Goal: Information Seeking & Learning: Find contact information

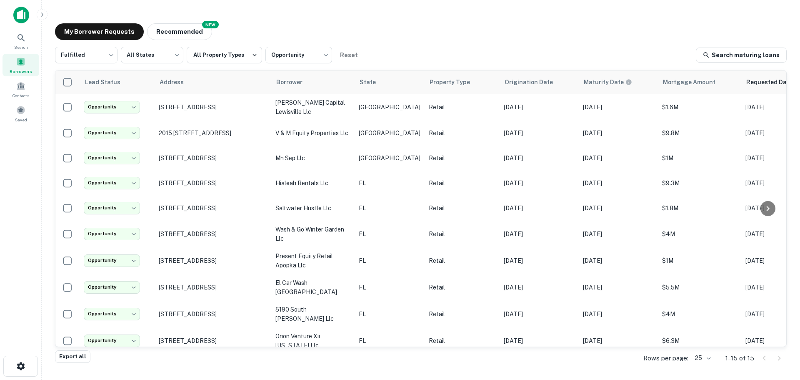
scroll to position [152, 0]
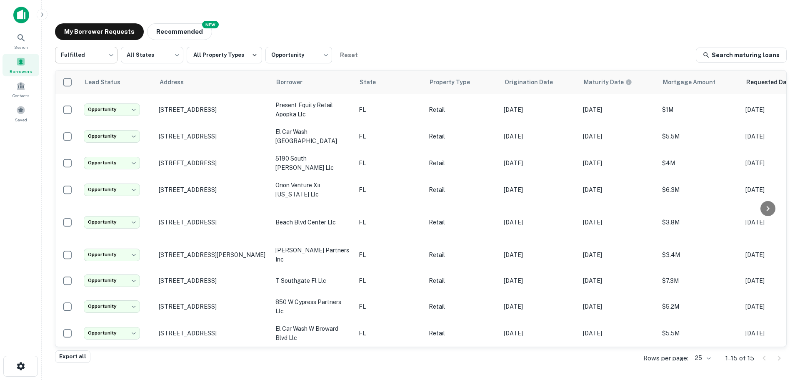
click at [106, 51] on body "**********" at bounding box center [400, 190] width 800 height 380
click at [309, 58] on div at bounding box center [400, 190] width 800 height 380
click at [309, 58] on body "**********" at bounding box center [400, 190] width 800 height 380
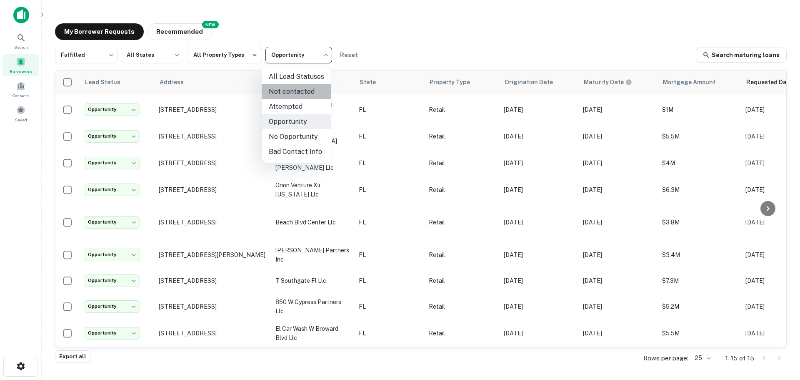
click at [301, 90] on li "Not contacted" at bounding box center [296, 91] width 69 height 15
type input "****"
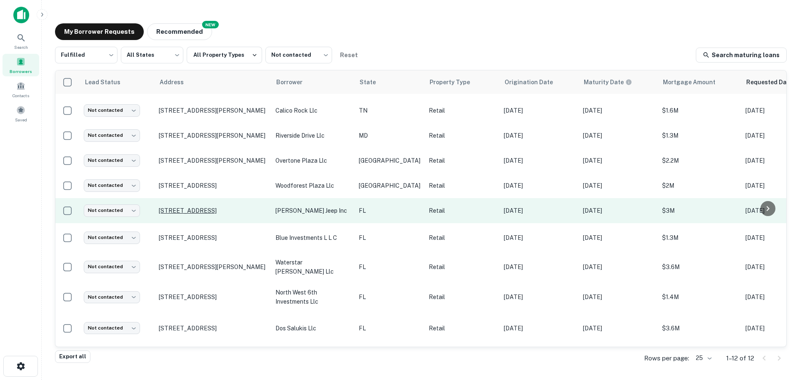
scroll to position [80, 0]
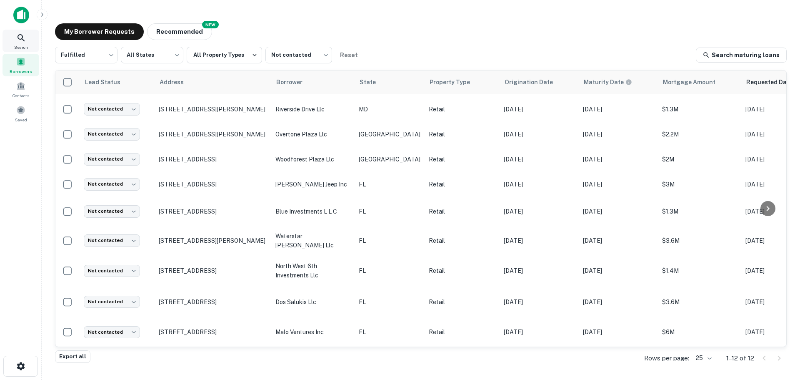
click at [21, 42] on icon at bounding box center [21, 38] width 10 height 10
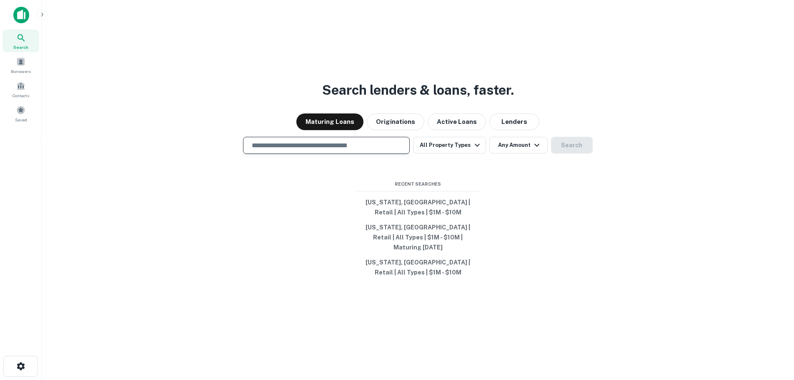
click at [361, 150] on input "text" at bounding box center [326, 145] width 159 height 10
click at [321, 147] on input "text" at bounding box center [326, 145] width 159 height 10
type input "**********"
click at [446, 145] on button "All Property Types" at bounding box center [449, 145] width 73 height 17
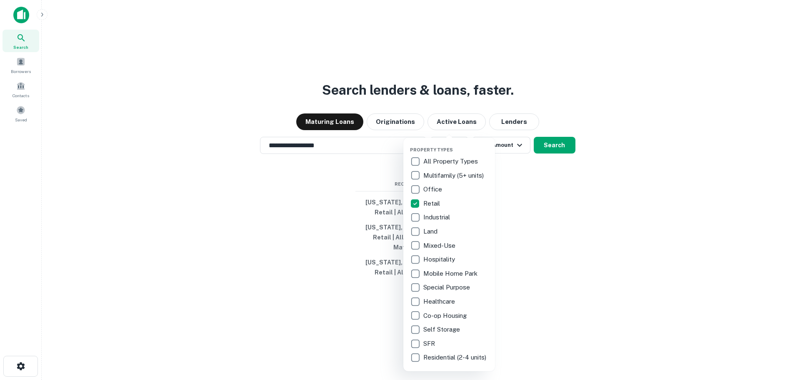
click at [534, 193] on div at bounding box center [400, 190] width 800 height 380
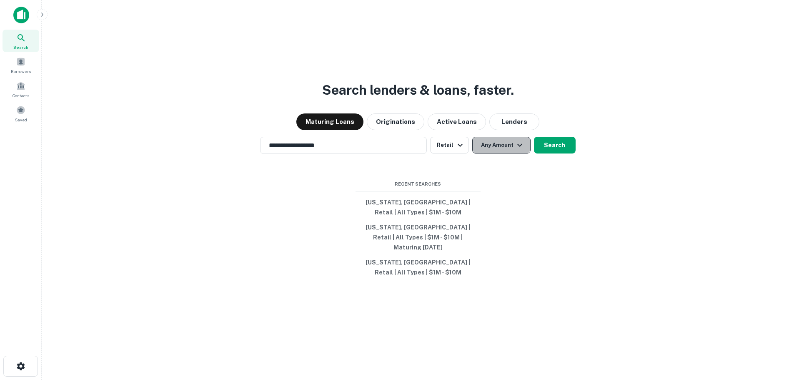
click at [515, 150] on icon "button" at bounding box center [520, 145] width 10 height 10
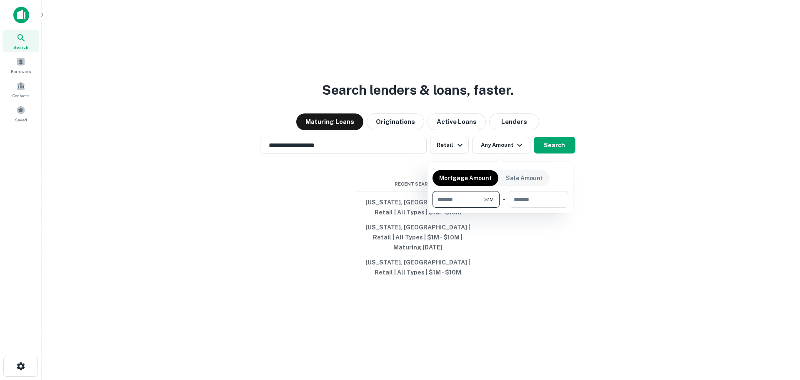
type input "*******"
type input "********"
click at [575, 146] on div at bounding box center [400, 190] width 800 height 380
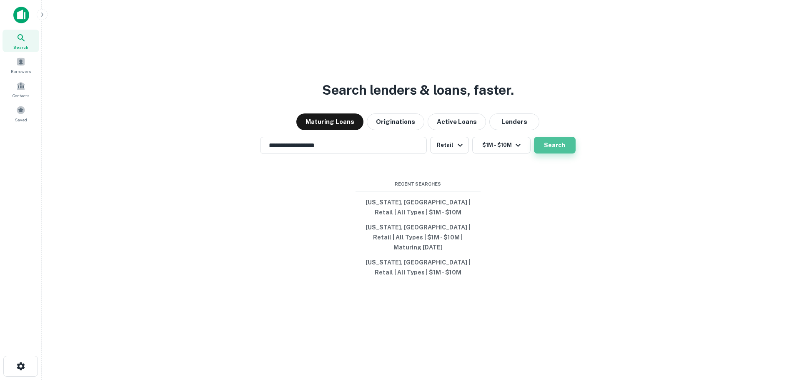
click at [563, 151] on button "Search" at bounding box center [555, 145] width 42 height 17
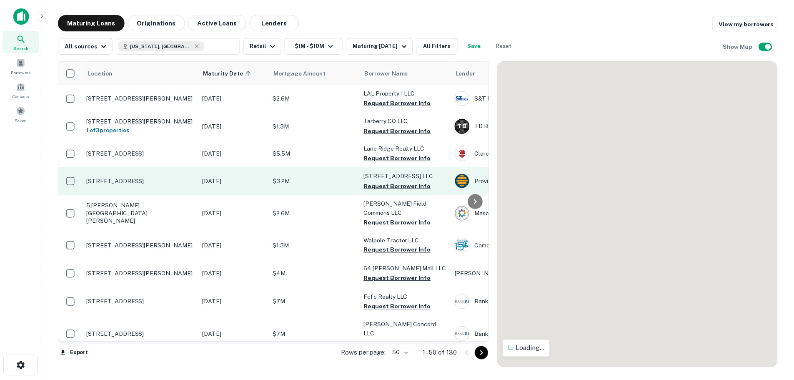
scroll to position [80, 0]
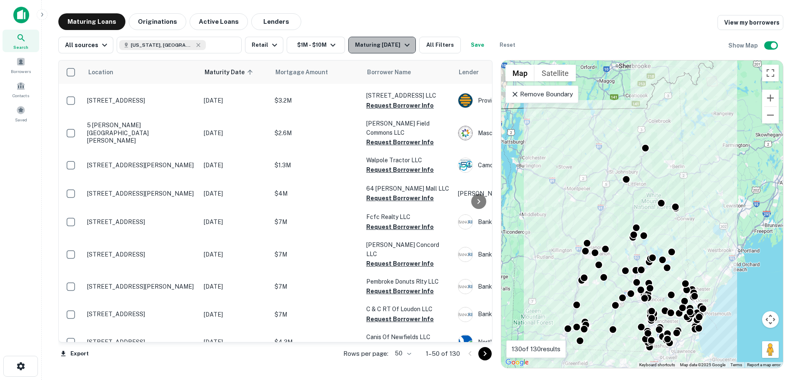
click at [391, 50] on button "Maturing In 1 Year" at bounding box center [382, 45] width 67 height 17
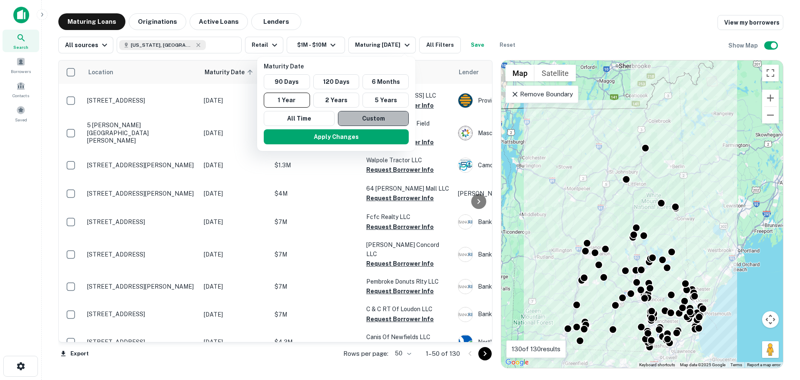
click at [365, 118] on button "Custom" at bounding box center [373, 118] width 71 height 15
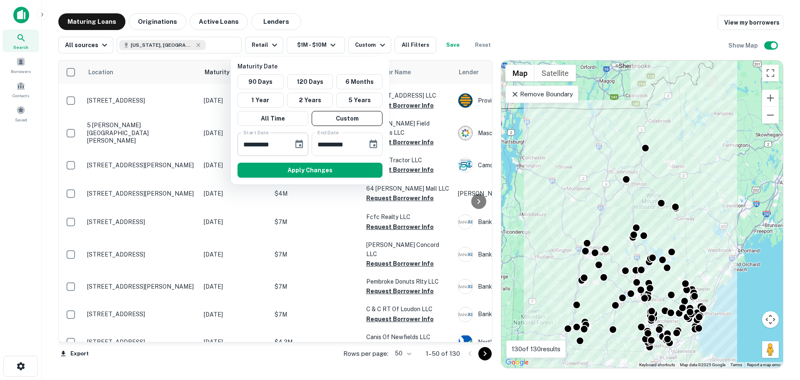
click at [299, 149] on button "Choose date, selected date is Feb 21, 2025" at bounding box center [299, 144] width 17 height 17
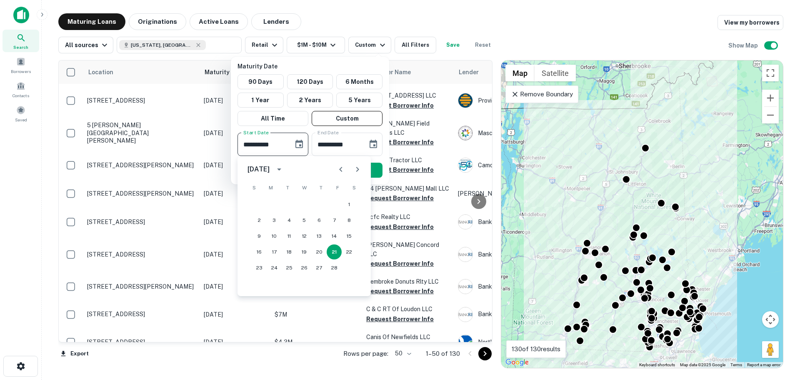
click at [360, 171] on icon "Next month" at bounding box center [358, 169] width 10 height 10
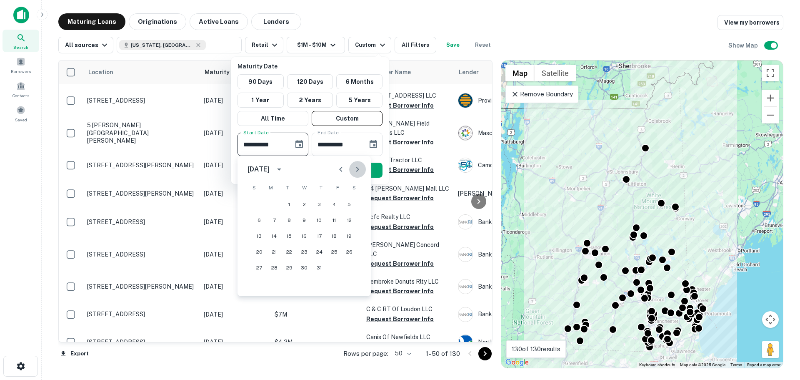
click at [360, 171] on icon "Next month" at bounding box center [358, 169] width 10 height 10
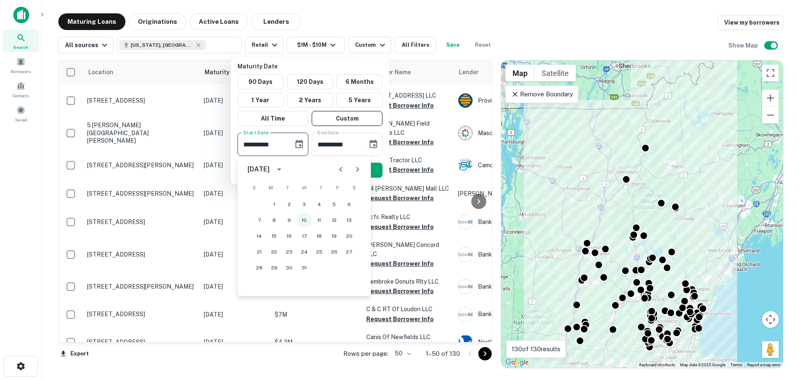
click at [304, 223] on button "10" at bounding box center [304, 220] width 15 height 15
type input "**********"
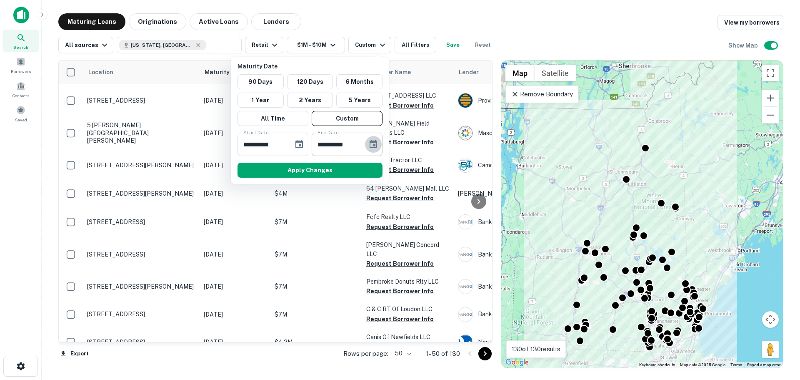
click at [375, 144] on icon "Choose date, selected date is Aug 20, 2025" at bounding box center [374, 144] width 10 height 10
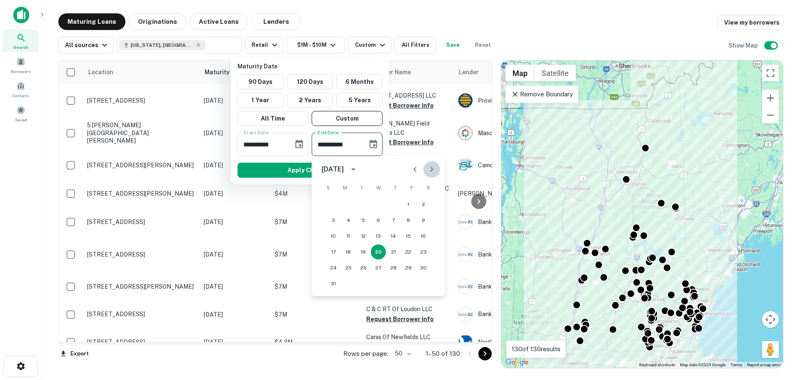
click at [430, 170] on icon "Next month" at bounding box center [432, 169] width 10 height 10
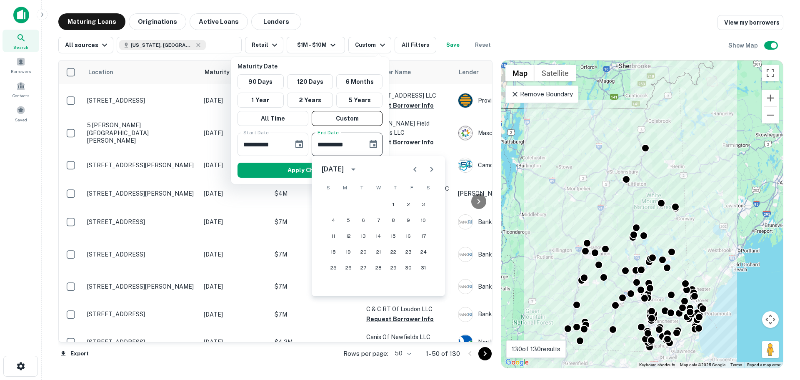
click at [430, 170] on icon "Next month" at bounding box center [432, 169] width 10 height 10
click at [340, 203] on button "1" at bounding box center [333, 204] width 15 height 15
type input "**********"
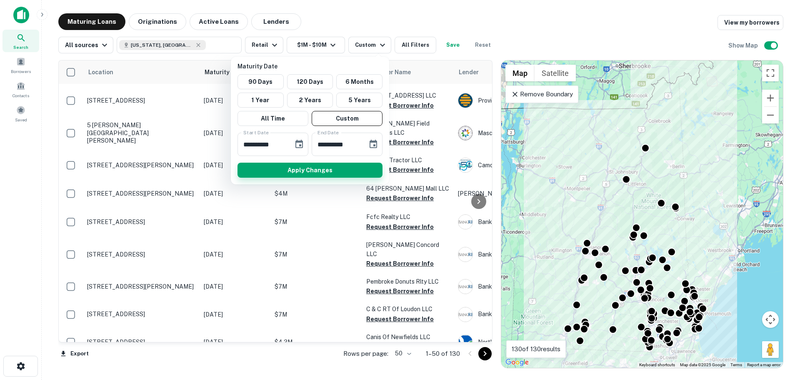
click at [313, 171] on button "Apply Changes" at bounding box center [310, 170] width 145 height 15
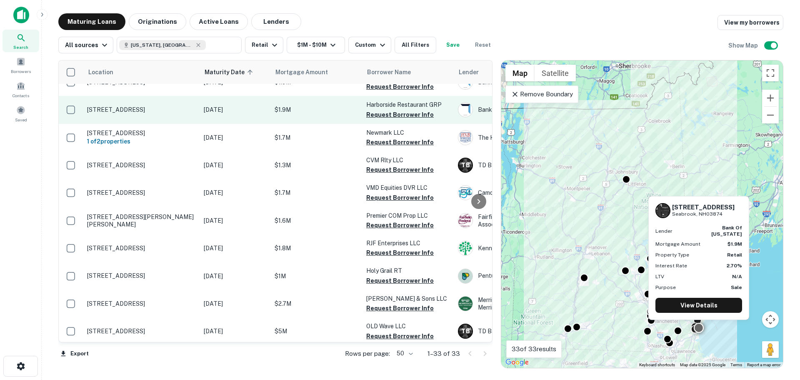
click at [130, 106] on p "209 Ocean Blvd Seabrook, NH03874" at bounding box center [141, 110] width 108 height 8
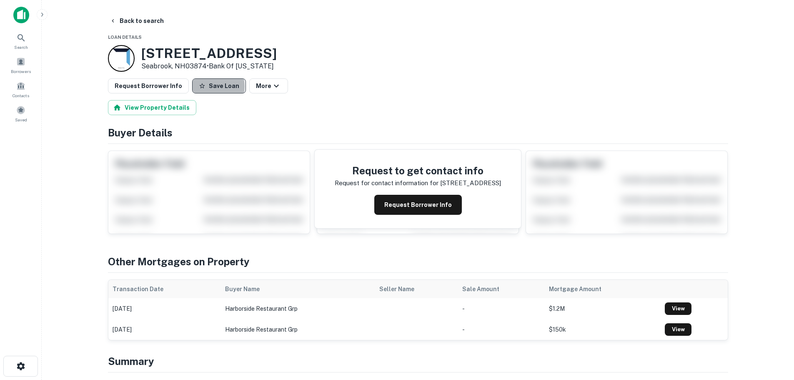
click at [202, 86] on button "Save Loan" at bounding box center [219, 85] width 54 height 15
click at [173, 88] on button "Request Borrower Info" at bounding box center [148, 85] width 81 height 15
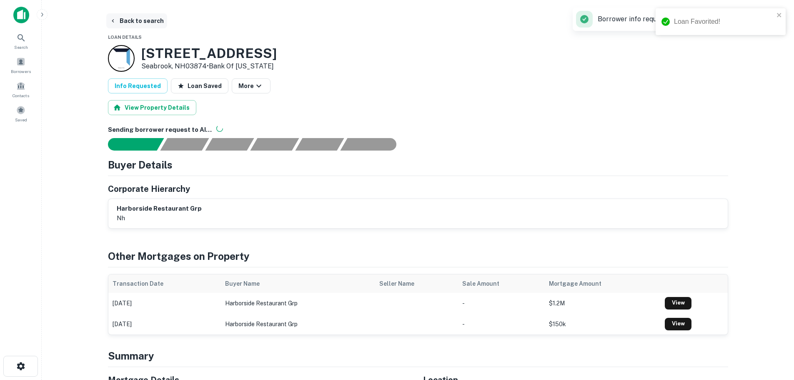
click at [136, 23] on button "Back to search" at bounding box center [136, 20] width 61 height 15
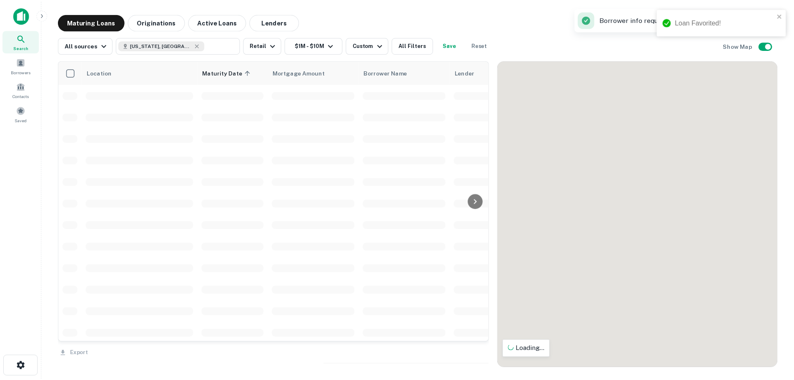
scroll to position [80, 0]
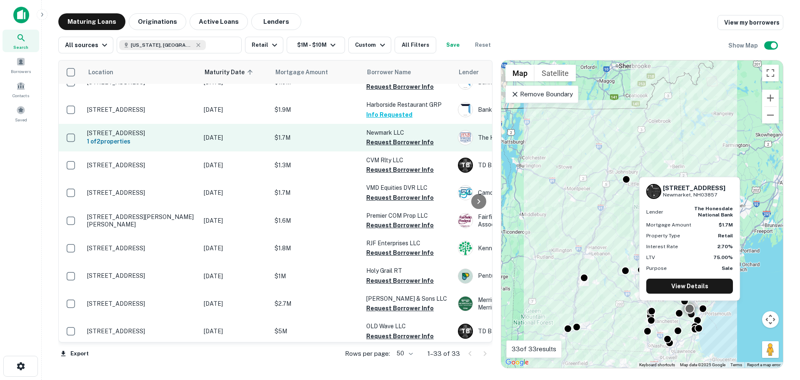
click at [156, 129] on p "73 Exeter Rd Newmarket, NH03857" at bounding box center [141, 133] width 108 height 8
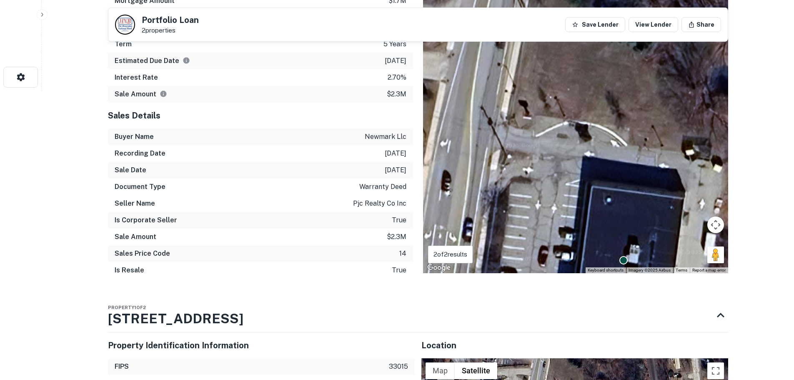
scroll to position [292, 0]
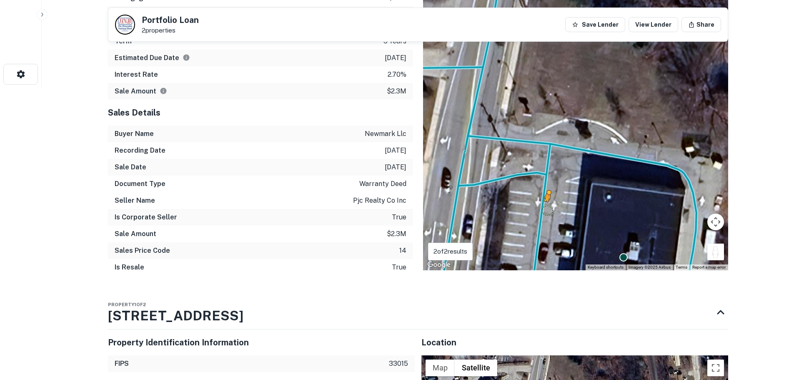
drag, startPoint x: 719, startPoint y: 255, endPoint x: 543, endPoint y: 208, distance: 182.1
click at [543, 208] on div "To activate drag with keyboard, press Alt + Enter. Once in keyboard drag state,…" at bounding box center [575, 116] width 305 height 308
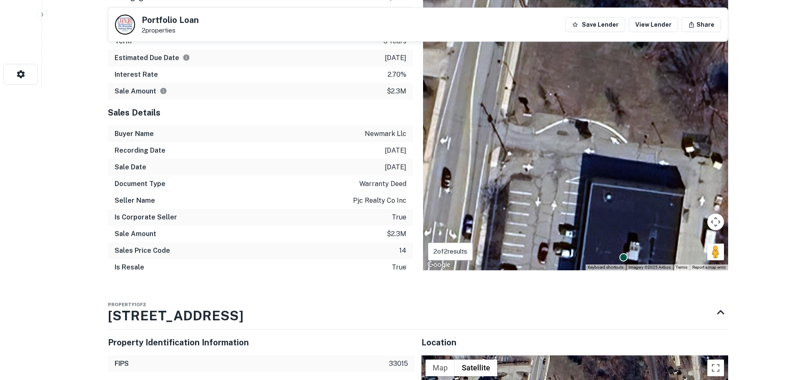
scroll to position [254, 0]
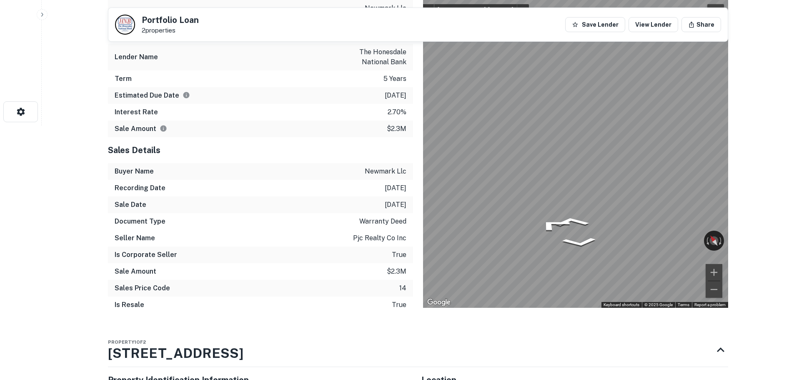
click at [348, 191] on div "Mortgage Details Borrower Name newmark llc Request Borrower Info Mortgage Amoun…" at bounding box center [413, 147] width 630 height 346
click at [380, 201] on div "Mortgage Details Borrower Name newmark llc Request Borrower Info Mortgage Amoun…" at bounding box center [413, 147] width 630 height 346
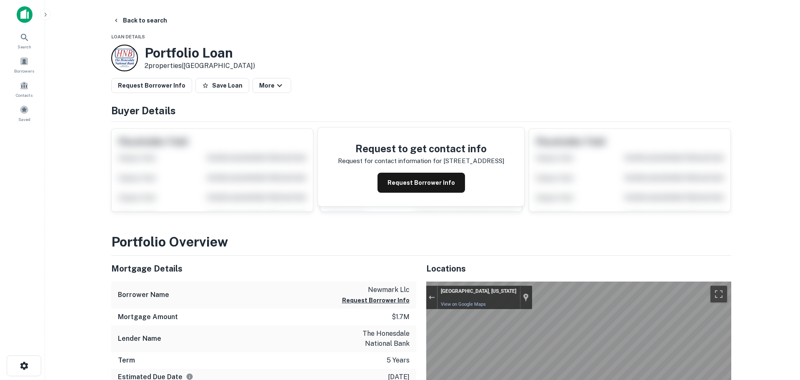
scroll to position [0, 0]
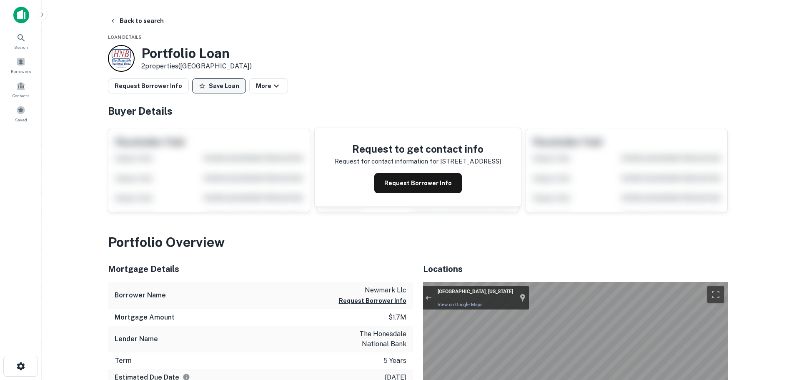
click at [199, 85] on icon "button" at bounding box center [202, 86] width 7 height 7
click at [167, 84] on button "Request Borrower Info" at bounding box center [148, 85] width 81 height 15
click at [153, 25] on button "Back to search" at bounding box center [136, 20] width 61 height 15
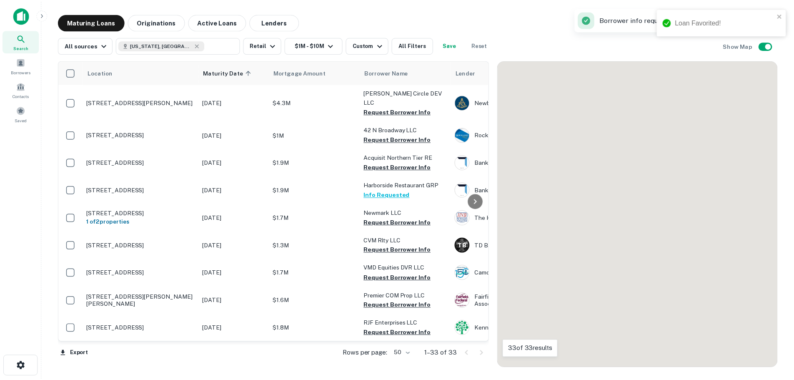
scroll to position [80, 0]
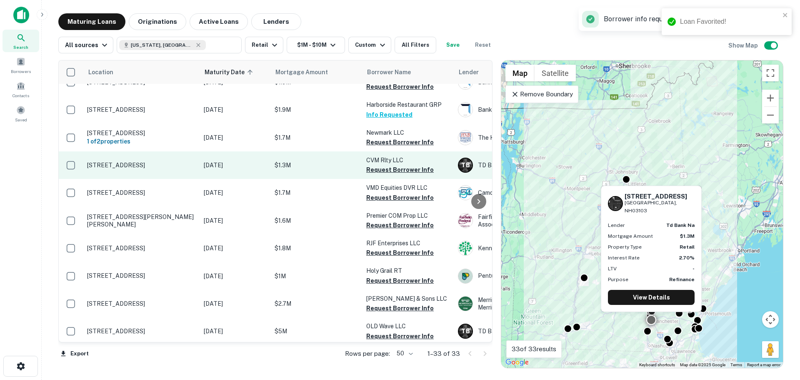
click at [164, 161] on p "788 S Willow St Manchester, NH03103" at bounding box center [141, 165] width 108 height 8
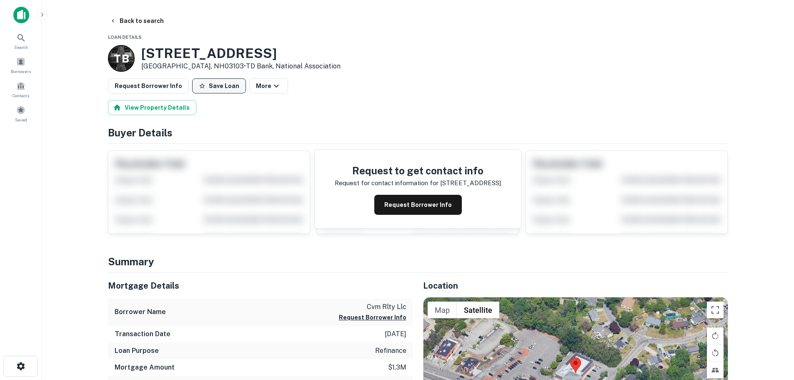
click at [216, 92] on button "Save Loan" at bounding box center [219, 85] width 54 height 15
click at [171, 91] on button "Request Borrower Info" at bounding box center [148, 85] width 81 height 15
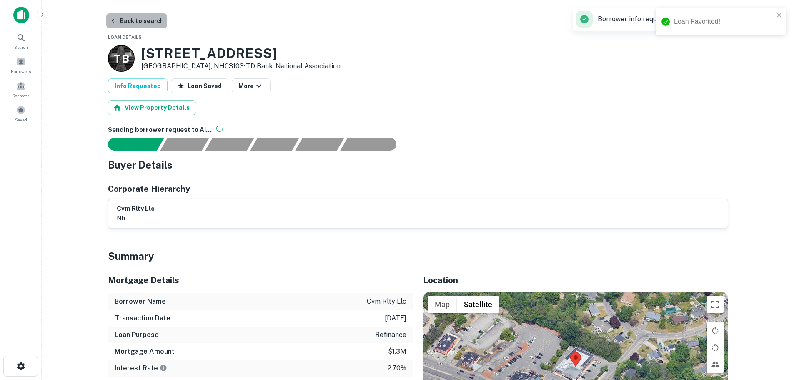
click at [144, 21] on button "Back to search" at bounding box center [136, 20] width 61 height 15
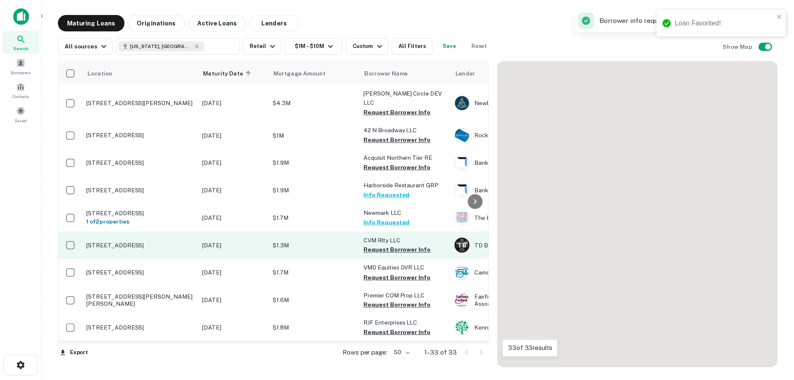
scroll to position [80, 0]
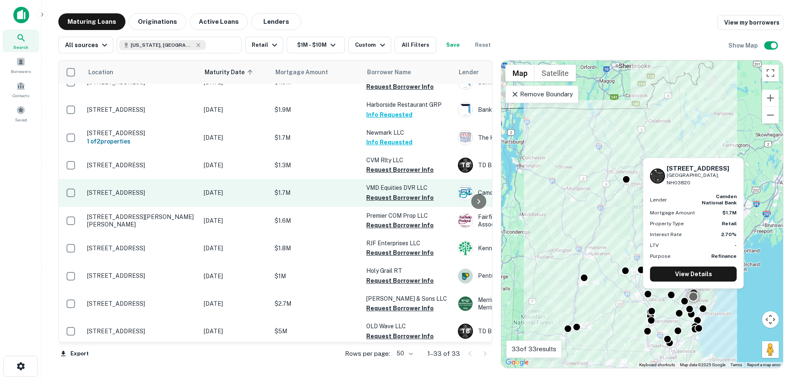
click at [121, 189] on p "50 Sterling Way Dover, NH03820" at bounding box center [141, 193] width 108 height 8
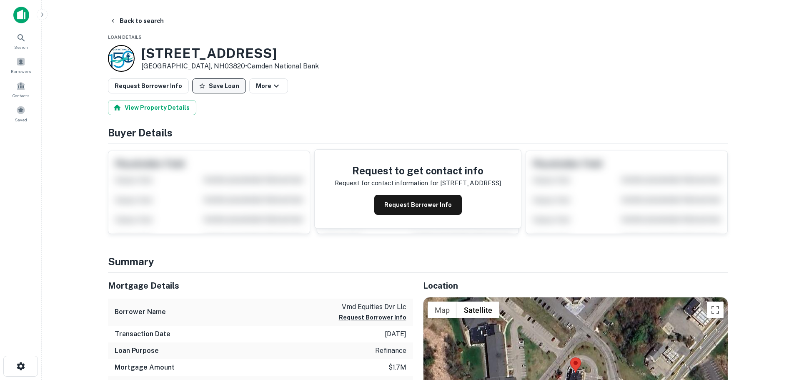
click at [212, 93] on button "Save Loan" at bounding box center [219, 85] width 54 height 15
click at [172, 90] on button "Request Borrower Info" at bounding box center [148, 85] width 81 height 15
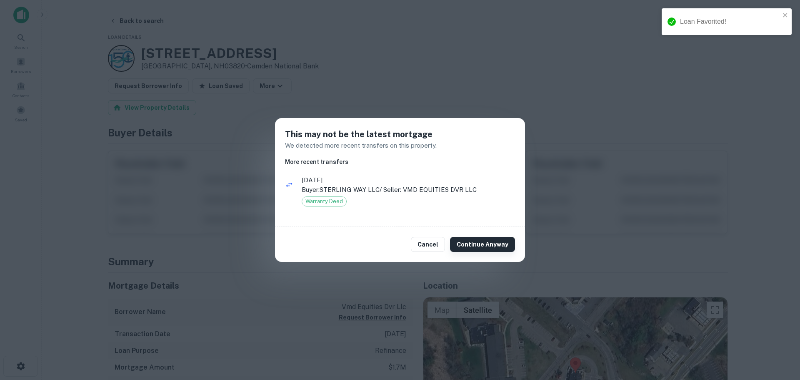
click at [472, 238] on button "Continue Anyway" at bounding box center [482, 244] width 65 height 15
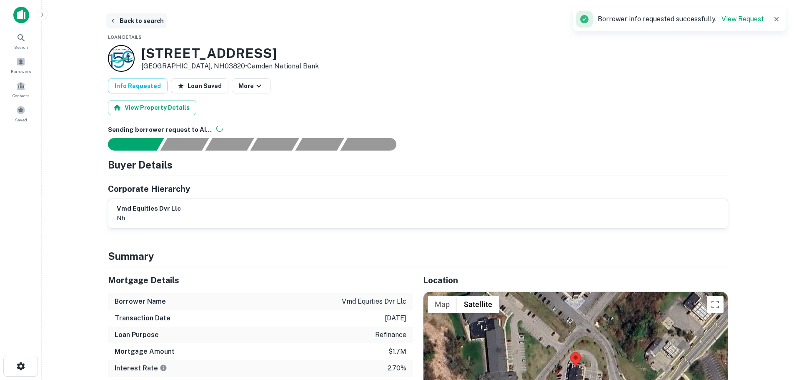
click at [143, 23] on button "Back to search" at bounding box center [136, 20] width 61 height 15
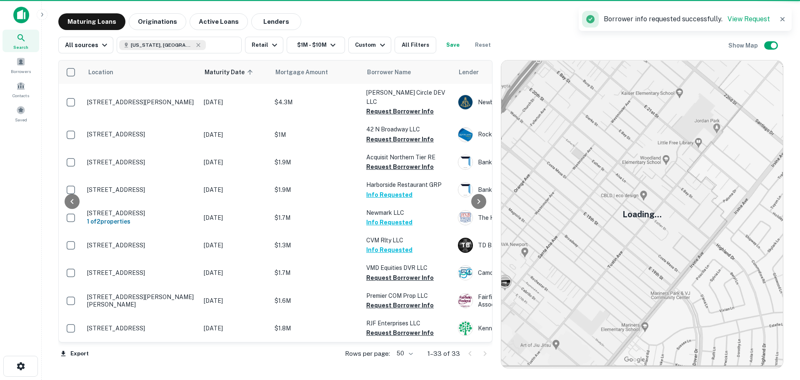
scroll to position [80, 0]
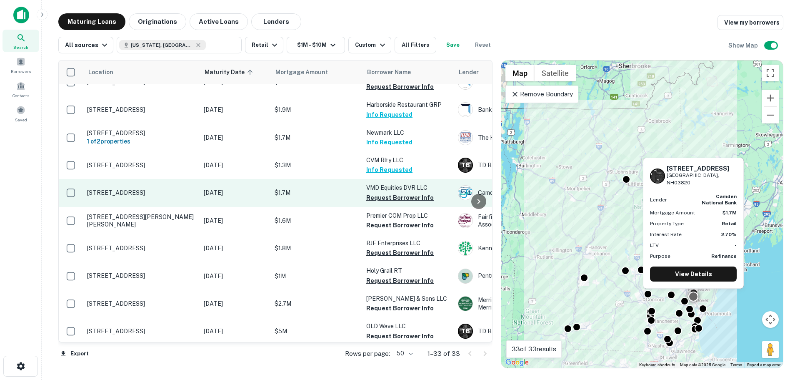
click at [138, 189] on p "50 Sterling Way Dover, NH03820" at bounding box center [141, 193] width 108 height 8
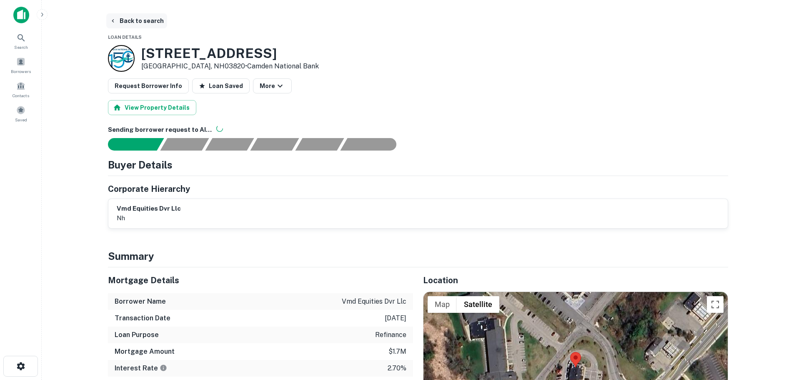
click at [147, 26] on button "Back to search" at bounding box center [136, 20] width 61 height 15
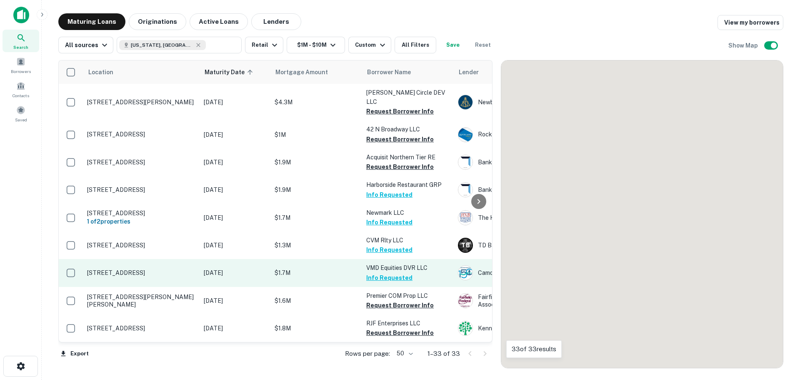
scroll to position [80, 0]
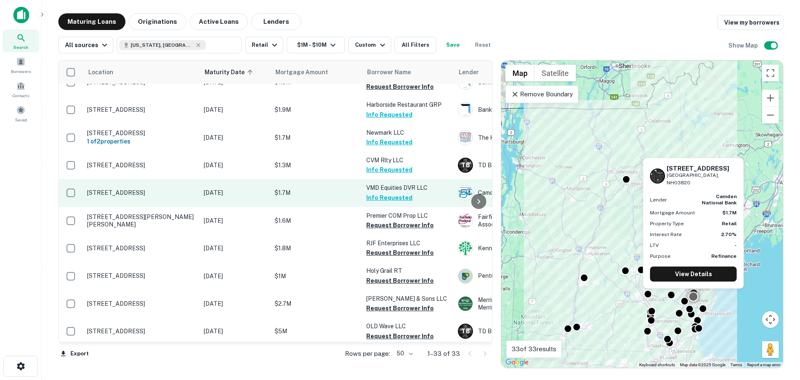
click at [143, 189] on p "[STREET_ADDRESS]" at bounding box center [141, 193] width 108 height 8
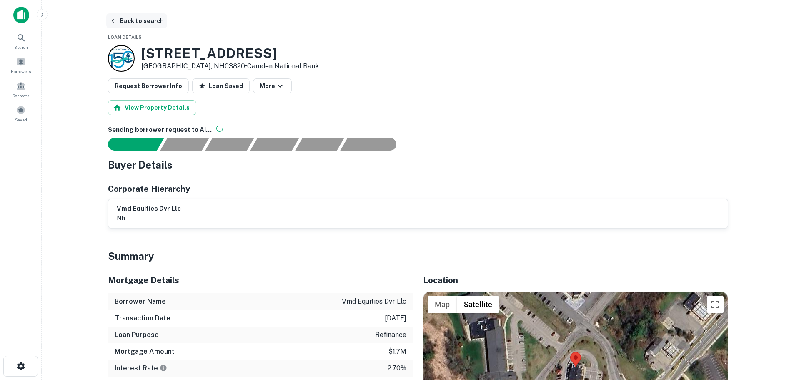
click at [153, 22] on button "Back to search" at bounding box center [136, 20] width 61 height 15
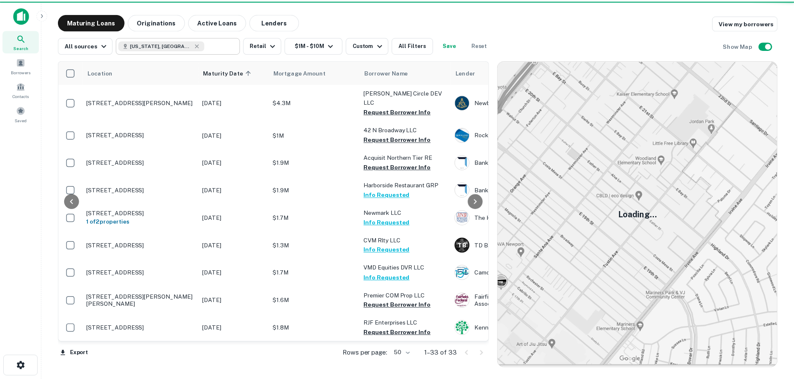
scroll to position [80, 0]
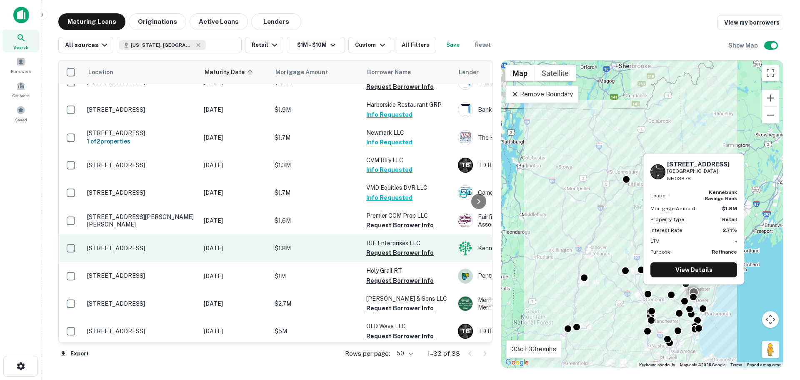
click at [153, 244] on td "[STREET_ADDRESS]" at bounding box center [141, 248] width 117 height 28
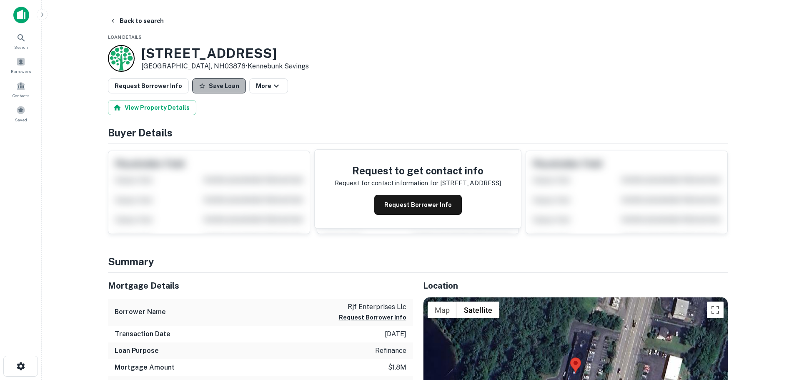
click at [223, 83] on button "Save Loan" at bounding box center [219, 85] width 54 height 15
click at [178, 89] on button "Request Borrower Info" at bounding box center [148, 85] width 81 height 15
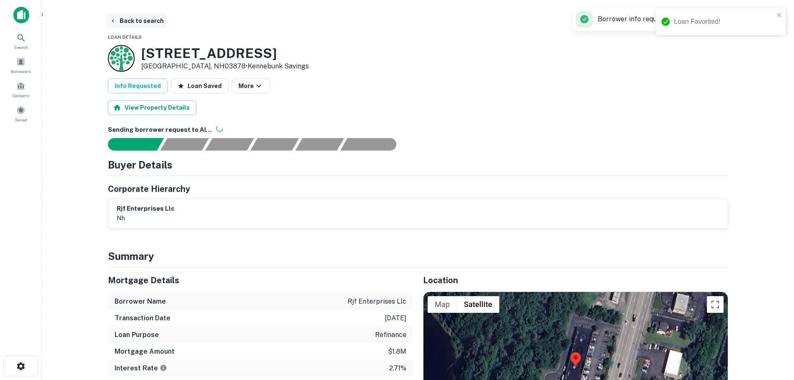
click at [140, 18] on button "Back to search" at bounding box center [136, 20] width 61 height 15
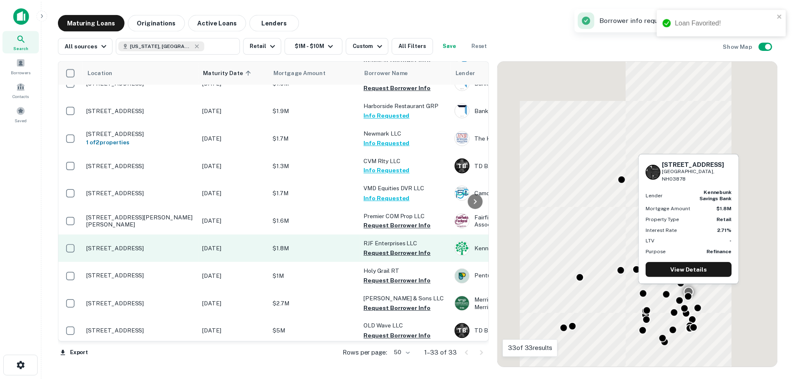
scroll to position [80, 0]
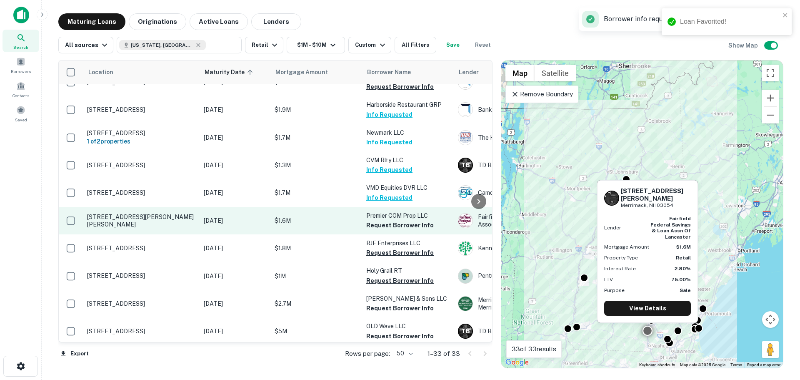
click at [132, 213] on p "[STREET_ADDRESS][PERSON_NAME][PERSON_NAME]" at bounding box center [141, 220] width 108 height 15
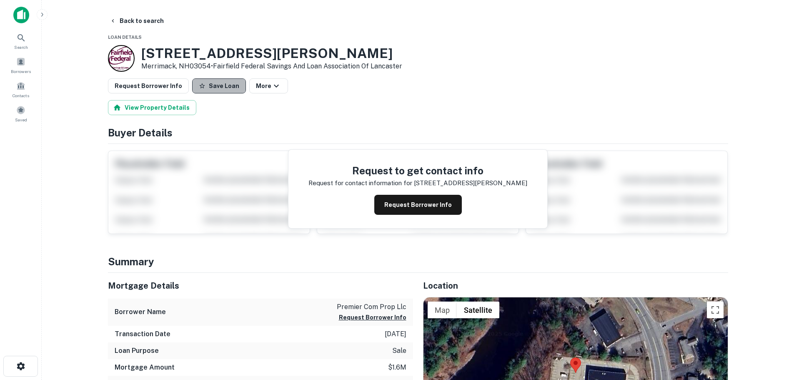
click at [223, 85] on button "Save Loan" at bounding box center [219, 85] width 54 height 15
click at [135, 87] on button "Request Borrower Info" at bounding box center [148, 85] width 81 height 15
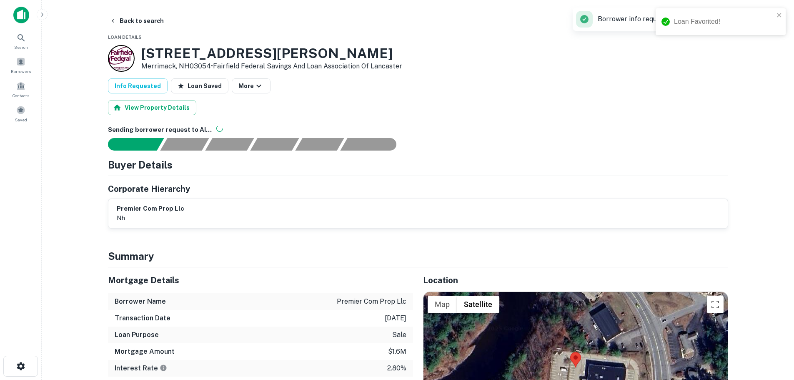
click at [139, 10] on main "Back to search Loan Details 420 Daniel Webster Hwy Merrimack, NH03054 • Fairfie…" at bounding box center [418, 190] width 752 height 380
click at [141, 24] on button "Back to search" at bounding box center [136, 20] width 61 height 15
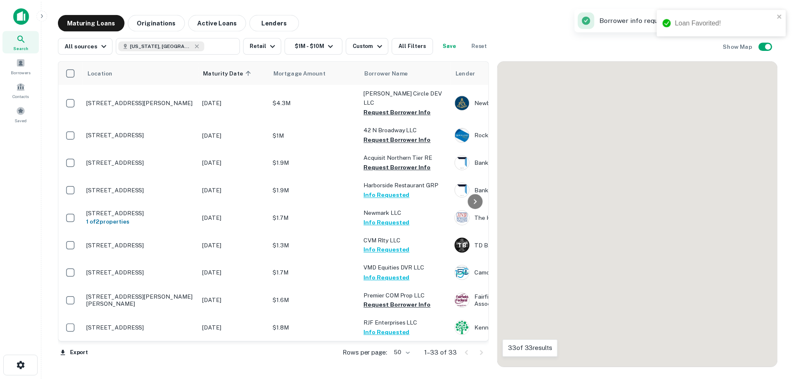
scroll to position [80, 0]
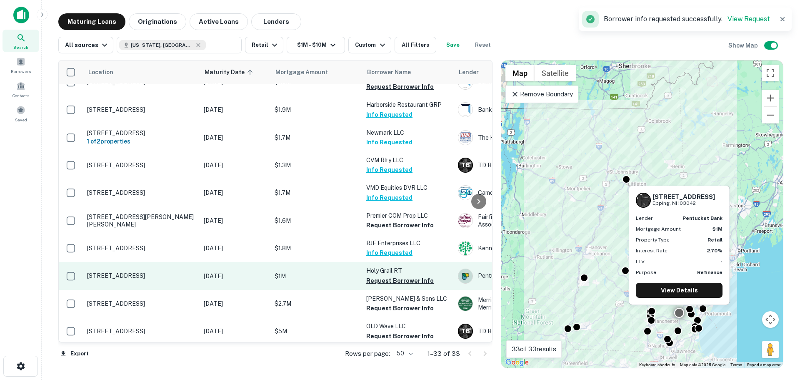
click at [149, 272] on p "64 Main St Epping, NH03042" at bounding box center [141, 276] width 108 height 8
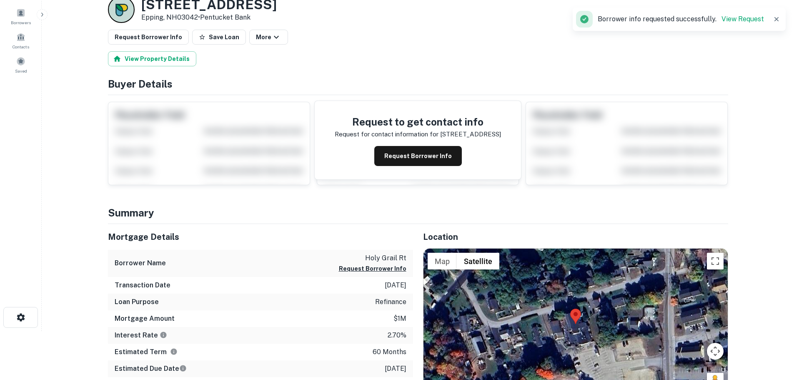
scroll to position [125, 0]
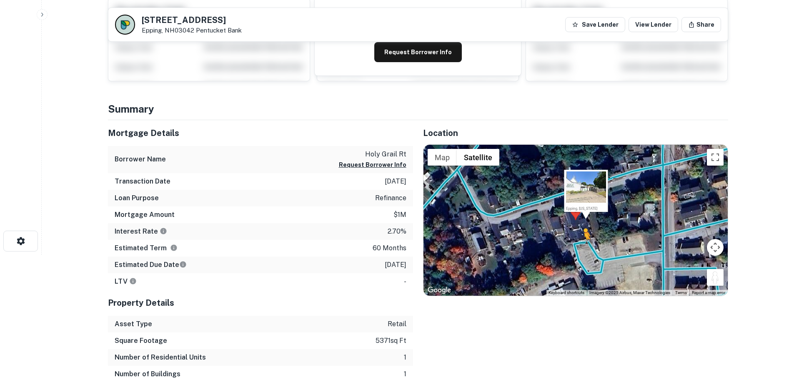
drag, startPoint x: 712, startPoint y: 276, endPoint x: 585, endPoint y: 248, distance: 130.1
click at [585, 248] on div "To activate drag with keyboard, press Alt + Enter. Once in keyboard drag state,…" at bounding box center [576, 220] width 304 height 151
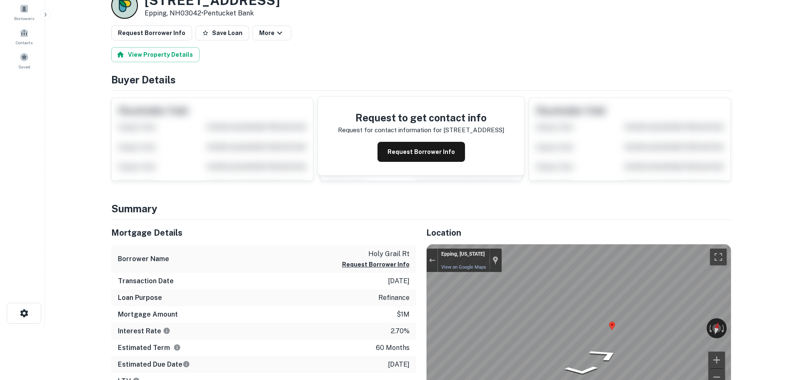
scroll to position [0, 0]
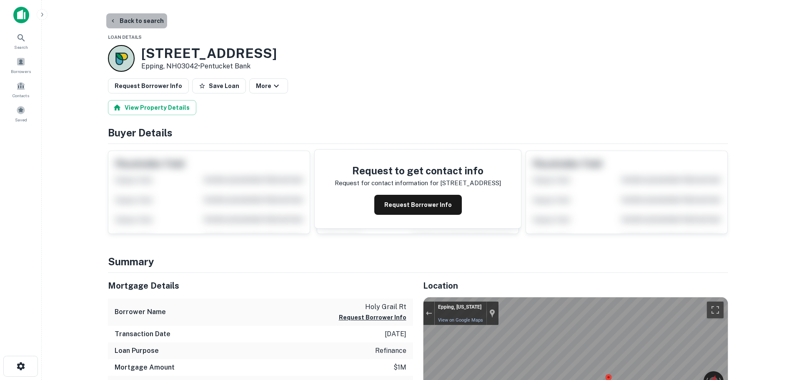
click at [138, 21] on button "Back to search" at bounding box center [136, 20] width 61 height 15
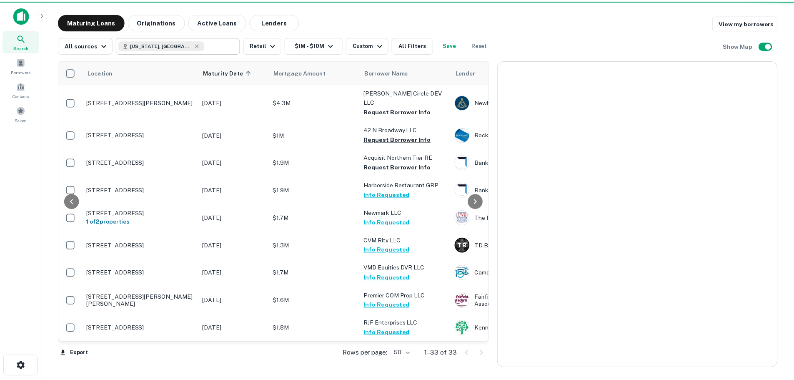
scroll to position [80, 0]
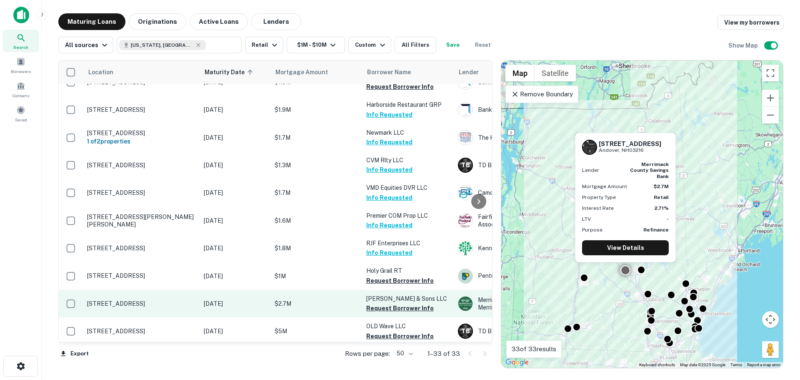
click at [141, 300] on p "261 Franklin Hwy Andover, NH03216" at bounding box center [141, 304] width 108 height 8
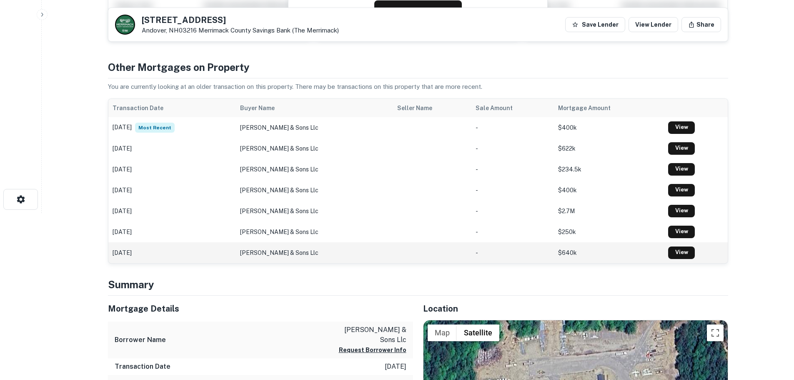
scroll to position [292, 0]
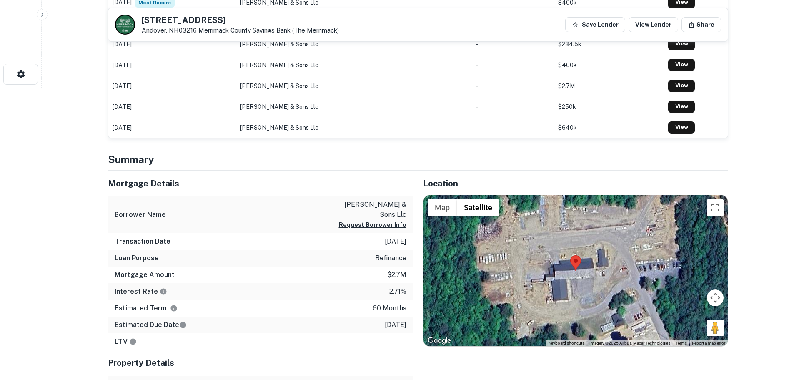
click at [712, 216] on div at bounding box center [576, 270] width 304 height 151
click at [719, 211] on button "Toggle fullscreen view" at bounding box center [715, 207] width 17 height 17
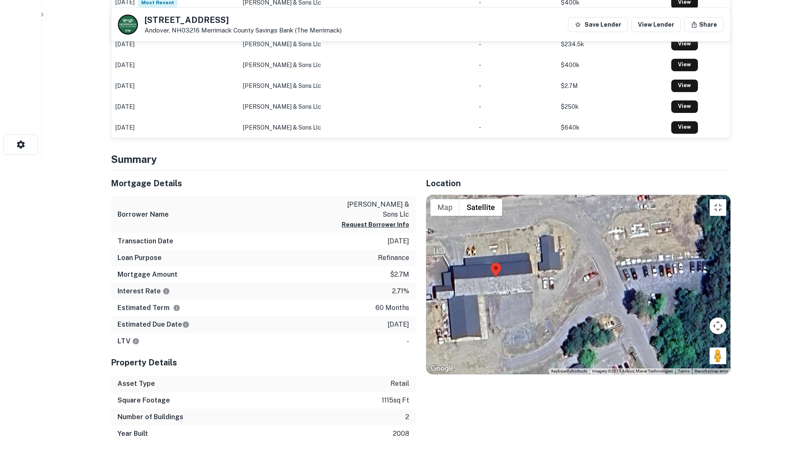
drag, startPoint x: 359, startPoint y: 285, endPoint x: 394, endPoint y: 349, distance: 73.1
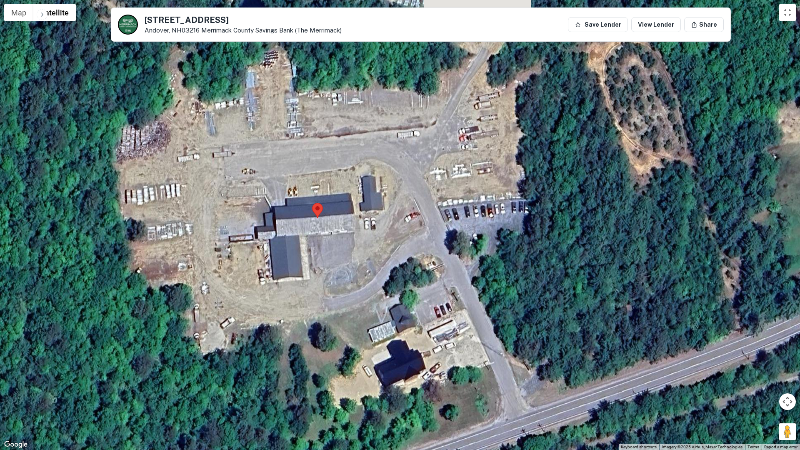
click at [398, 364] on div at bounding box center [400, 225] width 800 height 450
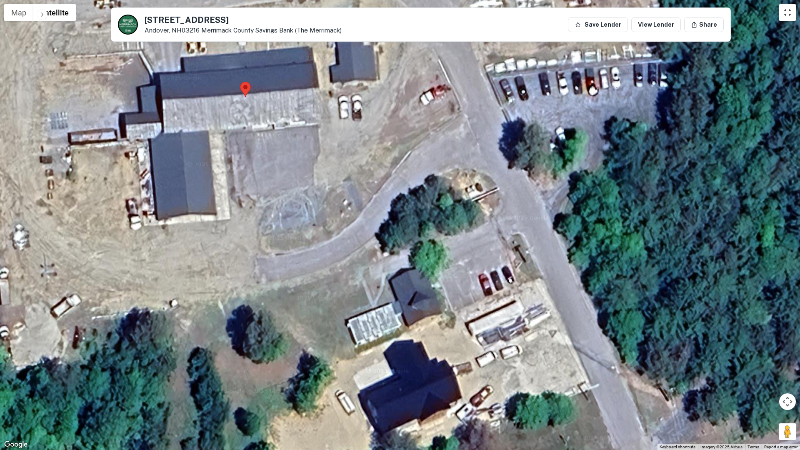
click at [785, 18] on button "Toggle fullscreen view" at bounding box center [788, 12] width 17 height 17
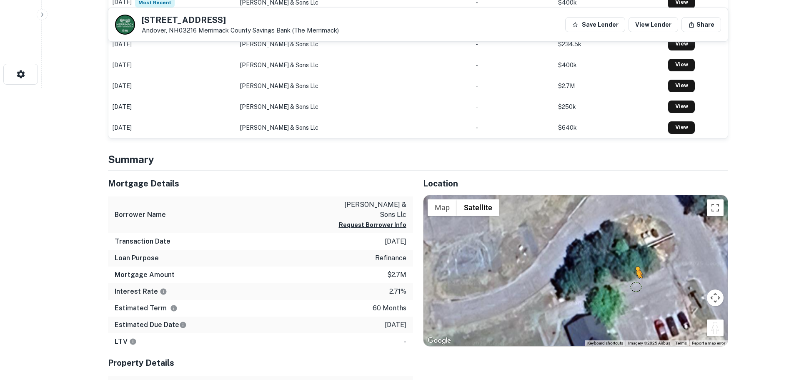
drag, startPoint x: 715, startPoint y: 326, endPoint x: 614, endPoint y: 286, distance: 108.9
click at [614, 286] on div "To activate drag with keyboard, press Alt + Enter. Once in keyboard drag state,…" at bounding box center [576, 270] width 304 height 151
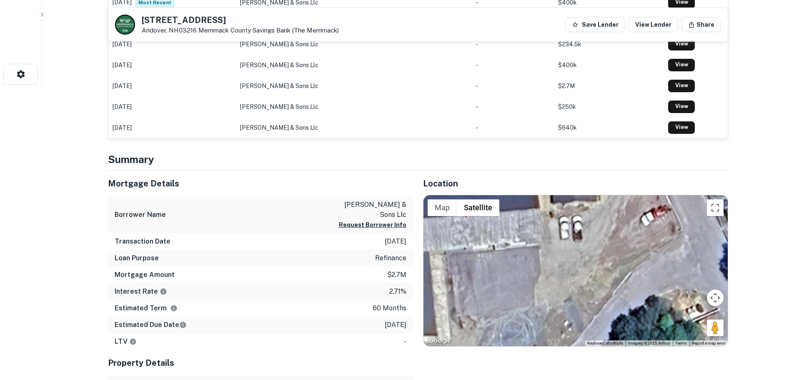
drag, startPoint x: 570, startPoint y: 284, endPoint x: 616, endPoint y: 360, distance: 88.4
click at [618, 365] on div "Location ← Move left → Move right ↑ Move up ↓ Move down + Zoom in - Zoom out Ho…" at bounding box center [570, 307] width 315 height 272
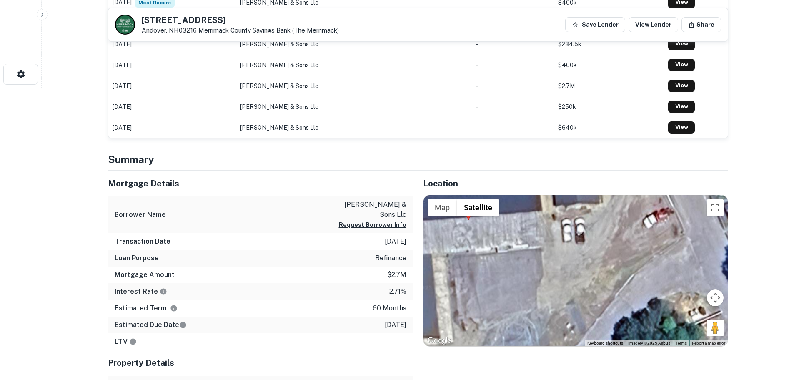
click at [181, 20] on h5 "261 Franklin Hwy" at bounding box center [240, 20] width 197 height 8
copy h5 "261 Franklin Hwy"
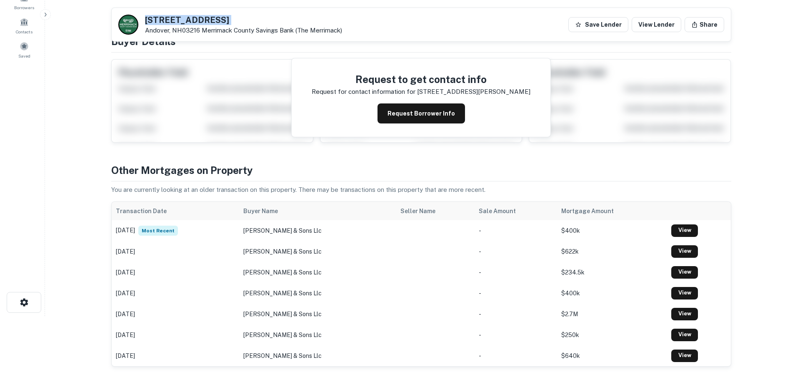
scroll to position [0, 0]
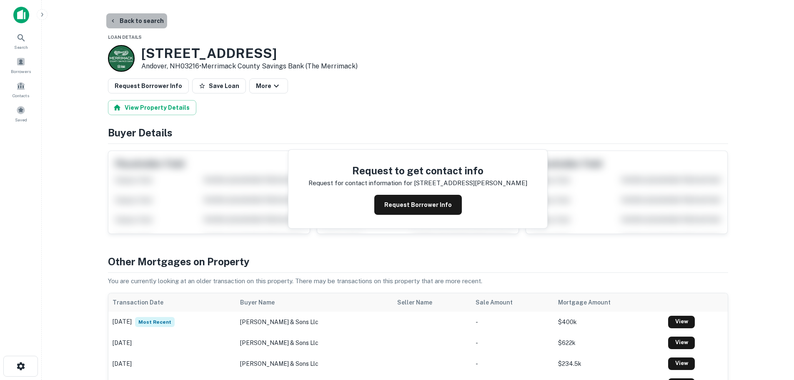
click at [143, 20] on button "Back to search" at bounding box center [136, 20] width 61 height 15
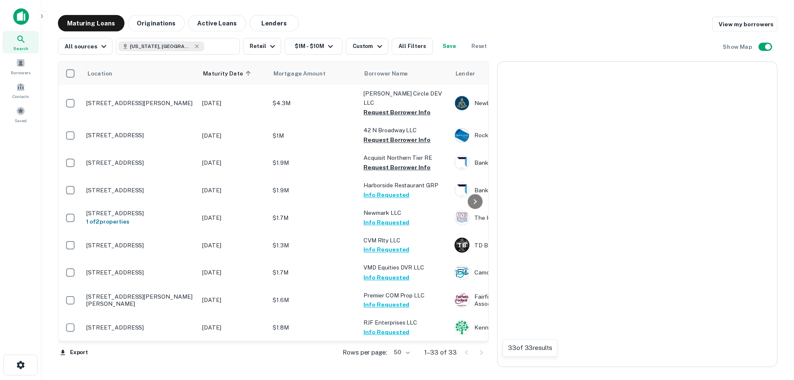
scroll to position [80, 0]
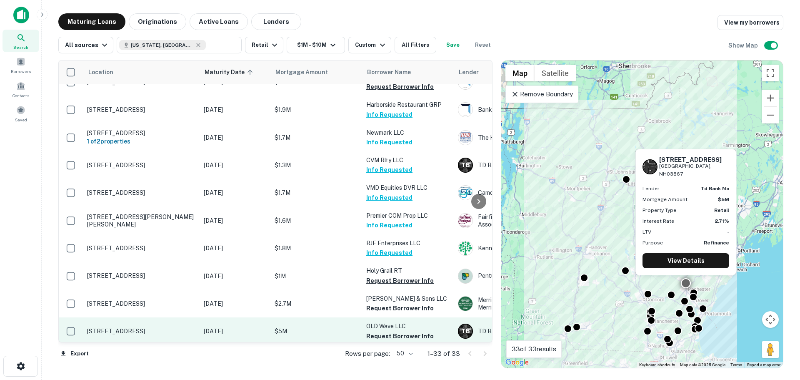
click at [149, 327] on p "19 Club House Ln Rochester, NH03867" at bounding box center [141, 331] width 108 height 8
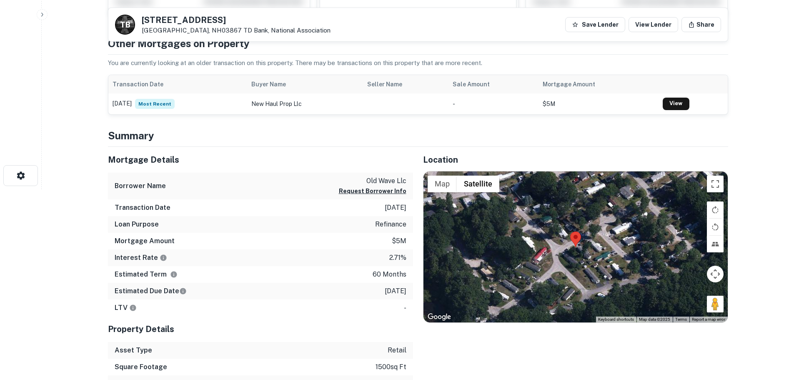
scroll to position [208, 0]
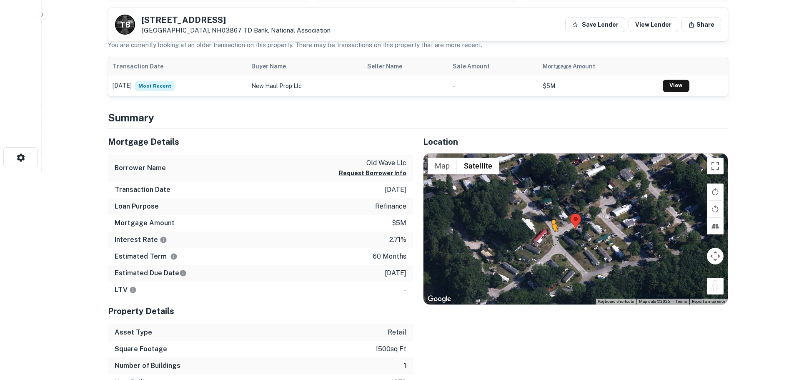
drag, startPoint x: 720, startPoint y: 286, endPoint x: 550, endPoint y: 240, distance: 176.2
click at [550, 240] on div "To activate drag with keyboard, press Alt + Enter. Once in keyboard drag state,…" at bounding box center [576, 228] width 304 height 151
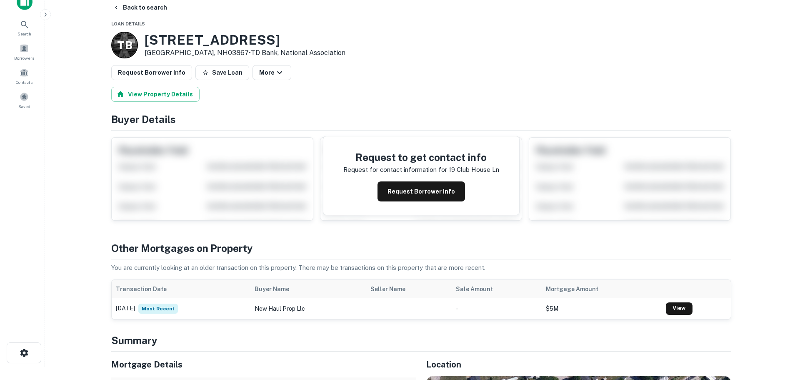
scroll to position [0, 0]
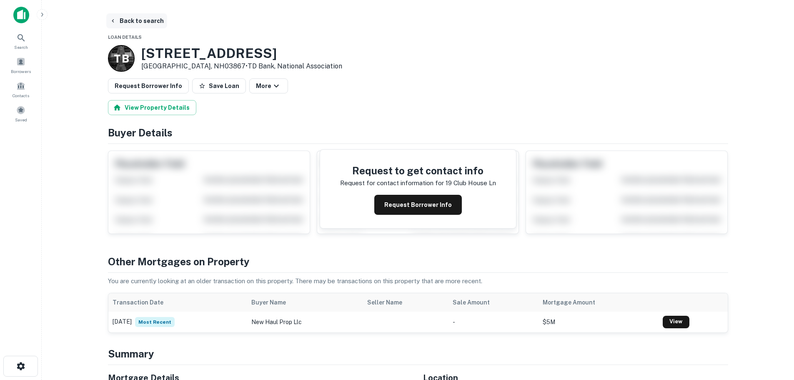
click at [153, 27] on button "Back to search" at bounding box center [136, 20] width 61 height 15
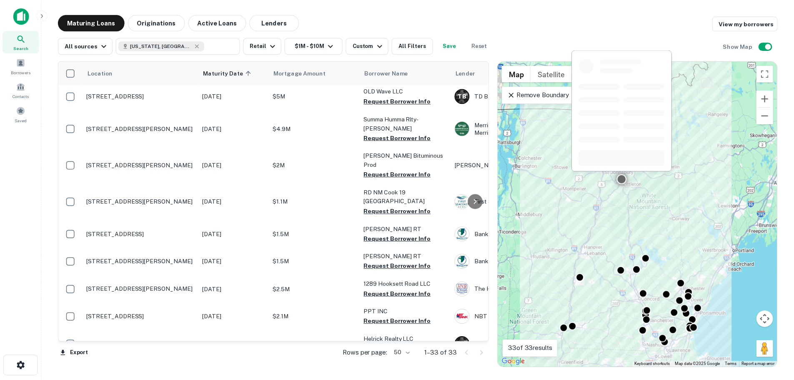
scroll to position [330, 0]
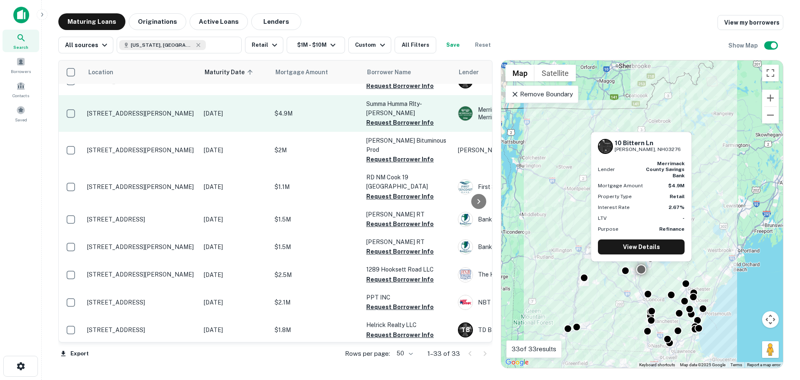
click at [153, 110] on p "10 Bittern Ln Tilton, NH03276" at bounding box center [141, 114] width 108 height 8
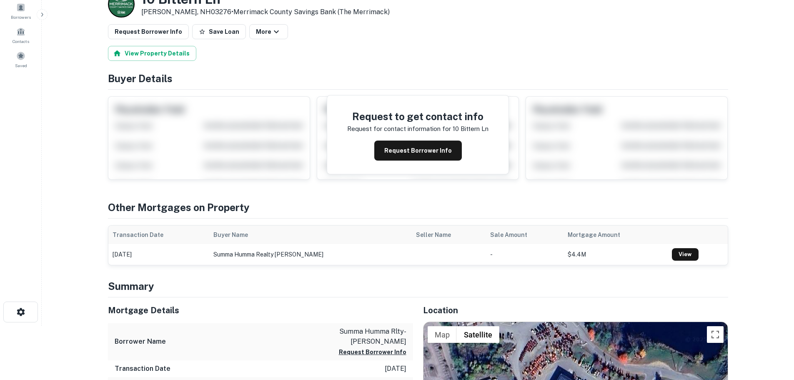
scroll to position [167, 0]
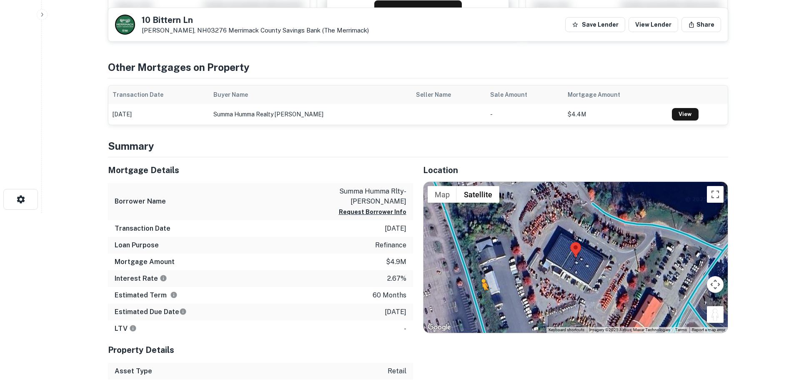
drag, startPoint x: 719, startPoint y: 317, endPoint x: 479, endPoint y: 298, distance: 241.3
click at [479, 298] on div "To activate drag with keyboard, press Alt + Enter. Once in keyboard drag state,…" at bounding box center [576, 257] width 304 height 151
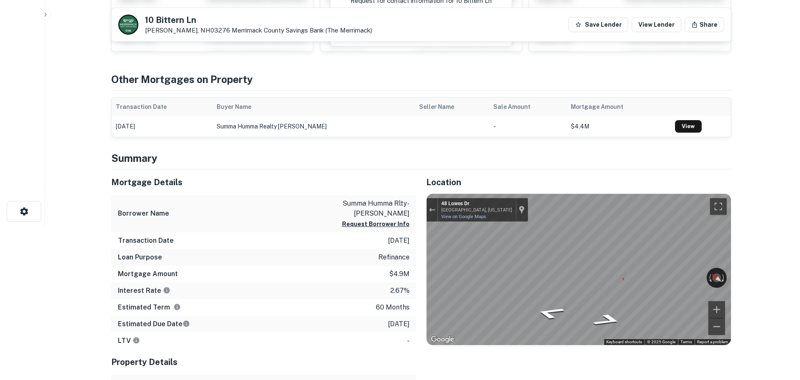
scroll to position [0, 0]
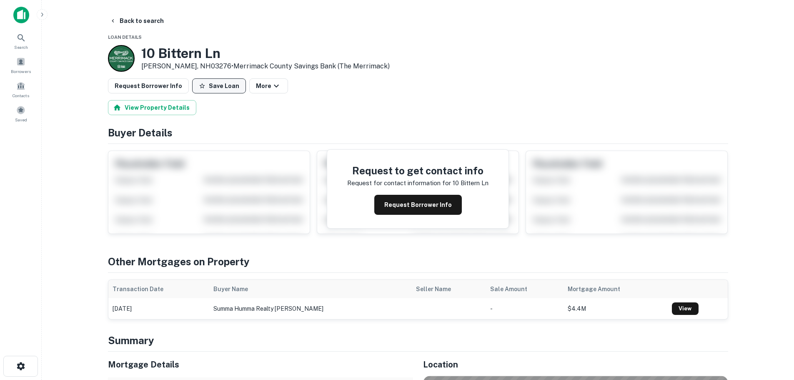
click at [207, 86] on button "Save Loan" at bounding box center [219, 85] width 54 height 15
click at [153, 91] on button "Request Borrower Info" at bounding box center [148, 85] width 81 height 15
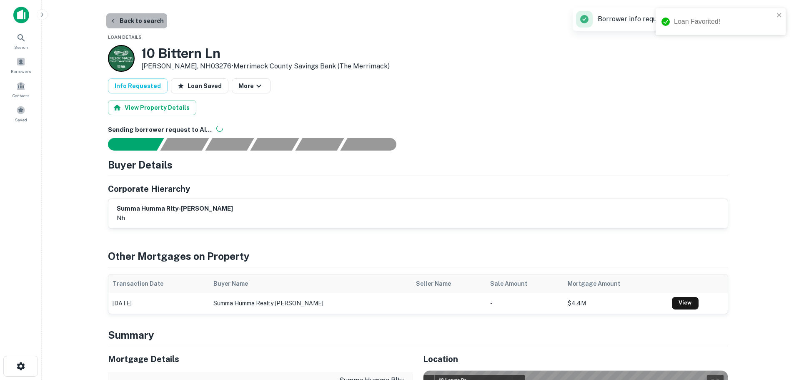
click at [148, 23] on button "Back to search" at bounding box center [136, 20] width 61 height 15
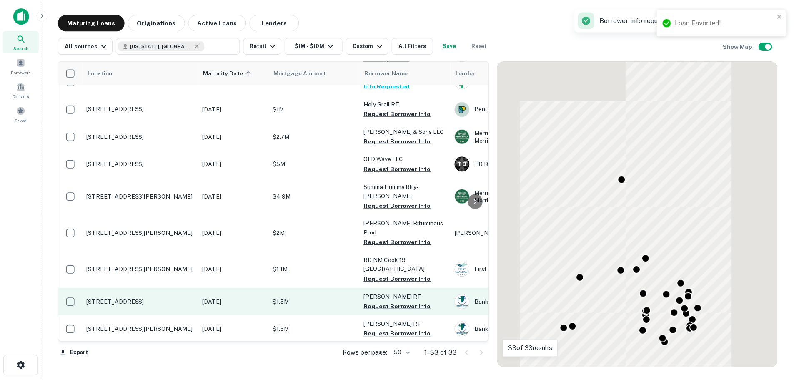
scroll to position [330, 0]
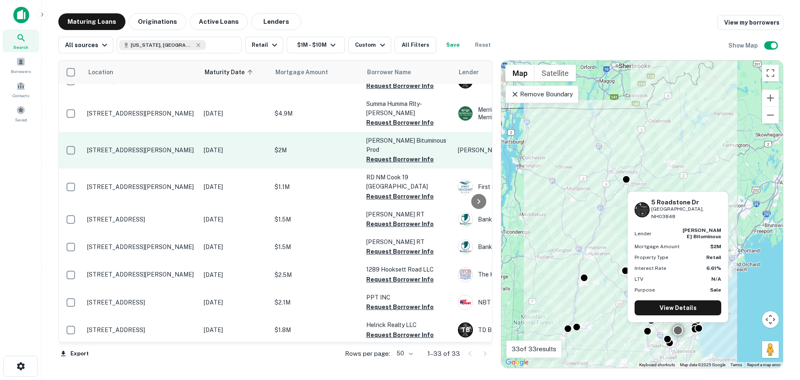
click at [158, 146] on p "5 Roadstone Dr Kingston, NH03848" at bounding box center [141, 150] width 108 height 8
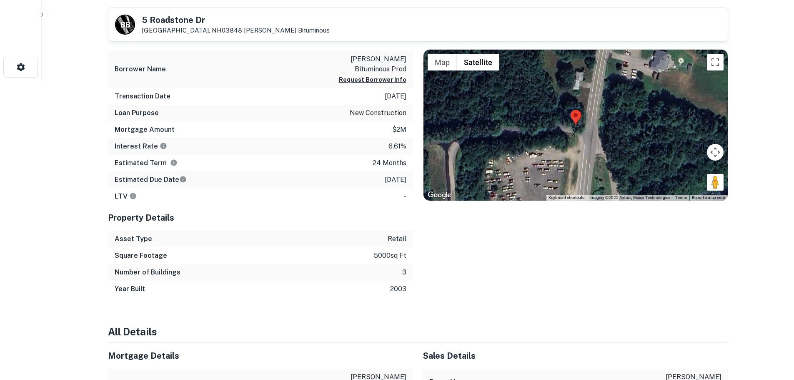
scroll to position [250, 0]
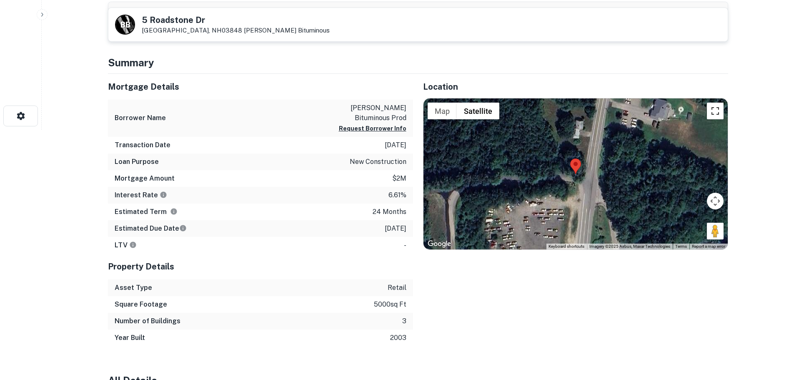
click at [715, 110] on button "Toggle fullscreen view" at bounding box center [715, 111] width 17 height 17
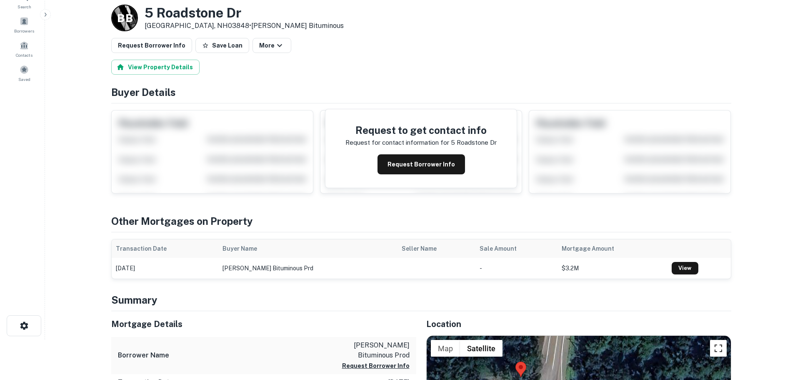
scroll to position [0, 0]
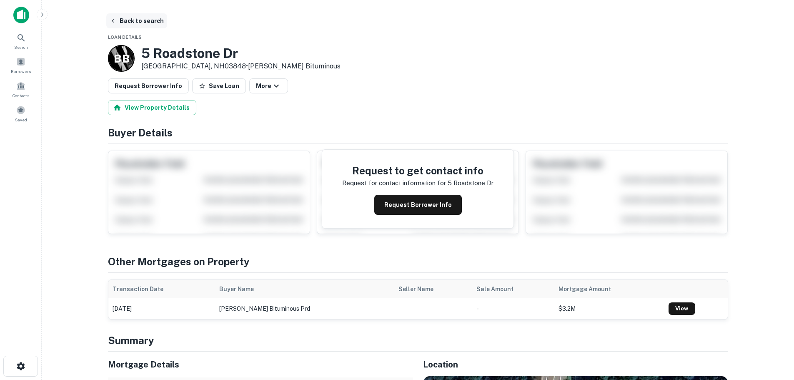
click at [137, 19] on button "Back to search" at bounding box center [136, 20] width 61 height 15
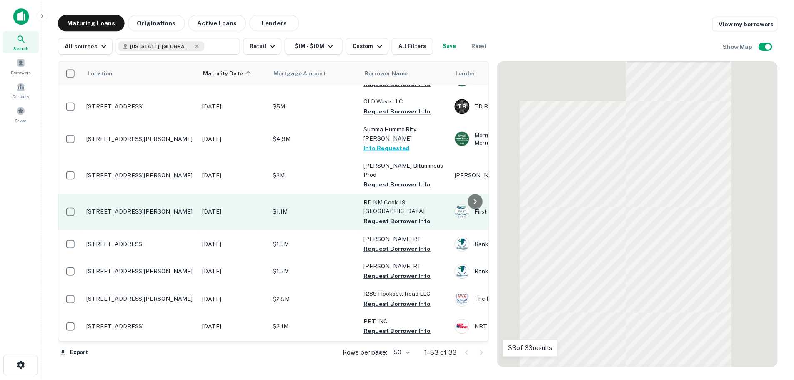
scroll to position [330, 0]
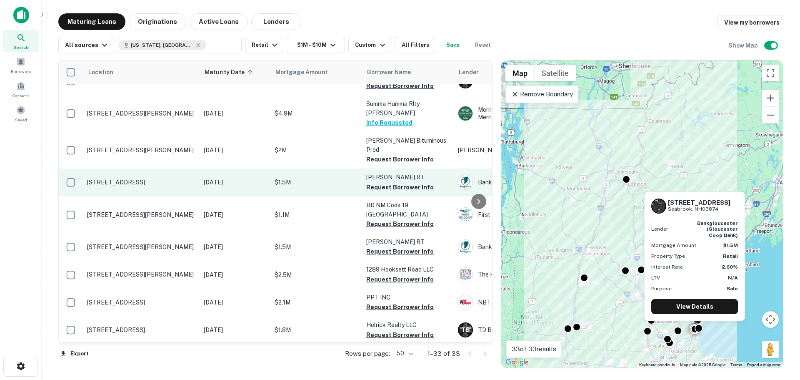
click at [148, 178] on p "5 Main St Seabrook, NH03874" at bounding box center [141, 182] width 108 height 8
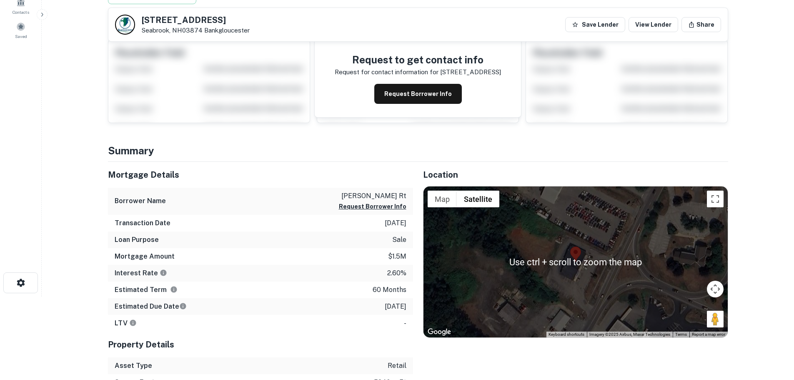
scroll to position [167, 0]
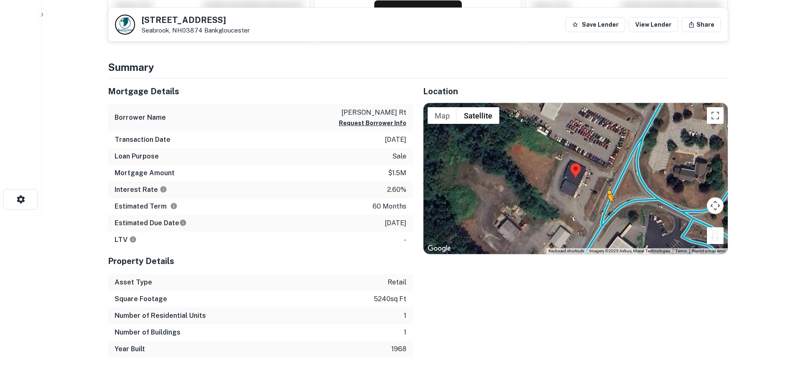
drag, startPoint x: 720, startPoint y: 238, endPoint x: 603, endPoint y: 208, distance: 120.9
click at [603, 208] on div "To activate drag with keyboard, press Alt + Enter. Once in keyboard drag state,…" at bounding box center [576, 178] width 304 height 151
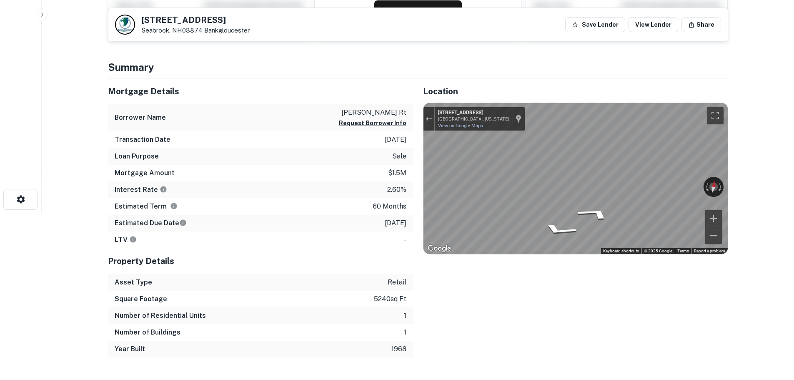
click at [436, 207] on div "Map" at bounding box center [576, 178] width 304 height 151
drag, startPoint x: 599, startPoint y: 210, endPoint x: 800, endPoint y: 193, distance: 201.7
click at [794, 193] on html "Search Borrowers Contacts Saved Back to search 5 Main St Seabrook, NH03874 Bank…" at bounding box center [397, 23] width 794 height 380
click at [784, 202] on main "Back to search 5 Main St Seabrook, NH03874 Bankgloucester Save Lender View Lend…" at bounding box center [418, 23] width 752 height 380
click at [794, 191] on html "Search Borrowers Contacts Saved Back to search 5 Main St Seabrook, NH03874 Bank…" at bounding box center [397, 23] width 794 height 380
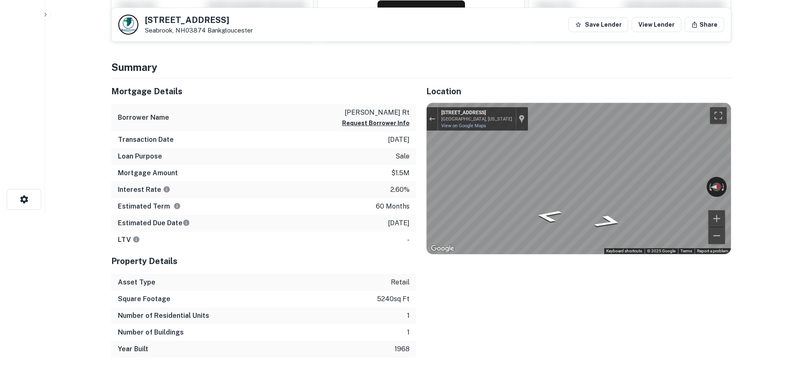
scroll to position [0, 0]
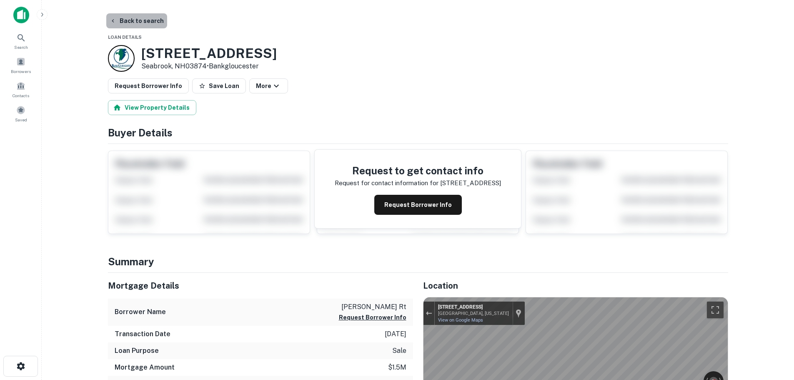
click at [137, 20] on button "Back to search" at bounding box center [136, 20] width 61 height 15
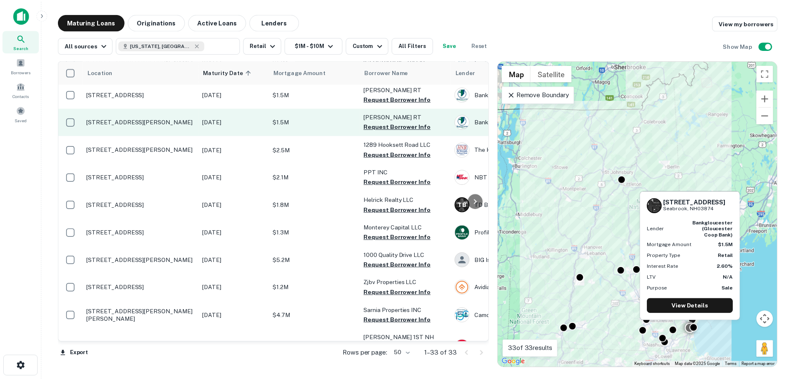
scroll to position [414, 0]
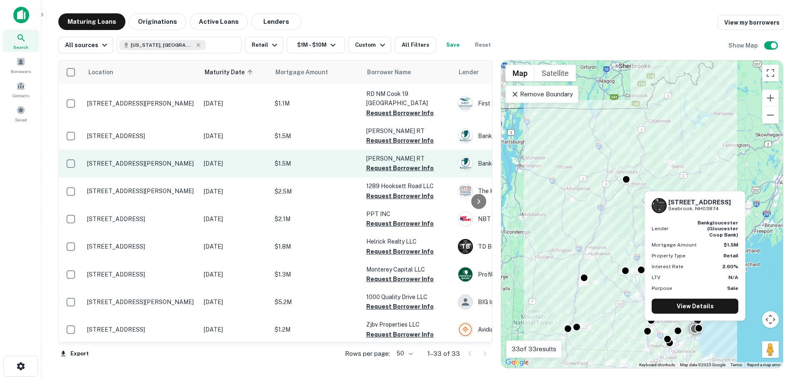
click at [120, 160] on p "134 Lafayette Rd Seabrook, NH03874" at bounding box center [141, 164] width 108 height 8
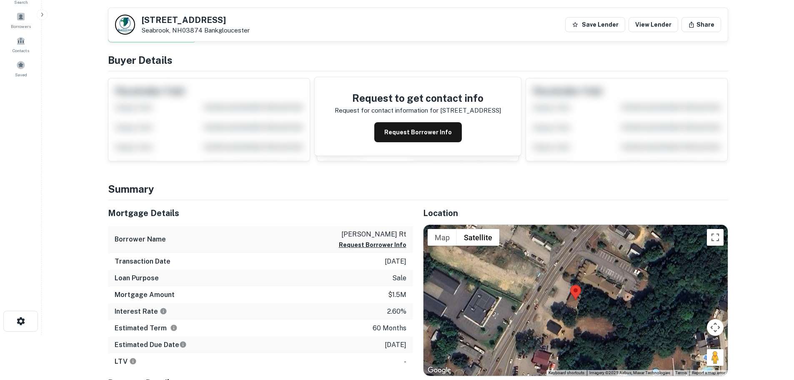
scroll to position [125, 0]
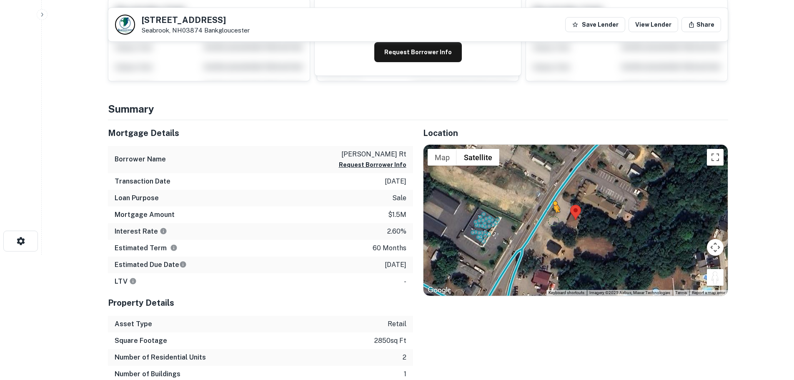
drag, startPoint x: 717, startPoint y: 281, endPoint x: 549, endPoint y: 216, distance: 180.4
click at [549, 216] on div "To activate drag with keyboard, press Alt + Enter. Once in keyboard drag state,…" at bounding box center [576, 220] width 304 height 151
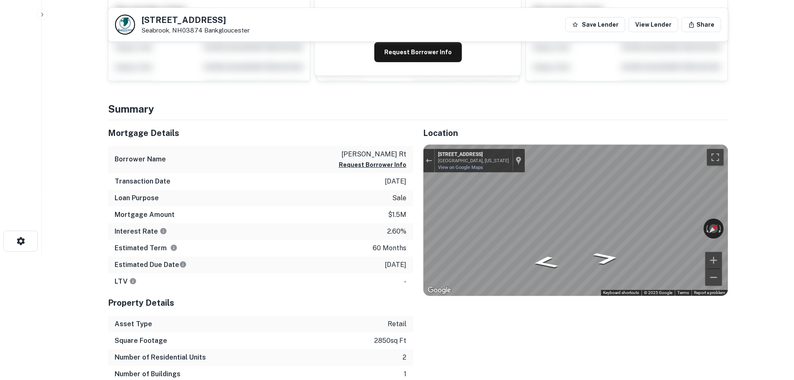
click at [794, 246] on html "Search Borrowers Contacts Saved Back to search 134 Lafayette Rd Seabrook, NH038…" at bounding box center [397, 65] width 794 height 380
click at [783, 255] on html "Search Borrowers Contacts Saved Back to search 134 Lafayette Rd Seabrook, NH038…" at bounding box center [397, 65] width 794 height 380
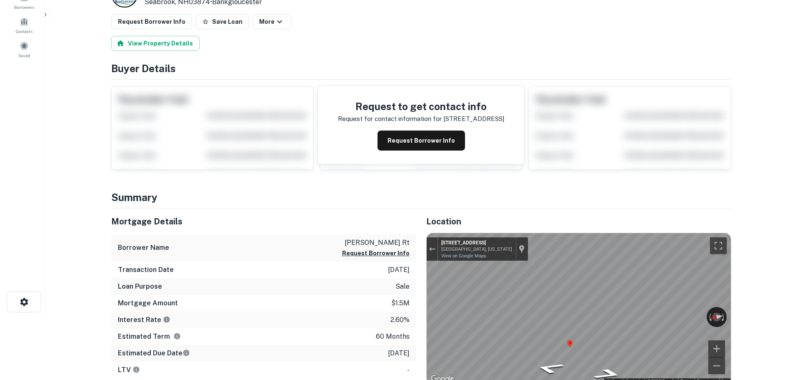
scroll to position [0, 0]
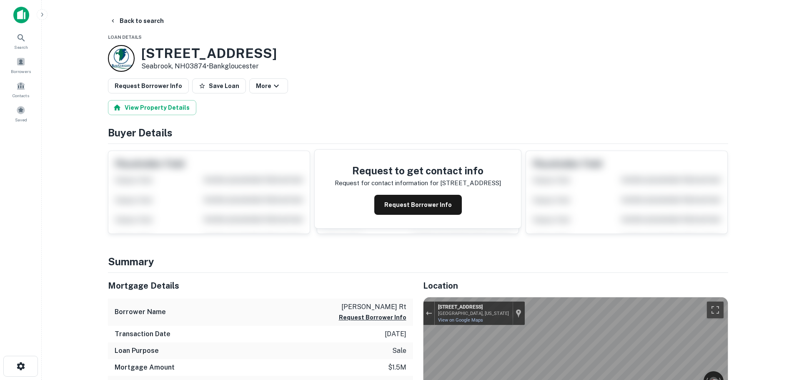
click at [181, 58] on h3 "134 Lafayette Rd" at bounding box center [208, 53] width 135 height 16
copy h3 "134 Lafayette Rd"
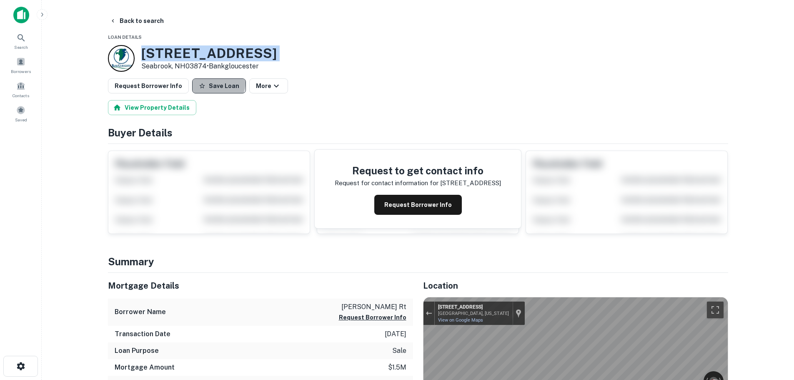
click at [213, 83] on button "Save Loan" at bounding box center [219, 85] width 54 height 15
click at [127, 88] on button "Request Borrower Info" at bounding box center [148, 85] width 81 height 15
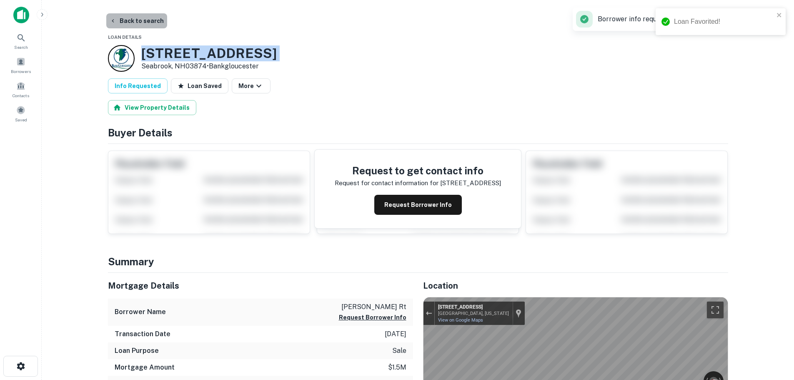
click at [152, 14] on button "Back to search" at bounding box center [136, 20] width 61 height 15
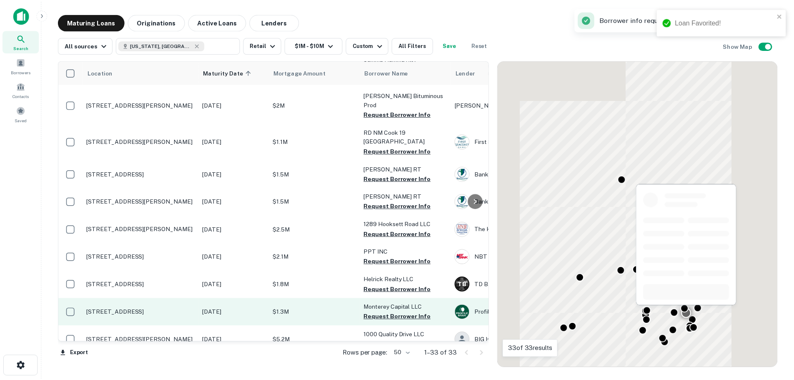
scroll to position [414, 0]
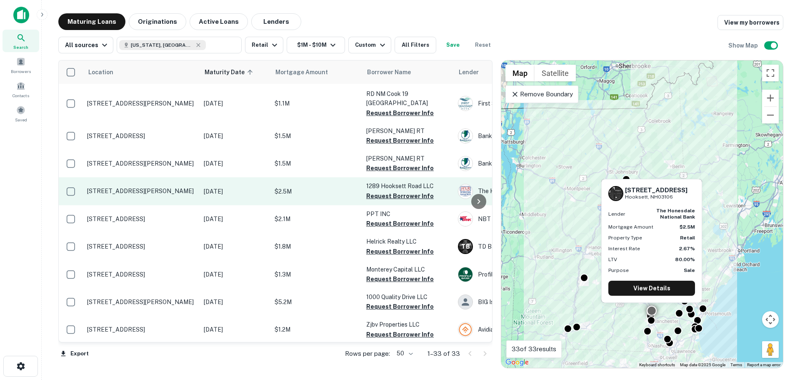
click at [166, 187] on p "1285 Hooksett Rd Hooksett, NH03106" at bounding box center [141, 191] width 108 height 8
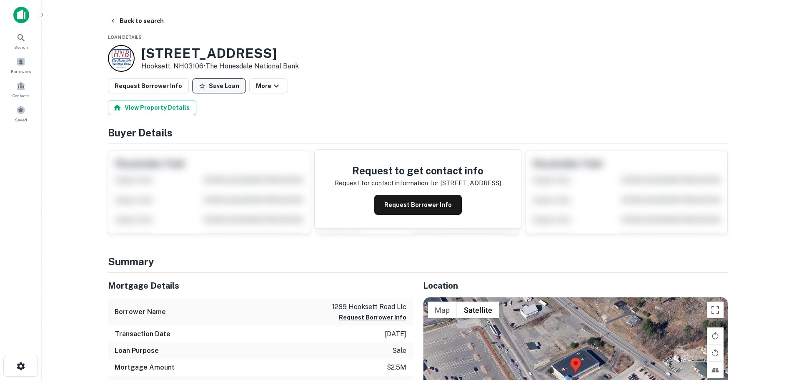
click at [223, 86] on button "Save Loan" at bounding box center [219, 85] width 54 height 15
click at [166, 87] on button "Request Borrower Info" at bounding box center [148, 85] width 81 height 15
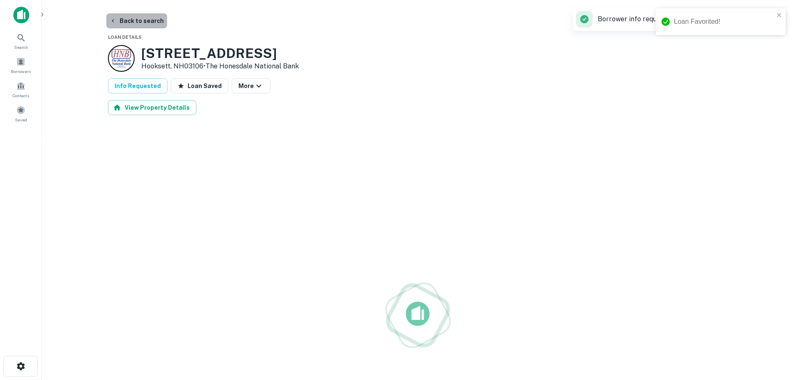
click at [161, 22] on button "Back to search" at bounding box center [136, 20] width 61 height 15
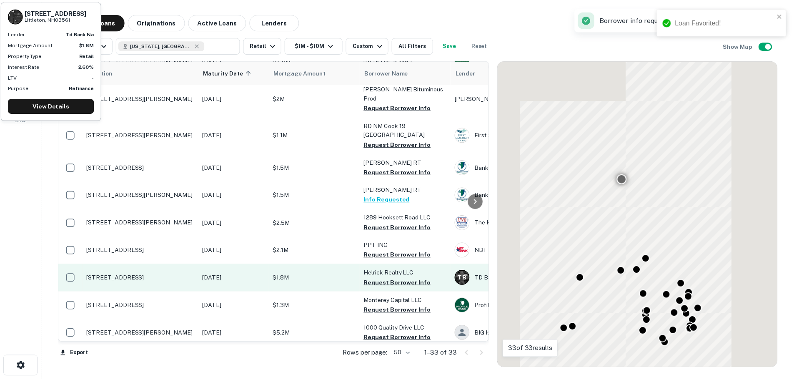
scroll to position [414, 0]
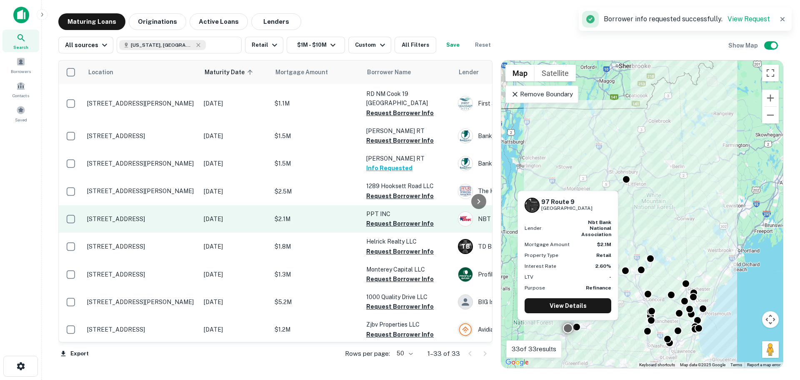
click at [129, 215] on p "97 Route 9 West Chesterfield, NH03466" at bounding box center [141, 219] width 108 height 8
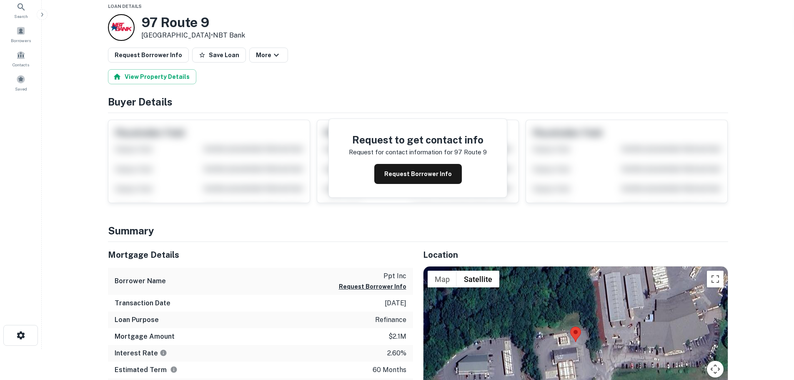
scroll to position [83, 0]
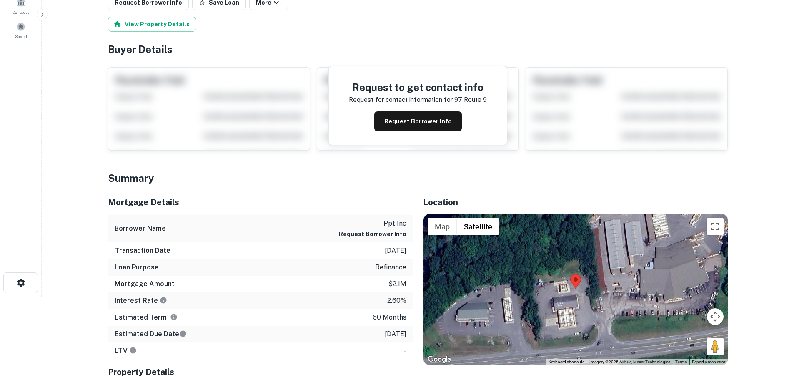
drag, startPoint x: 716, startPoint y: 342, endPoint x: 618, endPoint y: 296, distance: 108.3
click at [618, 296] on div "Map Terrain Satellite Labels Keyboard shortcuts Map Data Imagery ©2025 Airbus, …" at bounding box center [576, 289] width 304 height 151
drag, startPoint x: 716, startPoint y: 345, endPoint x: 604, endPoint y: 343, distance: 112.2
click at [604, 343] on div "To activate drag with keyboard, press Alt + Enter. Once in keyboard drag state,…" at bounding box center [576, 289] width 304 height 151
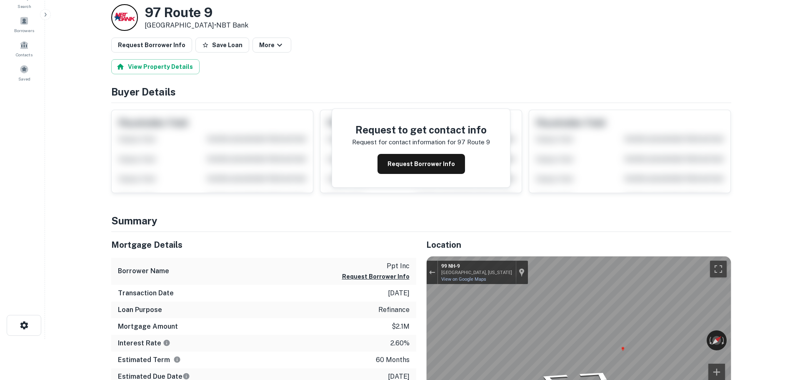
scroll to position [0, 0]
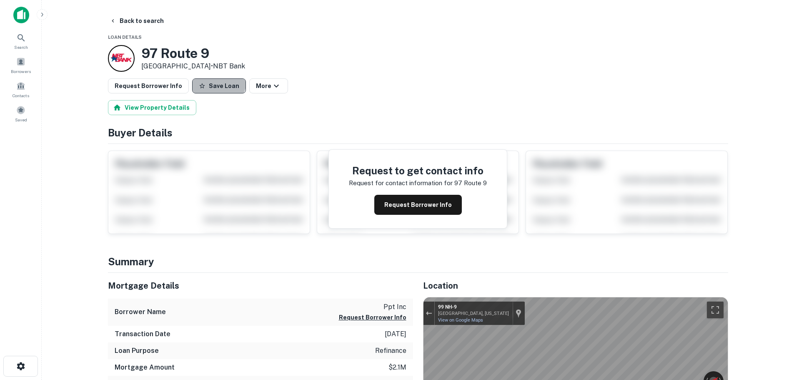
click at [207, 79] on button "Save Loan" at bounding box center [219, 85] width 54 height 15
click at [172, 82] on button "Request Borrower Info" at bounding box center [148, 85] width 81 height 15
click at [148, 24] on button "Back to search" at bounding box center [136, 20] width 61 height 15
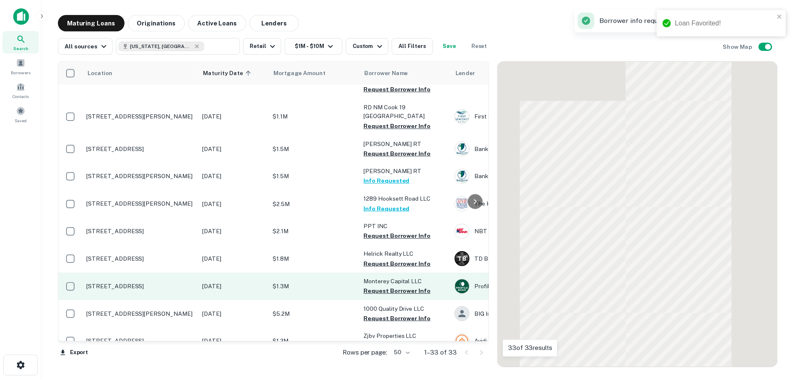
scroll to position [414, 0]
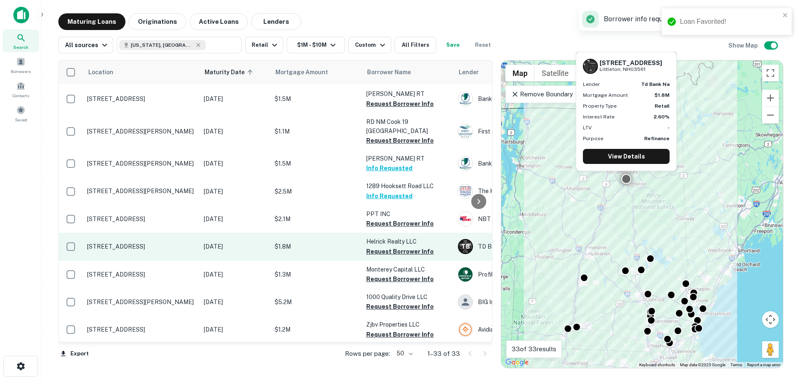
click at [158, 243] on p "145 Main St Littleton, NH03561" at bounding box center [141, 247] width 108 height 8
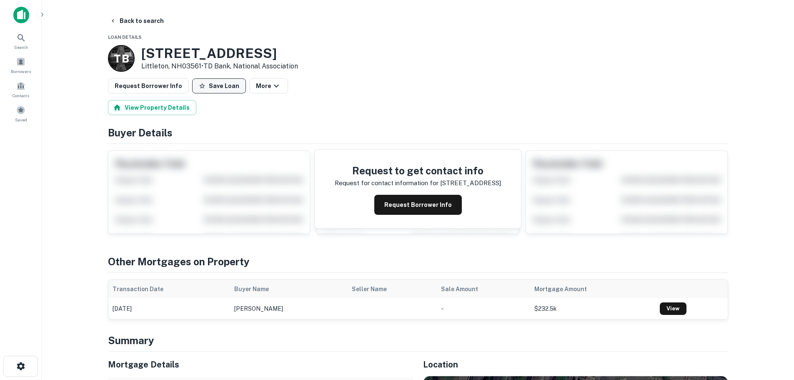
click at [201, 82] on button "Save Loan" at bounding box center [219, 85] width 54 height 15
click at [156, 87] on button "Request Borrower Info" at bounding box center [148, 85] width 81 height 15
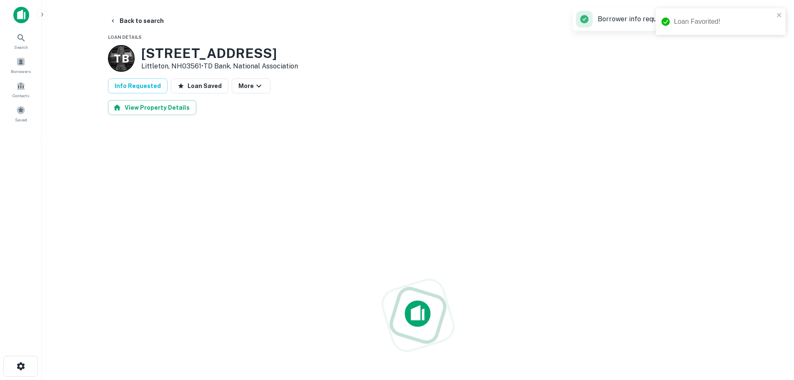
click at [153, 12] on main "Back to search Loan Details T B 145 Main St Littleton, NH03561 • TD Bank, Natio…" at bounding box center [418, 190] width 752 height 380
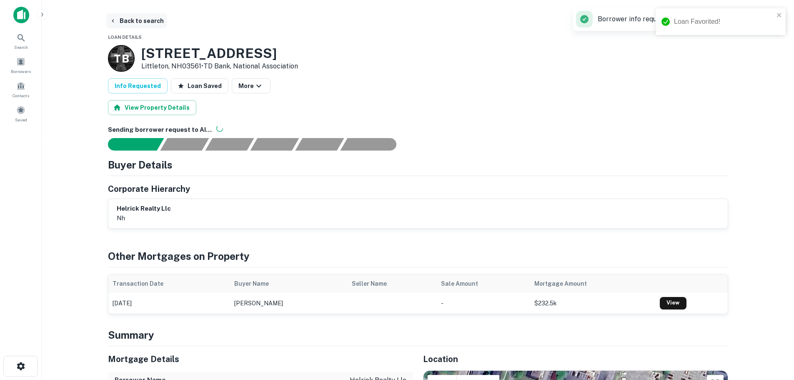
click at [150, 19] on button "Back to search" at bounding box center [136, 20] width 61 height 15
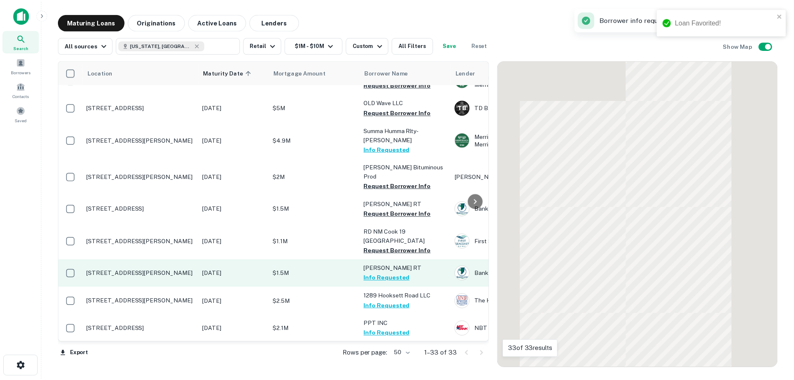
scroll to position [414, 0]
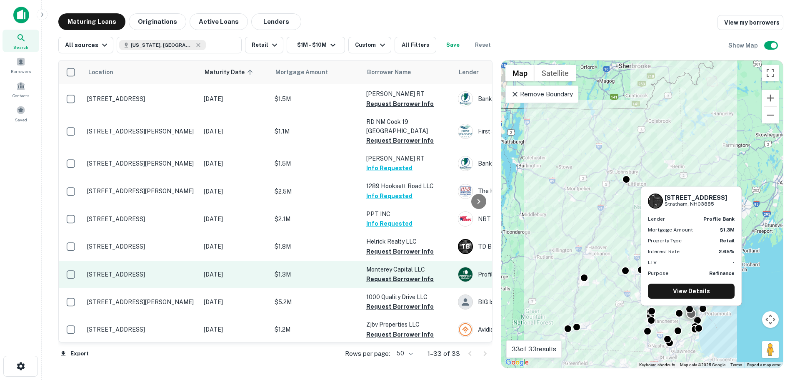
click at [133, 271] on p "145 Portsmouth Ave Stratham, NH03885" at bounding box center [141, 275] width 108 height 8
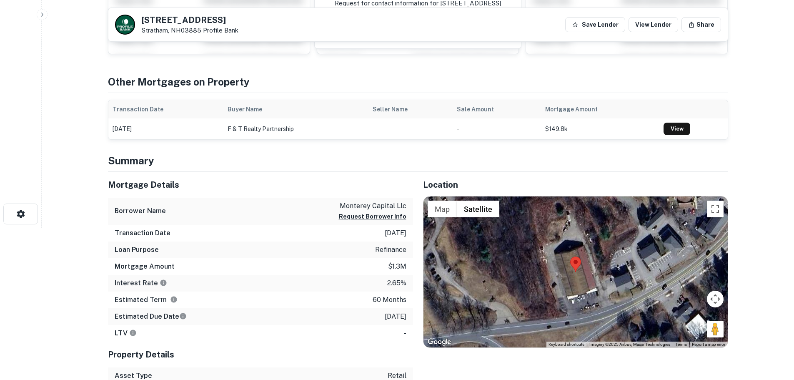
scroll to position [167, 0]
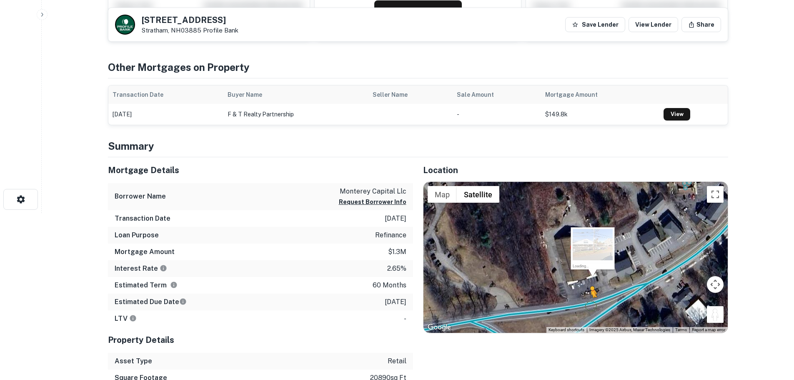
drag, startPoint x: 721, startPoint y: 314, endPoint x: 587, endPoint y: 308, distance: 134.4
click at [587, 308] on div "To activate drag with keyboard, press Alt + Enter. Once in keyboard drag state,…" at bounding box center [576, 257] width 304 height 151
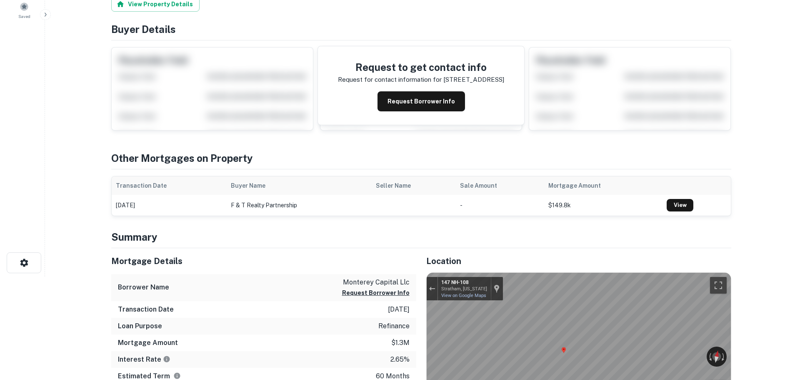
scroll to position [0, 0]
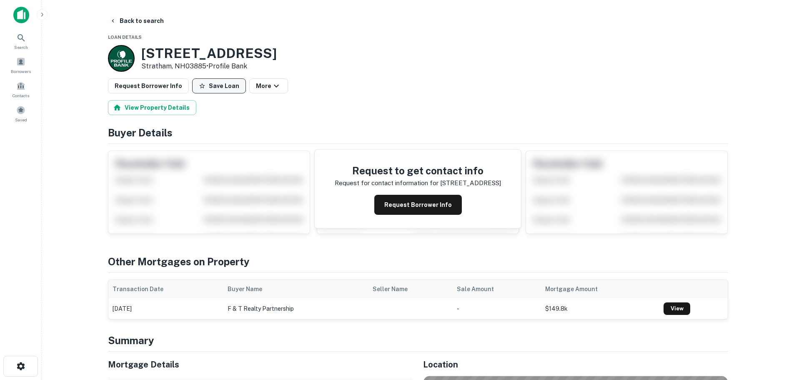
click at [216, 84] on button "Save Loan" at bounding box center [219, 85] width 54 height 15
click at [168, 88] on button "Request Borrower Info" at bounding box center [148, 85] width 81 height 15
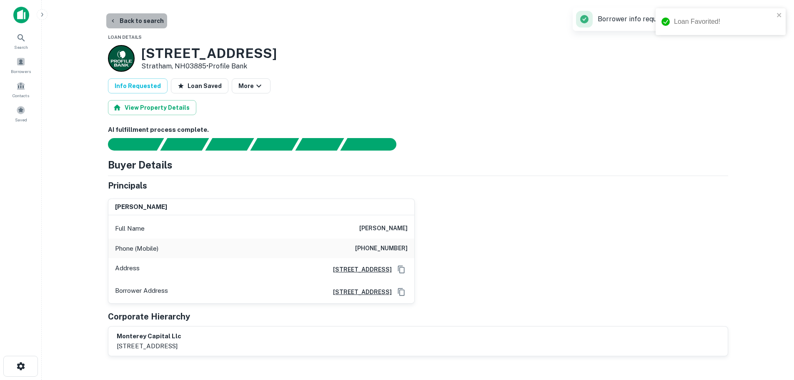
click at [140, 18] on button "Back to search" at bounding box center [136, 20] width 61 height 15
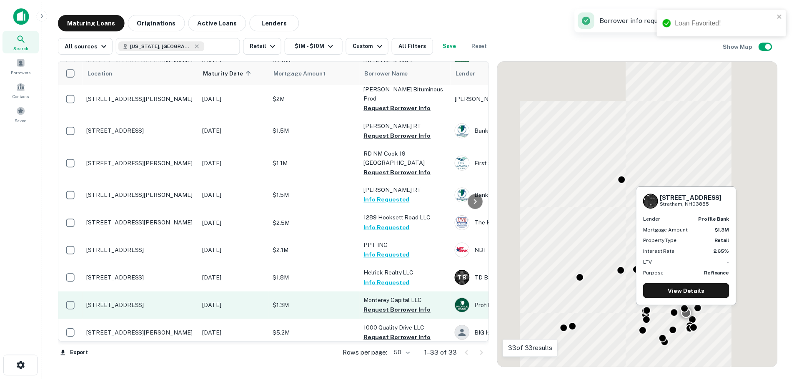
scroll to position [414, 0]
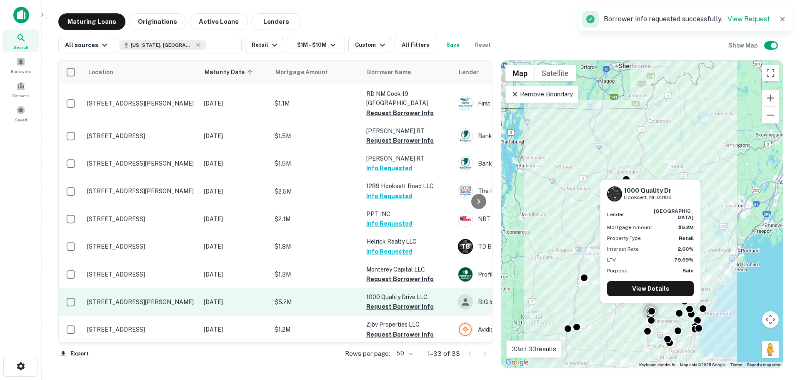
click at [136, 298] on p "1000 Quality Dr Hooksett, NH03106" at bounding box center [141, 302] width 108 height 8
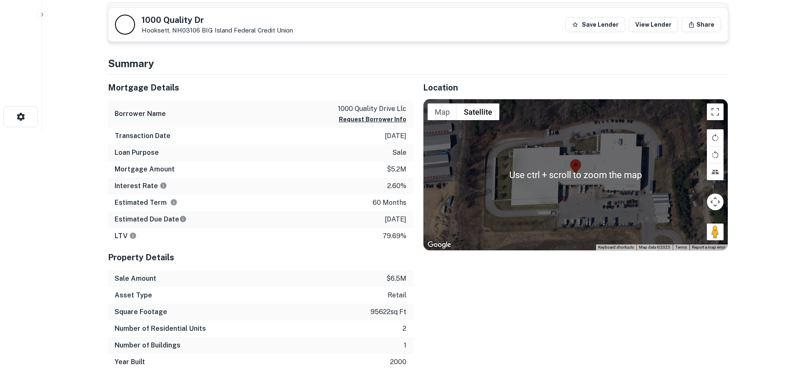
scroll to position [250, 0]
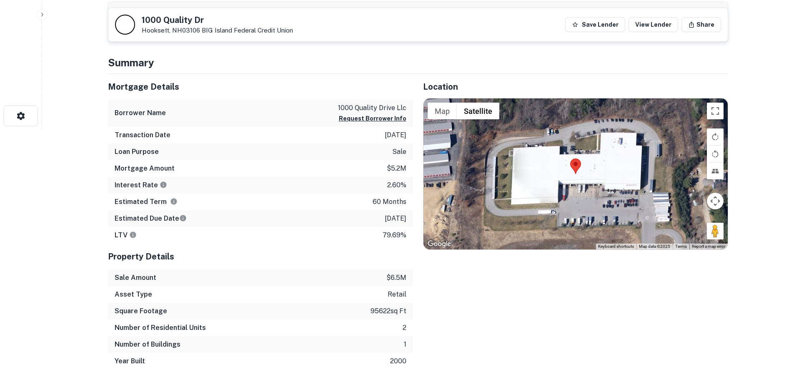
drag, startPoint x: 713, startPoint y: 228, endPoint x: 564, endPoint y: 193, distance: 153.6
click at [564, 193] on div "Use ctrl + scroll to zoom the map Map Terrain Satellite Labels Keyboard shortcu…" at bounding box center [576, 173] width 304 height 151
drag, startPoint x: 723, startPoint y: 229, endPoint x: 652, endPoint y: 245, distance: 72.2
click at [652, 245] on div "To activate drag with keyboard, press Alt + Enter. Once in keyboard drag state,…" at bounding box center [576, 173] width 304 height 151
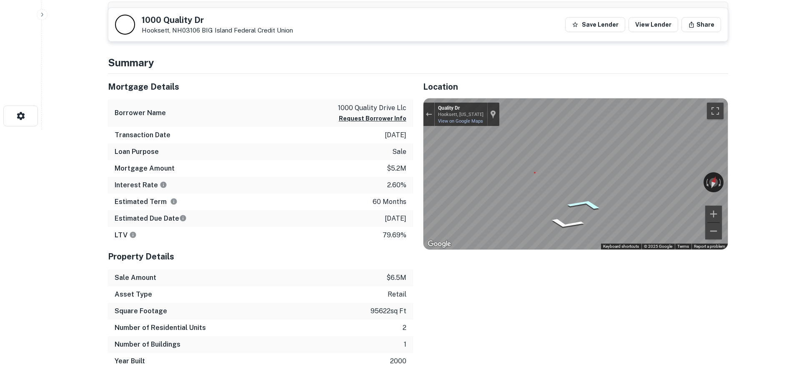
click at [284, 173] on div "Mortgage Details Borrower Name 1000 quality drive llc Request Borrower Info Tra…" at bounding box center [413, 222] width 630 height 296
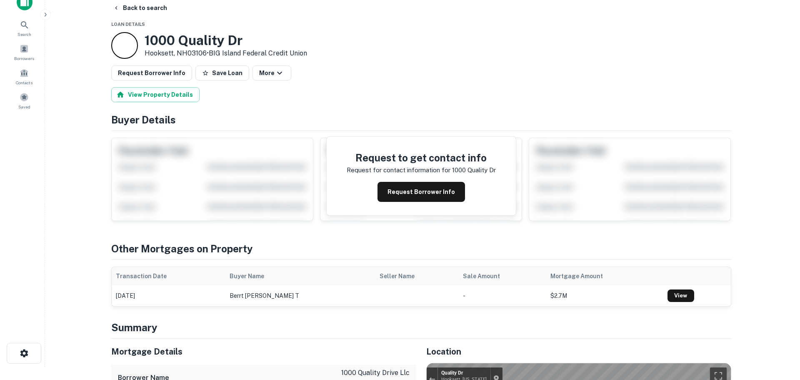
scroll to position [0, 0]
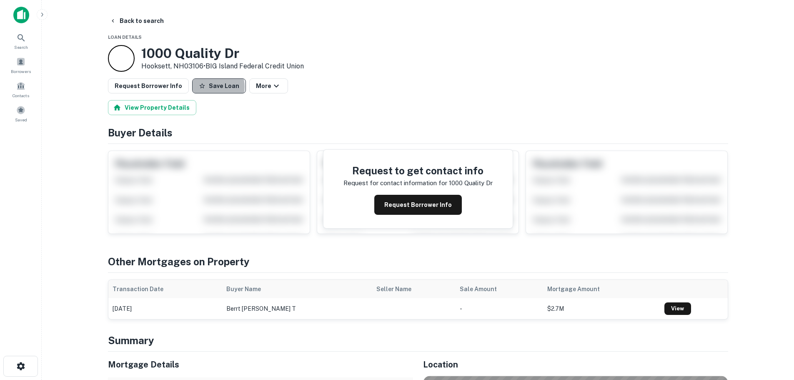
click at [208, 87] on button "Save Loan" at bounding box center [219, 85] width 54 height 15
click at [179, 88] on button "Request Borrower Info" at bounding box center [148, 85] width 81 height 15
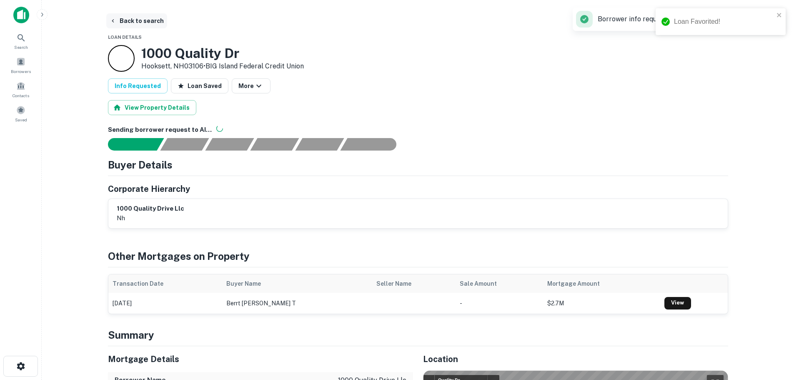
click at [145, 15] on button "Back to search" at bounding box center [136, 20] width 61 height 15
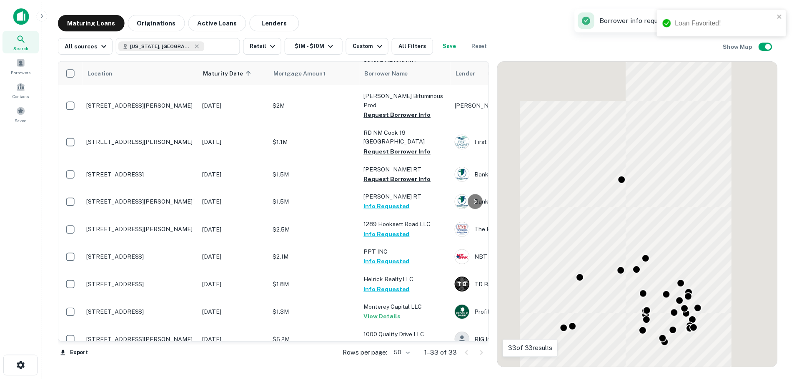
scroll to position [414, 0]
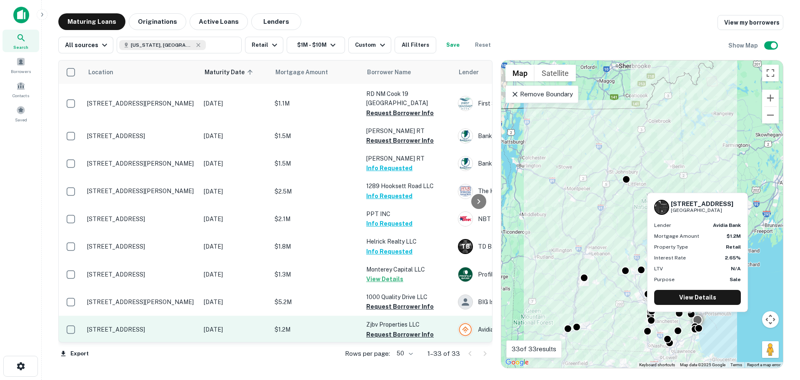
click at [150, 326] on p "34-36 Lafayette Rd North Hampton, NH03862" at bounding box center [141, 330] width 108 height 8
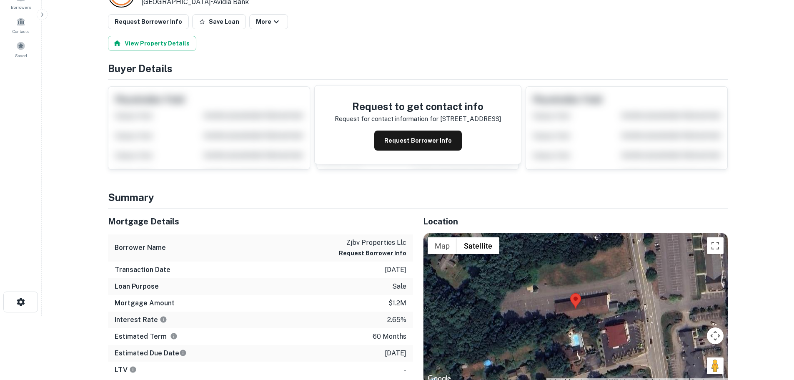
scroll to position [83, 0]
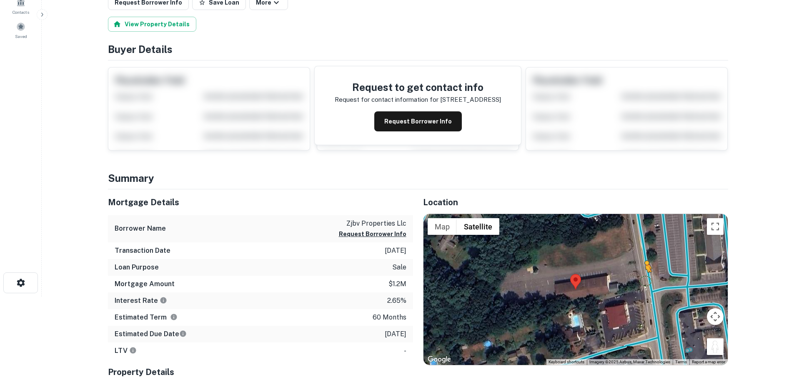
drag, startPoint x: 717, startPoint y: 346, endPoint x: 645, endPoint y: 274, distance: 102.3
click at [645, 274] on div "To activate drag with keyboard, press Alt + Enter. Once in keyboard drag state,…" at bounding box center [576, 289] width 304 height 151
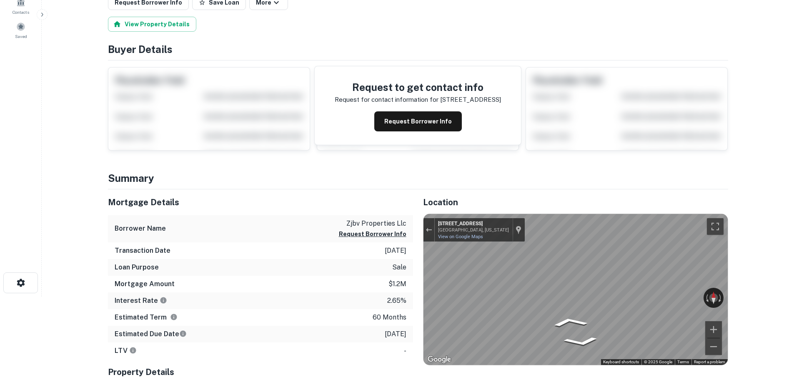
click at [794, 296] on html "Search Borrowers Contacts Saved Back to search Loan Details 34-36 Lafayette Rd …" at bounding box center [397, 107] width 794 height 380
drag, startPoint x: 674, startPoint y: 293, endPoint x: 327, endPoint y: 265, distance: 347.6
click at [328, 264] on div "Mortgage Details Borrower Name zjbv properties llc Request Borrower Info Transa…" at bounding box center [413, 328] width 630 height 279
click at [341, 259] on div "Mortgage Details Borrower Name zjbv properties llc Request Borrower Info Transa…" at bounding box center [413, 328] width 630 height 279
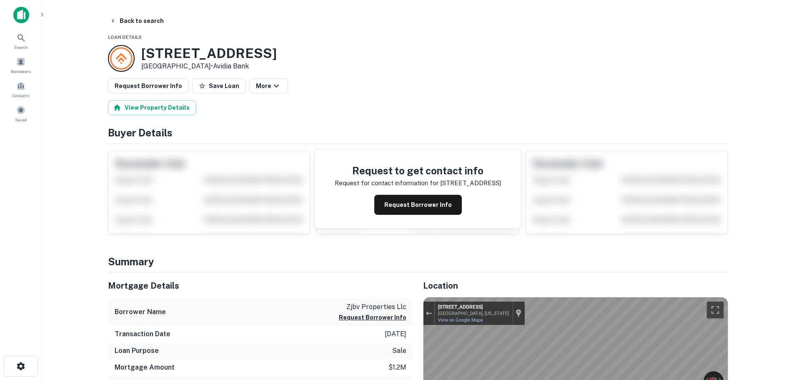
click at [220, 47] on h3 "34-36 Lafayette Rd" at bounding box center [208, 53] width 135 height 16
copy h3 "34-36 Lafayette Rd"
click at [208, 80] on button "Save Loan" at bounding box center [219, 85] width 54 height 15
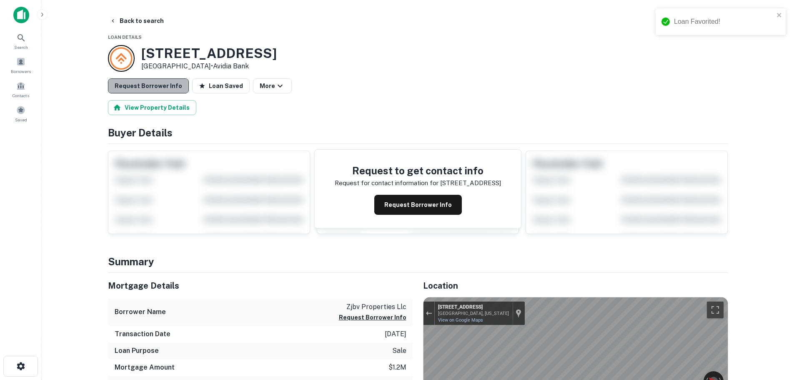
click at [160, 85] on button "Request Borrower Info" at bounding box center [148, 85] width 81 height 15
click at [128, 16] on button "Back to search" at bounding box center [136, 20] width 61 height 15
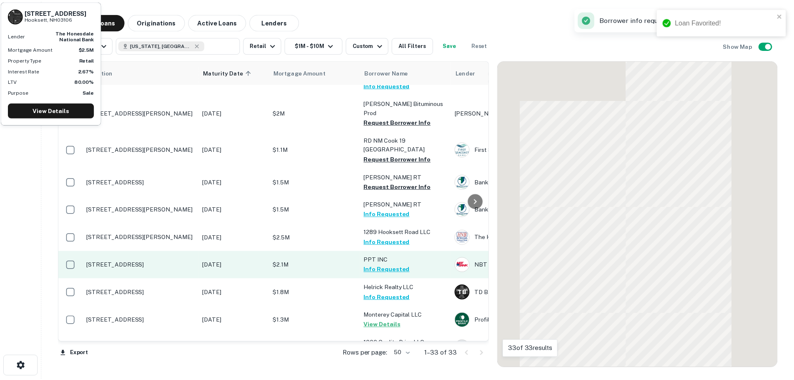
scroll to position [414, 0]
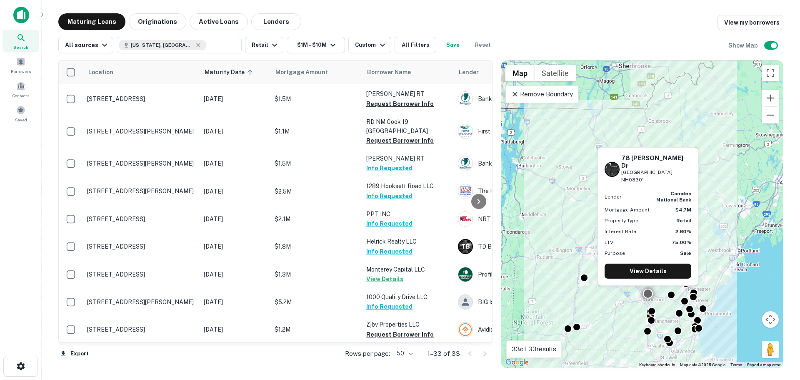
click at [143, 350] on p "78 Damante Dr Concord, NH03301" at bounding box center [141, 357] width 108 height 15
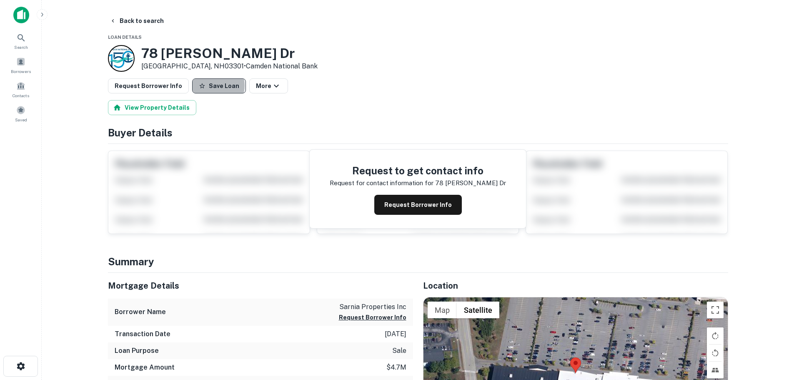
click at [211, 85] on button "Save Loan" at bounding box center [219, 85] width 54 height 15
click at [173, 87] on button "Request Borrower Info" at bounding box center [148, 85] width 81 height 15
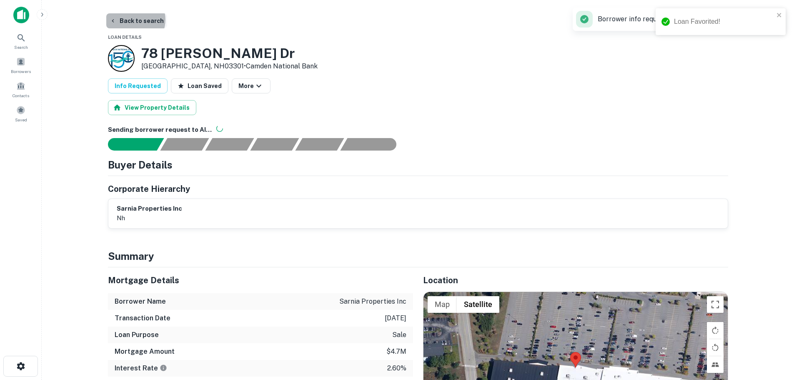
click at [132, 20] on button "Back to search" at bounding box center [136, 20] width 61 height 15
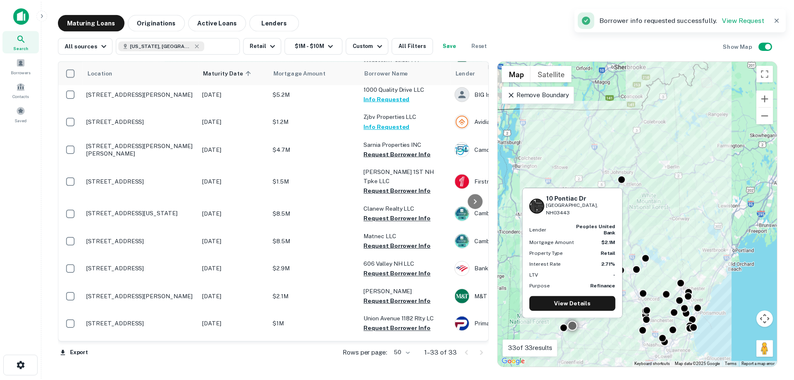
scroll to position [664, 0]
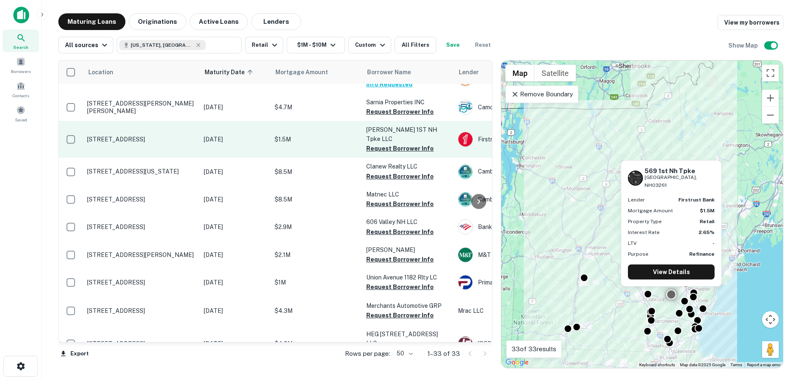
click at [148, 135] on p "569 1st Nh Tpke Northwood, NH03261" at bounding box center [141, 139] width 108 height 8
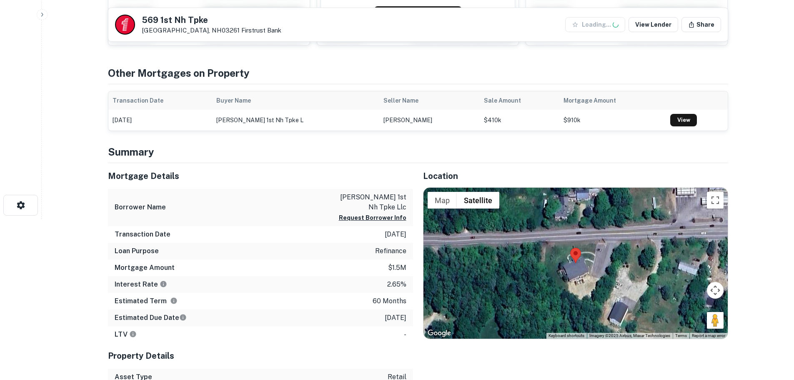
scroll to position [167, 0]
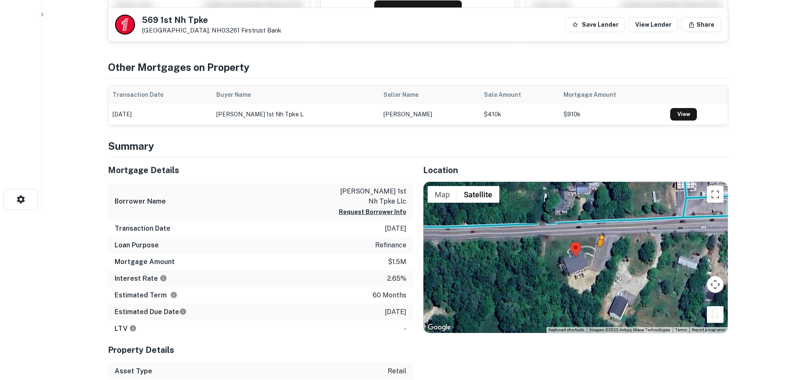
drag, startPoint x: 715, startPoint y: 311, endPoint x: 600, endPoint y: 255, distance: 127.7
click at [600, 255] on div "To activate drag with keyboard, press Alt + Enter. Once in keyboard drag state,…" at bounding box center [576, 257] width 304 height 151
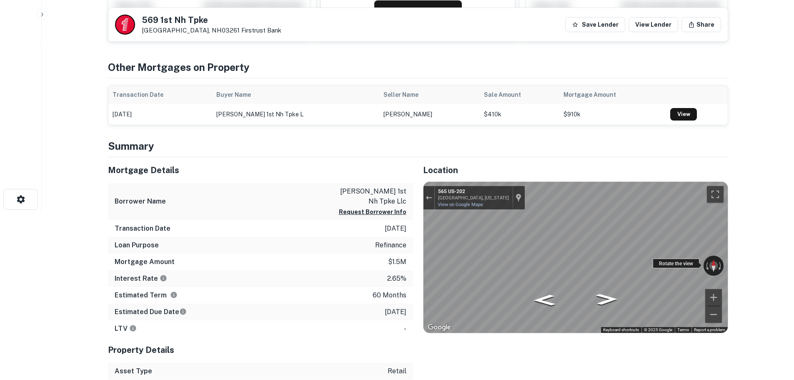
click at [656, 258] on div "← Move left → Move right ↑ Move up ↓ Move down + Zoom in - Zoom out 565 US-202 …" at bounding box center [576, 257] width 304 height 151
click at [646, 252] on div "Location ← Move left → Move right ↑ Move up ↓ Move down + Zoom in - Zoom out Ho…" at bounding box center [570, 285] width 315 height 256
drag, startPoint x: 417, startPoint y: 243, endPoint x: 686, endPoint y: 260, distance: 269.4
click at [680, 260] on div "← Move left → Move right ↑ Move up ↓ Move down + Zoom in - Zoom out 565 US-202 …" at bounding box center [576, 257] width 304 height 151
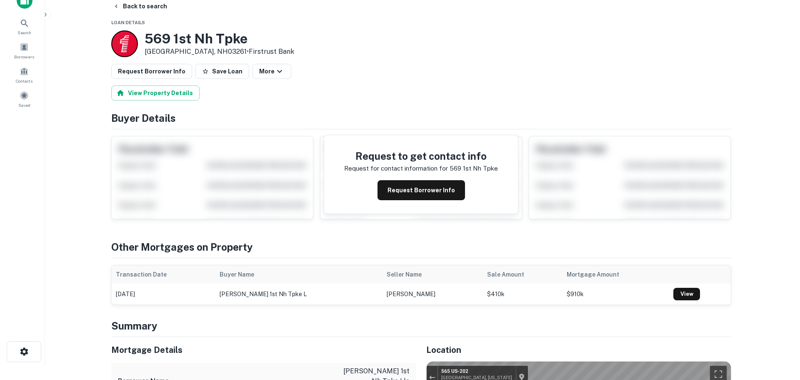
scroll to position [0, 0]
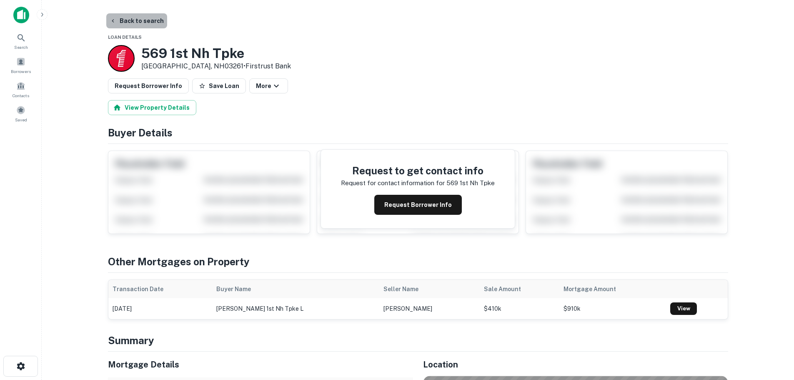
click at [138, 24] on button "Back to search" at bounding box center [136, 20] width 61 height 15
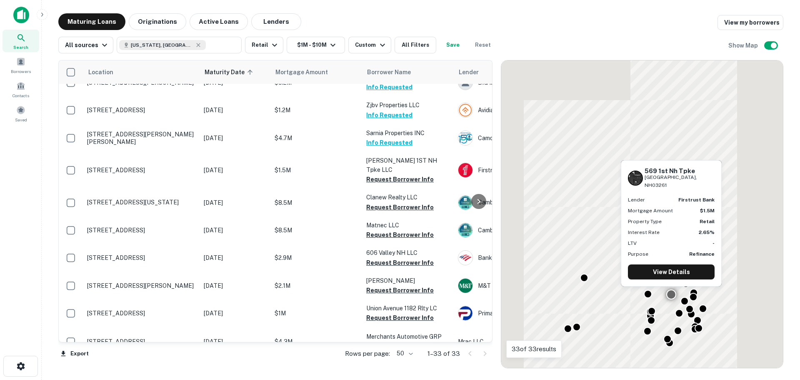
scroll to position [664, 0]
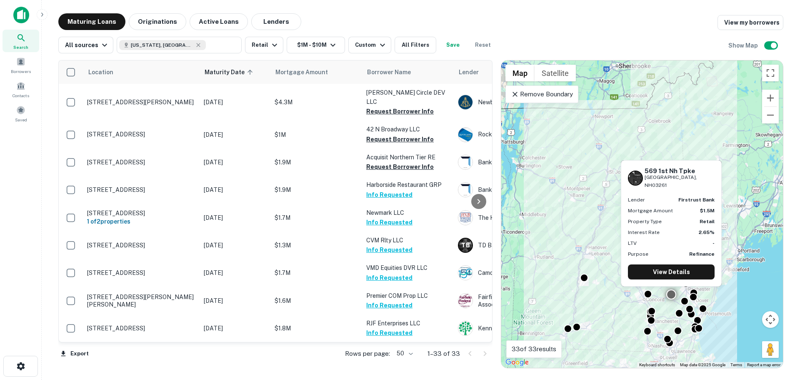
scroll to position [664, 0]
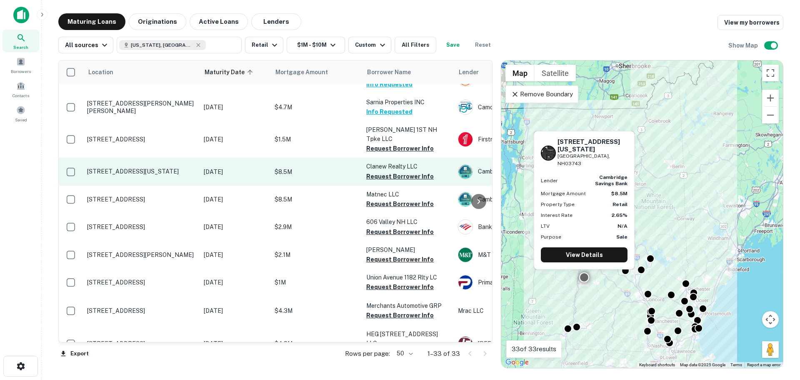
click at [154, 168] on p "[STREET_ADDRESS][US_STATE]" at bounding box center [141, 172] width 108 height 8
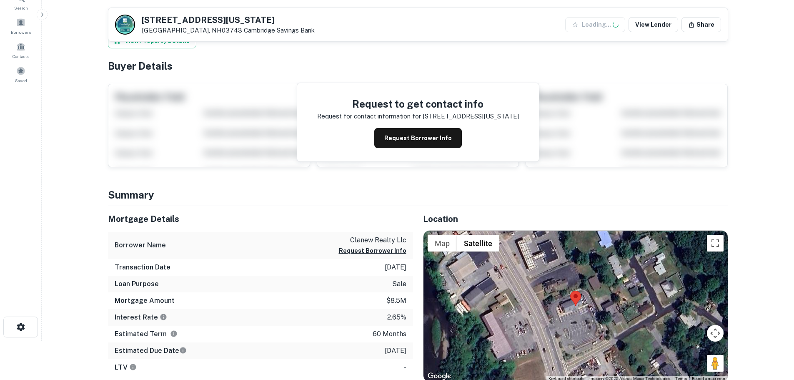
scroll to position [125, 0]
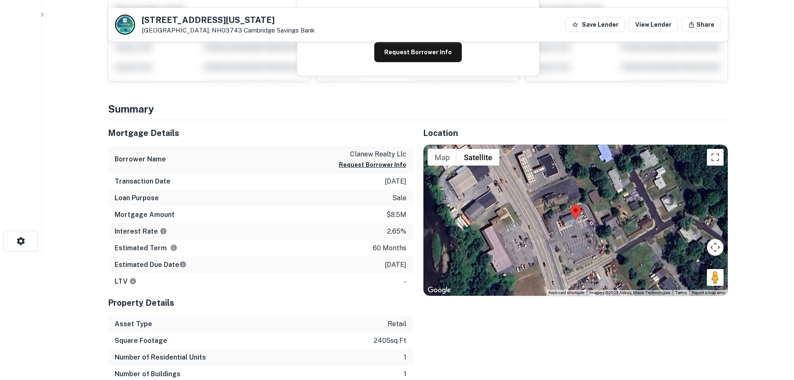
drag, startPoint x: 715, startPoint y: 278, endPoint x: 559, endPoint y: 242, distance: 159.7
click at [559, 242] on div "Map Terrain Satellite Labels Keyboard shortcuts Map Data Imagery ©2025 Airbus, …" at bounding box center [576, 220] width 304 height 151
drag, startPoint x: 717, startPoint y: 279, endPoint x: 624, endPoint y: 256, distance: 95.4
click at [624, 256] on div "Map Terrain Satellite Labels Keyboard shortcuts Map Data Imagery ©2025 Airbus, …" at bounding box center [576, 220] width 304 height 151
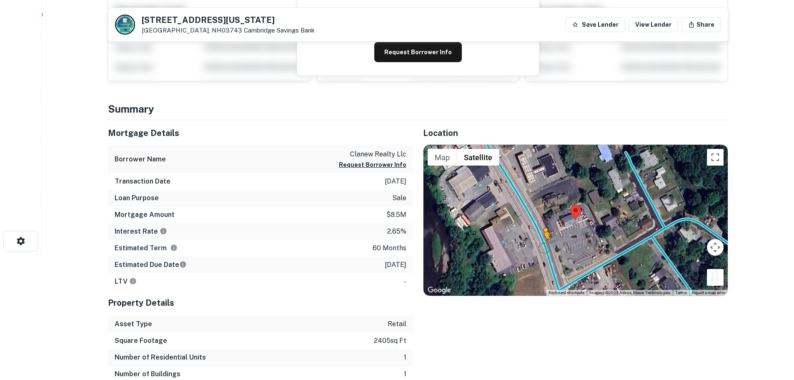
drag, startPoint x: 715, startPoint y: 271, endPoint x: 539, endPoint y: 247, distance: 176.8
click at [539, 247] on div "To activate drag with keyboard, press Alt + Enter. Once in keyboard drag state,…" at bounding box center [576, 220] width 304 height 151
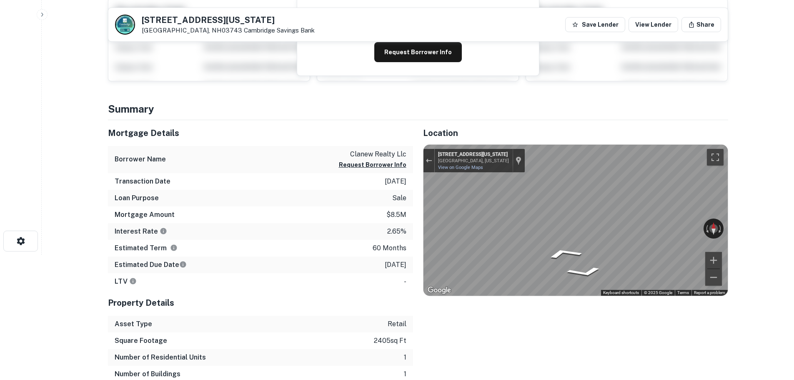
click at [410, 227] on div "Mortgage Details Borrower Name clanew realty llc Request Borrower Info Transact…" at bounding box center [413, 259] width 630 height 279
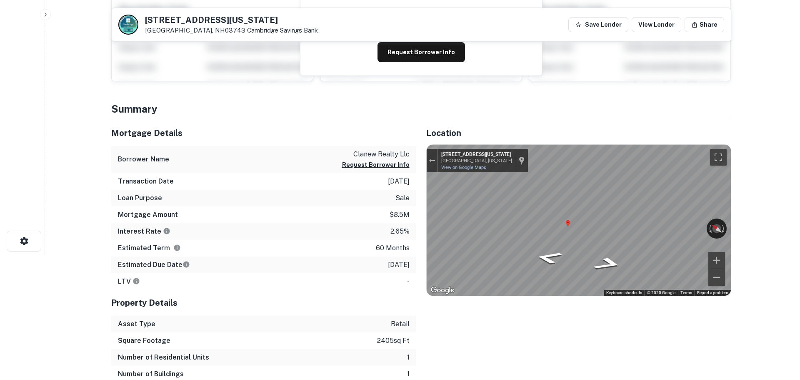
scroll to position [0, 0]
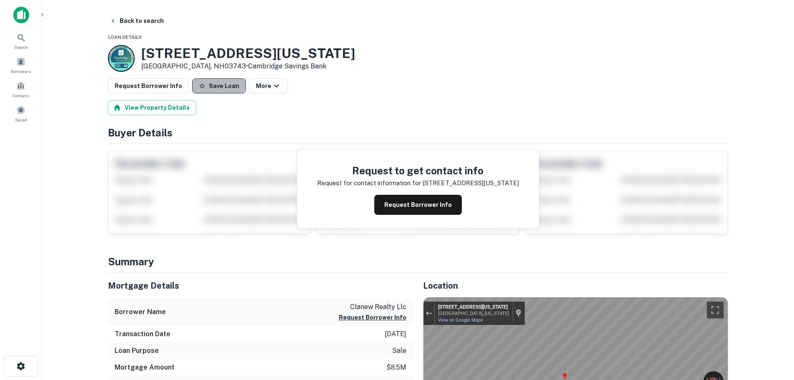
click at [210, 82] on button "Save Loan" at bounding box center [219, 85] width 54 height 15
click at [161, 83] on button "Request Borrower Info" at bounding box center [148, 85] width 81 height 15
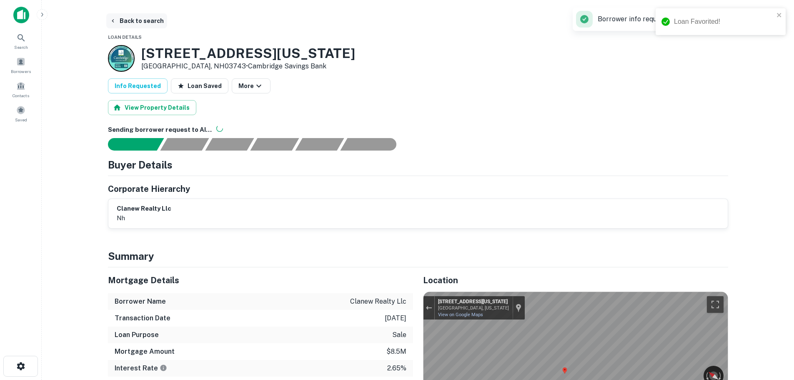
click at [144, 25] on button "Back to search" at bounding box center [136, 20] width 61 height 15
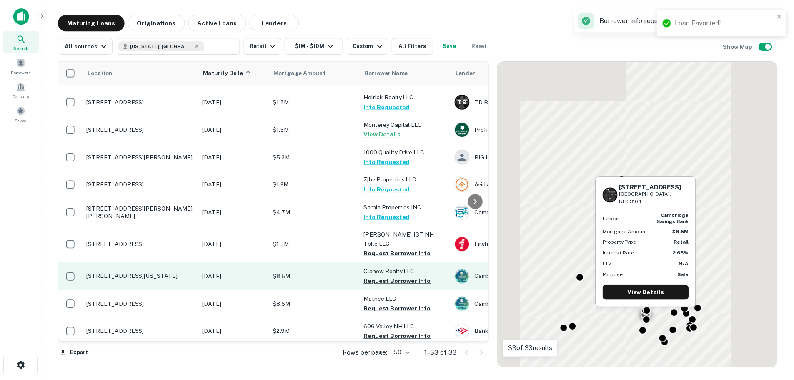
scroll to position [664, 0]
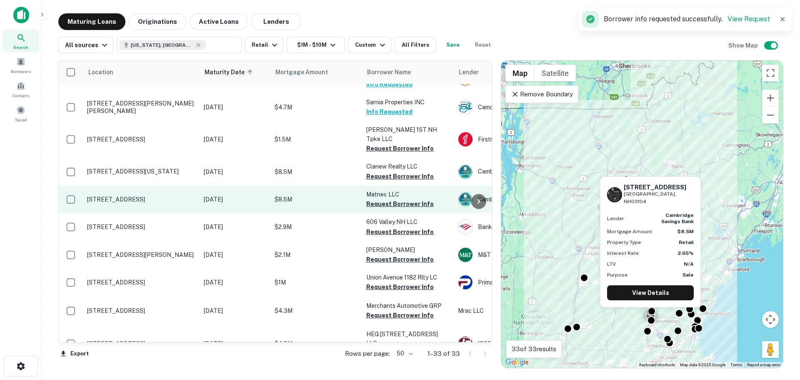
click at [142, 196] on p "921 Beech St Manchester, NH03104" at bounding box center [141, 200] width 108 height 8
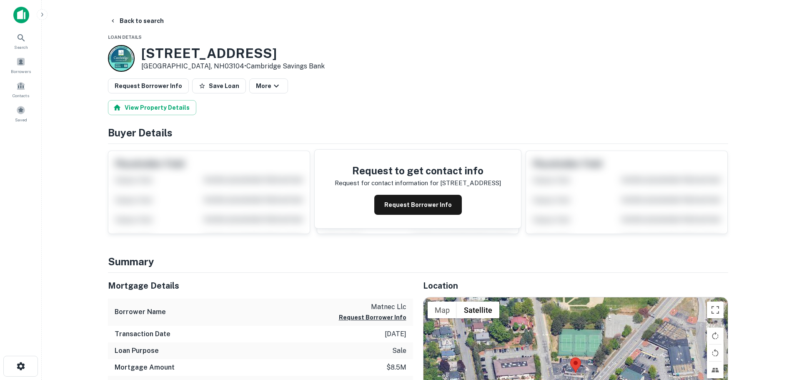
click at [199, 86] on icon "button" at bounding box center [201, 85] width 5 height 5
click at [173, 86] on button "Request Borrower Info" at bounding box center [148, 85] width 81 height 15
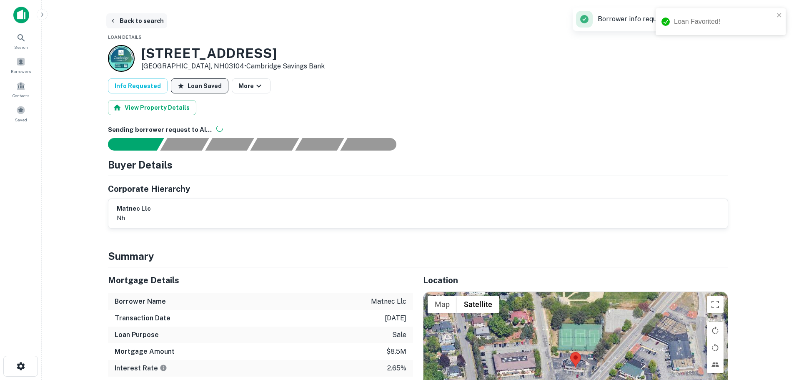
click at [135, 23] on button "Back to search" at bounding box center [136, 20] width 61 height 15
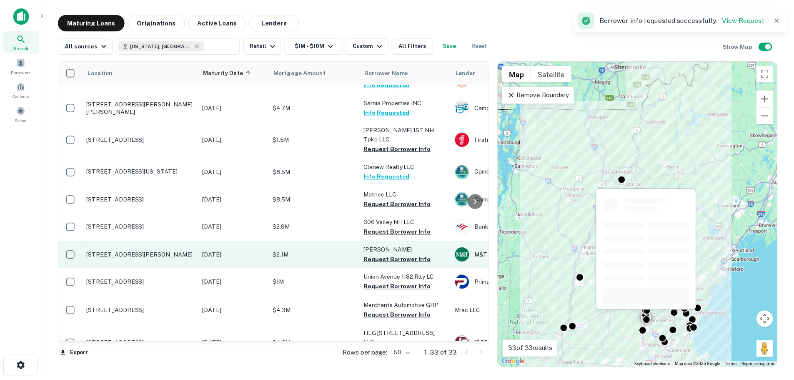
scroll to position [665, 0]
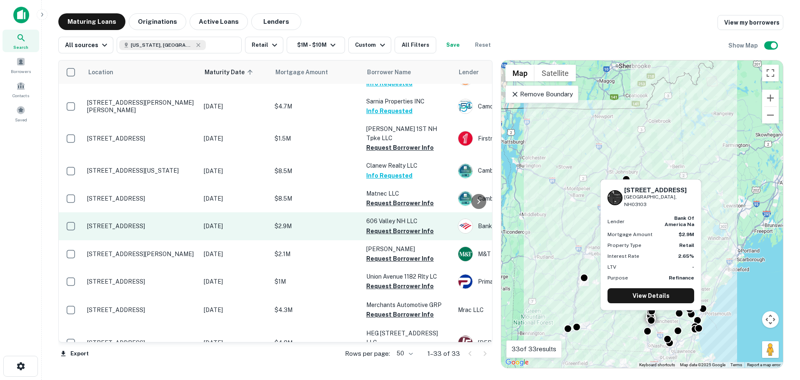
click at [156, 222] on p "606 Valley St Manchester, NH03103" at bounding box center [141, 226] width 108 height 8
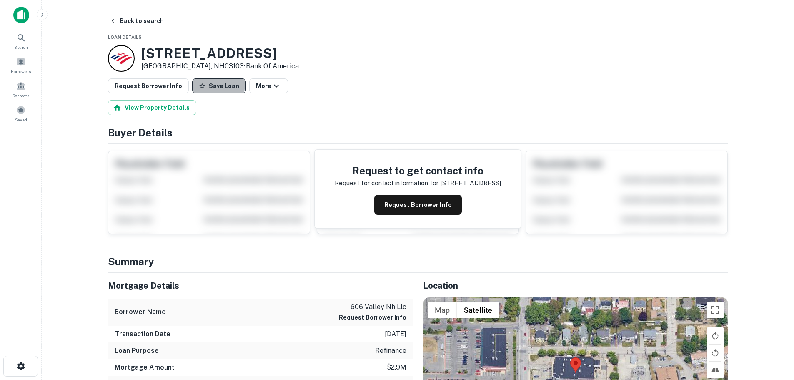
click at [204, 84] on button "Save Loan" at bounding box center [219, 85] width 54 height 15
click at [177, 87] on button "Request Borrower Info" at bounding box center [148, 85] width 81 height 15
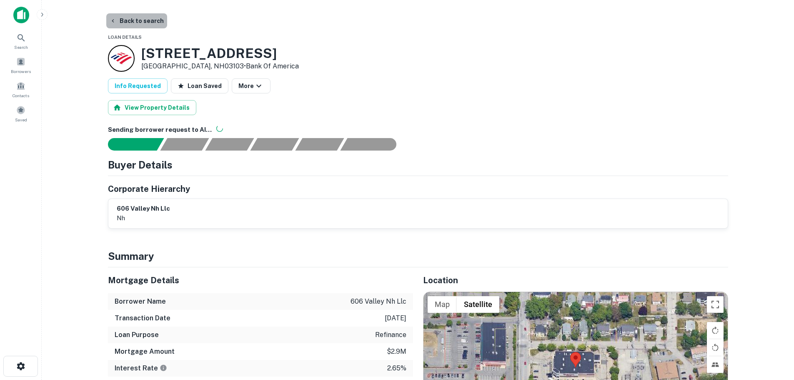
click at [138, 26] on button "Back to search" at bounding box center [136, 20] width 61 height 15
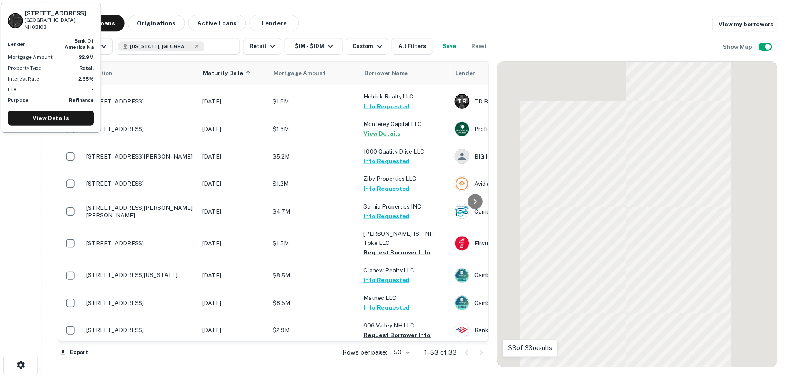
scroll to position [665, 0]
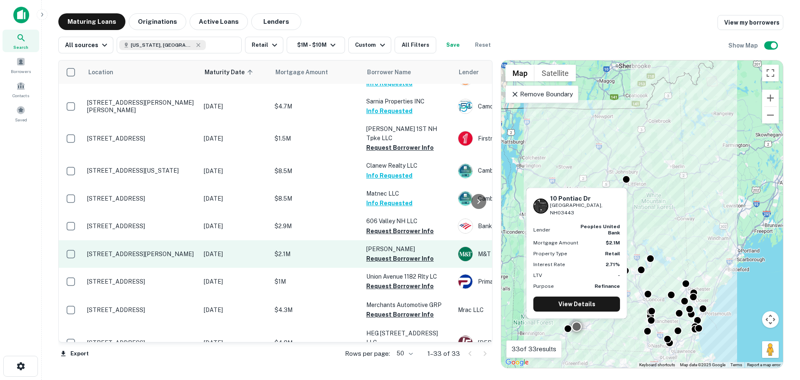
click at [157, 250] on p "10 Pontiac Dr Chesterfield, NH03443" at bounding box center [141, 254] width 108 height 8
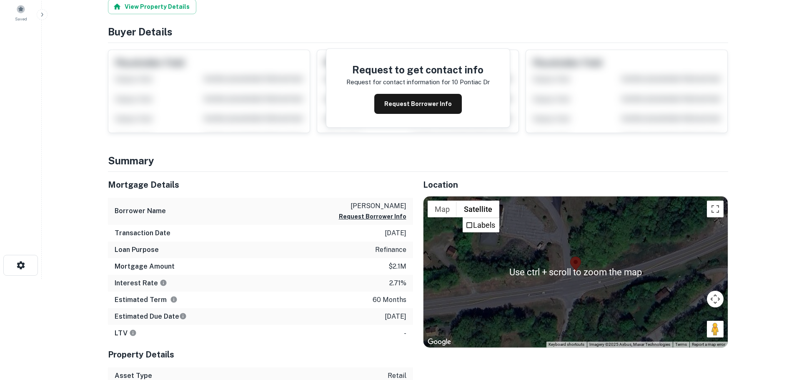
scroll to position [125, 0]
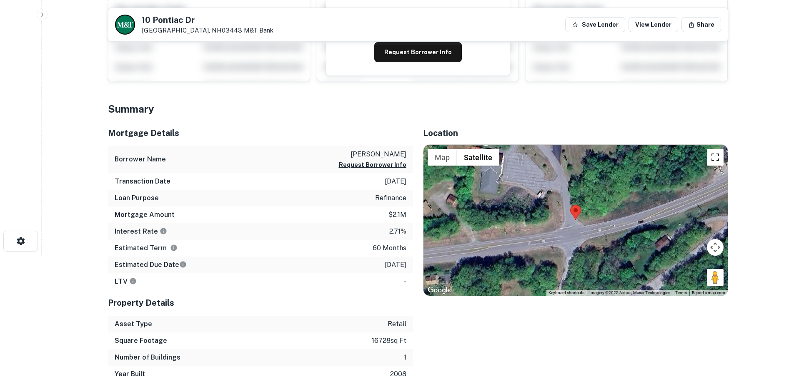
click at [717, 161] on button "Toggle fullscreen view" at bounding box center [715, 157] width 17 height 17
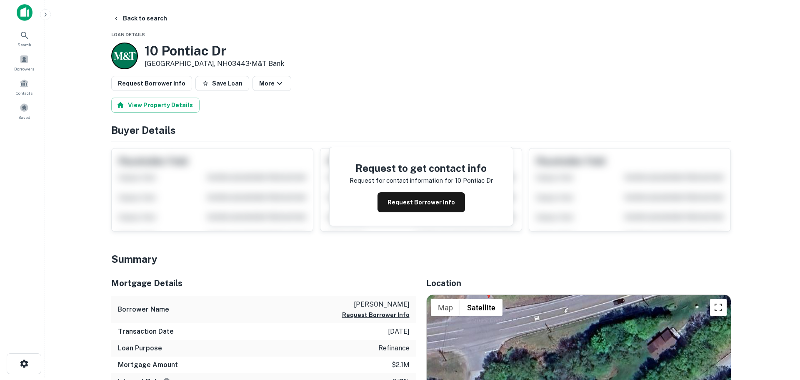
scroll to position [0, 0]
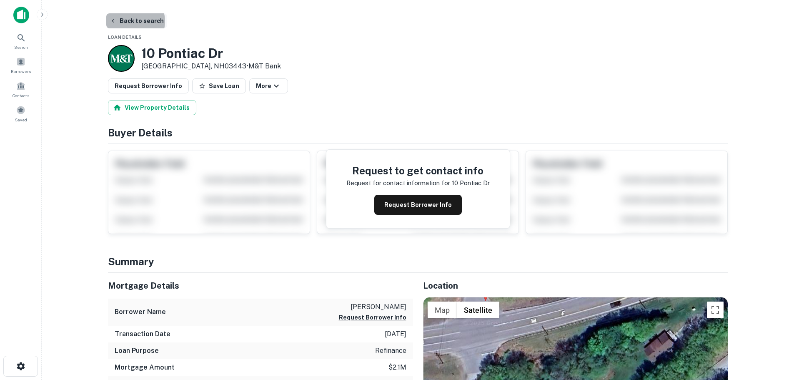
click at [135, 21] on button "Back to search" at bounding box center [136, 20] width 61 height 15
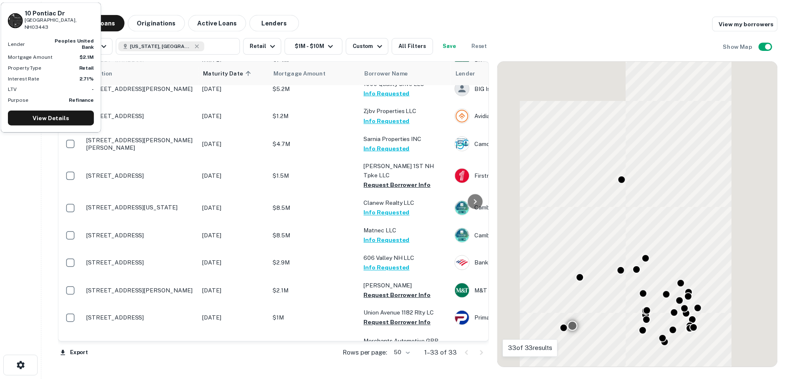
scroll to position [665, 0]
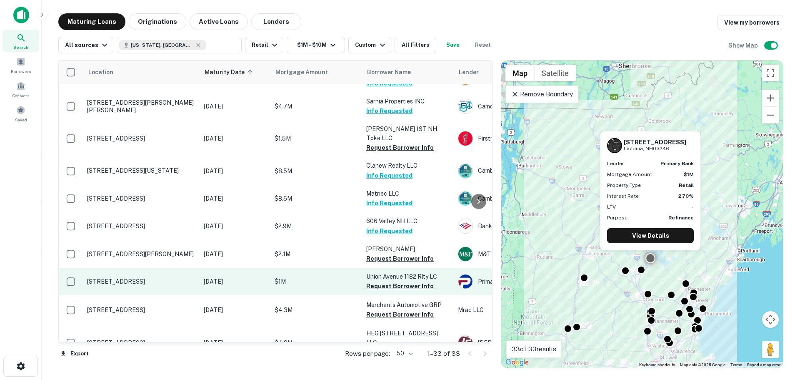
click at [150, 278] on p "1182 Union Ave Laconia, NH03246" at bounding box center [141, 282] width 108 height 8
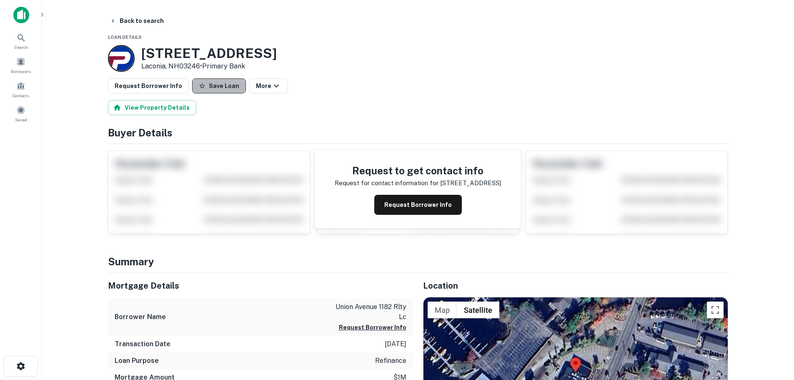
click at [216, 87] on button "Save Loan" at bounding box center [219, 85] width 54 height 15
click at [165, 90] on button "Request Borrower Info" at bounding box center [148, 85] width 81 height 15
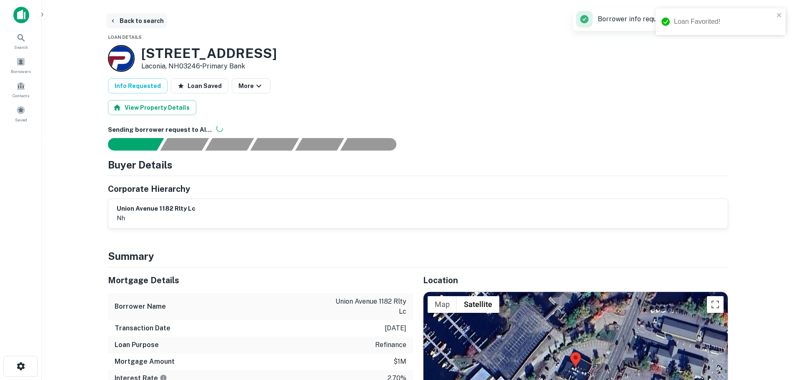
click at [140, 18] on button "Back to search" at bounding box center [136, 20] width 61 height 15
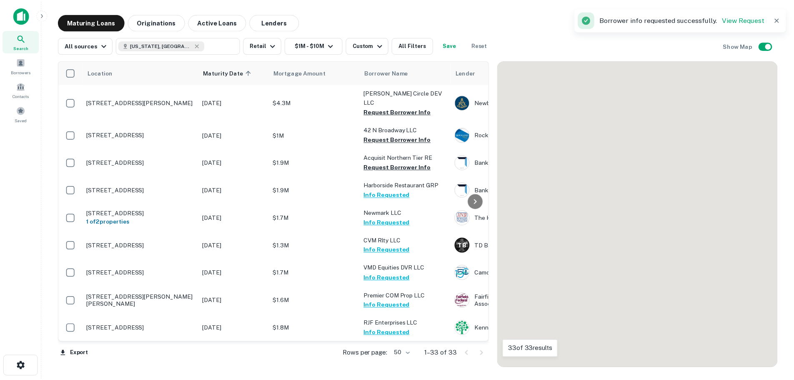
scroll to position [665, 0]
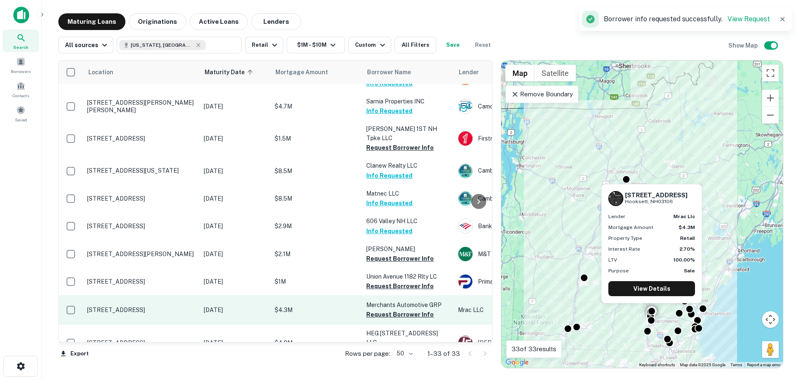
click at [144, 306] on p "1278 Hooksett Rd Hooksett, NH03106" at bounding box center [141, 310] width 108 height 8
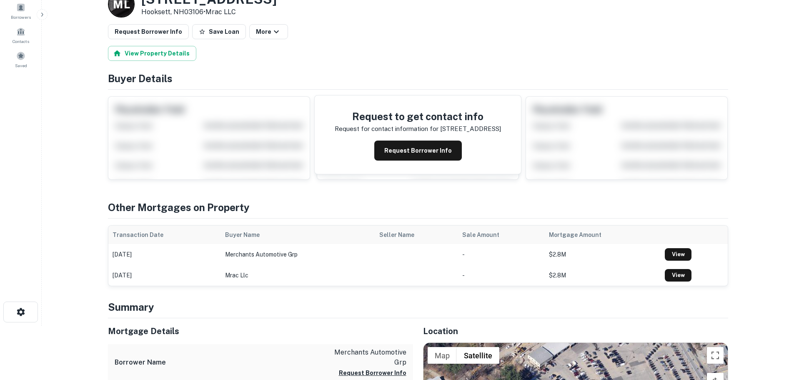
scroll to position [167, 0]
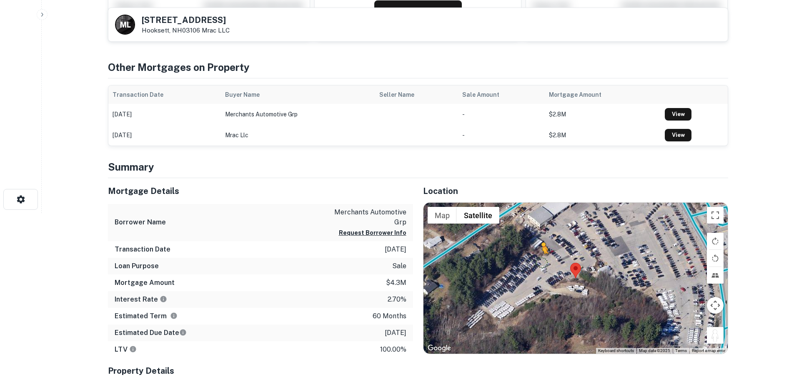
drag, startPoint x: 718, startPoint y: 338, endPoint x: 534, endPoint y: 253, distance: 202.4
click at [534, 253] on div "To activate drag with keyboard, press Alt + Enter. Once in keyboard drag state,…" at bounding box center [576, 278] width 304 height 151
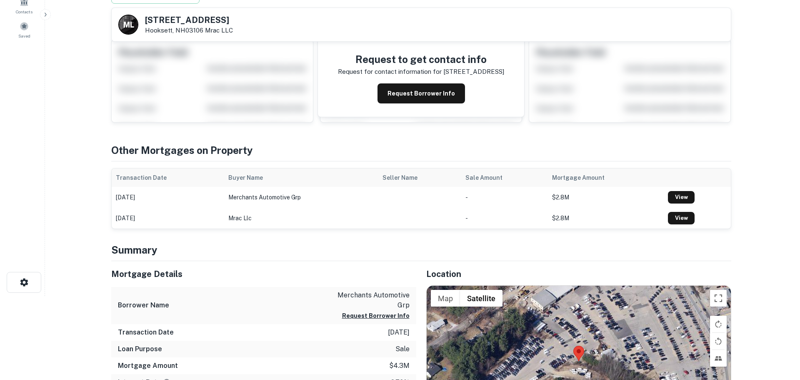
scroll to position [0, 0]
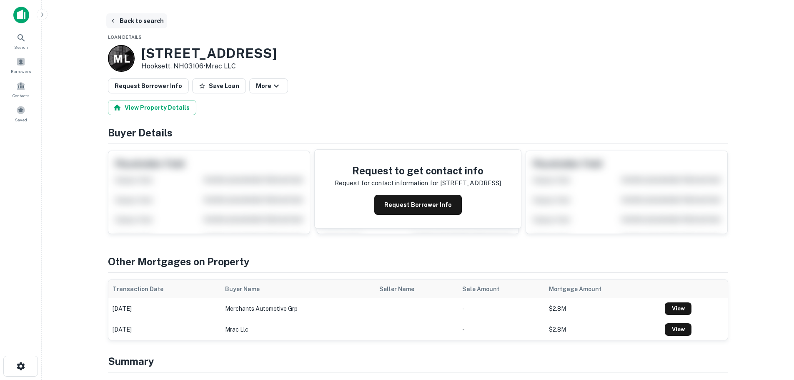
click at [134, 20] on button "Back to search" at bounding box center [136, 20] width 61 height 15
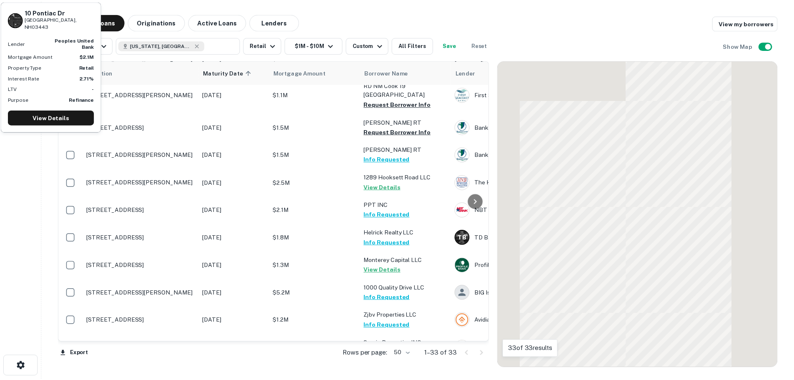
scroll to position [665, 0]
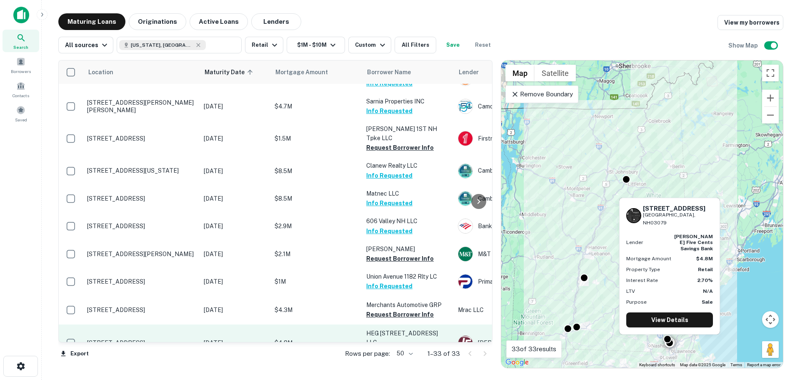
click at [155, 339] on p "438 S Broadway Salem, NH03079" at bounding box center [141, 343] width 108 height 8
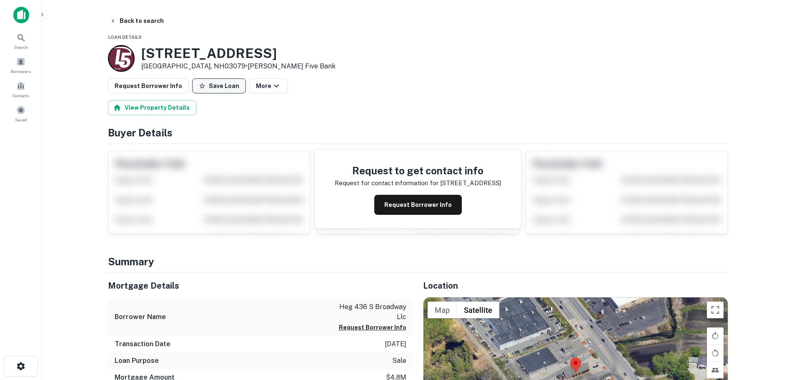
click at [228, 89] on button "Save Loan" at bounding box center [219, 85] width 54 height 15
click at [149, 89] on button "Request Borrower Info" at bounding box center [148, 85] width 81 height 15
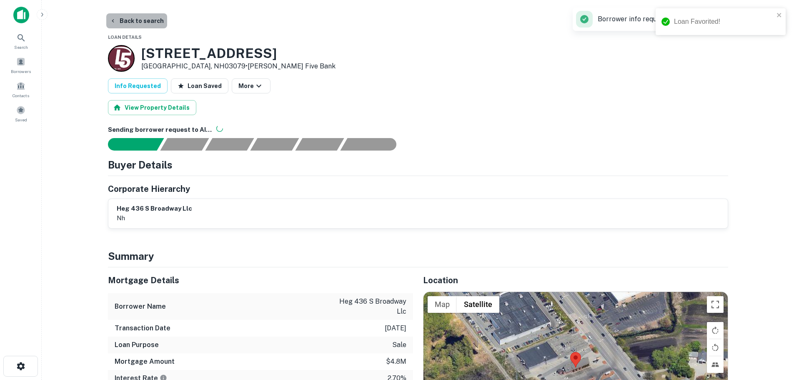
click at [150, 24] on button "Back to search" at bounding box center [136, 20] width 61 height 15
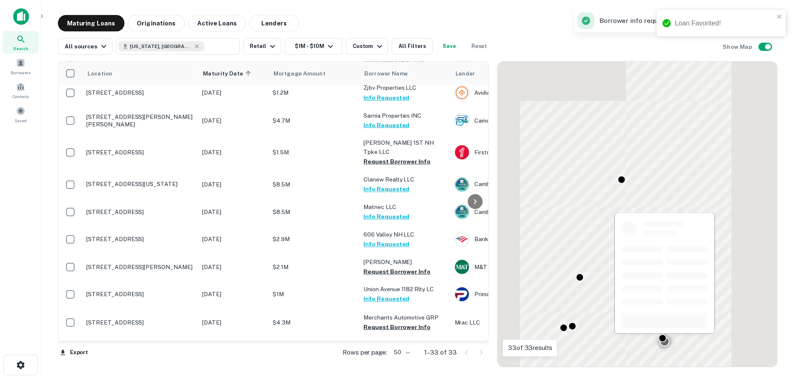
scroll to position [665, 0]
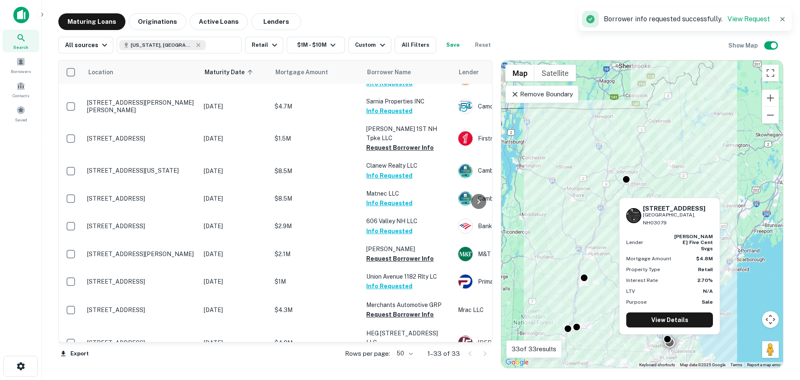
click at [120, 376] on p "436 S Broadway Salem, NH03079" at bounding box center [141, 380] width 108 height 8
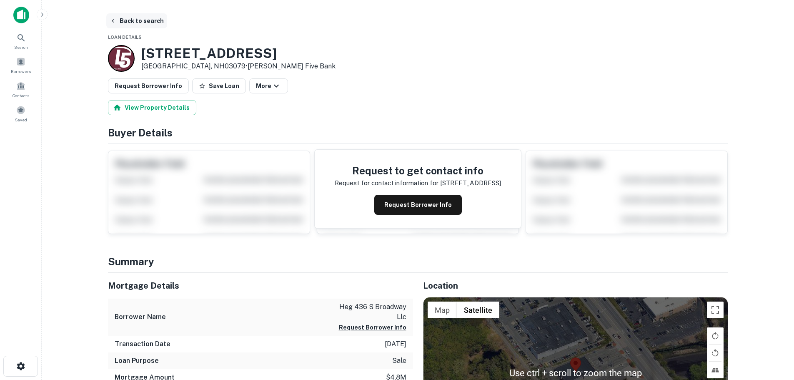
click at [152, 22] on button "Back to search" at bounding box center [136, 20] width 61 height 15
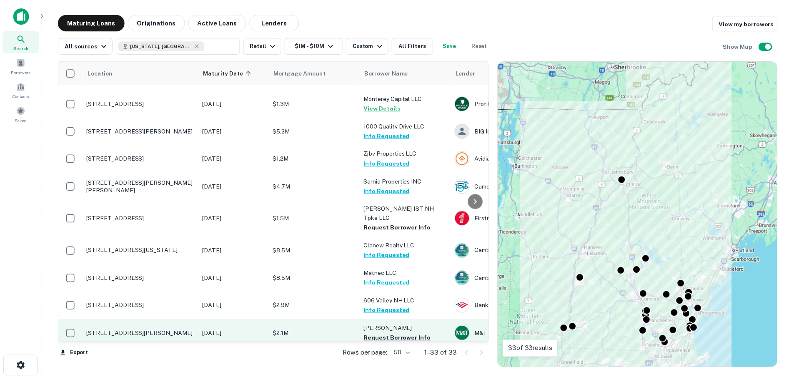
scroll to position [665, 0]
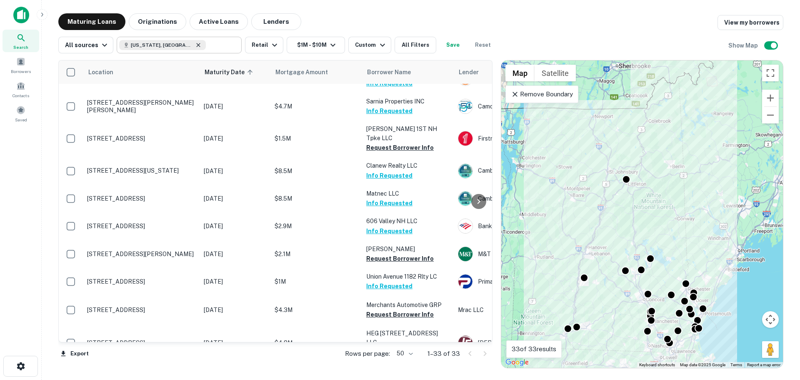
click at [195, 45] on icon at bounding box center [198, 45] width 7 height 7
type input "**********"
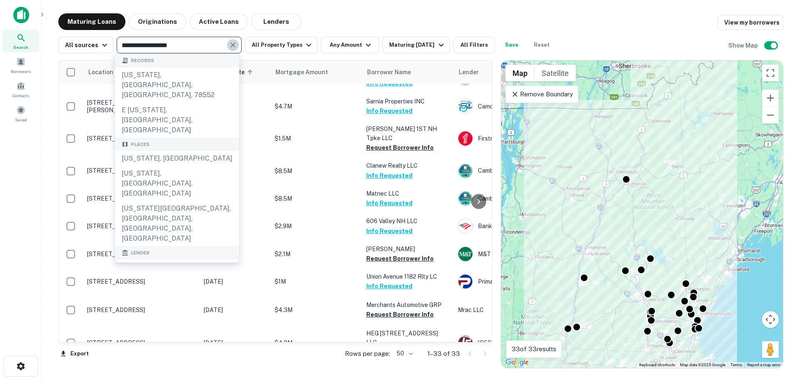
click at [235, 45] on icon "Clear" at bounding box center [233, 45] width 8 height 8
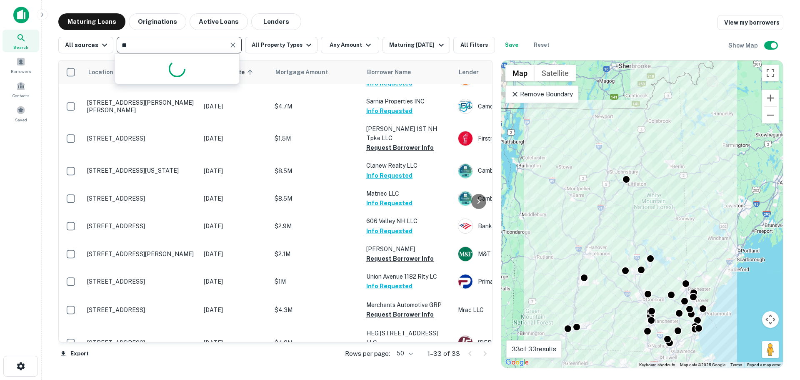
type input "*"
type input "****"
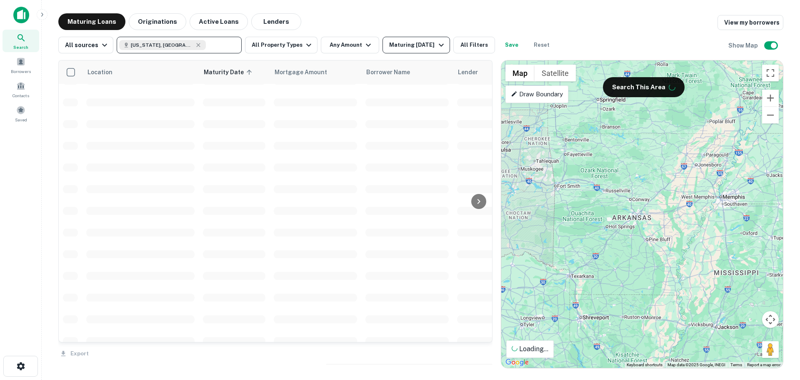
click at [425, 47] on div "Maturing [DATE]" at bounding box center [417, 45] width 57 height 10
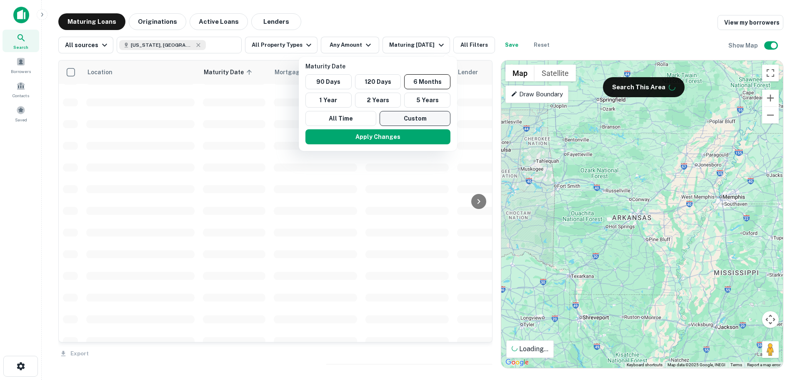
click at [422, 120] on button "Custom" at bounding box center [415, 118] width 71 height 15
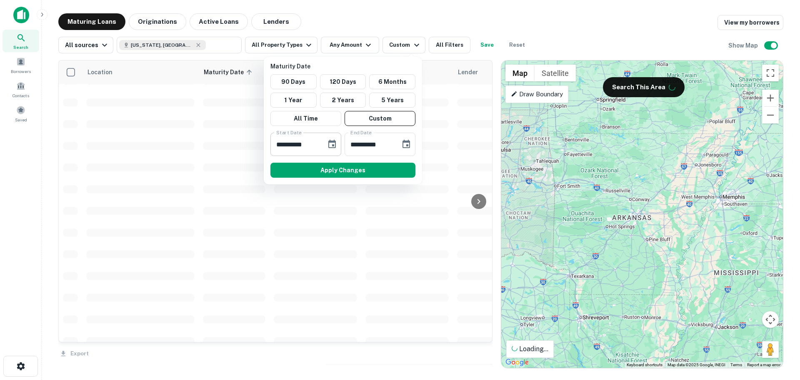
click at [330, 143] on icon "Choose date, selected date is Feb 21, 2025" at bounding box center [333, 144] width 8 height 8
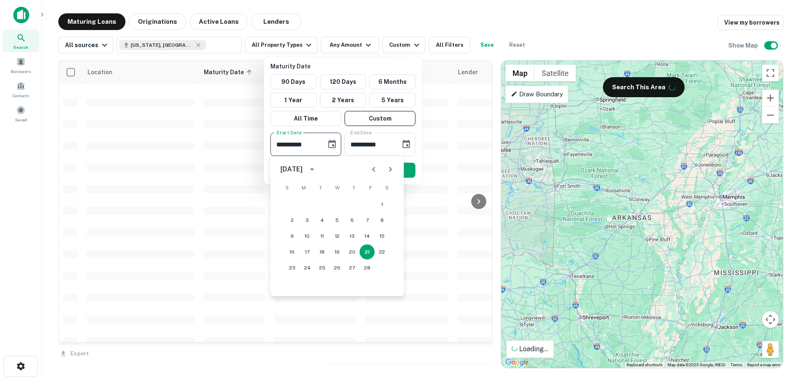
click at [394, 170] on icon "Next month" at bounding box center [391, 169] width 10 height 10
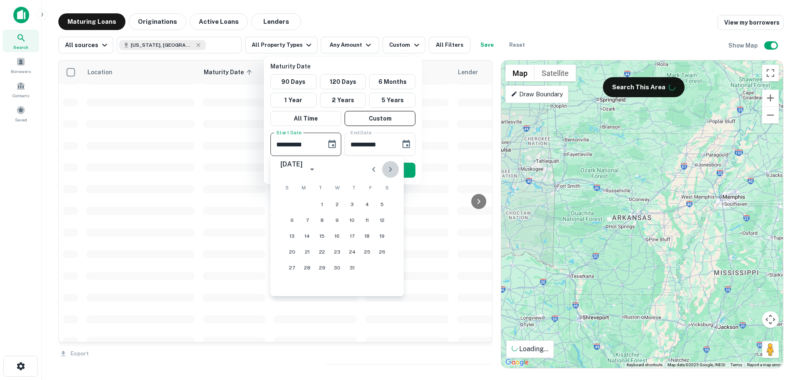
click at [394, 170] on icon "Next month" at bounding box center [391, 169] width 10 height 10
click at [387, 168] on icon "Next month" at bounding box center [391, 169] width 10 height 10
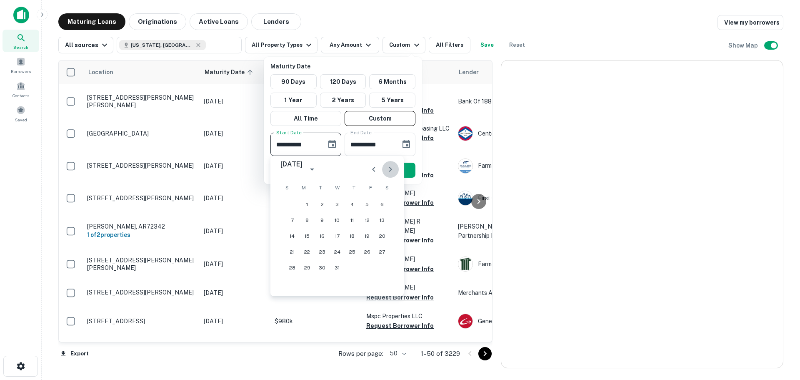
click at [387, 168] on icon "Next month" at bounding box center [391, 169] width 10 height 10
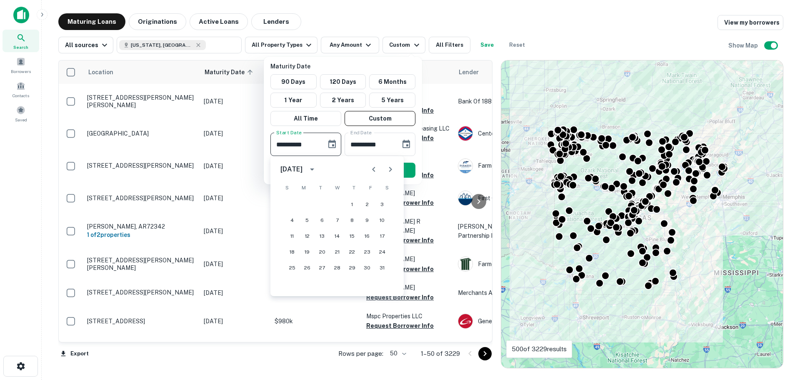
click at [376, 168] on icon "Previous month" at bounding box center [374, 169] width 10 height 10
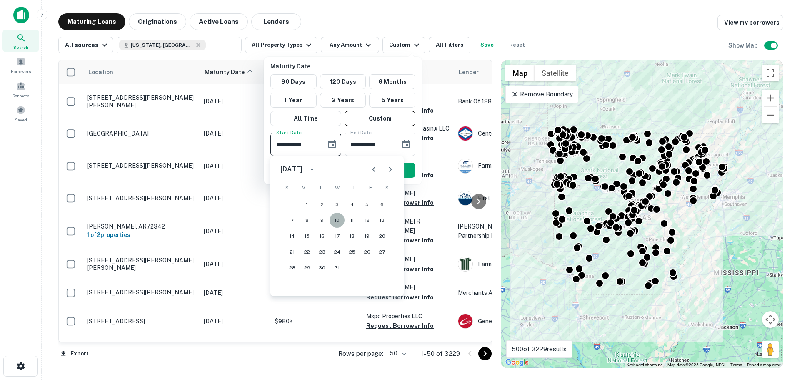
click at [343, 221] on button "10" at bounding box center [337, 220] width 15 height 15
type input "**********"
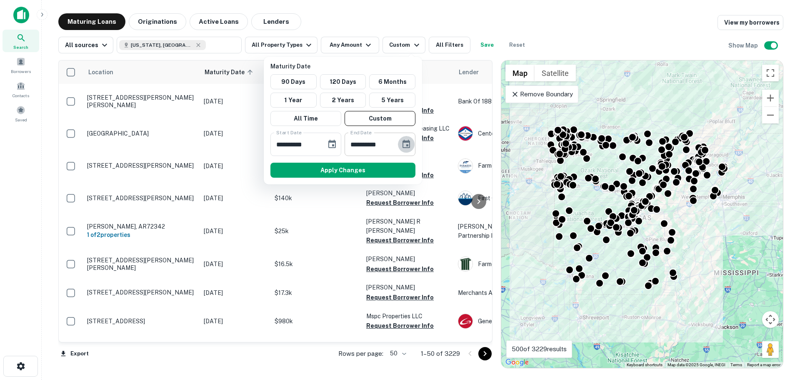
click at [402, 140] on icon "Choose date, selected date is Aug 20, 2025" at bounding box center [406, 144] width 10 height 10
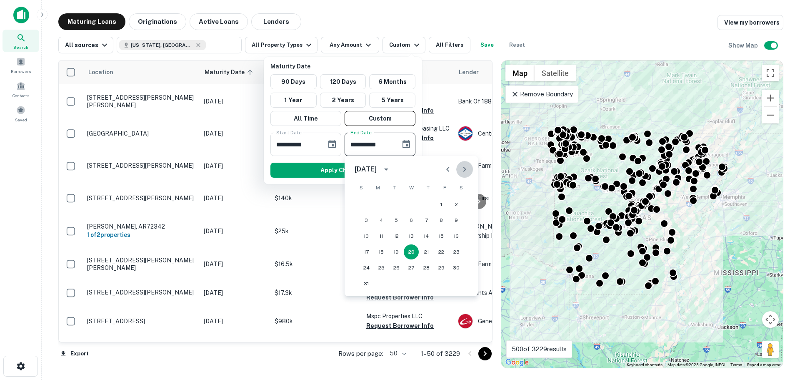
click at [464, 170] on icon "Next month" at bounding box center [465, 169] width 10 height 10
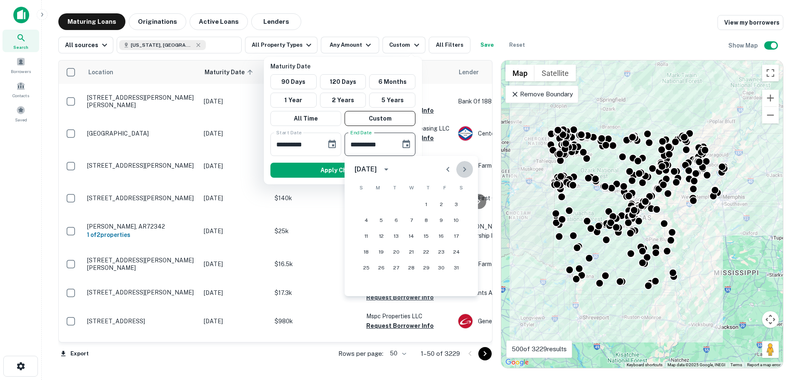
click at [464, 170] on icon "Next month" at bounding box center [465, 169] width 10 height 10
click at [370, 203] on button "1" at bounding box center [366, 204] width 15 height 15
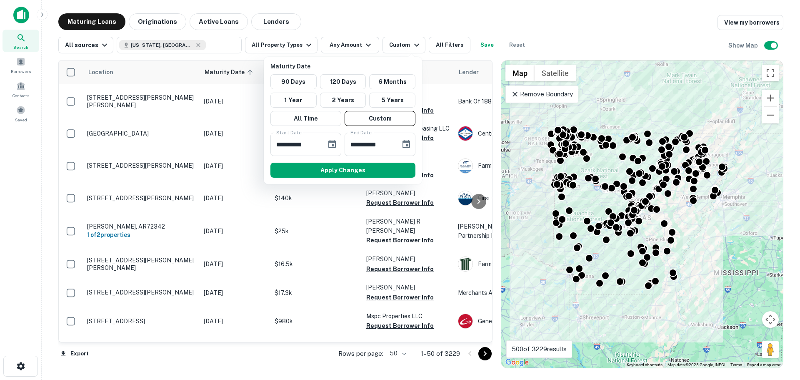
type input "**********"
click at [378, 169] on button "Apply Changes" at bounding box center [343, 170] width 145 height 15
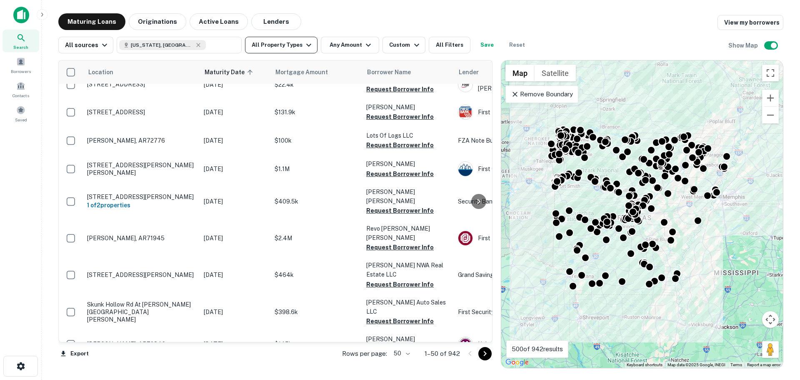
click at [288, 48] on button "All Property Types" at bounding box center [281, 45] width 73 height 17
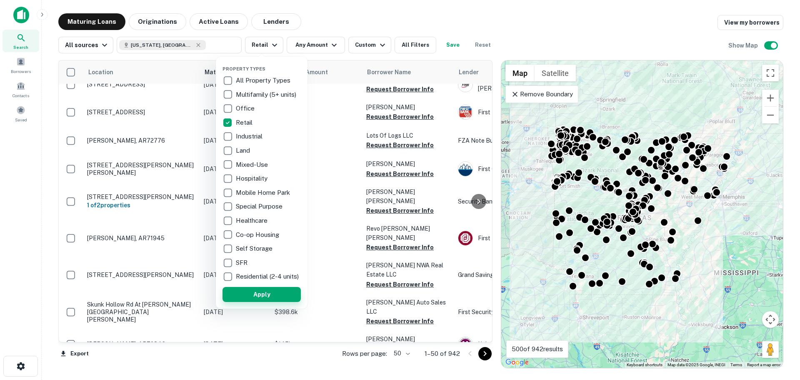
click at [263, 302] on button "Apply" at bounding box center [262, 294] width 78 height 15
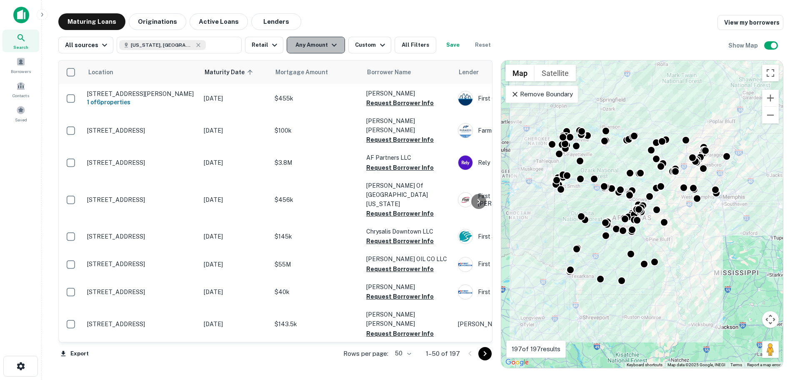
click at [316, 46] on button "Any Amount" at bounding box center [316, 45] width 58 height 17
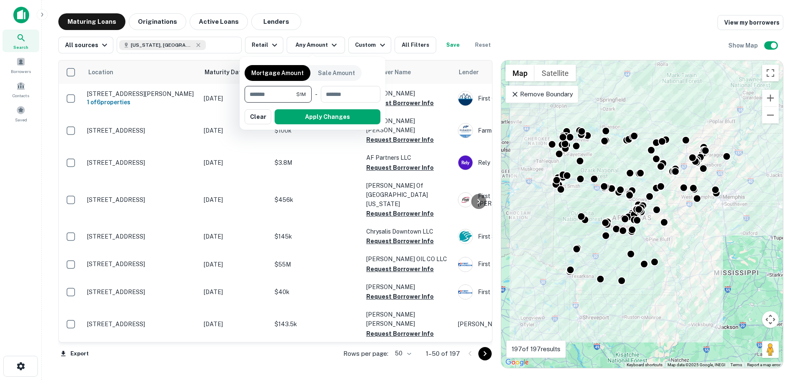
type input "*******"
type input "*********"
click at [303, 113] on button "Apply Changes" at bounding box center [328, 116] width 106 height 15
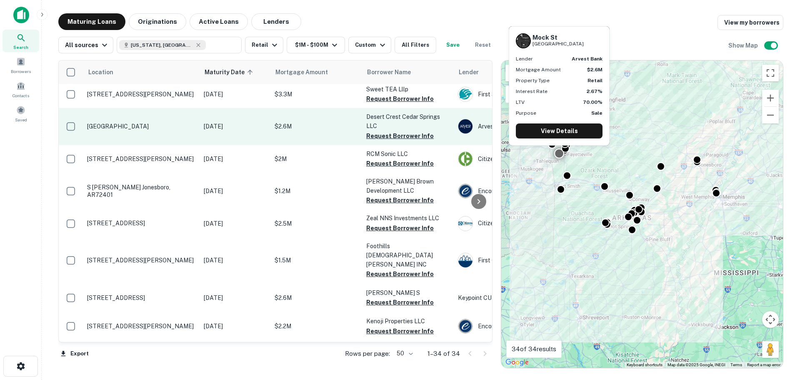
click at [132, 123] on p "[GEOGRAPHIC_DATA]" at bounding box center [141, 127] width 108 height 8
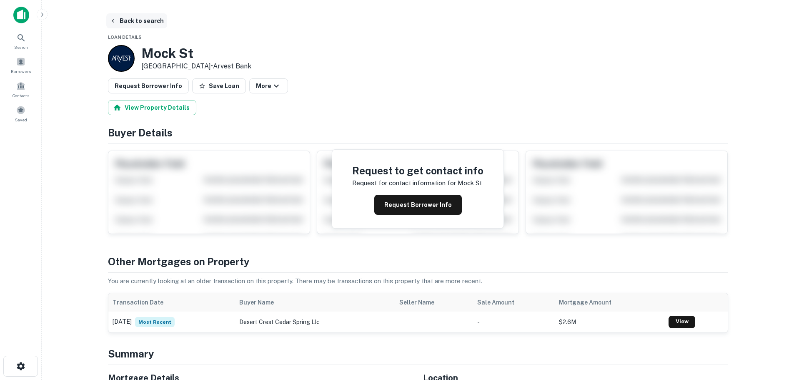
click at [141, 15] on button "Back to search" at bounding box center [136, 20] width 61 height 15
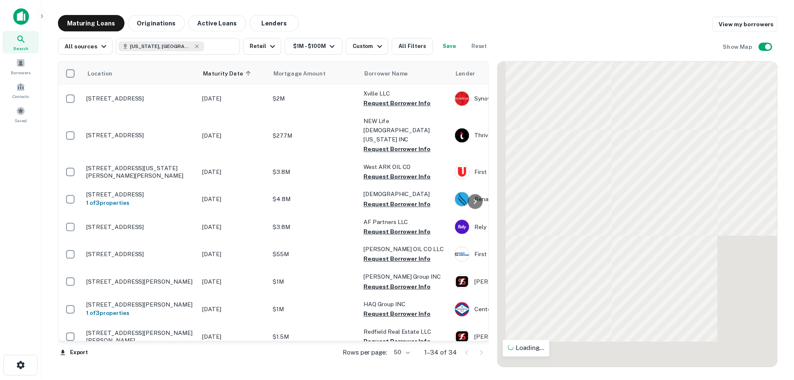
scroll to position [665, 0]
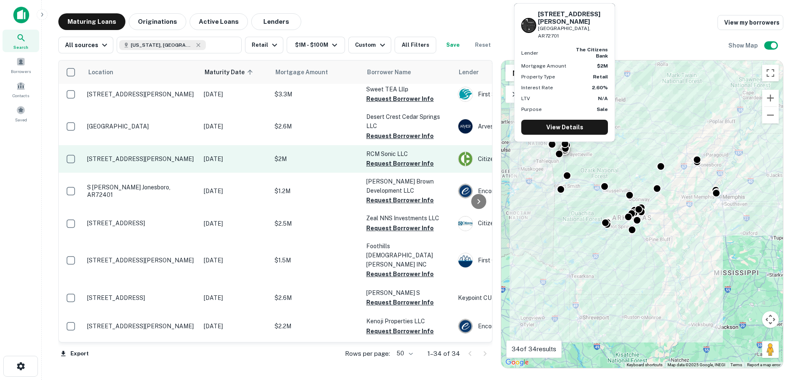
click at [145, 155] on p "[STREET_ADDRESS][PERSON_NAME]" at bounding box center [141, 159] width 108 height 8
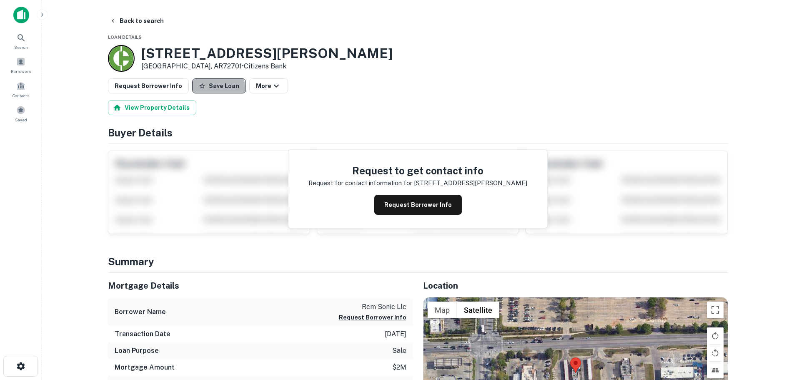
click at [205, 88] on button "Save Loan" at bounding box center [219, 85] width 54 height 15
click at [130, 83] on button "Request Borrower Info" at bounding box center [148, 85] width 81 height 15
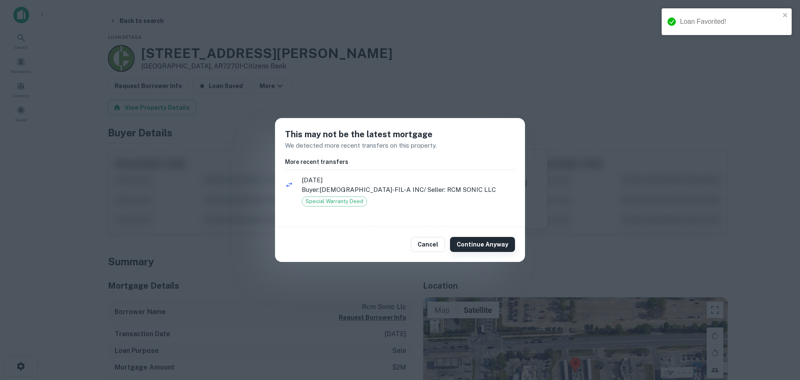
click at [482, 242] on button "Continue Anyway" at bounding box center [482, 244] width 65 height 15
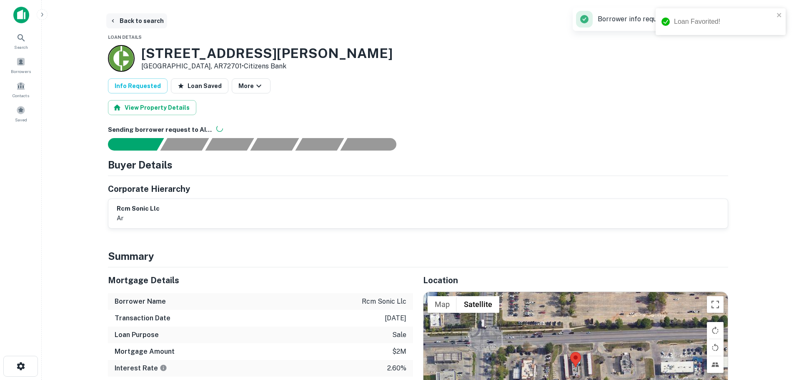
click at [149, 25] on button "Back to search" at bounding box center [136, 20] width 61 height 15
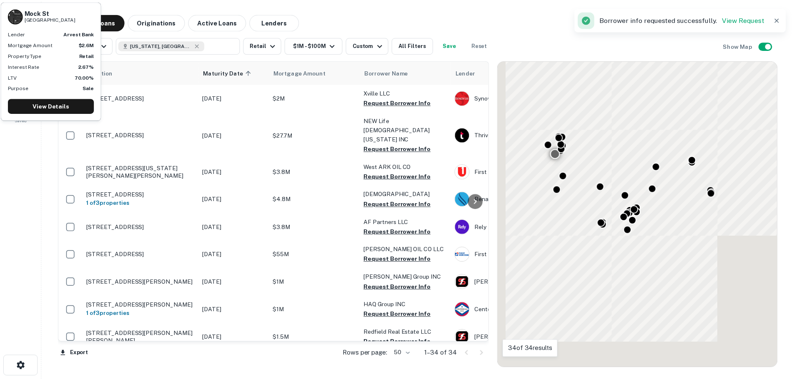
scroll to position [665, 0]
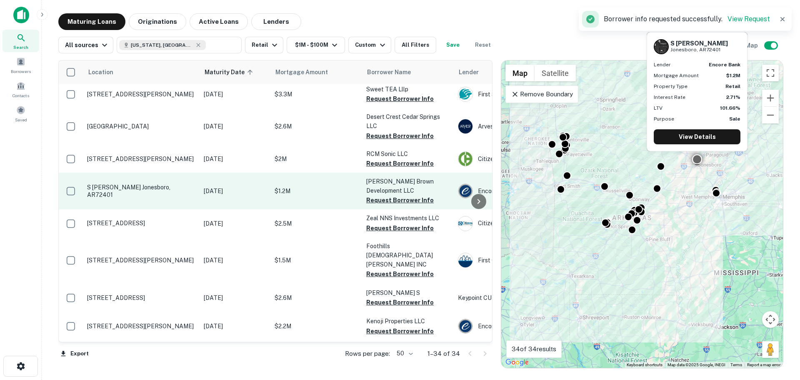
click at [146, 183] on p "S [PERSON_NAME] Jonesboro, AR72401" at bounding box center [141, 190] width 108 height 15
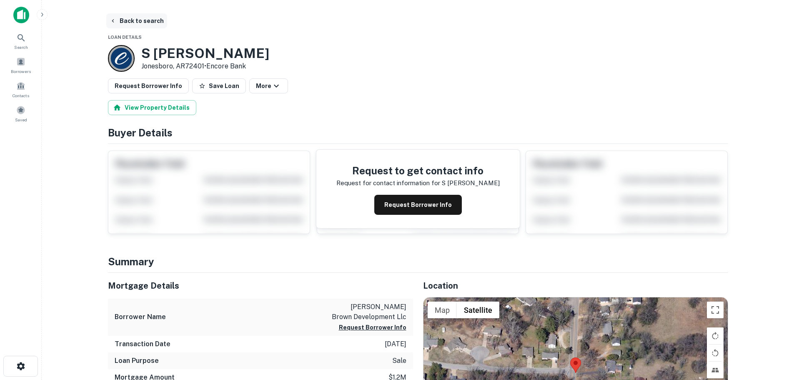
click at [135, 22] on button "Back to search" at bounding box center [136, 20] width 61 height 15
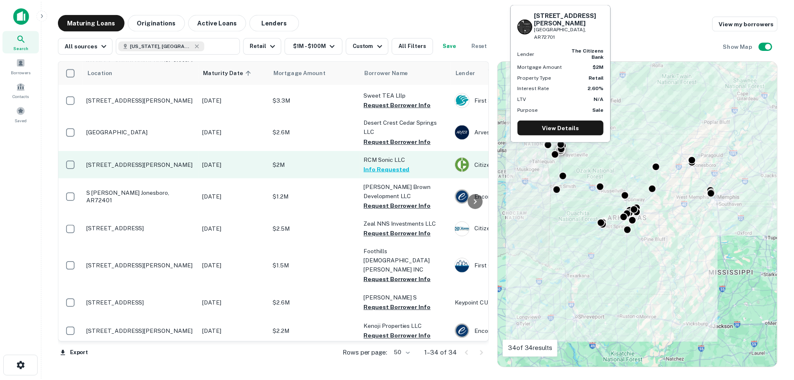
scroll to position [665, 0]
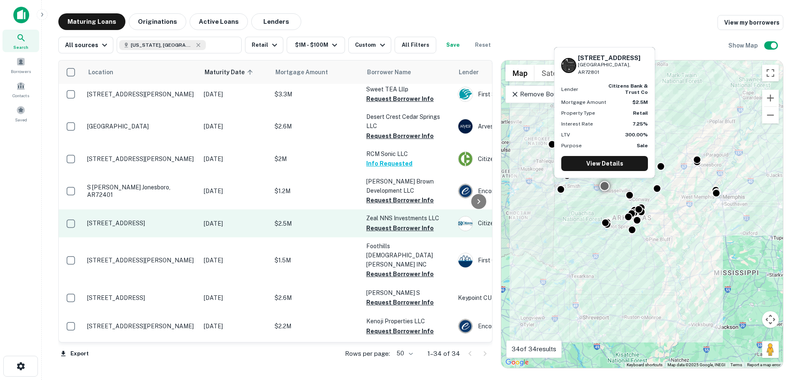
click at [145, 219] on p "[STREET_ADDRESS]" at bounding box center [141, 223] width 108 height 8
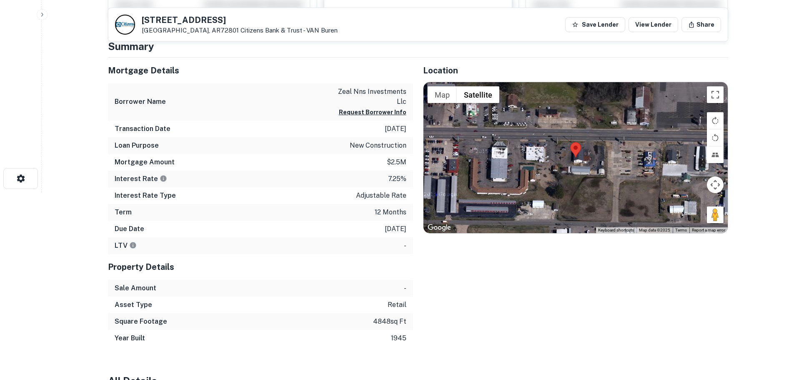
scroll to position [208, 0]
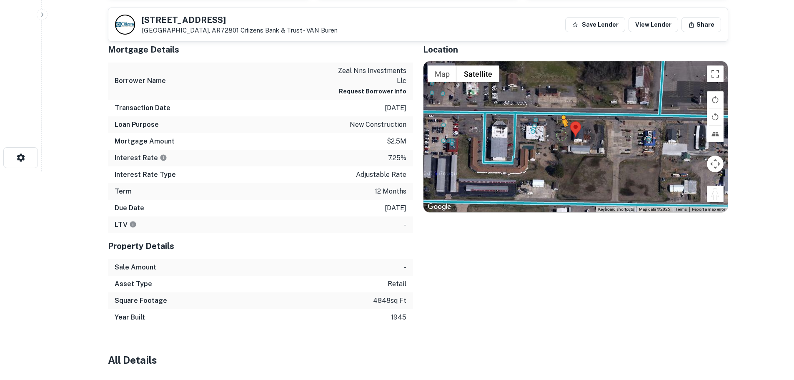
drag, startPoint x: 708, startPoint y: 196, endPoint x: 562, endPoint y: 135, distance: 158.6
click at [562, 135] on div "To activate drag with keyboard, press Alt + Enter. Once in keyboard drag state,…" at bounding box center [576, 136] width 304 height 151
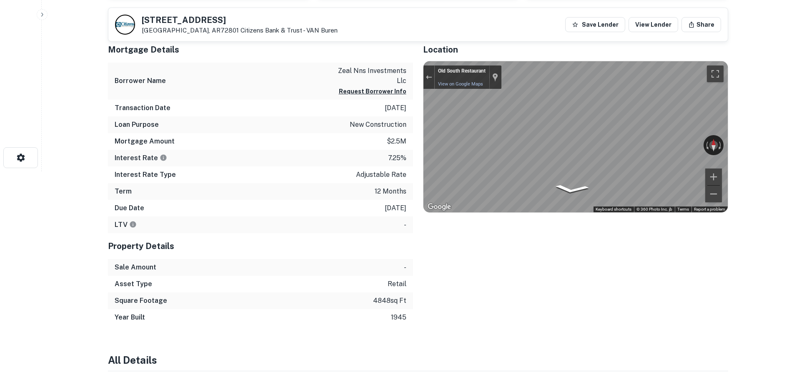
click at [664, 144] on div "← Move left → Move right ↑ Move up ↓ Move down + Zoom in - Zoom out Old South R…" at bounding box center [576, 136] width 304 height 151
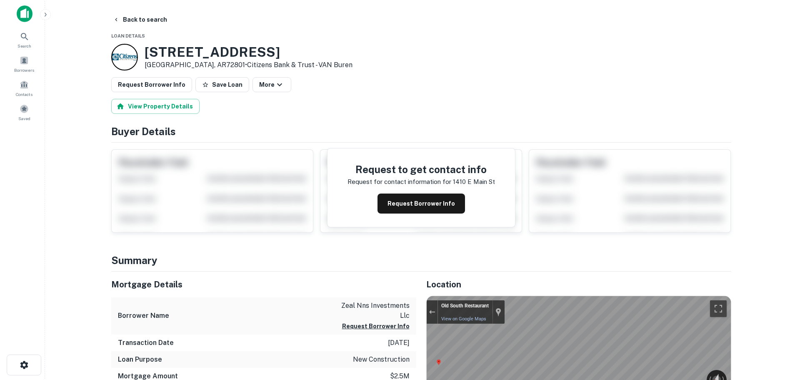
scroll to position [0, 0]
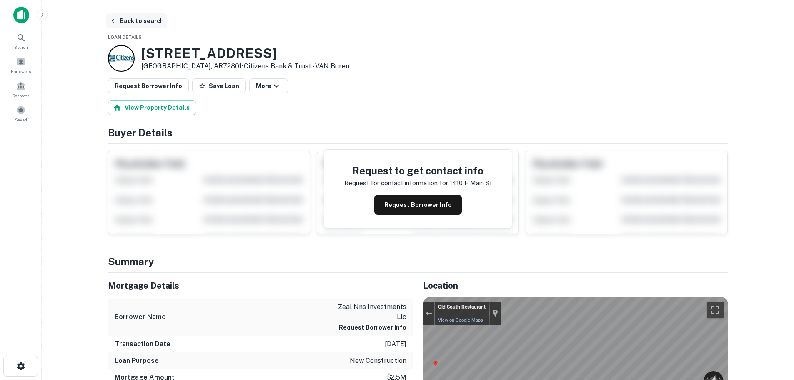
click at [137, 25] on button "Back to search" at bounding box center [136, 20] width 61 height 15
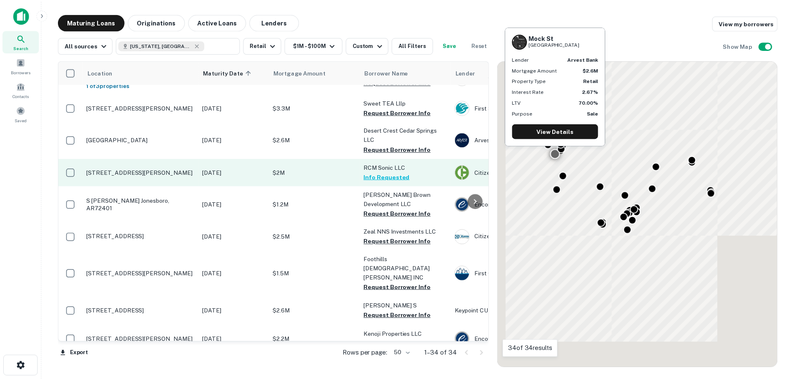
scroll to position [665, 0]
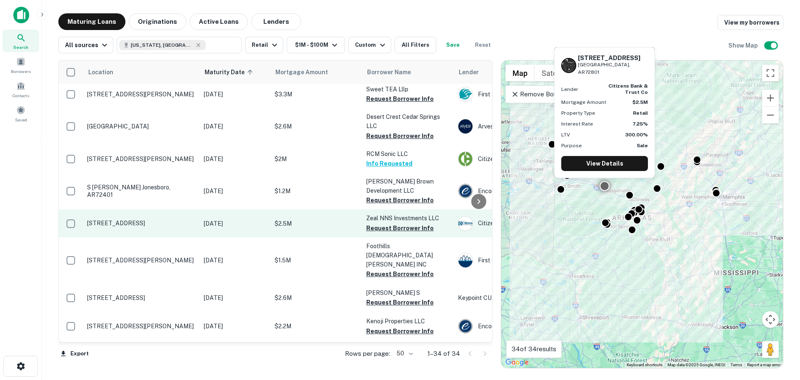
click at [138, 219] on p "[STREET_ADDRESS]" at bounding box center [141, 223] width 108 height 8
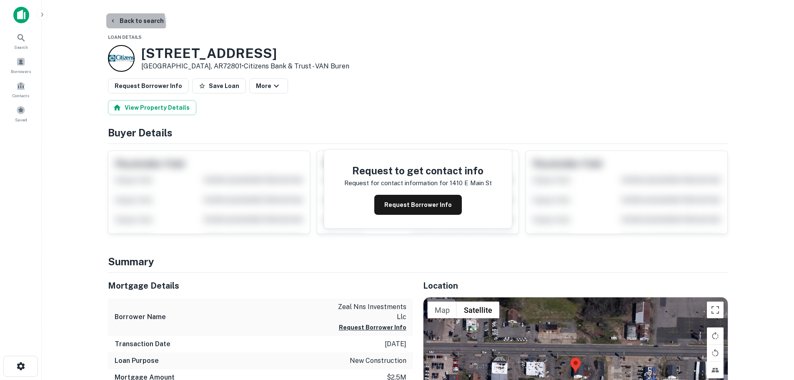
click at [125, 25] on button "Back to search" at bounding box center [136, 20] width 61 height 15
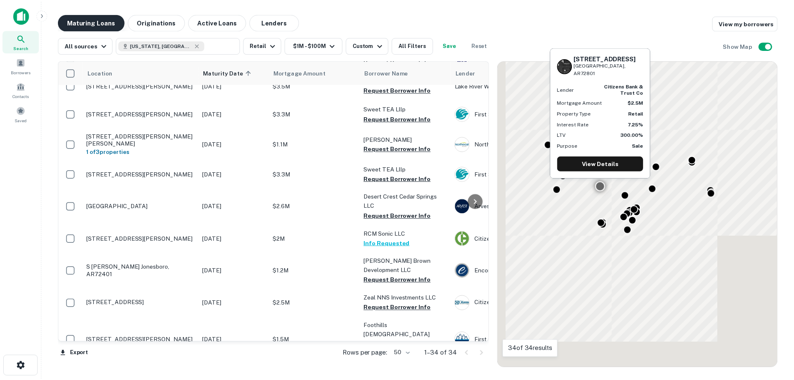
scroll to position [665, 0]
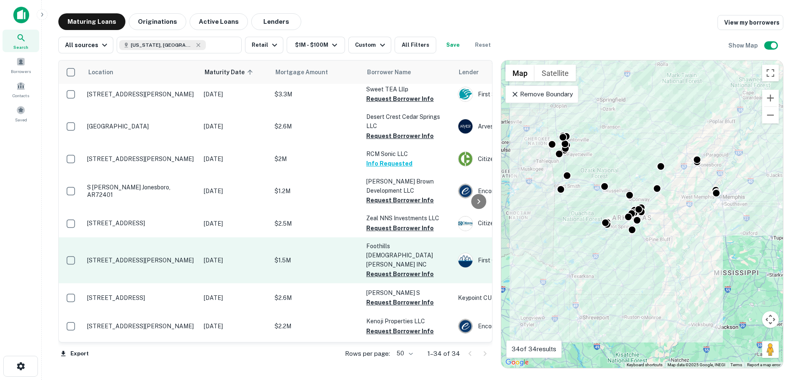
click at [129, 256] on p "[STREET_ADDRESS][PERSON_NAME]" at bounding box center [141, 260] width 108 height 8
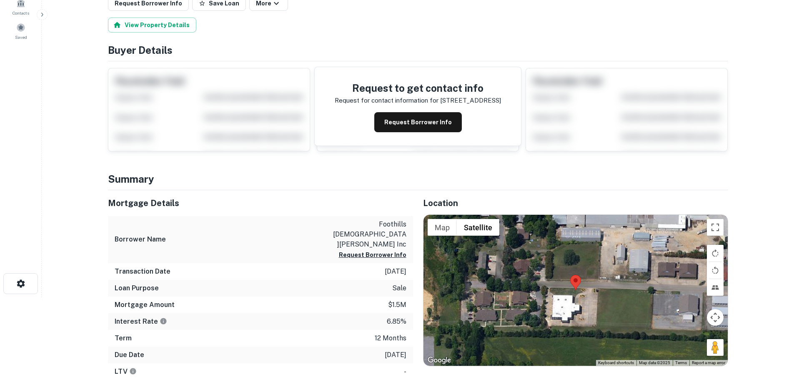
scroll to position [83, 0]
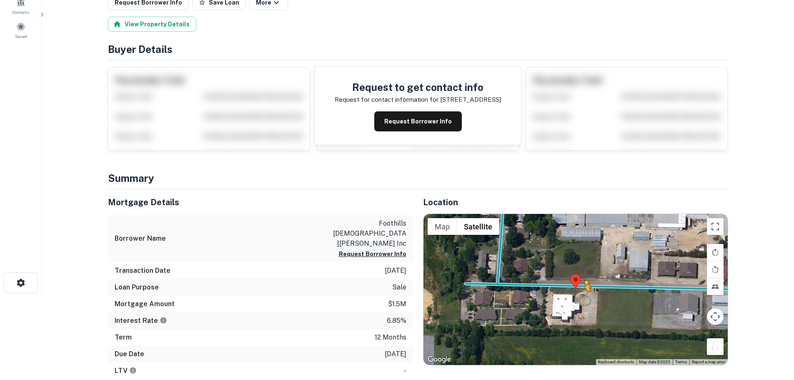
drag, startPoint x: 721, startPoint y: 351, endPoint x: 575, endPoint y: 294, distance: 156.4
click at [575, 294] on div "To activate drag with keyboard, press Alt + Enter. Once in keyboard drag state,…" at bounding box center [576, 289] width 304 height 151
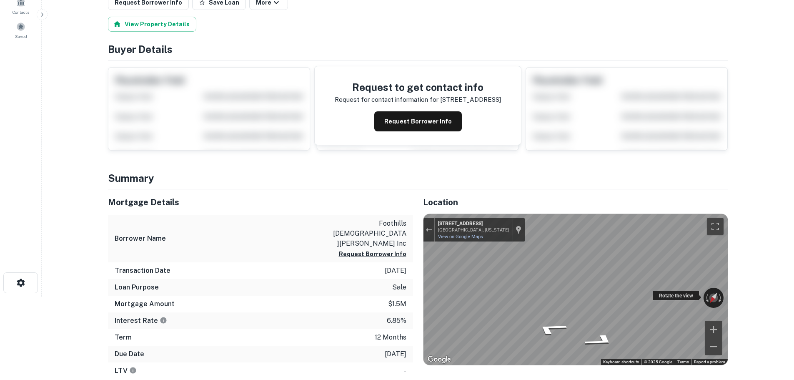
click at [502, 301] on div "← Move left → Move right ↑ Move up ↓ Move down + Zoom in - Zoom out 206 Central…" at bounding box center [576, 289] width 304 height 151
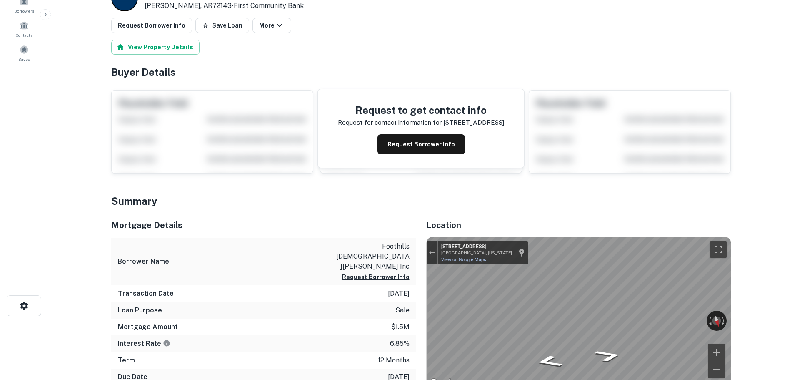
scroll to position [0, 0]
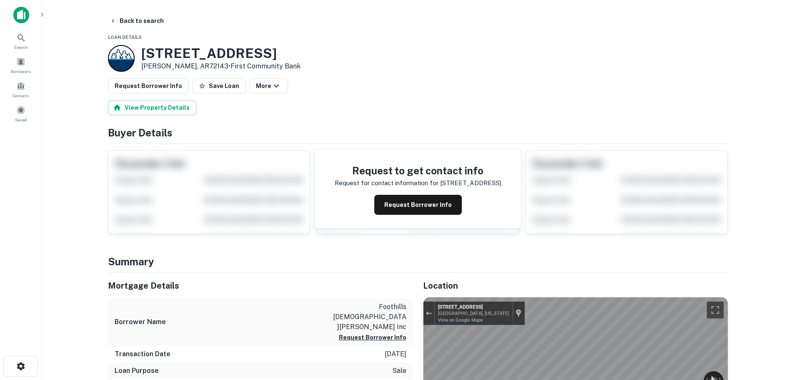
click at [207, 52] on h3 "95 Central Ave" at bounding box center [220, 53] width 159 height 16
copy h3 "95 Central Ave"
click at [129, 26] on button "Back to search" at bounding box center [136, 20] width 61 height 15
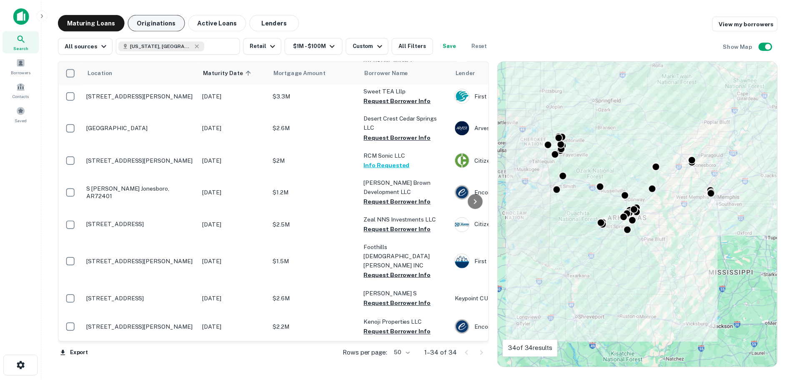
scroll to position [665, 0]
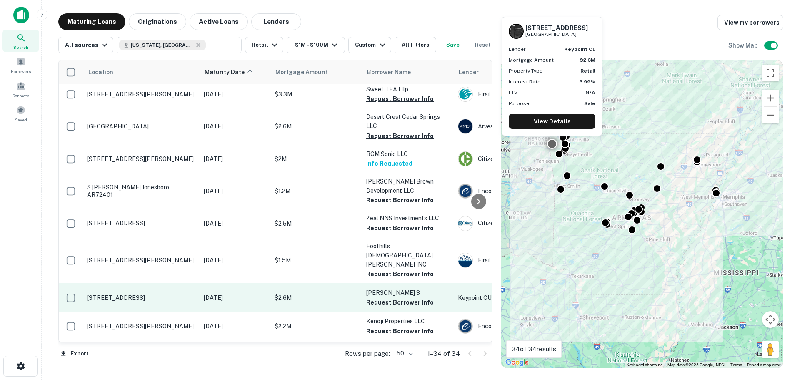
click at [145, 294] on p "3499 Highway 412 E Siloam Springs, AR72761" at bounding box center [141, 298] width 108 height 8
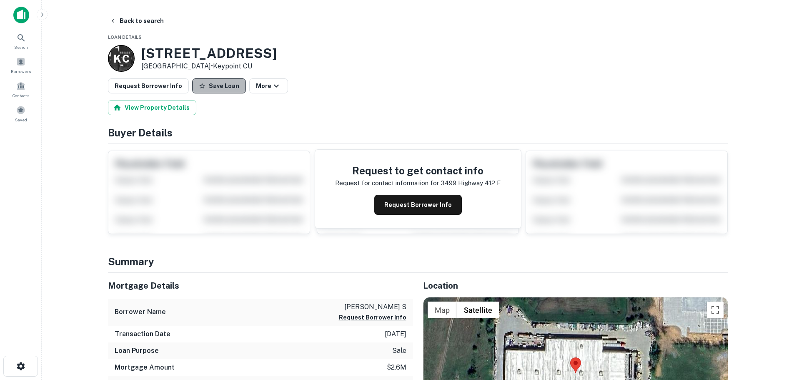
click at [218, 88] on button "Save Loan" at bounding box center [219, 85] width 54 height 15
click at [145, 80] on button "Request Borrower Info" at bounding box center [148, 85] width 81 height 15
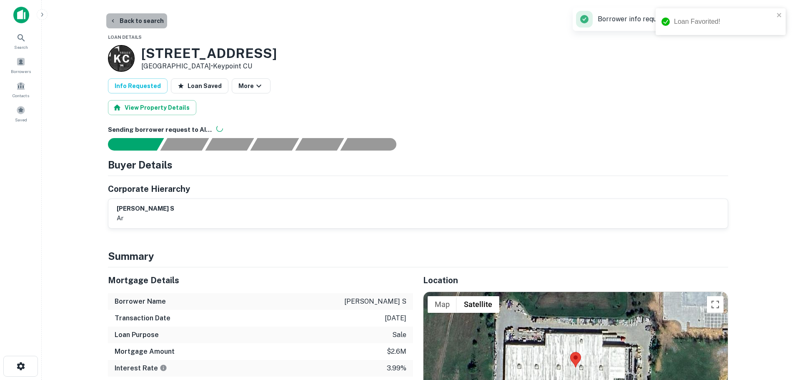
click at [143, 18] on button "Back to search" at bounding box center [136, 20] width 61 height 15
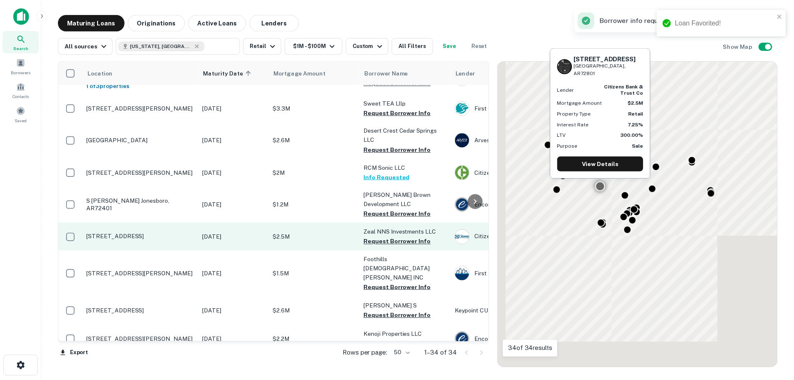
scroll to position [665, 0]
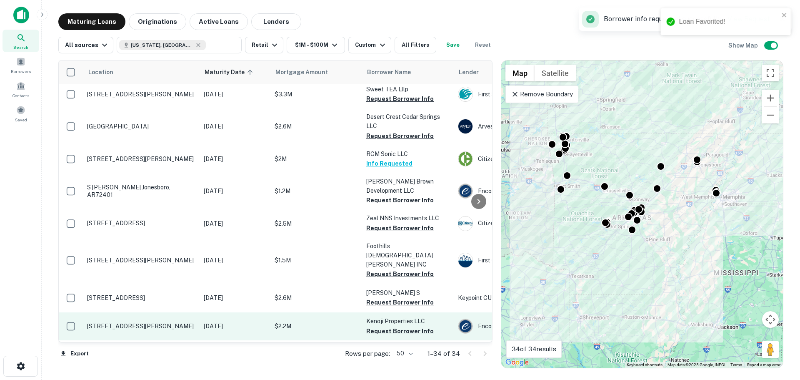
click at [136, 322] on p "1817 E Parker Rd Jonesboro, AR72404" at bounding box center [141, 326] width 108 height 8
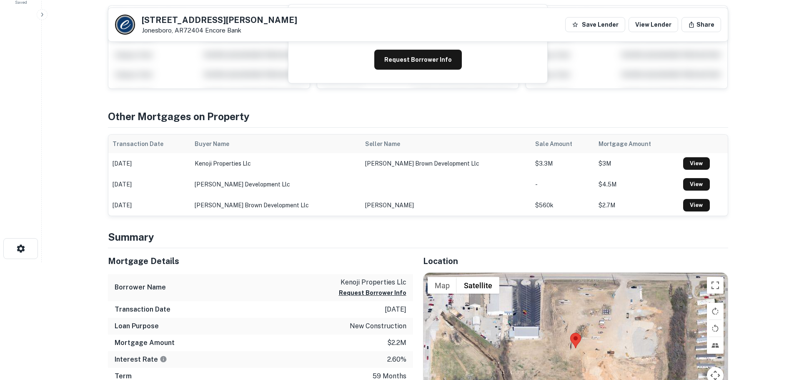
scroll to position [208, 0]
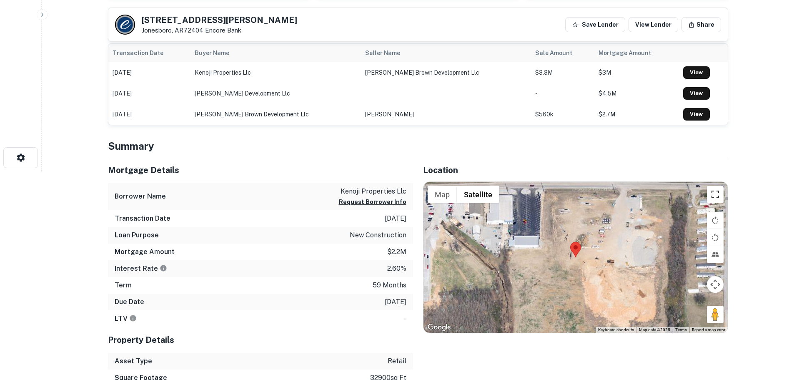
click at [715, 197] on button "Toggle fullscreen view" at bounding box center [715, 194] width 17 height 17
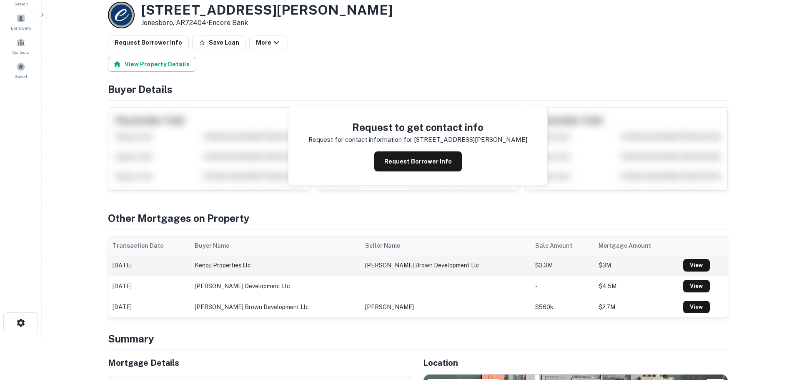
scroll to position [42, 0]
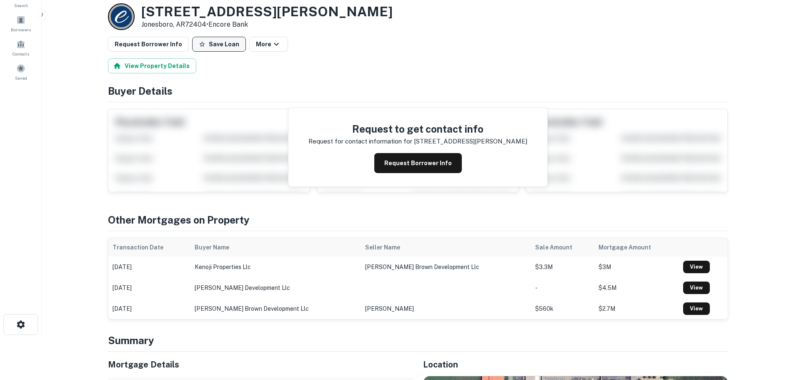
click at [211, 48] on button "Save Loan" at bounding box center [219, 44] width 54 height 15
click at [137, 41] on button "Request Borrower Info" at bounding box center [148, 44] width 81 height 15
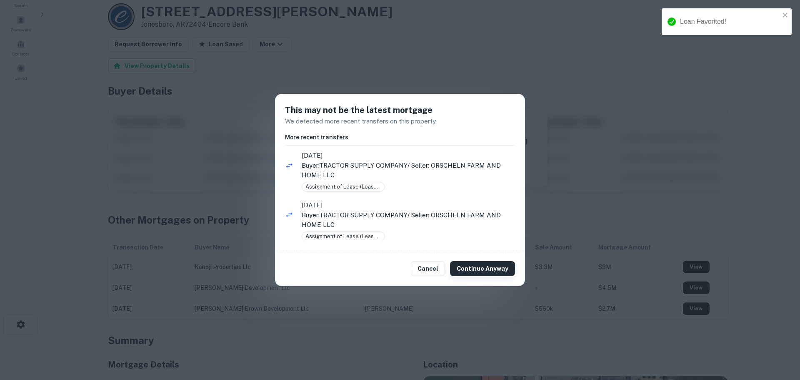
click at [482, 264] on button "Continue Anyway" at bounding box center [482, 268] width 65 height 15
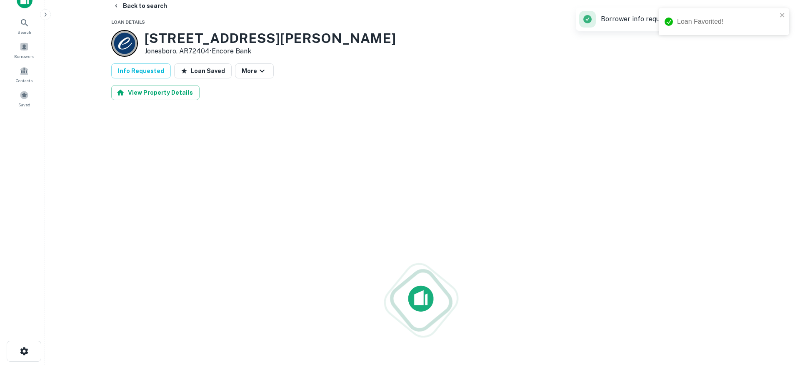
scroll to position [0, 0]
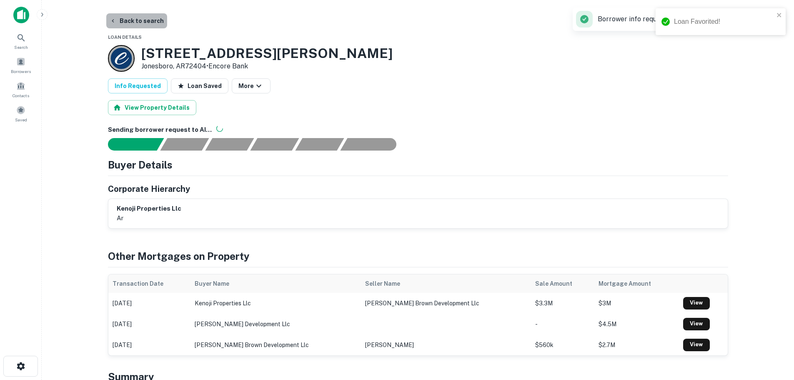
click at [140, 19] on button "Back to search" at bounding box center [136, 20] width 61 height 15
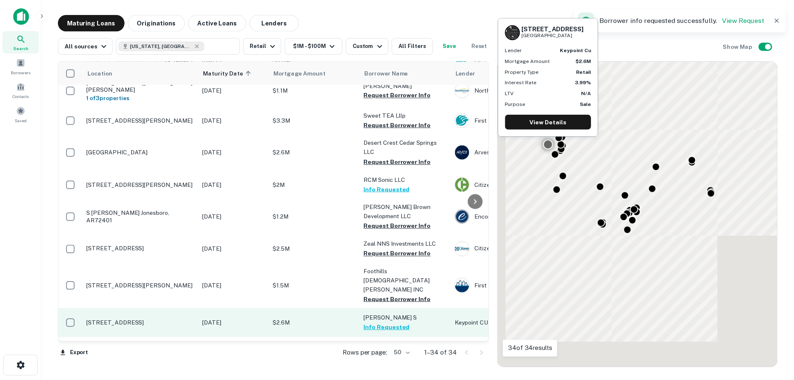
scroll to position [665, 0]
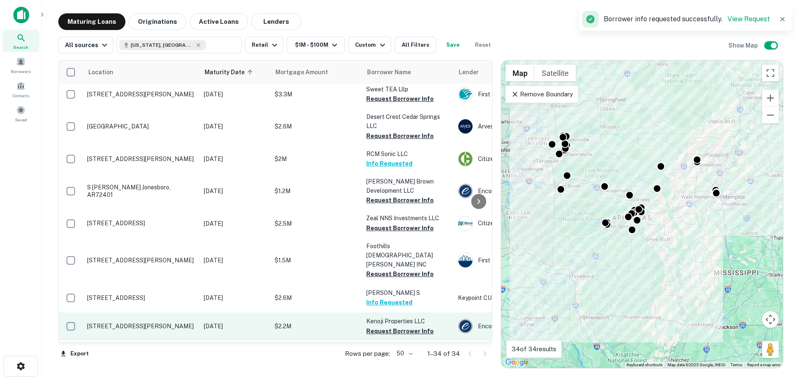
click at [126, 312] on td "1817 E Parker Rd Jonesboro, AR72404" at bounding box center [141, 326] width 117 height 28
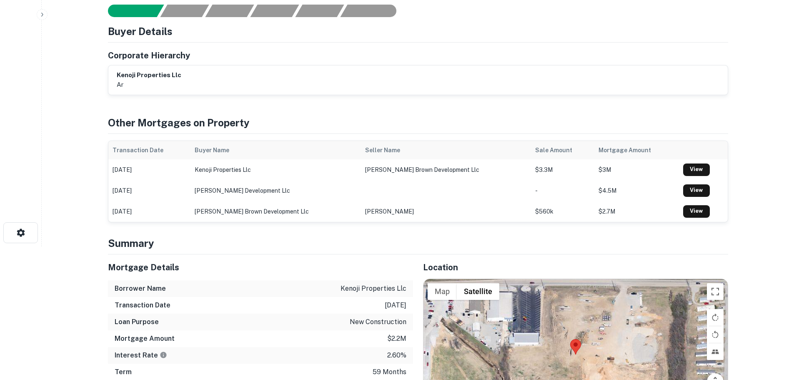
scroll to position [208, 0]
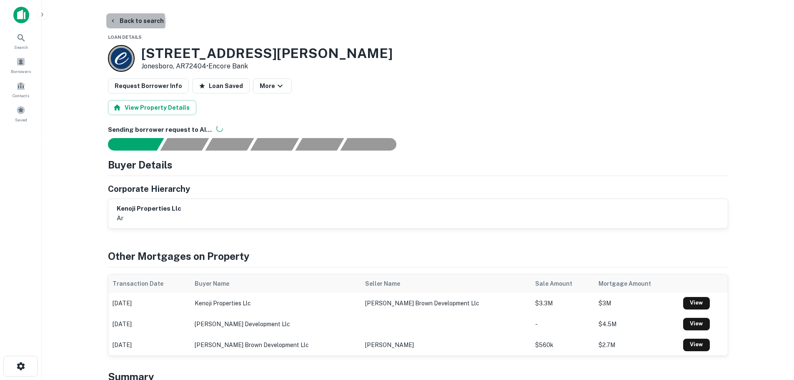
click at [131, 22] on button "Back to search" at bounding box center [136, 20] width 61 height 15
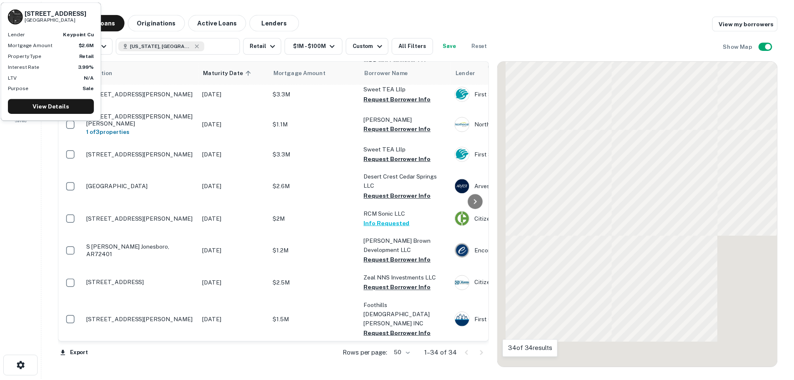
scroll to position [665, 0]
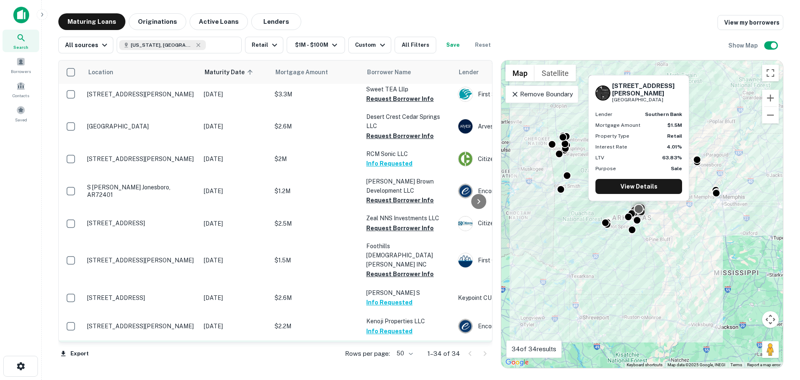
click at [158, 359] on p "4110 Landers Rd North Little Rock, AR72117" at bounding box center [141, 363] width 108 height 8
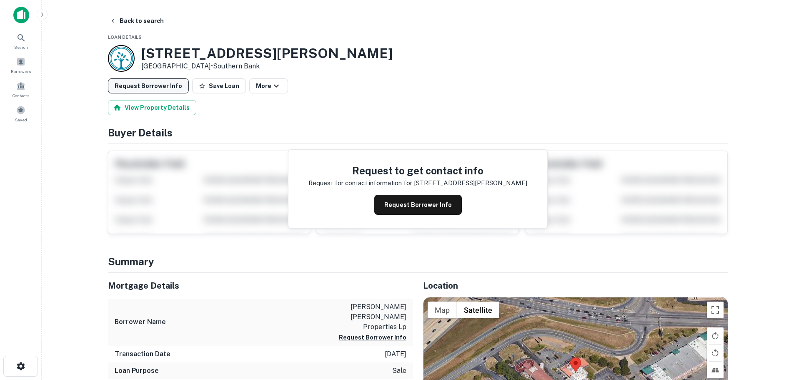
drag, startPoint x: 218, startPoint y: 88, endPoint x: 158, endPoint y: 79, distance: 60.7
click at [215, 87] on button "Save Loan" at bounding box center [219, 85] width 54 height 15
click at [155, 82] on button "Request Borrower Info" at bounding box center [148, 85] width 81 height 15
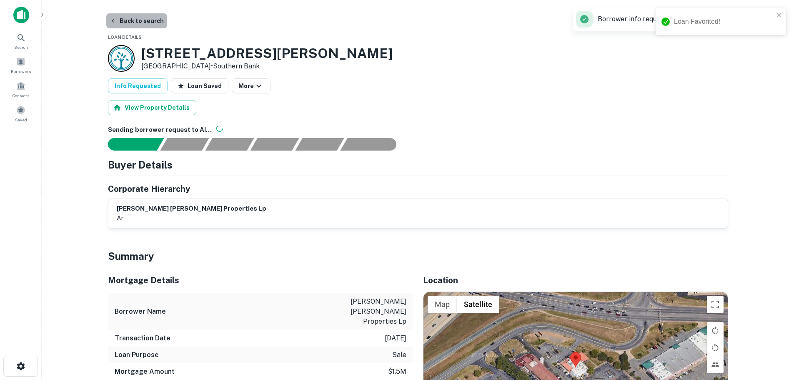
click at [145, 23] on button "Back to search" at bounding box center [136, 20] width 61 height 15
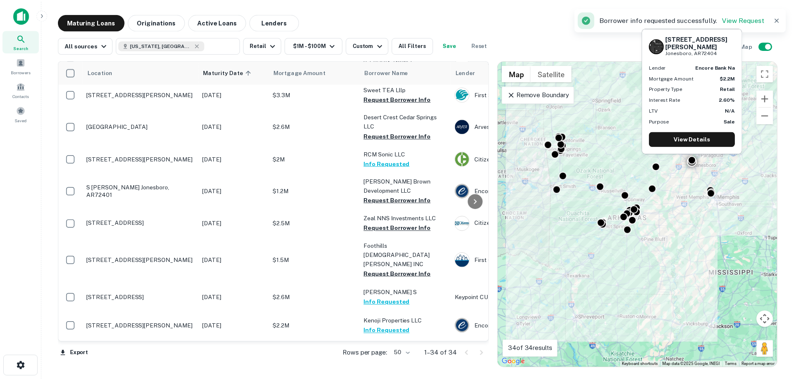
scroll to position [743, 0]
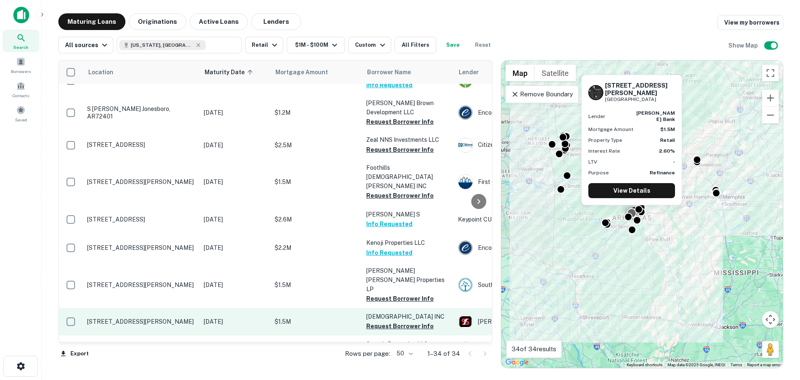
click at [165, 318] on p "11512 W David O Dodd Rd Little Rock, AR72204" at bounding box center [141, 322] width 108 height 8
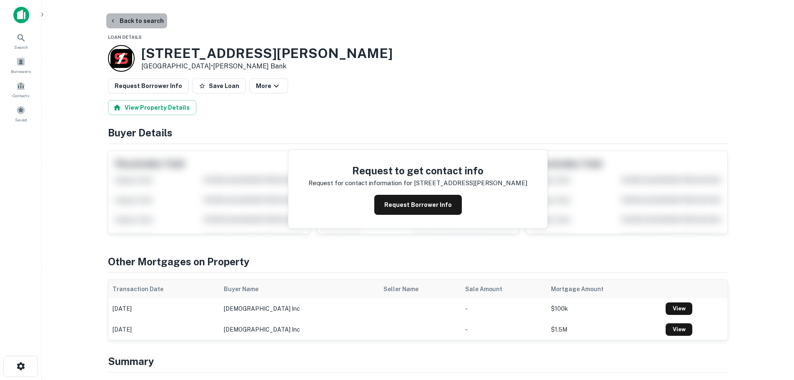
click at [151, 18] on button "Back to search" at bounding box center [136, 20] width 61 height 15
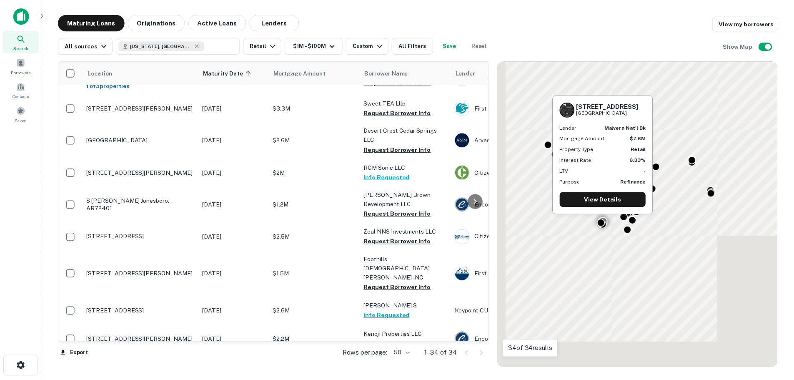
scroll to position [743, 0]
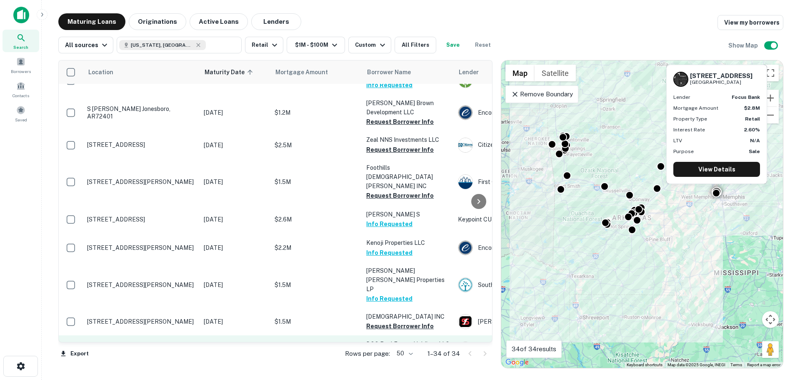
click at [144, 345] on p "1151 S Service Rd West Memphis, AR72301" at bounding box center [141, 349] width 108 height 8
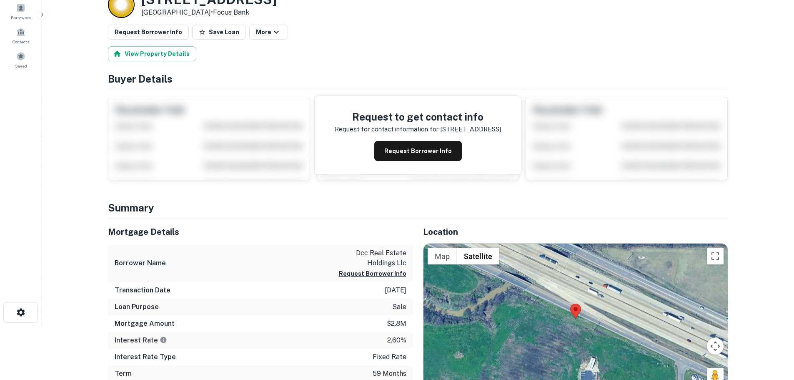
scroll to position [125, 0]
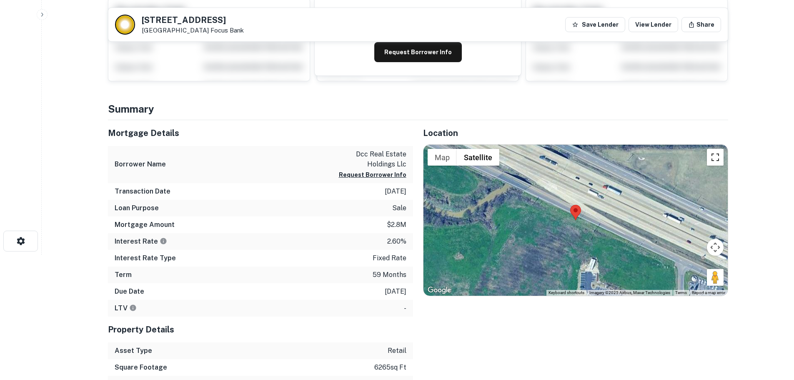
click at [717, 160] on button "Toggle fullscreen view" at bounding box center [715, 157] width 17 height 17
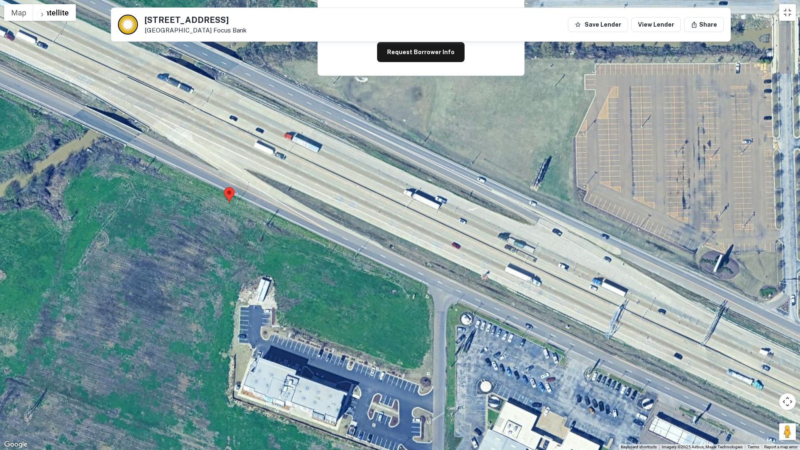
drag, startPoint x: 372, startPoint y: 393, endPoint x: 397, endPoint y: 296, distance: 100.8
click at [397, 296] on div at bounding box center [400, 225] width 800 height 450
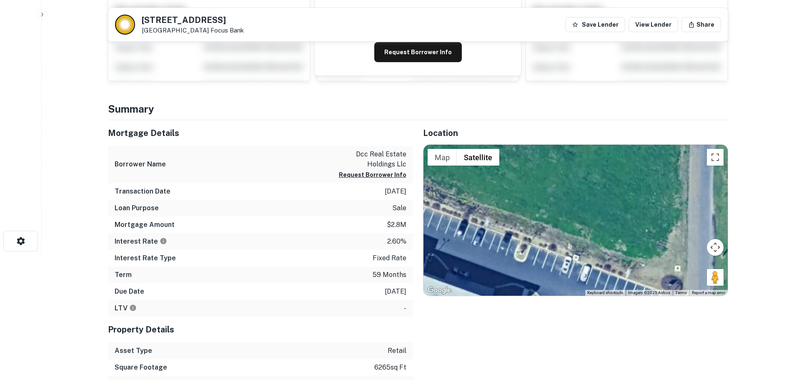
click at [210, 20] on h5 "1151 S Service Rd" at bounding box center [193, 20] width 102 height 8
copy h5 "1151 S Service Rd"
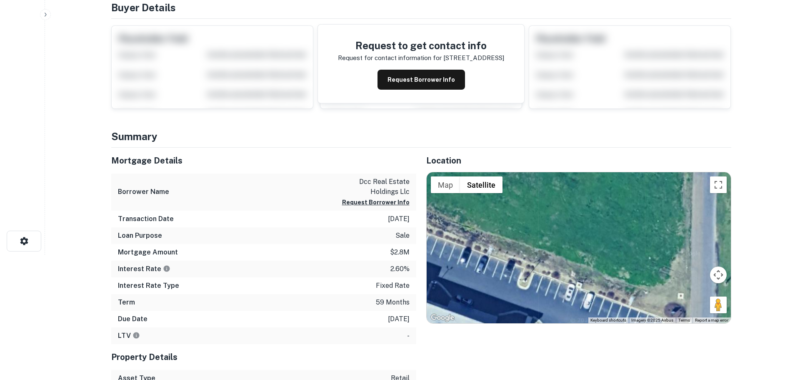
scroll to position [0, 0]
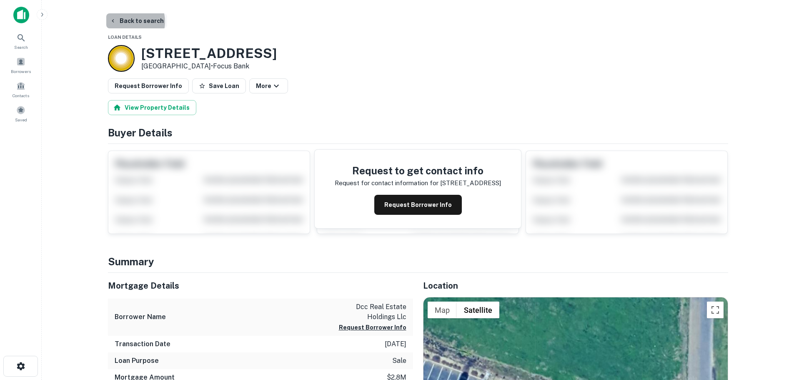
click at [130, 22] on button "Back to search" at bounding box center [136, 20] width 61 height 15
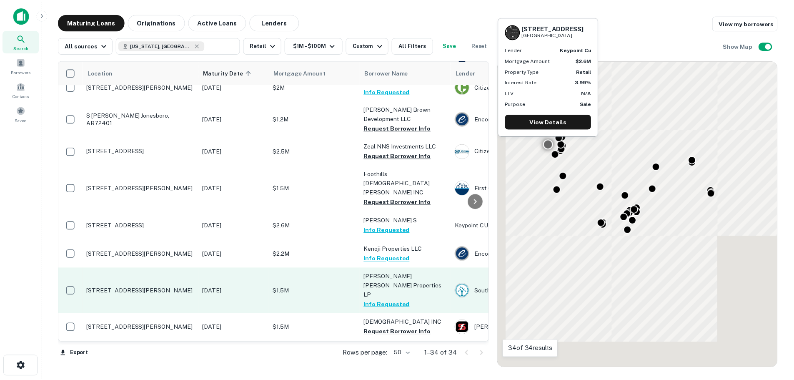
scroll to position [743, 0]
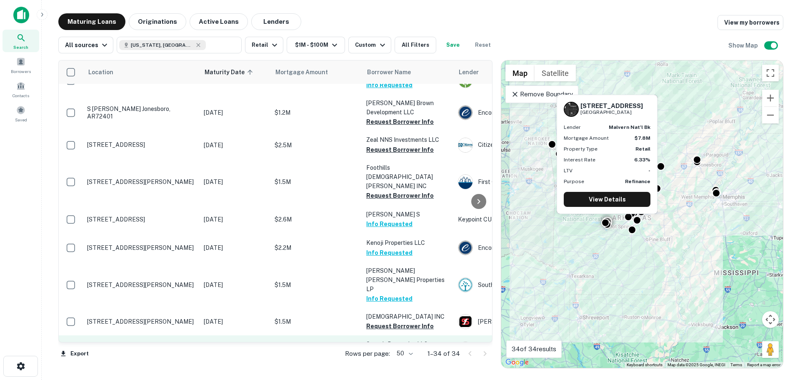
click at [153, 345] on p "818 Central Ave Hot Springs National Park, AR71901" at bounding box center [141, 349] width 108 height 8
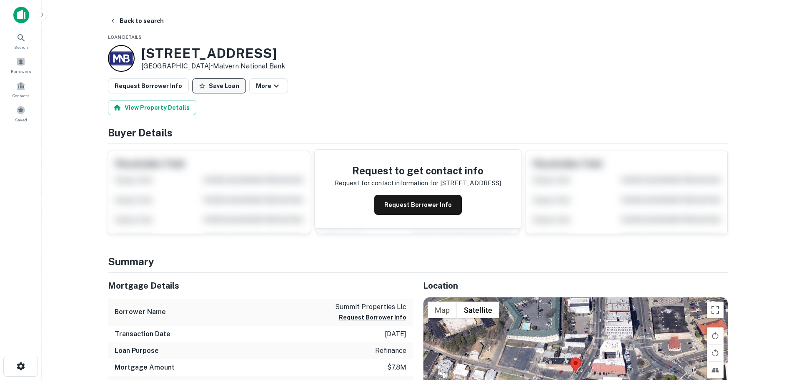
click at [197, 89] on button "Save Loan" at bounding box center [219, 85] width 54 height 15
click at [136, 87] on button "Request Borrower Info" at bounding box center [148, 85] width 81 height 15
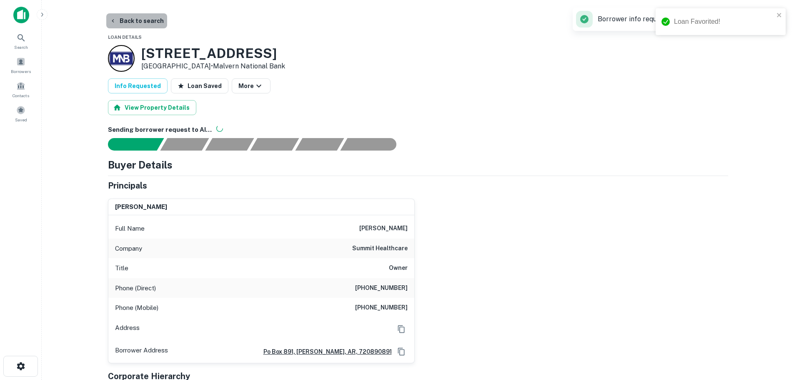
click at [140, 18] on button "Back to search" at bounding box center [136, 20] width 61 height 15
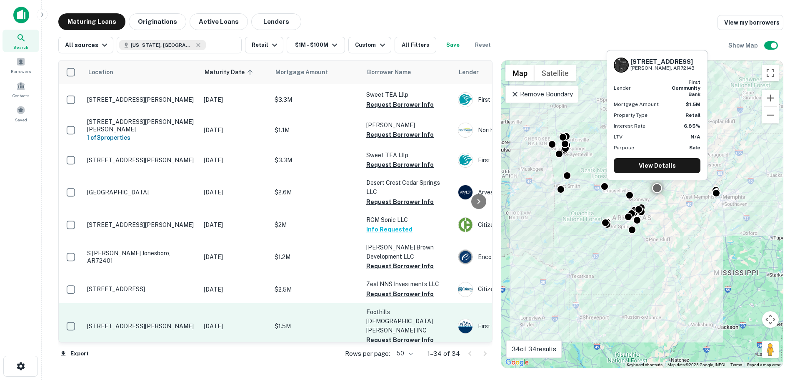
scroll to position [493, 0]
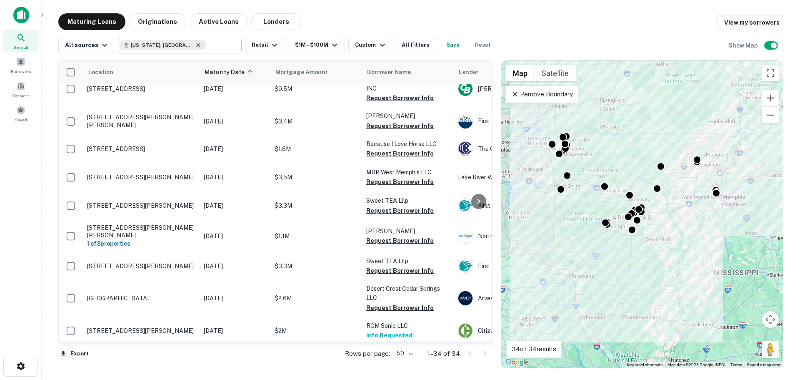
click at [197, 45] on icon at bounding box center [199, 45] width 4 height 4
type input "**********"
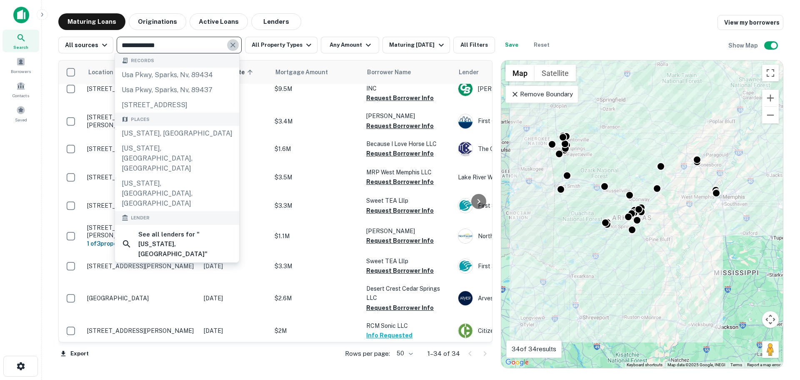
click at [231, 47] on icon "Clear" at bounding box center [233, 45] width 8 height 8
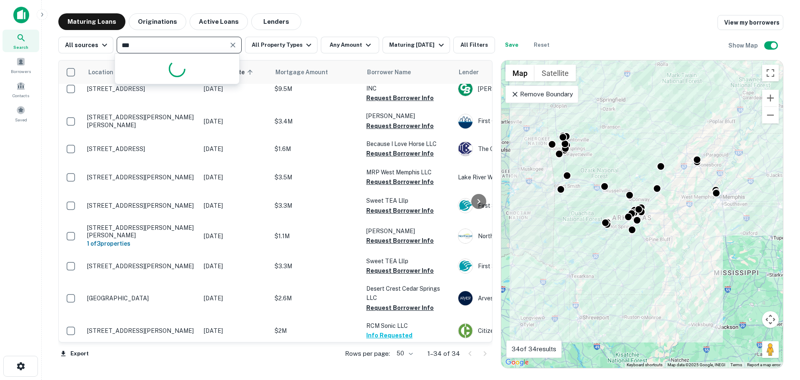
type input "****"
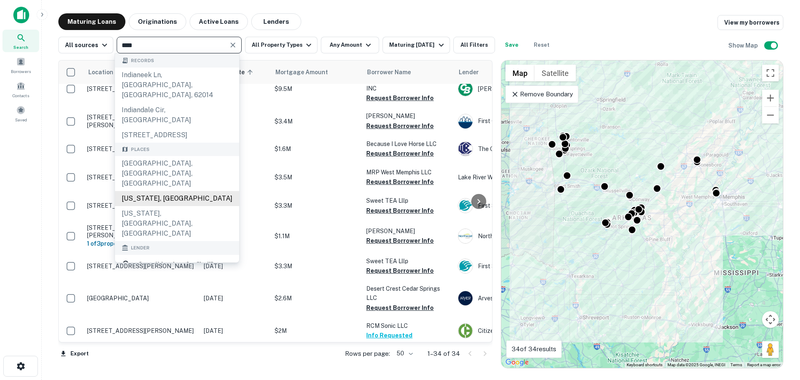
click at [167, 191] on div "Indiana, USA" at bounding box center [177, 198] width 124 height 15
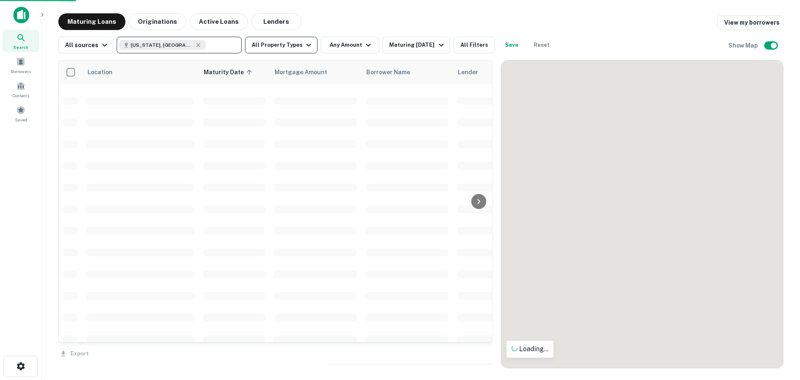
click at [298, 45] on button "All Property Types" at bounding box center [281, 45] width 73 height 17
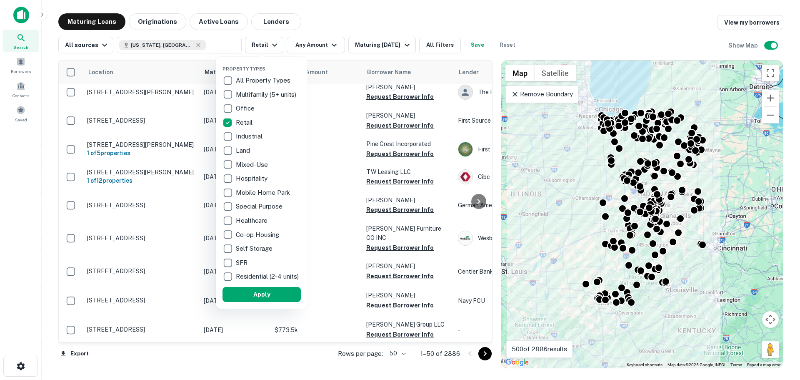
click at [317, 48] on div at bounding box center [400, 190] width 800 height 380
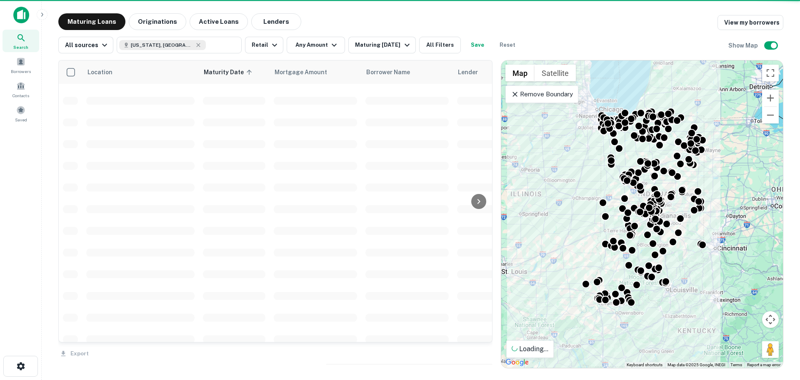
click at [330, 48] on div at bounding box center [400, 190] width 800 height 380
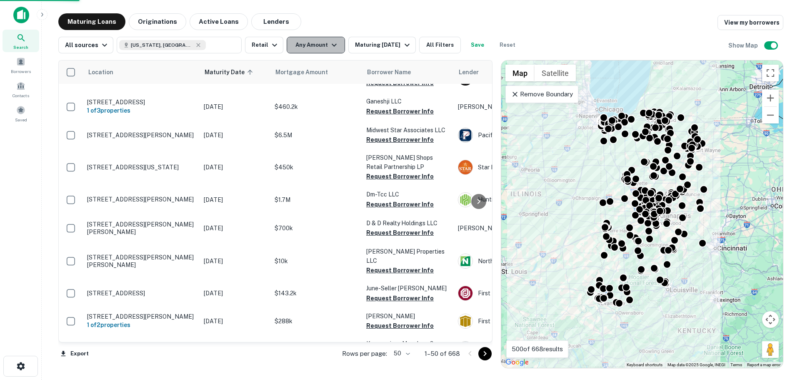
click at [333, 43] on icon "button" at bounding box center [334, 45] width 10 height 10
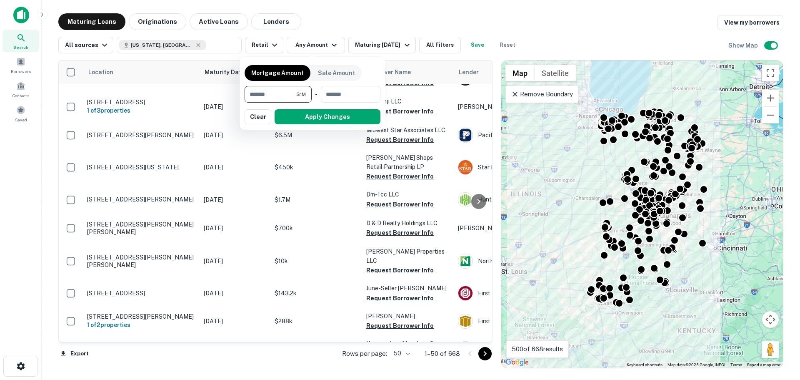
type input "*******"
type input "*********"
click at [321, 122] on button "Apply Changes" at bounding box center [328, 116] width 106 height 15
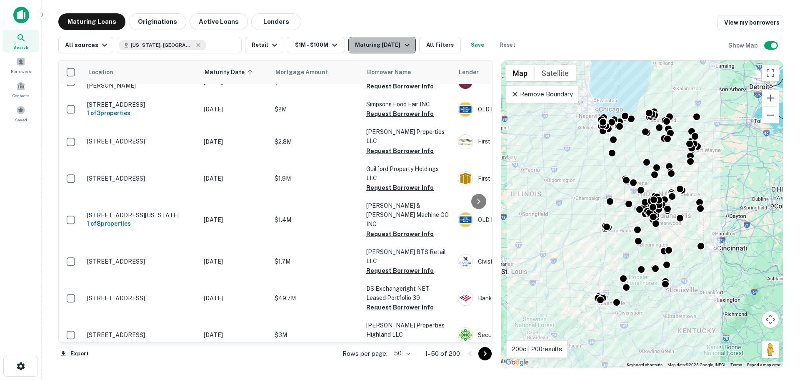
click at [389, 50] on button "Maturing In 6 Months" at bounding box center [382, 45] width 67 height 17
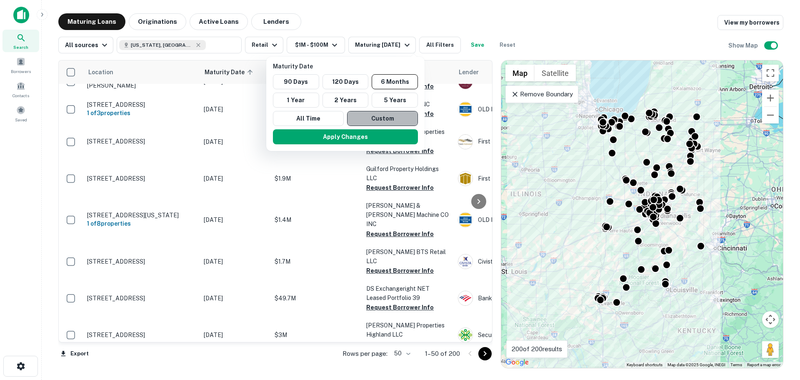
click at [375, 115] on button "Custom" at bounding box center [382, 118] width 71 height 15
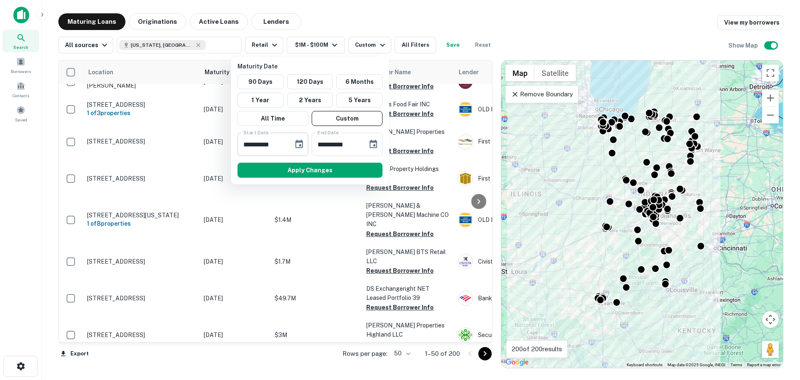
click at [296, 145] on icon "Choose date, selected date is Feb 21, 2025" at bounding box center [300, 144] width 8 height 8
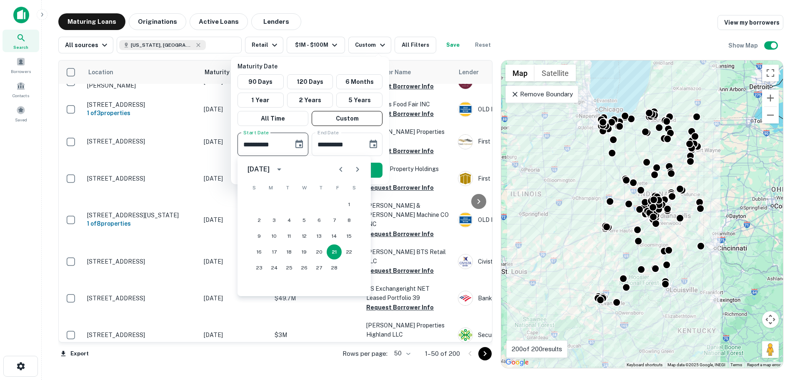
click at [355, 171] on icon "Next month" at bounding box center [358, 169] width 10 height 10
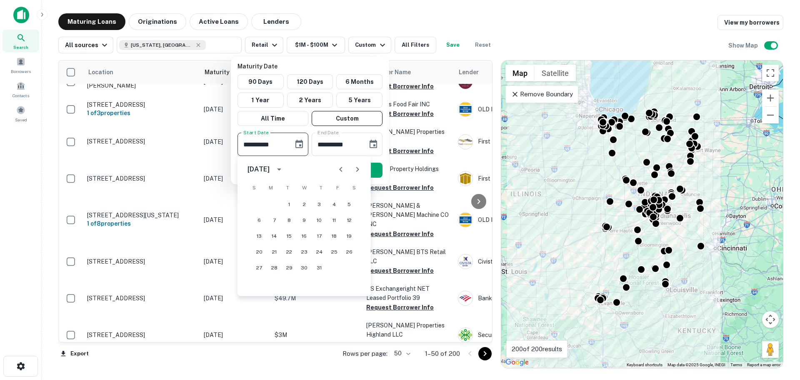
click at [355, 171] on icon "Next month" at bounding box center [358, 169] width 10 height 10
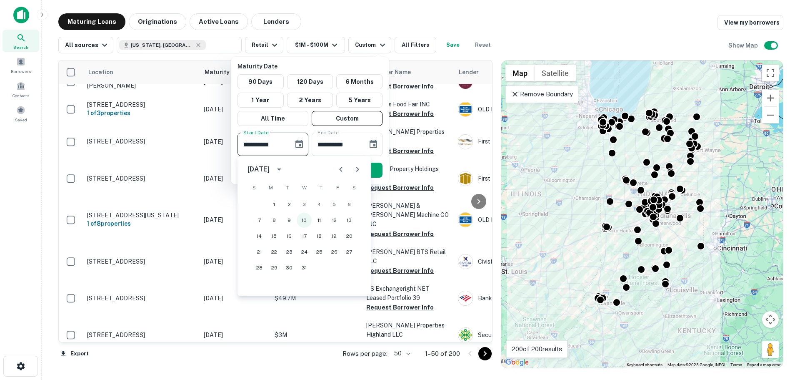
click at [303, 220] on button "10" at bounding box center [304, 220] width 15 height 15
type input "**********"
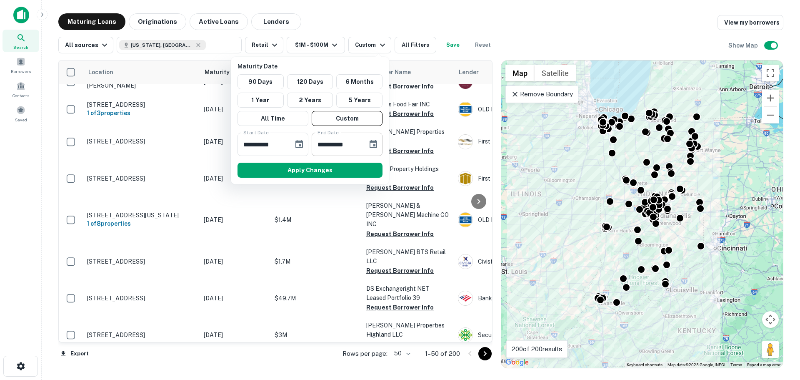
click at [375, 143] on icon "Choose date, selected date is Aug 20, 2025" at bounding box center [374, 144] width 10 height 10
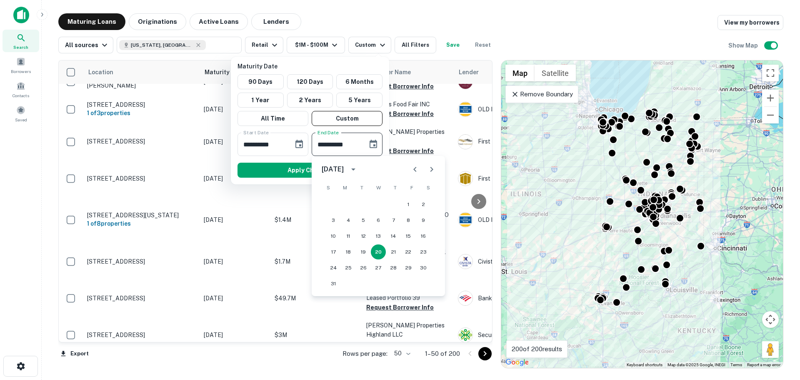
click at [433, 174] on icon "Next month" at bounding box center [432, 169] width 10 height 10
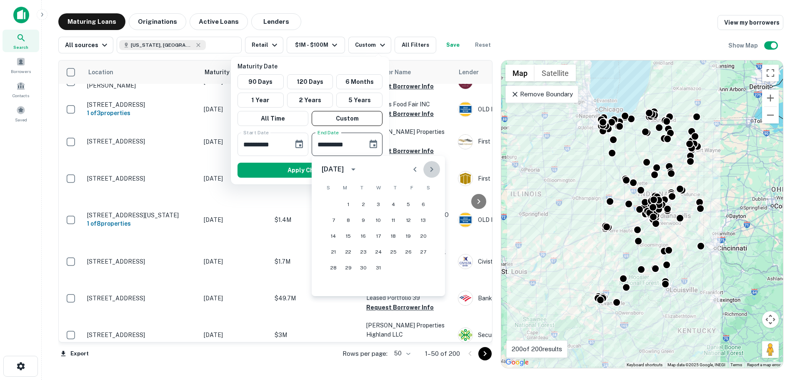
click at [433, 174] on icon "Next month" at bounding box center [432, 169] width 10 height 10
click at [337, 201] on button "1" at bounding box center [333, 204] width 15 height 15
type input "**********"
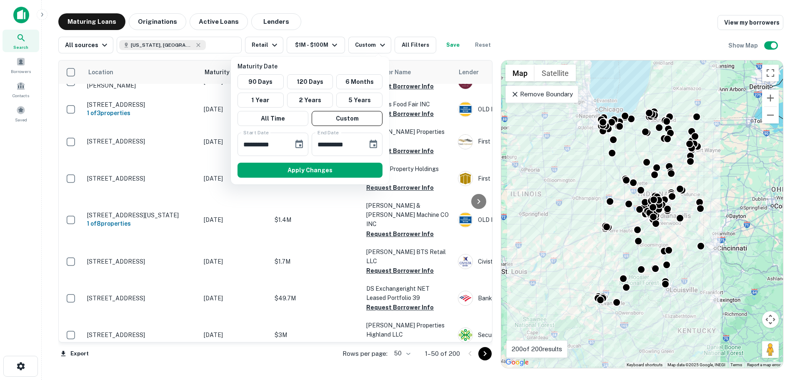
click at [331, 161] on div "Apply Changes" at bounding box center [310, 170] width 152 height 22
click at [332, 171] on button "Apply Changes" at bounding box center [310, 170] width 145 height 15
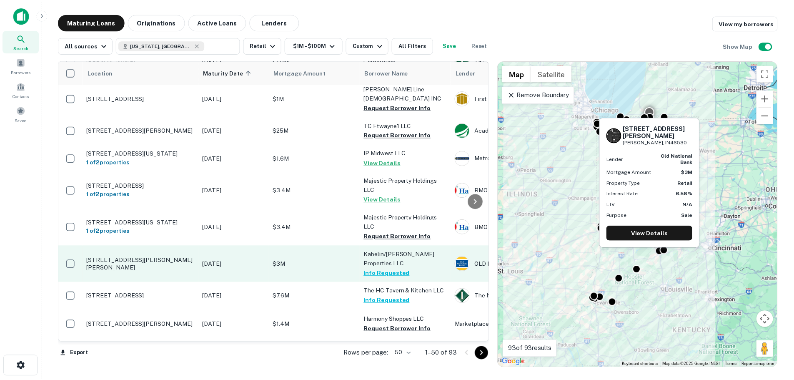
scroll to position [534, 0]
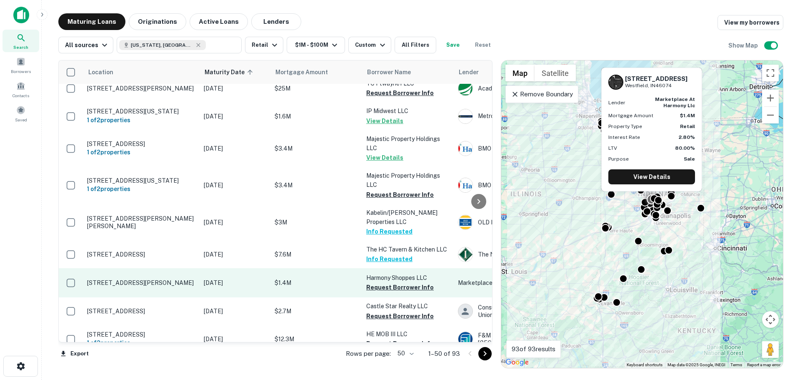
click at [148, 279] on p "1527 S Waterleaf Dr Westfield, IN46074" at bounding box center [141, 283] width 108 height 8
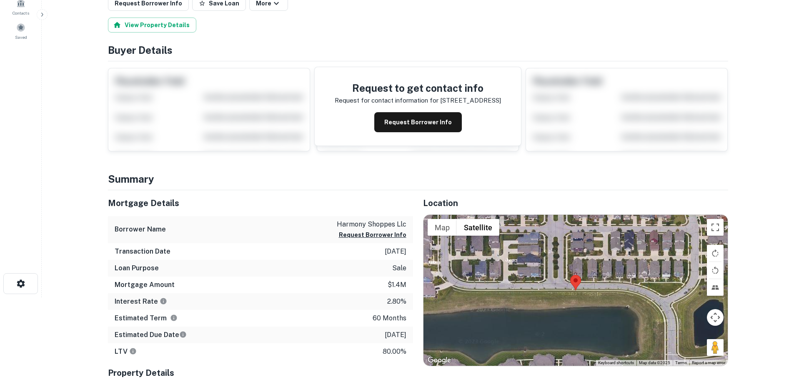
scroll to position [83, 0]
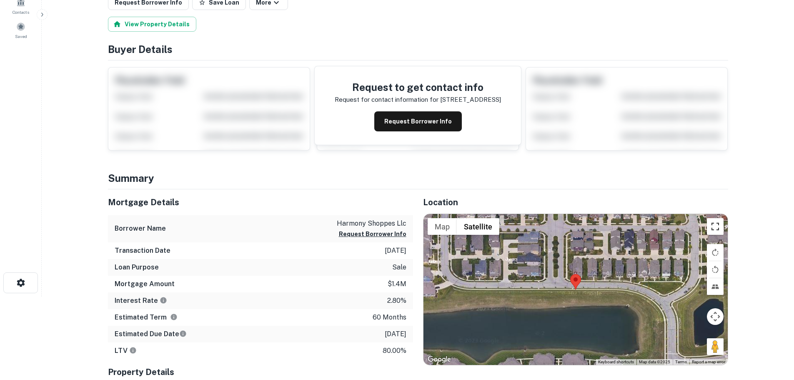
click at [718, 230] on button "Toggle fullscreen view" at bounding box center [715, 226] width 17 height 17
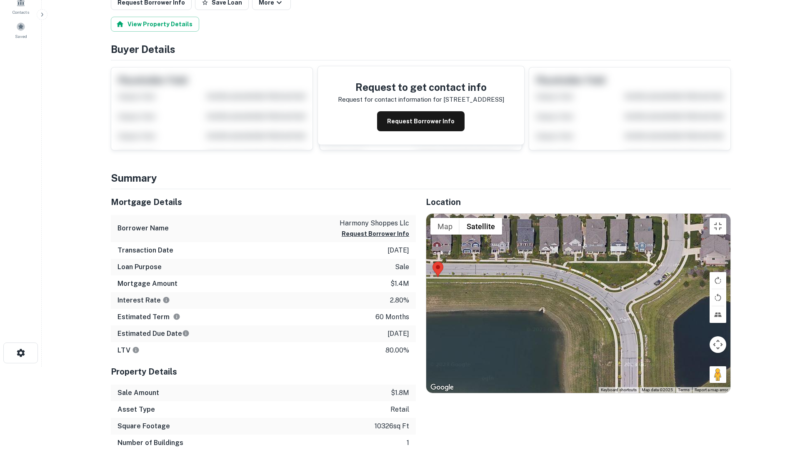
drag, startPoint x: 304, startPoint y: 222, endPoint x: 414, endPoint y: 255, distance: 114.8
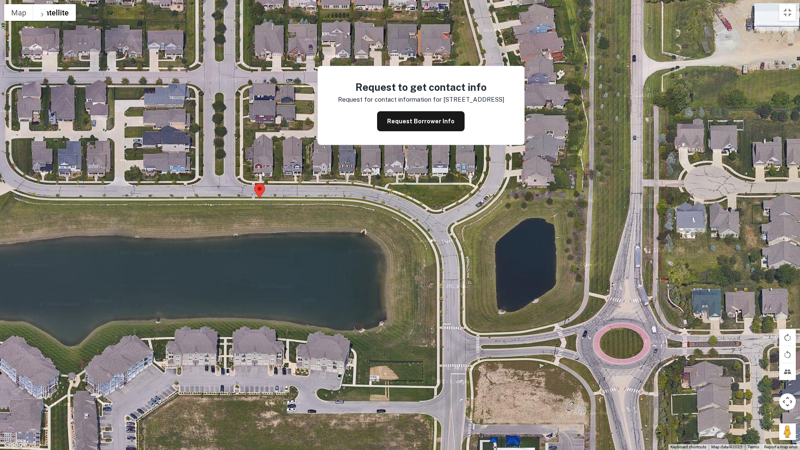
click at [414, 255] on div at bounding box center [400, 225] width 800 height 450
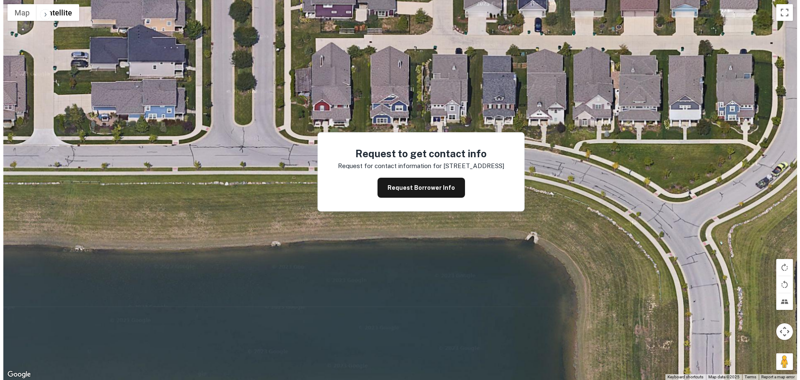
scroll to position [0, 0]
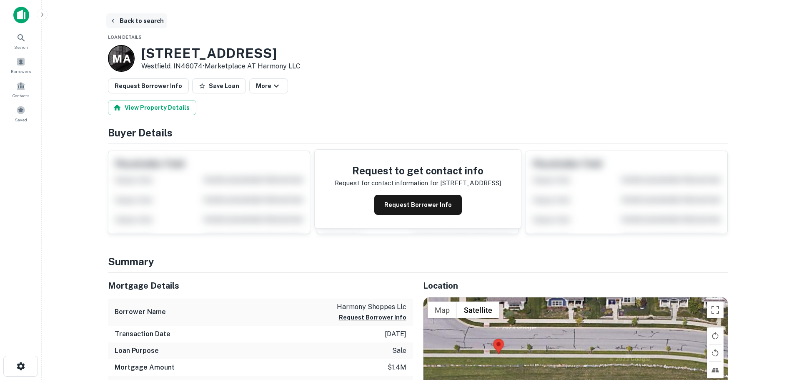
click at [135, 20] on button "Back to search" at bounding box center [136, 20] width 61 height 15
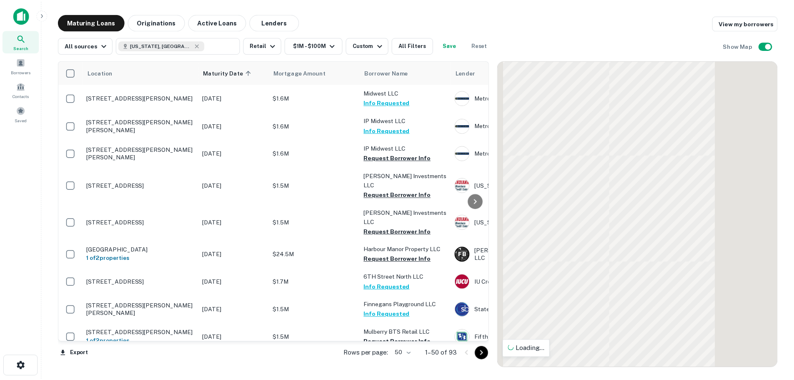
scroll to position [534, 0]
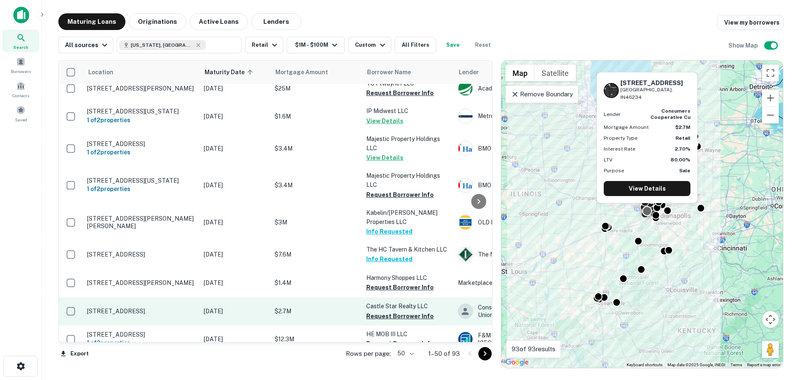
click at [142, 307] on p "8301 Rockville Rd Indianapolis, IN46234" at bounding box center [141, 311] width 108 height 8
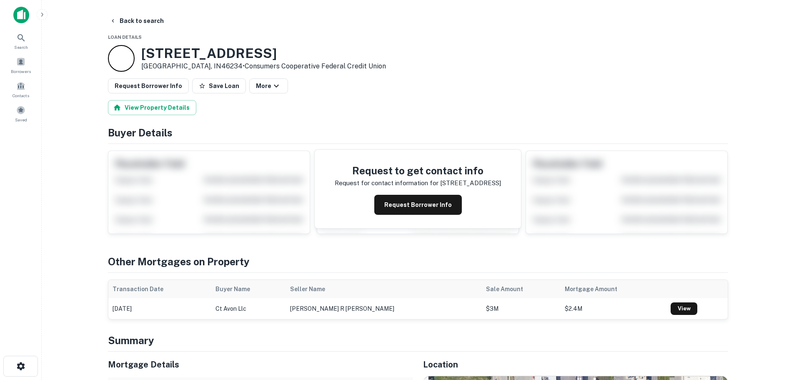
scroll to position [167, 0]
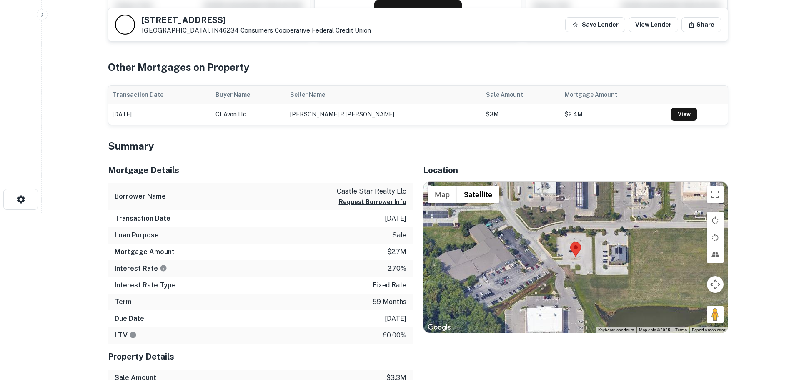
click at [725, 320] on div at bounding box center [576, 257] width 304 height 151
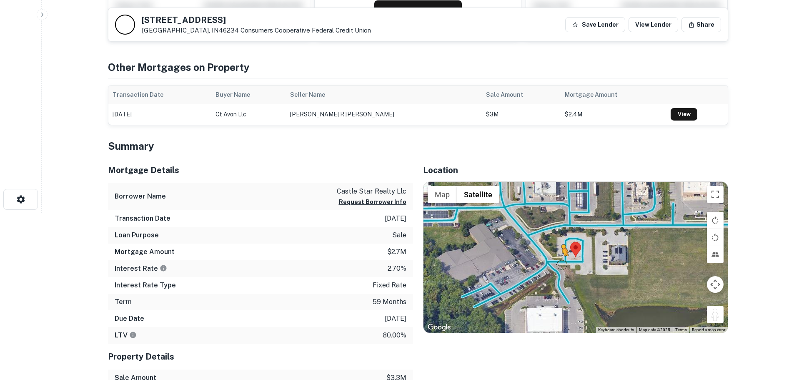
drag, startPoint x: 713, startPoint y: 319, endPoint x: 563, endPoint y: 265, distance: 159.8
click at [563, 265] on div "To activate drag with keyboard, press Alt + Enter. Once in keyboard drag state,…" at bounding box center [576, 257] width 304 height 151
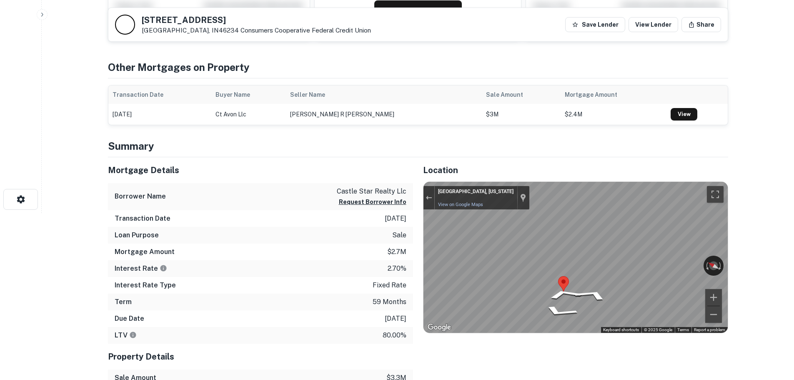
click at [339, 257] on div "Mortgage Details Borrower Name castle star realty llc Request Borrower Info Tra…" at bounding box center [413, 305] width 630 height 296
click at [261, 248] on div "Mortgage Details Borrower Name castle star realty llc Request Borrower Info Tra…" at bounding box center [413, 305] width 630 height 296
click at [272, 236] on div "Mortgage Details Borrower Name castle star realty llc Request Borrower Info Tra…" at bounding box center [413, 305] width 630 height 296
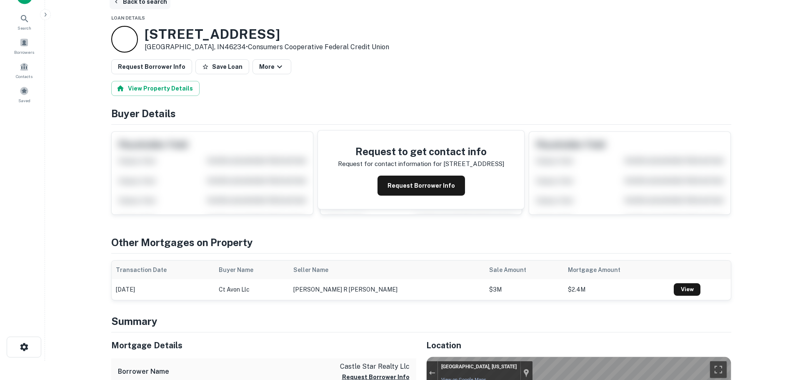
scroll to position [0, 0]
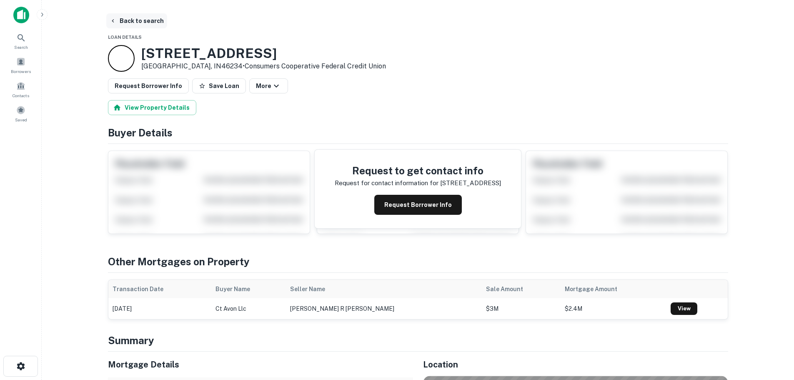
click at [140, 25] on button "Back to search" at bounding box center [136, 20] width 61 height 15
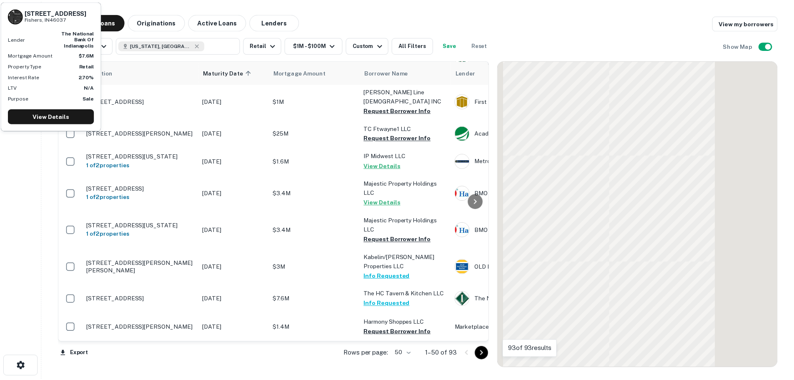
scroll to position [534, 0]
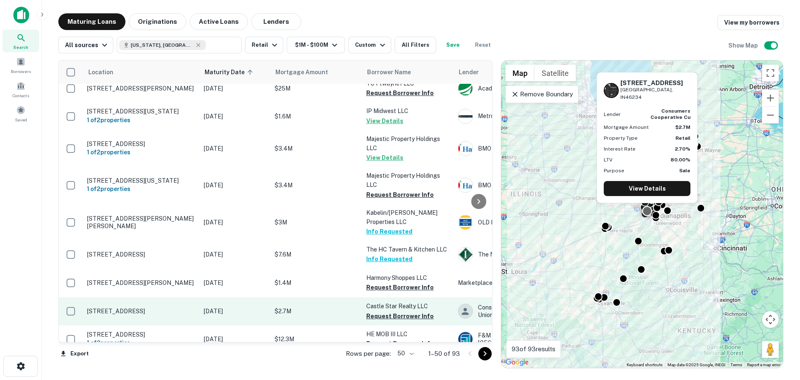
click at [146, 307] on p "8301 Rockville Rd Indianapolis, IN46234" at bounding box center [141, 311] width 108 height 8
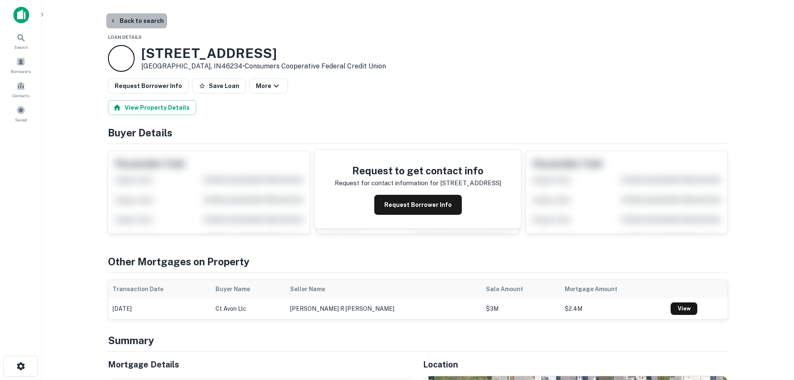
click at [135, 17] on button "Back to search" at bounding box center [136, 20] width 61 height 15
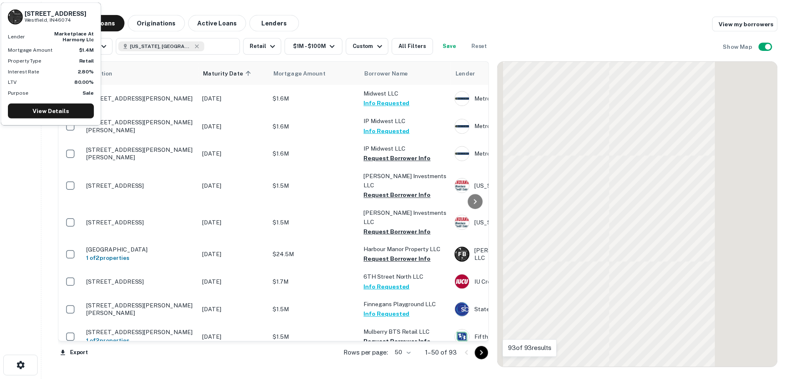
scroll to position [534, 0]
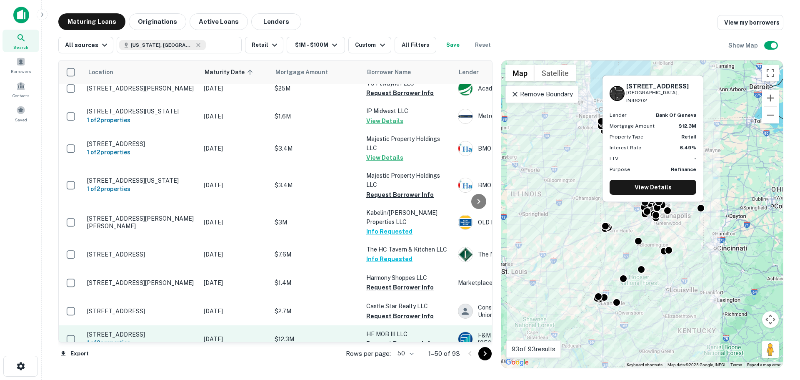
click at [131, 331] on p "1840 N Meridian St Indianapolis, IN46202" at bounding box center [141, 335] width 108 height 8
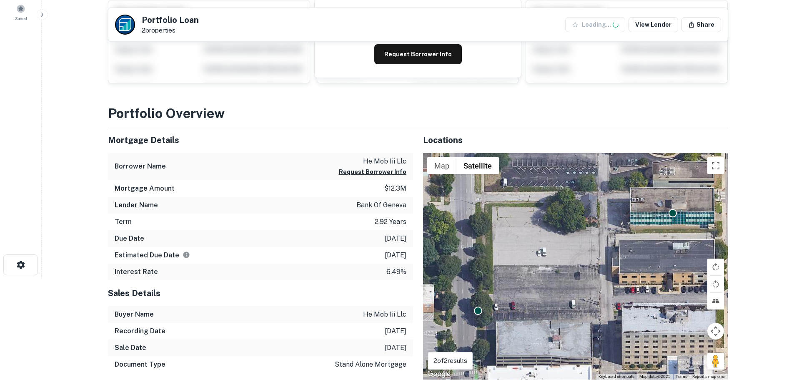
scroll to position [125, 0]
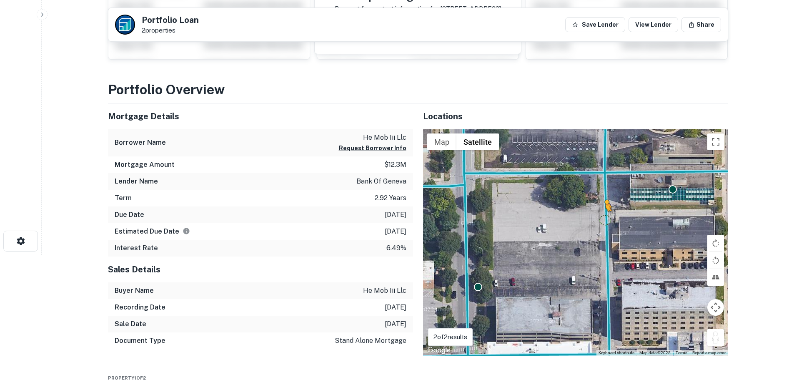
drag, startPoint x: 716, startPoint y: 344, endPoint x: 598, endPoint y: 209, distance: 179.0
click at [598, 209] on div "To activate drag with keyboard, press Alt + Enter. Once in keyboard drag state,…" at bounding box center [575, 242] width 305 height 226
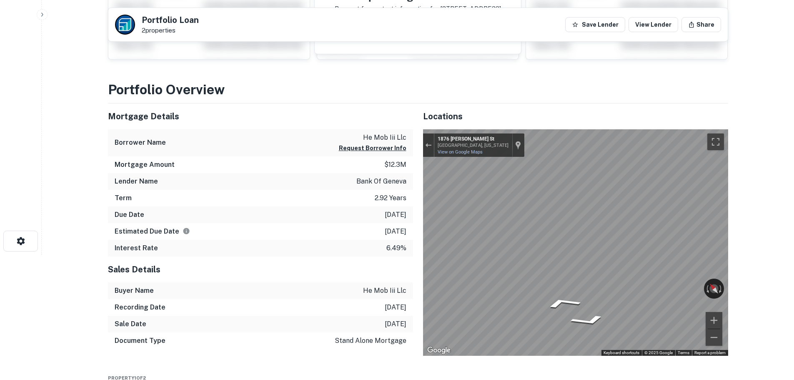
click at [416, 245] on div "Locations ← Move left → Move right ↑ Move up ↓ Move down + Zoom in - Zoom out H…" at bounding box center [570, 229] width 315 height 252
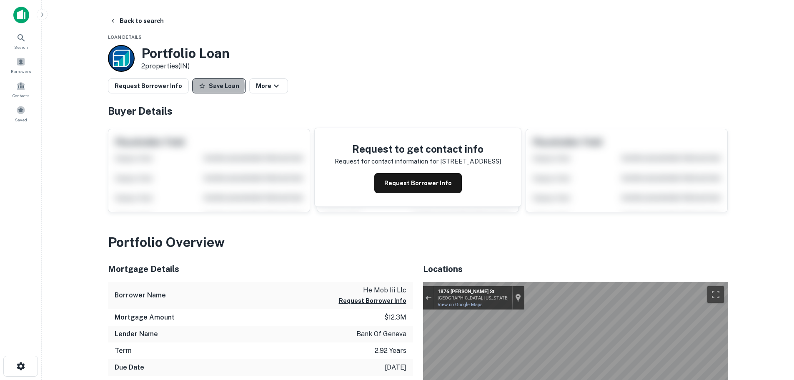
click at [210, 86] on button "Save Loan" at bounding box center [219, 85] width 54 height 15
click at [156, 93] on button "Request Borrower Info" at bounding box center [148, 85] width 81 height 15
click at [138, 27] on button "Back to search" at bounding box center [136, 20] width 61 height 15
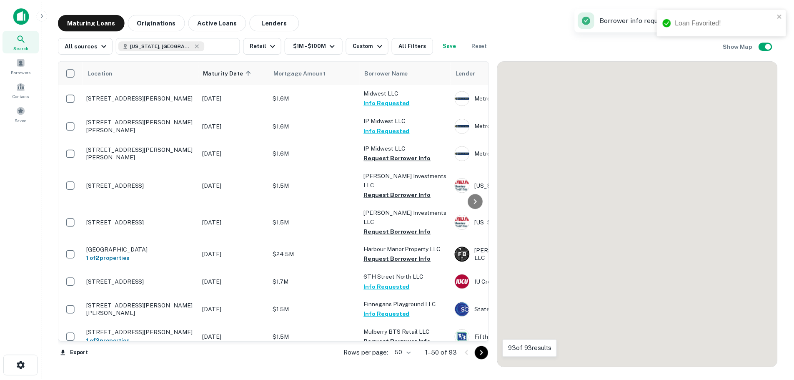
scroll to position [534, 0]
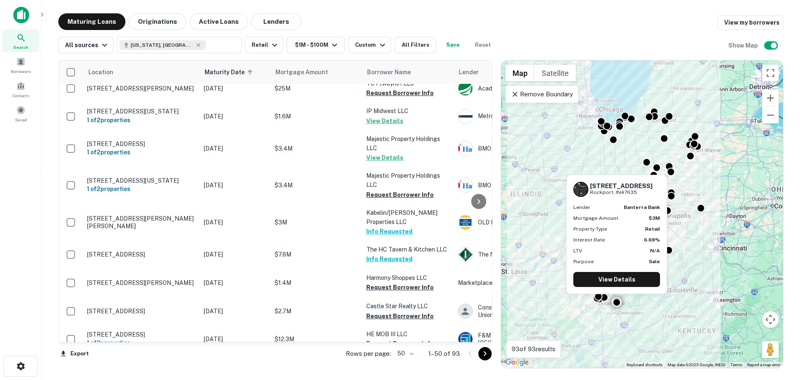
click at [106, 363] on p "[STREET_ADDRESS]" at bounding box center [141, 367] width 108 height 8
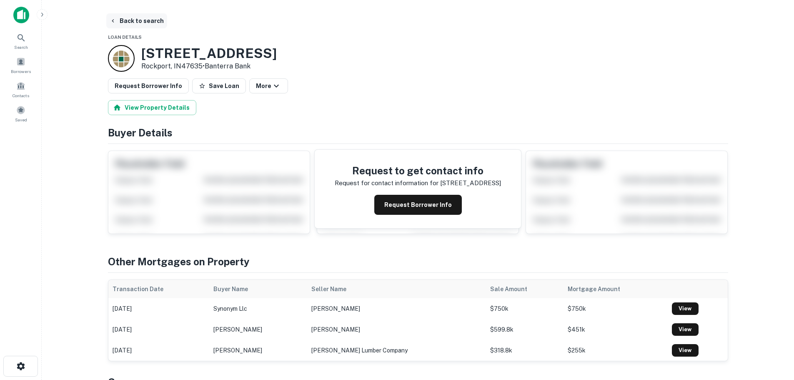
click at [136, 23] on button "Back to search" at bounding box center [136, 20] width 61 height 15
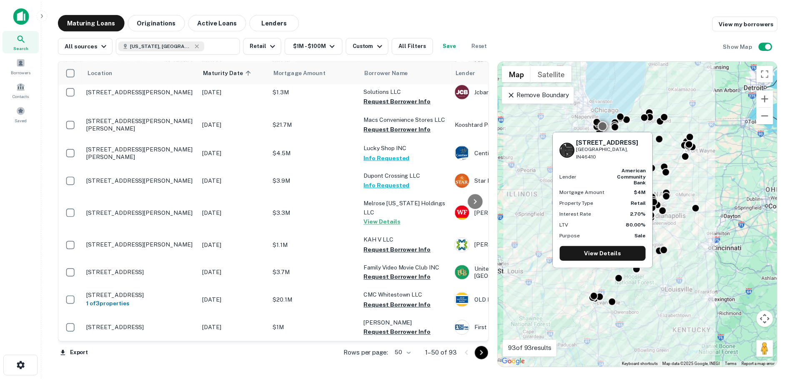
scroll to position [1224, 0]
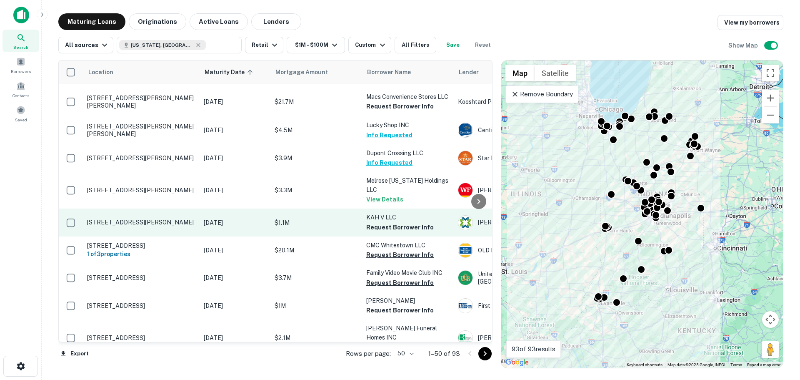
click at [128, 218] on p "[STREET_ADDRESS][PERSON_NAME]" at bounding box center [141, 222] width 108 height 8
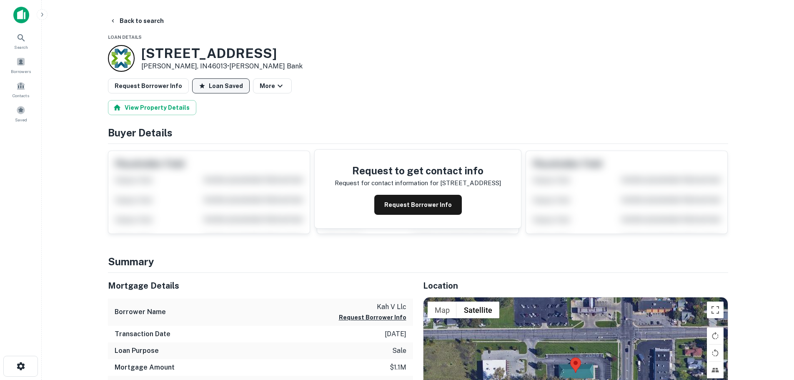
click at [211, 82] on button "Loan Saved" at bounding box center [221, 85] width 58 height 15
click at [147, 89] on button "Request Borrower Info" at bounding box center [148, 85] width 81 height 15
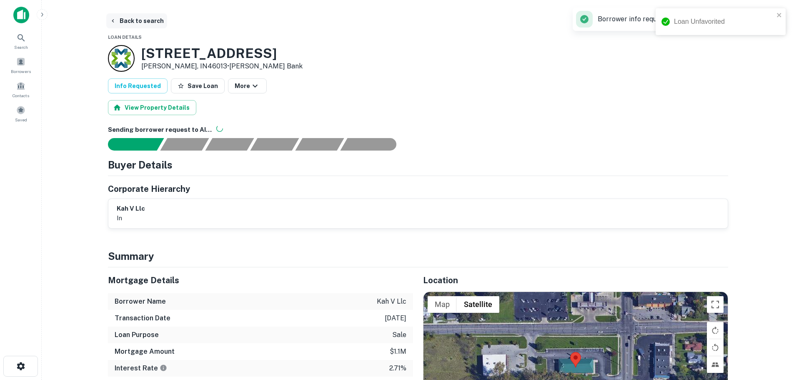
click at [140, 18] on button "Back to search" at bounding box center [136, 20] width 61 height 15
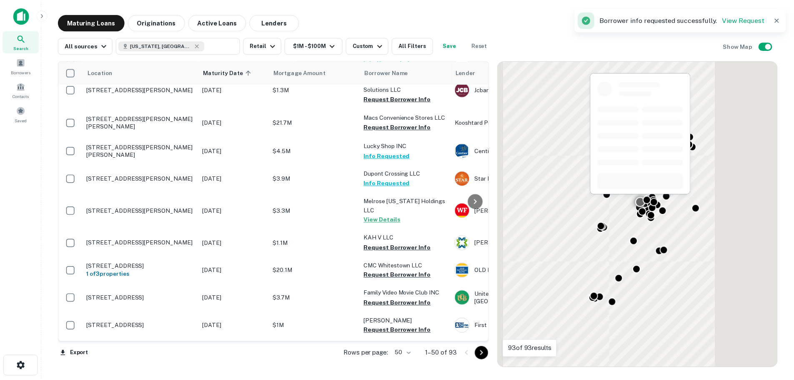
scroll to position [1224, 0]
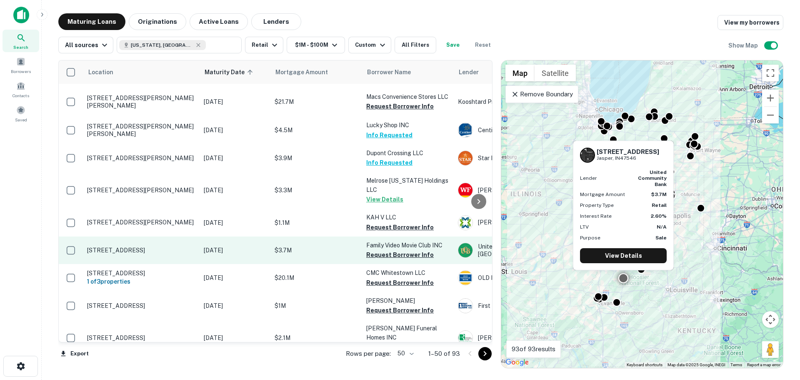
click at [139, 246] on p "[STREET_ADDRESS]" at bounding box center [141, 250] width 108 height 8
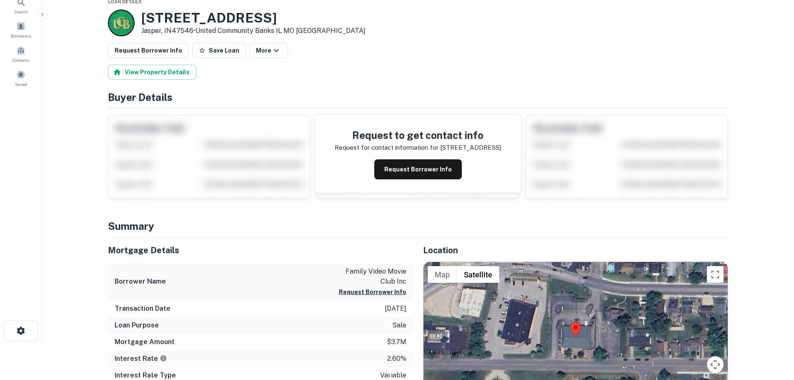
scroll to position [83, 0]
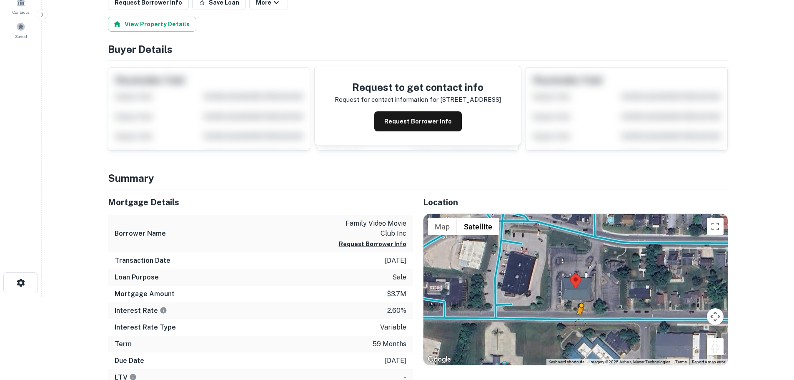
drag, startPoint x: 719, startPoint y: 347, endPoint x: 574, endPoint y: 319, distance: 148.2
click at [574, 319] on div "To activate drag with keyboard, press Alt + Enter. Once in keyboard drag state,…" at bounding box center [576, 289] width 304 height 151
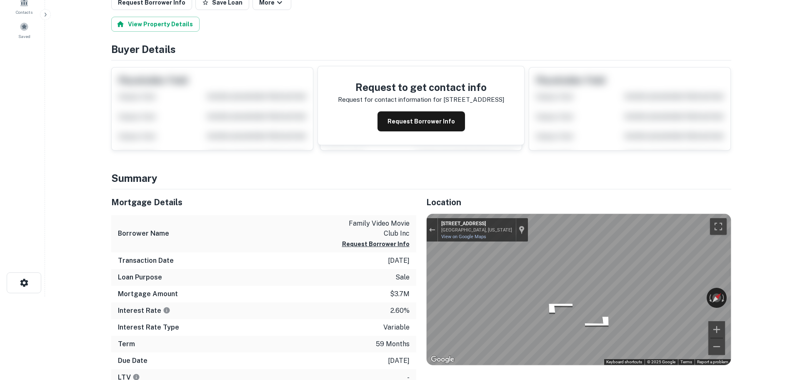
scroll to position [0, 0]
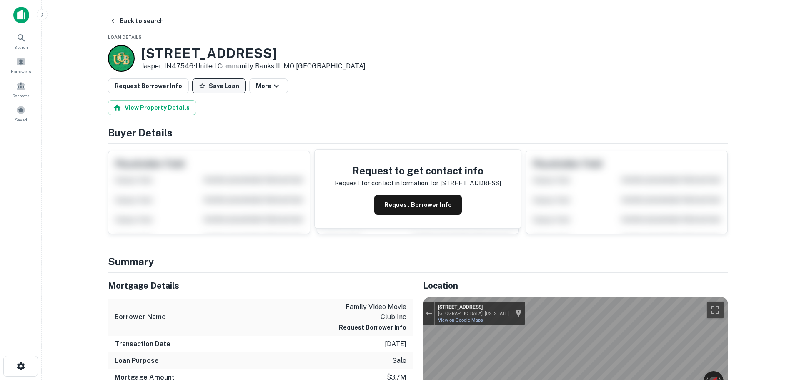
click at [202, 93] on button "Save Loan" at bounding box center [219, 85] width 54 height 15
click at [159, 91] on button "Request Borrower Info" at bounding box center [148, 85] width 81 height 15
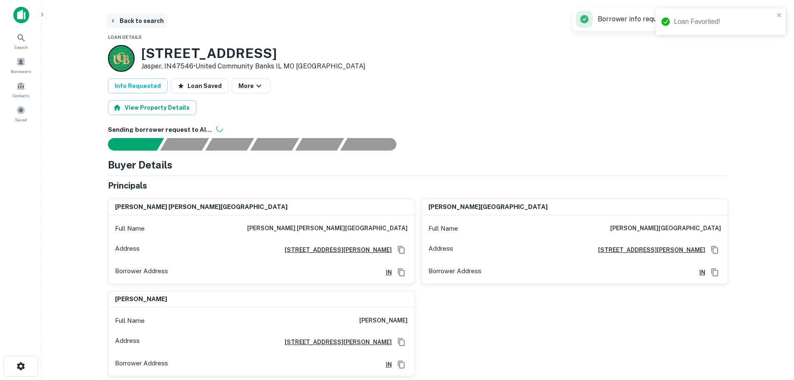
click at [138, 21] on button "Back to search" at bounding box center [136, 20] width 61 height 15
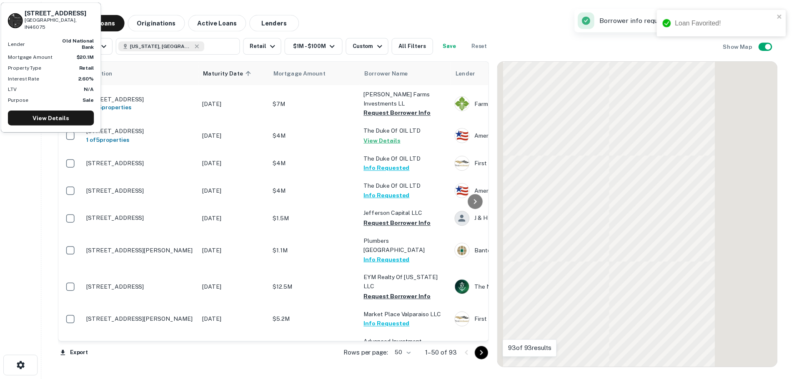
scroll to position [1224, 0]
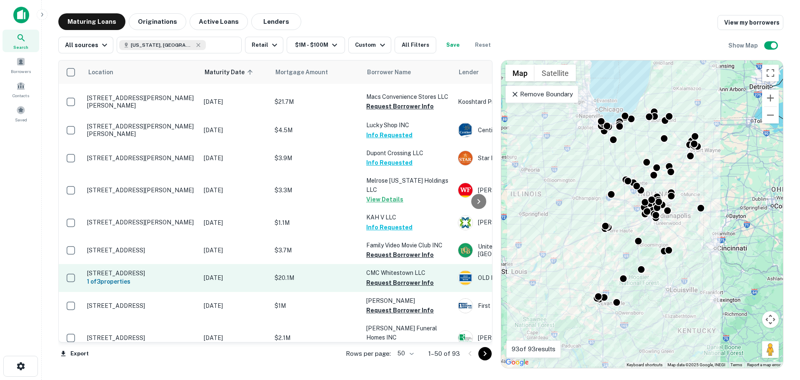
click at [117, 269] on p "[STREET_ADDRESS]" at bounding box center [141, 273] width 108 height 8
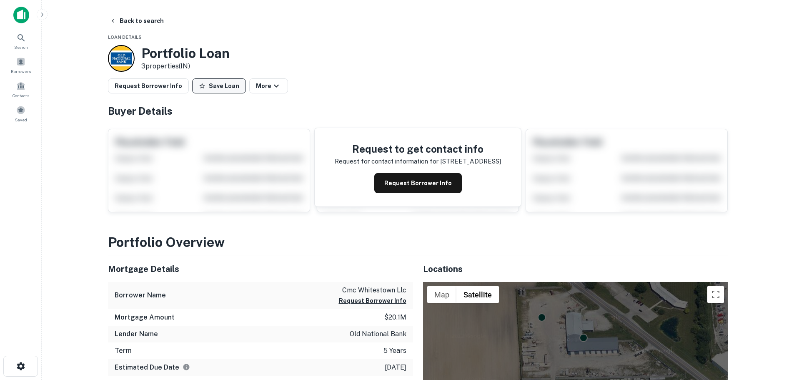
click at [213, 91] on button "Save Loan" at bounding box center [219, 85] width 54 height 15
click at [163, 91] on button "Request Borrower Info" at bounding box center [148, 85] width 81 height 15
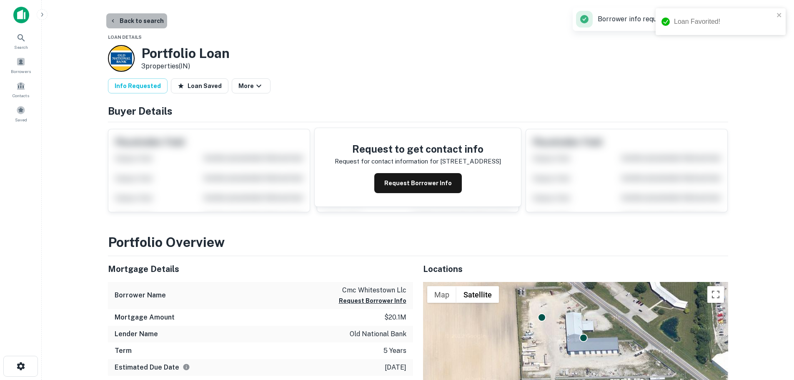
click at [143, 23] on button "Back to search" at bounding box center [136, 20] width 61 height 15
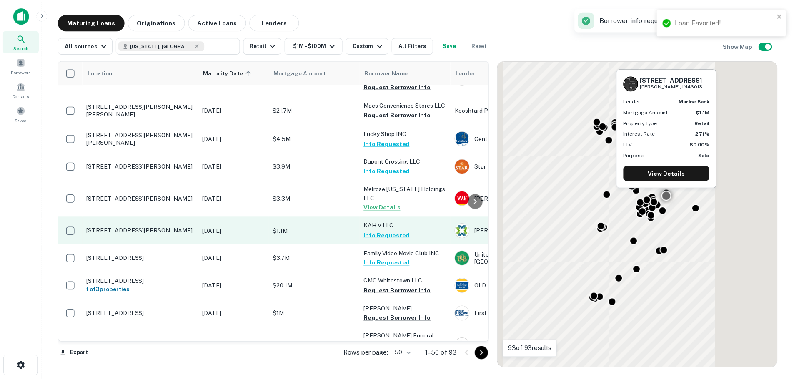
scroll to position [1224, 0]
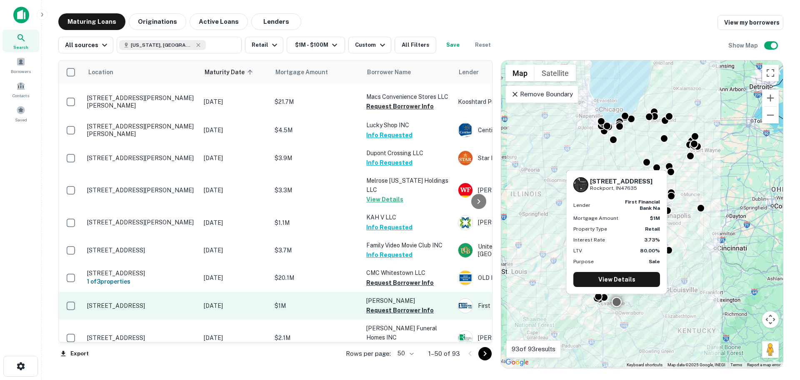
click at [135, 302] on p "[STREET_ADDRESS]" at bounding box center [141, 306] width 108 height 8
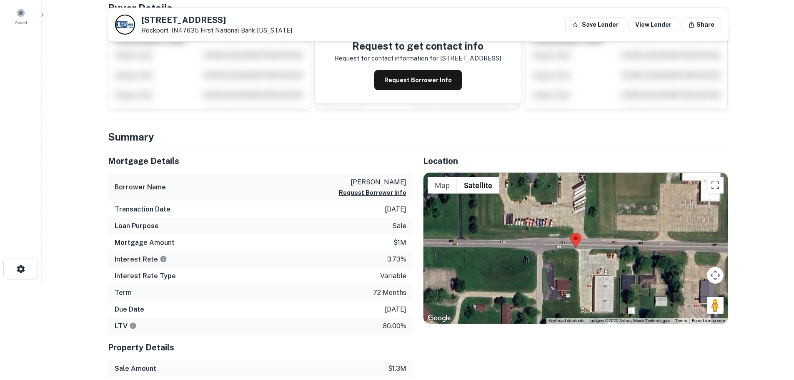
scroll to position [83, 0]
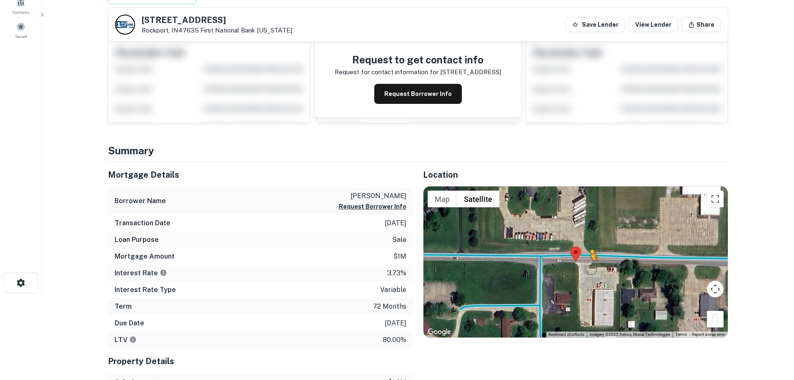
drag, startPoint x: 720, startPoint y: 320, endPoint x: 588, endPoint y: 267, distance: 142.4
click at [588, 267] on div "To activate drag with keyboard, press Alt + Enter. Once in keyboard drag state,…" at bounding box center [576, 261] width 304 height 151
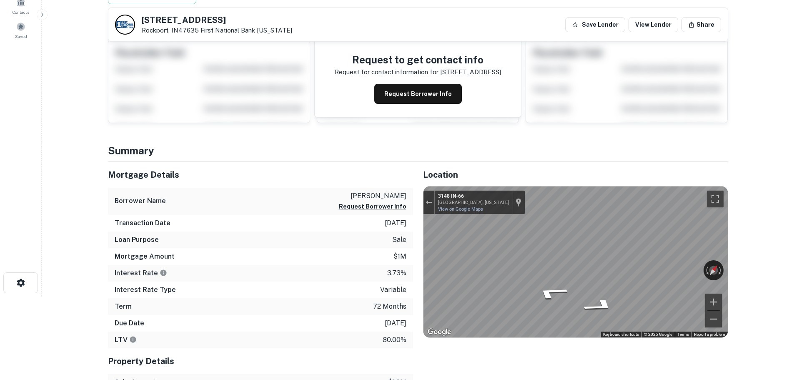
click at [794, 268] on html "Search Borrowers Contacts Saved Back to search 3143 W STATE ROAD 66 Rockport, I…" at bounding box center [397, 107] width 794 height 380
click at [743, 243] on main "Back to search 3143 W STATE ROAD 66 Rockport, IN47635 First National Bank Texas…" at bounding box center [418, 107] width 752 height 380
click at [794, 219] on html "Search Borrowers Contacts Saved Back to search 3143 W STATE ROAD 66 Rockport, I…" at bounding box center [397, 107] width 794 height 380
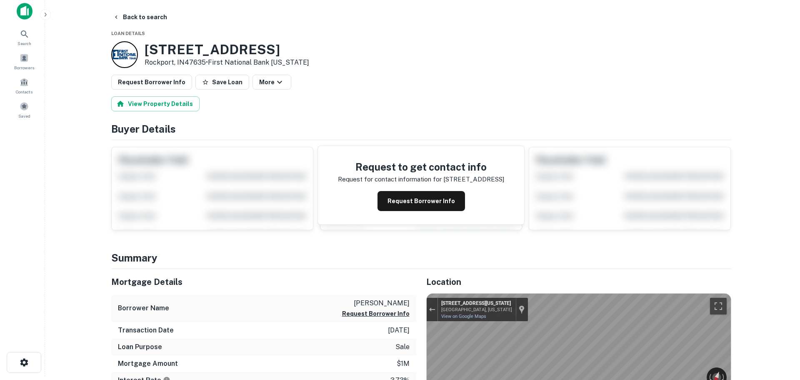
scroll to position [0, 0]
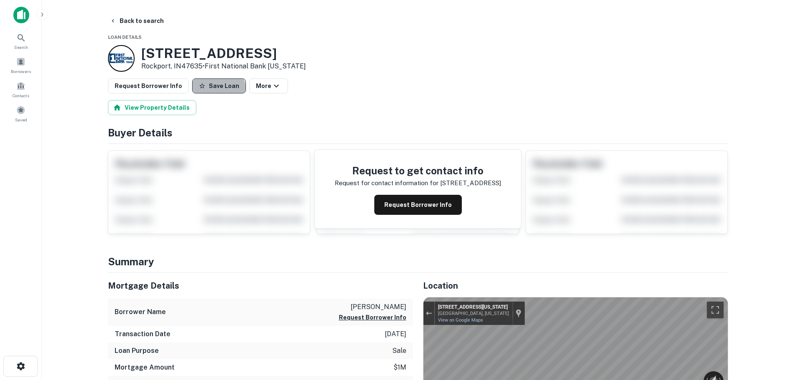
click at [208, 92] on button "Save Loan" at bounding box center [219, 85] width 54 height 15
click at [159, 87] on button "Request Borrower Info" at bounding box center [148, 85] width 81 height 15
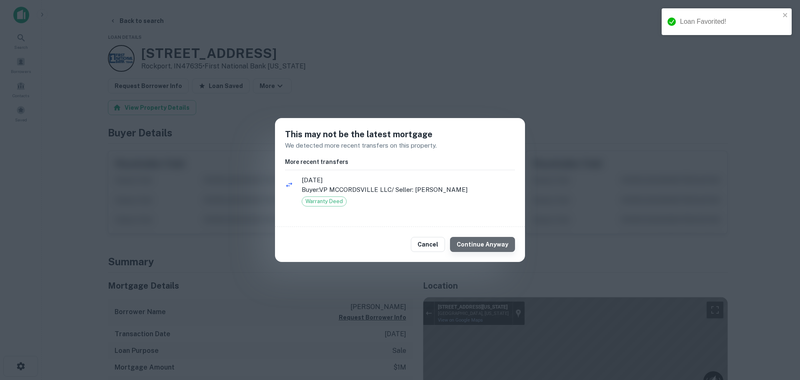
click at [491, 242] on button "Continue Anyway" at bounding box center [482, 244] width 65 height 15
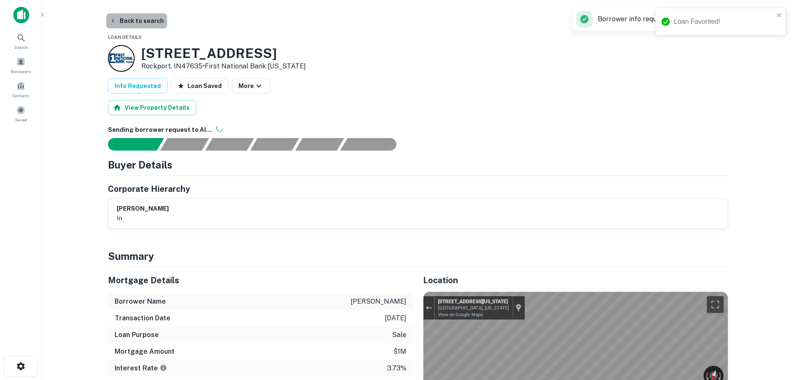
click at [138, 20] on button "Back to search" at bounding box center [136, 20] width 61 height 15
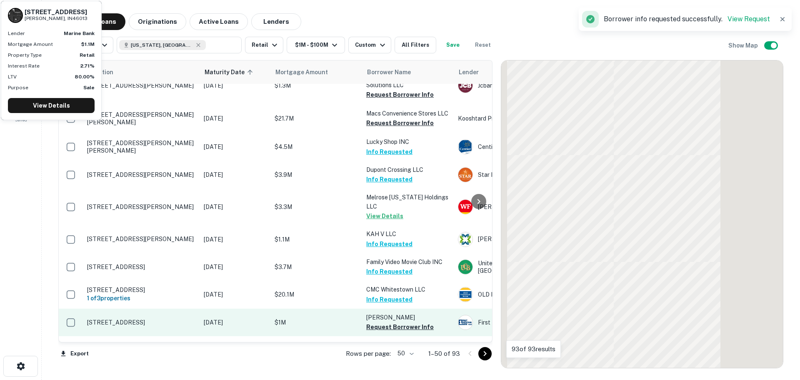
scroll to position [1224, 0]
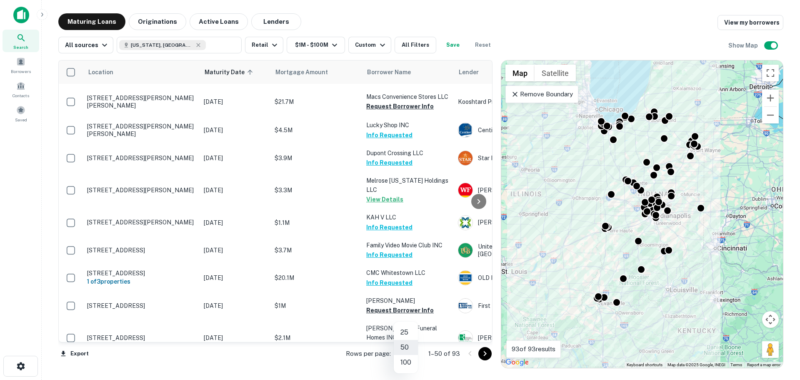
click at [413, 351] on body "Search Borrowers Contacts Saved Maturing Loans Originations Active Loans Lender…" at bounding box center [400, 190] width 800 height 380
click at [401, 362] on li "100" at bounding box center [406, 362] width 24 height 15
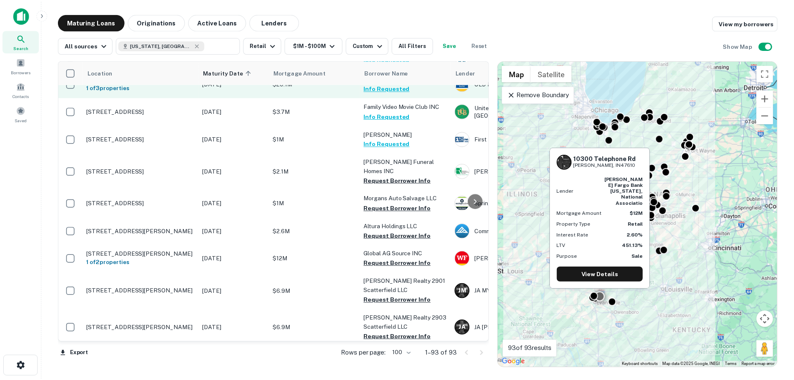
scroll to position [1432, 0]
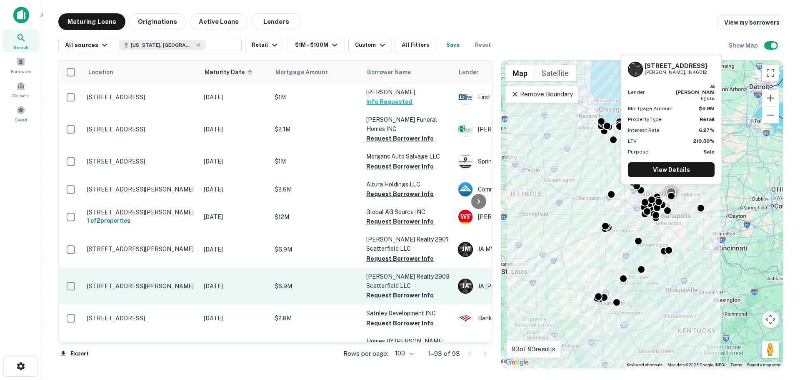
click at [142, 282] on p "2903 N Scatterfield Rd Anderson, IN46012" at bounding box center [141, 286] width 108 height 8
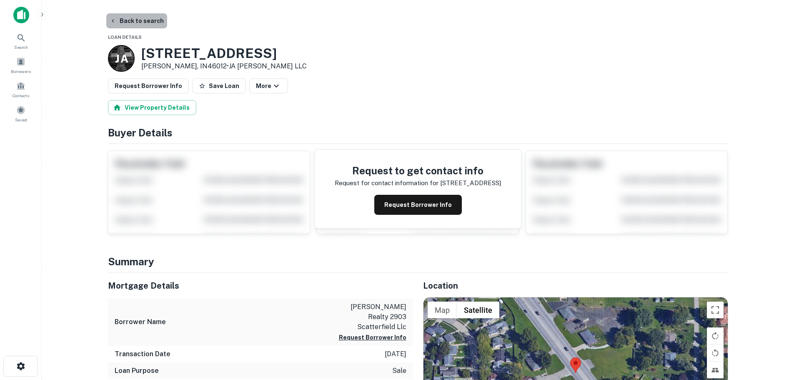
click at [139, 21] on button "Back to search" at bounding box center [136, 20] width 61 height 15
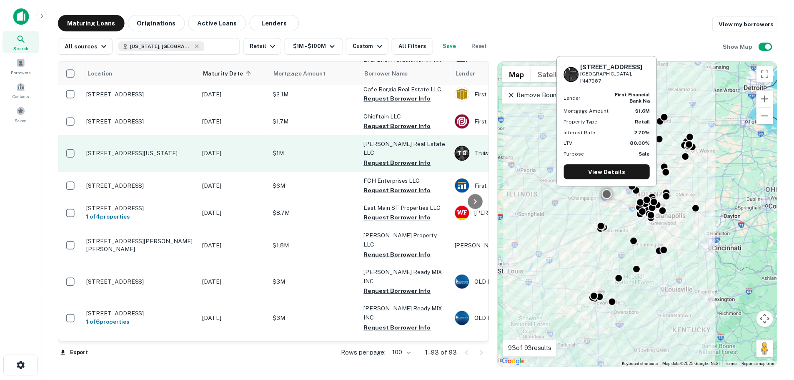
scroll to position [2472, 0]
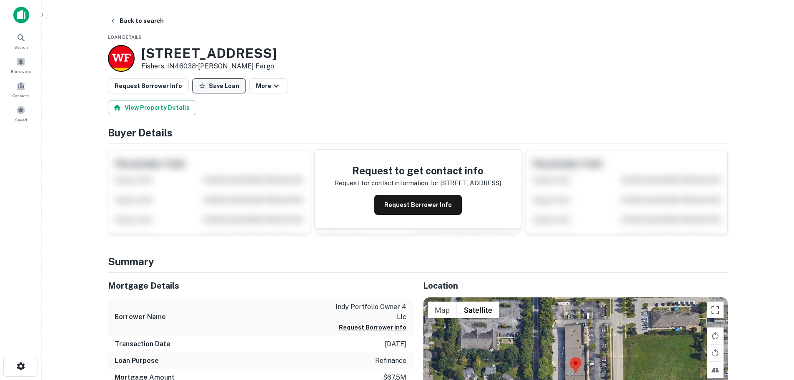
click at [210, 83] on button "Save Loan" at bounding box center [219, 85] width 54 height 15
click at [137, 87] on button "Request Borrower Info" at bounding box center [148, 85] width 81 height 15
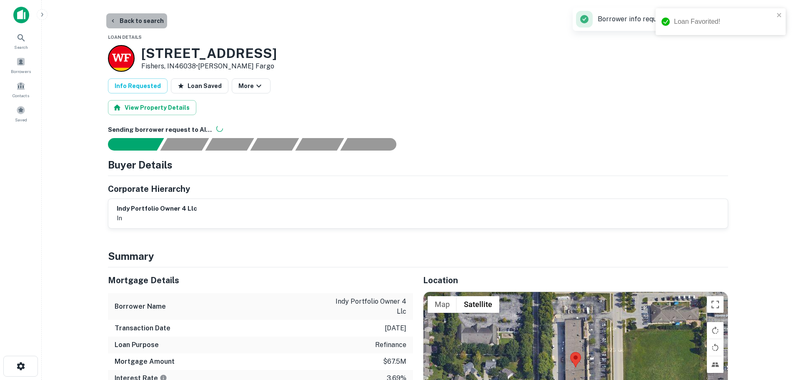
click at [139, 19] on button "Back to search" at bounding box center [136, 20] width 61 height 15
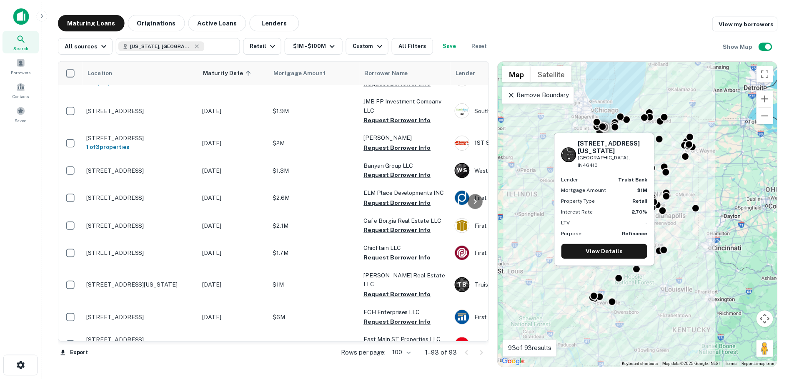
scroll to position [2222, 0]
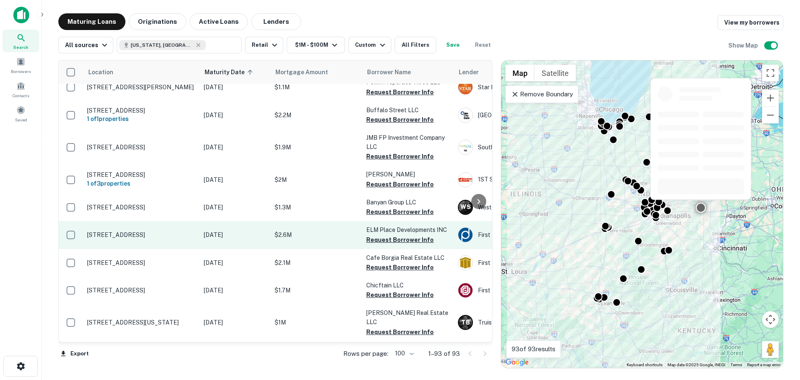
click at [127, 221] on td "20 S 9th St Richmond, IN47374" at bounding box center [141, 235] width 117 height 28
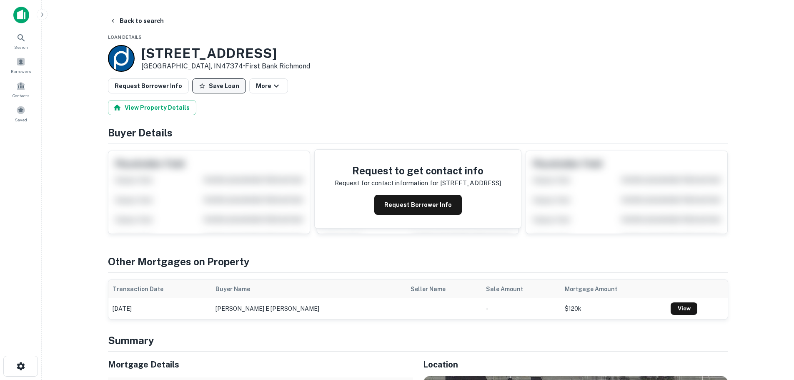
click at [215, 87] on button "Save Loan" at bounding box center [219, 85] width 54 height 15
click at [159, 87] on button "Request Borrower Info" at bounding box center [148, 85] width 81 height 15
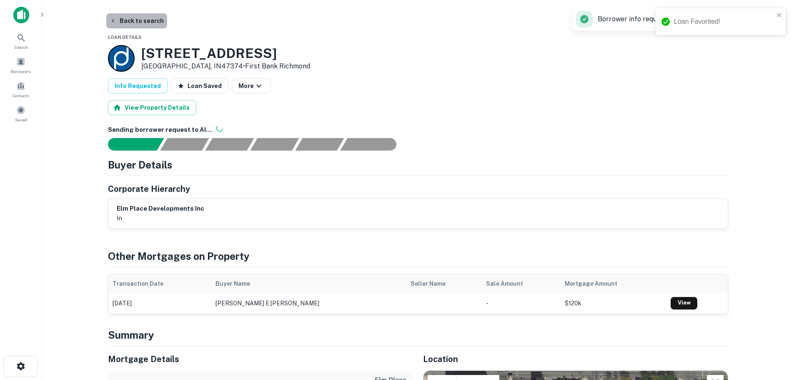
click at [138, 22] on button "Back to search" at bounding box center [136, 20] width 61 height 15
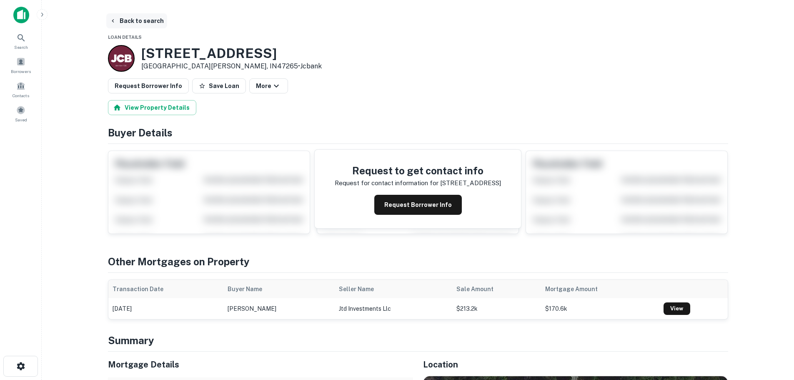
click at [120, 22] on button "Back to search" at bounding box center [136, 20] width 61 height 15
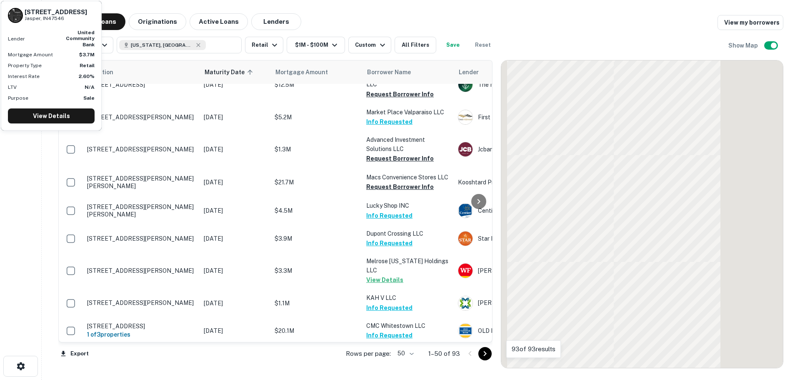
scroll to position [1224, 0]
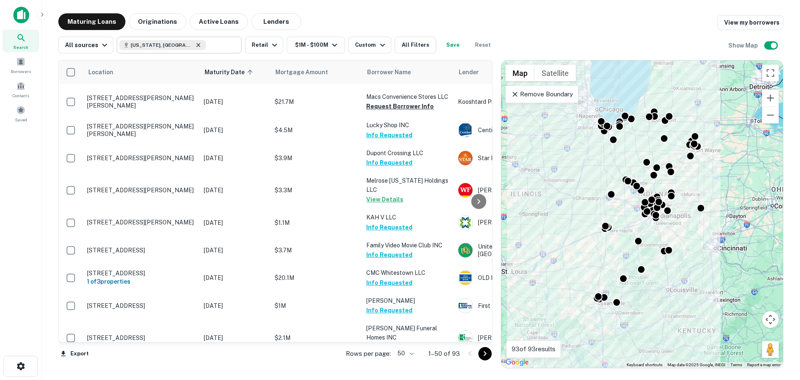
click at [197, 45] on icon at bounding box center [199, 45] width 4 height 4
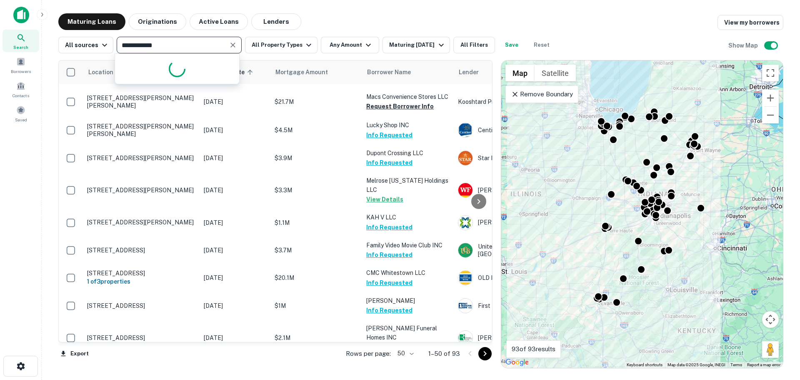
click at [165, 45] on input "**********" at bounding box center [172, 45] width 106 height 12
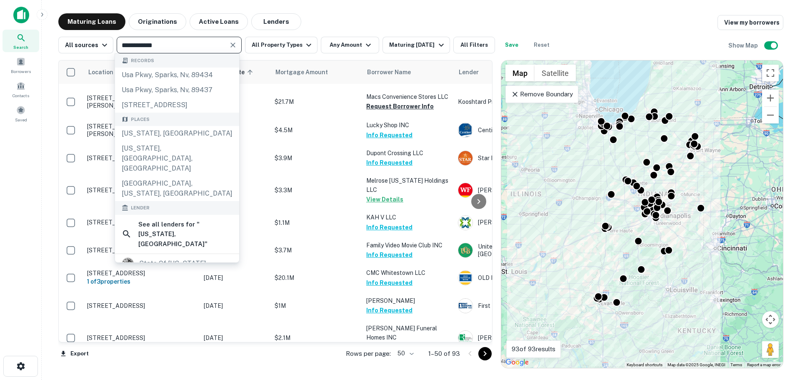
click at [165, 45] on input "**********" at bounding box center [172, 45] width 106 height 12
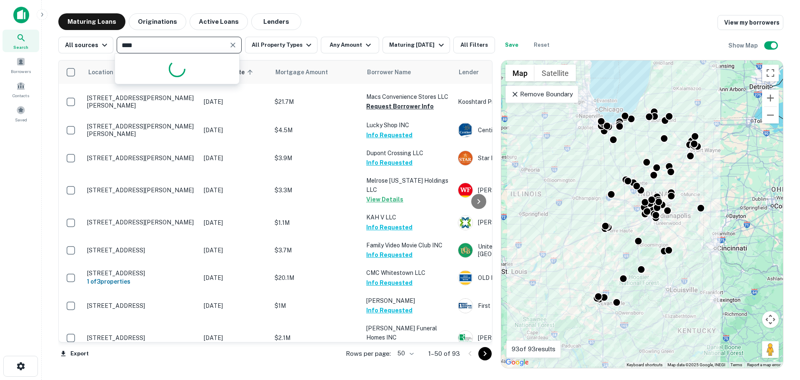
type input "*****"
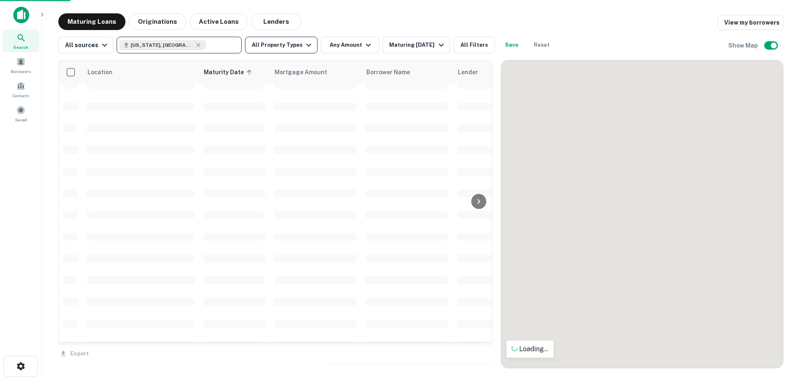
click at [289, 48] on button "All Property Types" at bounding box center [281, 45] width 73 height 17
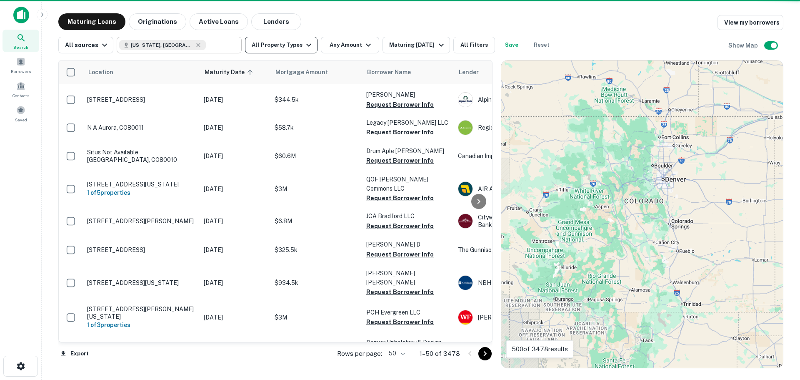
scroll to position [1192, 0]
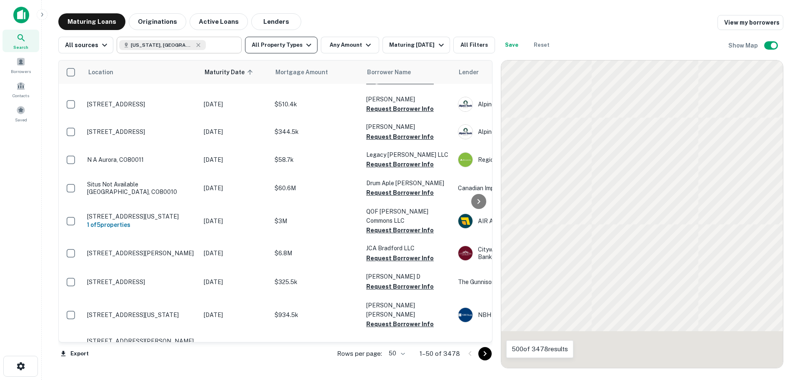
click at [278, 53] on button "All Property Types" at bounding box center [281, 45] width 73 height 17
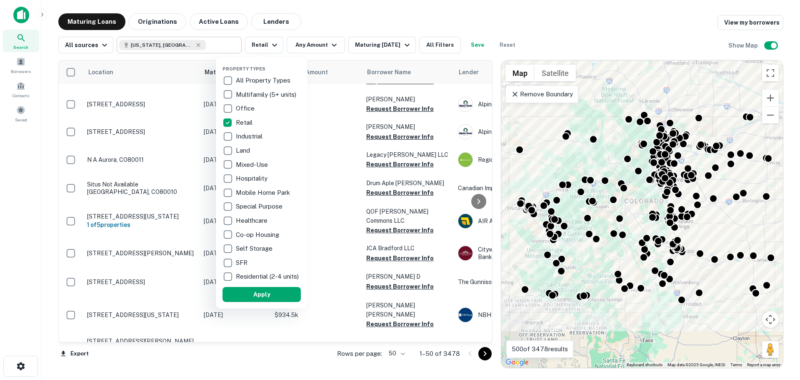
click at [327, 44] on div at bounding box center [400, 190] width 800 height 380
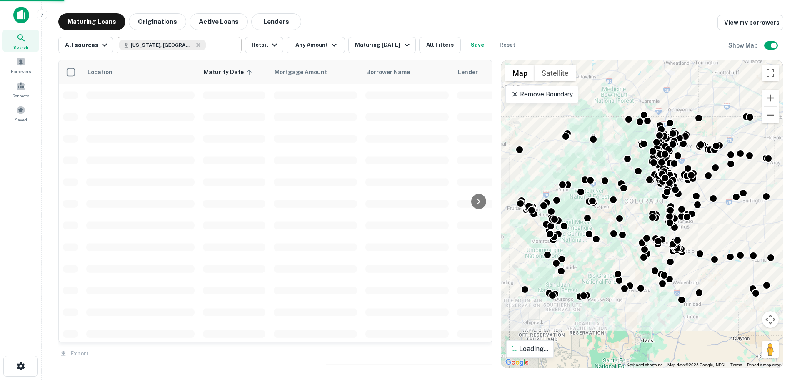
scroll to position [1224, 0]
click at [330, 46] on div "Property Types All Property Types Multifamily (5+ units) Office Retail Industri…" at bounding box center [400, 190] width 800 height 380
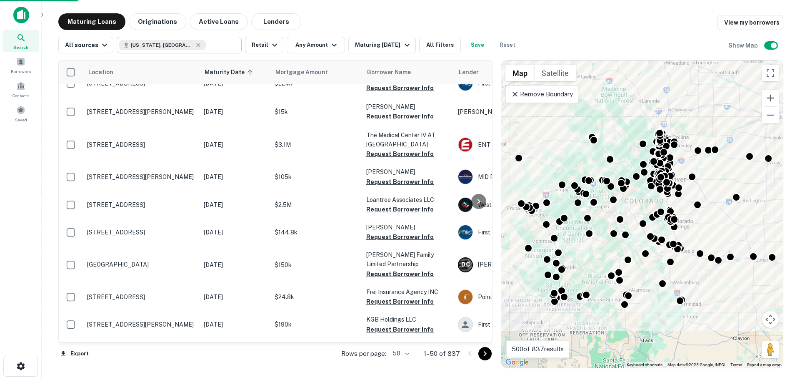
scroll to position [1216, 0]
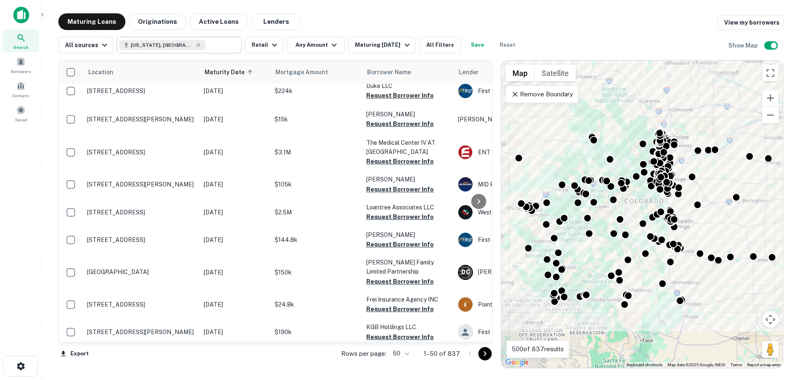
click at [330, 46] on icon "button" at bounding box center [334, 45] width 10 height 10
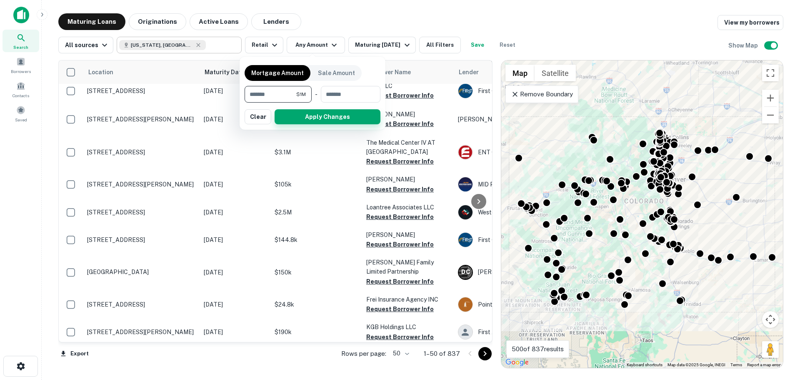
type input "*******"
type input "********"
click at [329, 114] on button "Apply Changes" at bounding box center [328, 116] width 106 height 15
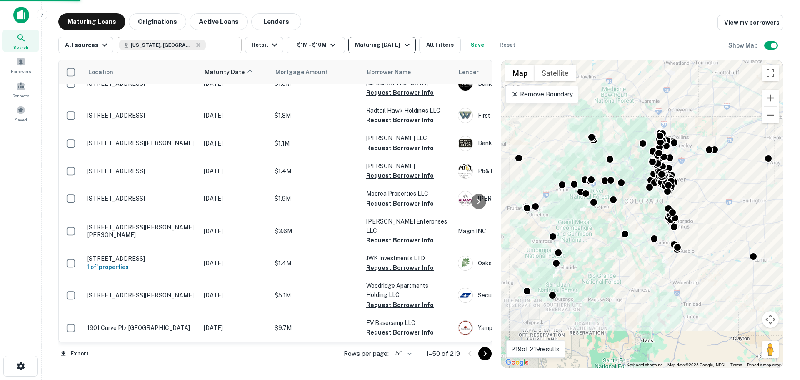
scroll to position [1191, 0]
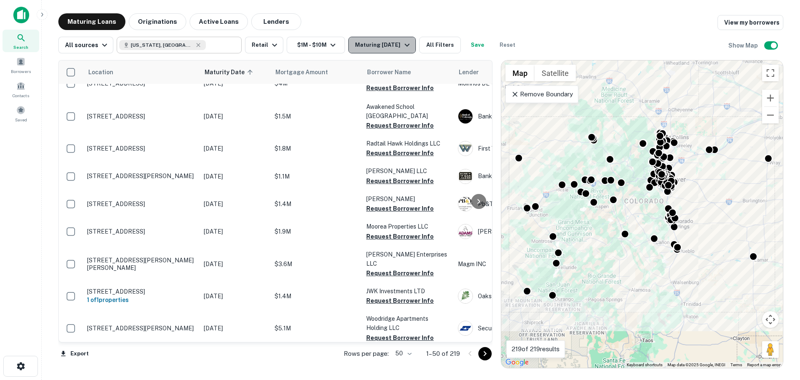
click at [392, 38] on button "Maturing In 6 Months" at bounding box center [382, 45] width 67 height 17
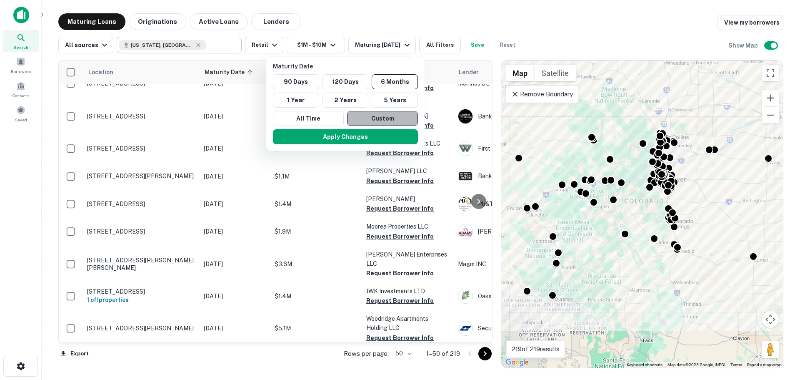
click at [361, 113] on button "Custom" at bounding box center [382, 118] width 71 height 15
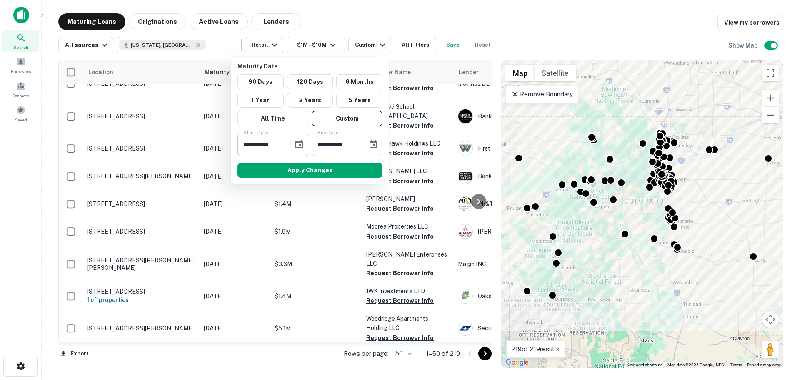
click at [274, 145] on input "**********" at bounding box center [263, 144] width 50 height 23
click at [301, 147] on icon "Choose date, selected date is Feb 21, 2025" at bounding box center [299, 144] width 10 height 10
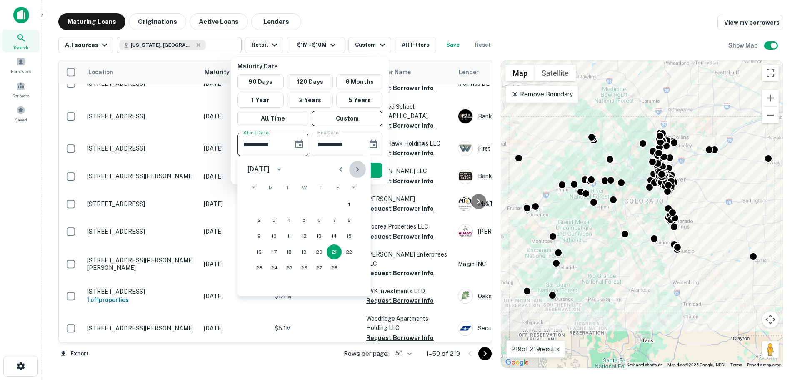
click at [361, 168] on icon "Next month" at bounding box center [358, 169] width 10 height 10
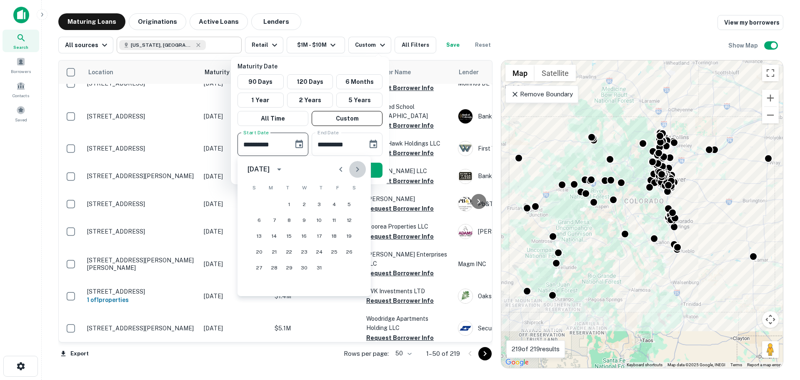
click at [361, 168] on icon "Next month" at bounding box center [358, 169] width 10 height 10
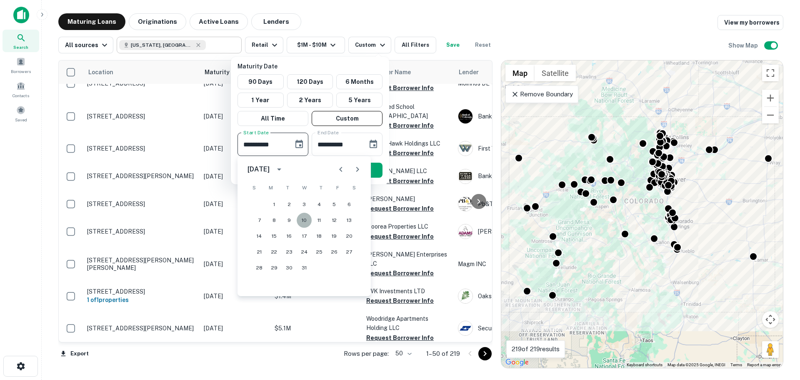
click at [309, 216] on button "10" at bounding box center [304, 220] width 15 height 15
type input "**********"
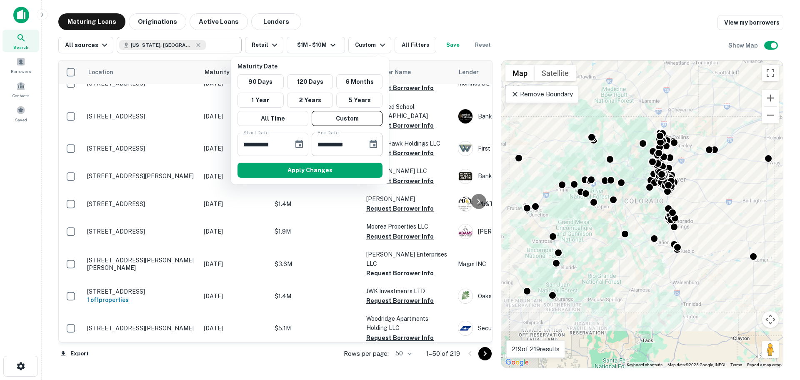
click at [374, 144] on icon "Choose date, selected date is Aug 20, 2025" at bounding box center [374, 144] width 10 height 10
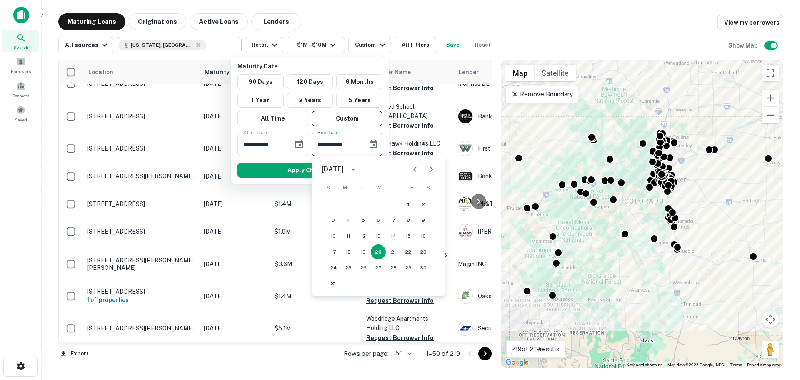
click at [431, 170] on icon "Next month" at bounding box center [432, 169] width 10 height 10
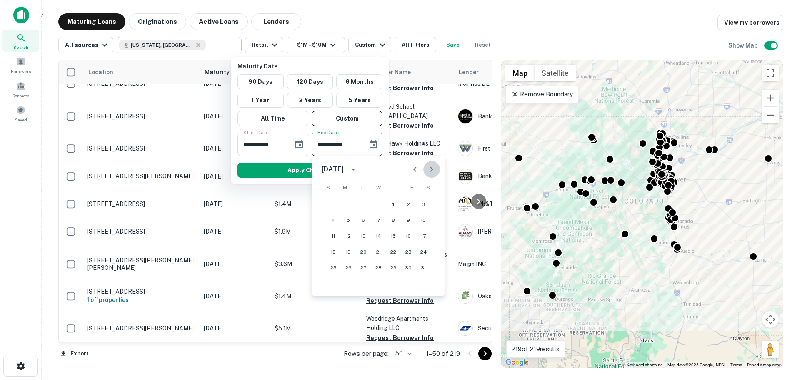
click at [431, 170] on icon "Next month" at bounding box center [432, 169] width 10 height 10
click at [413, 170] on icon "Previous month" at bounding box center [415, 169] width 10 height 10
click at [338, 206] on button "1" at bounding box center [333, 204] width 15 height 15
type input "**********"
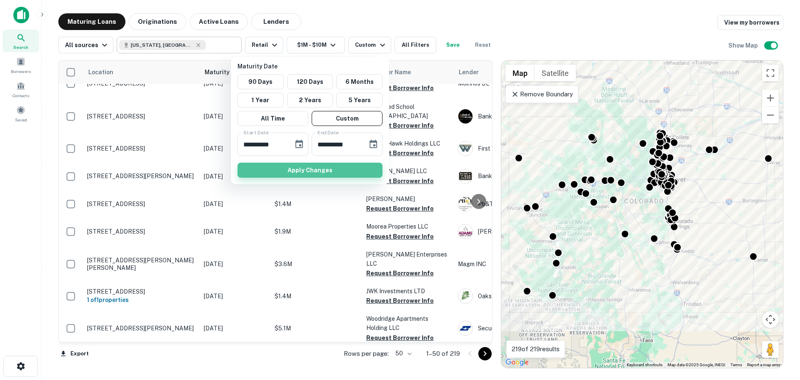
click at [339, 168] on button "Apply Changes" at bounding box center [310, 170] width 145 height 15
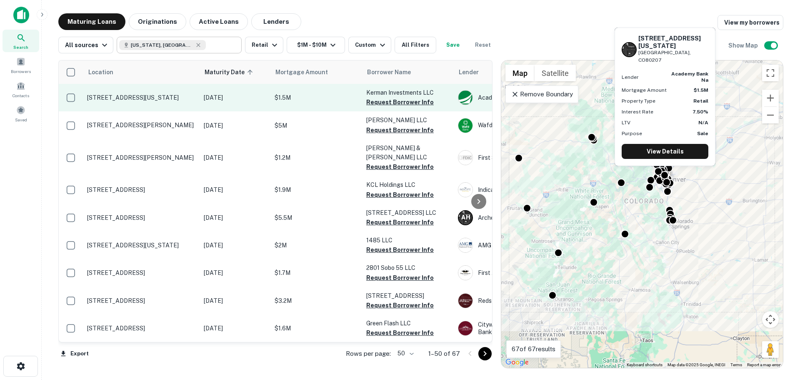
click at [164, 98] on p "[STREET_ADDRESS][US_STATE]" at bounding box center [141, 98] width 108 height 8
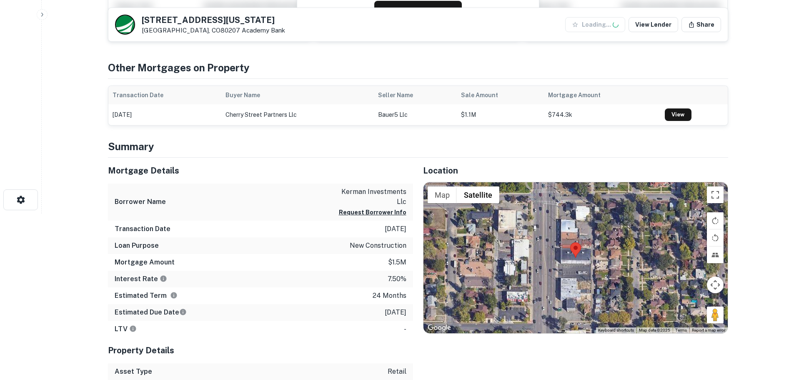
scroll to position [167, 0]
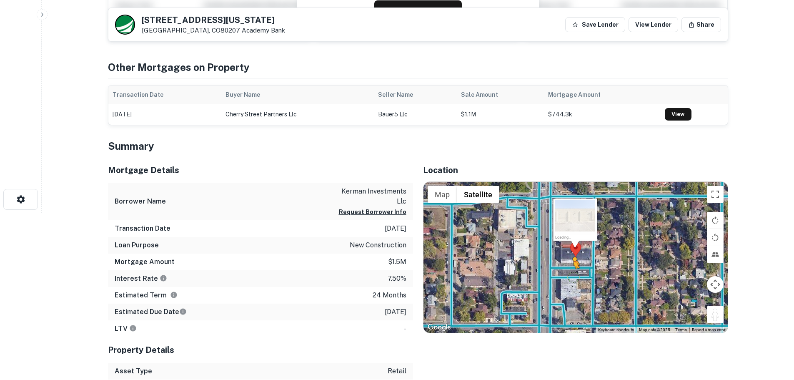
drag, startPoint x: 712, startPoint y: 314, endPoint x: 574, endPoint y: 277, distance: 143.0
click at [574, 277] on div "To activate drag with keyboard, press Alt + Enter. Once in keyboard drag state,…" at bounding box center [576, 257] width 304 height 151
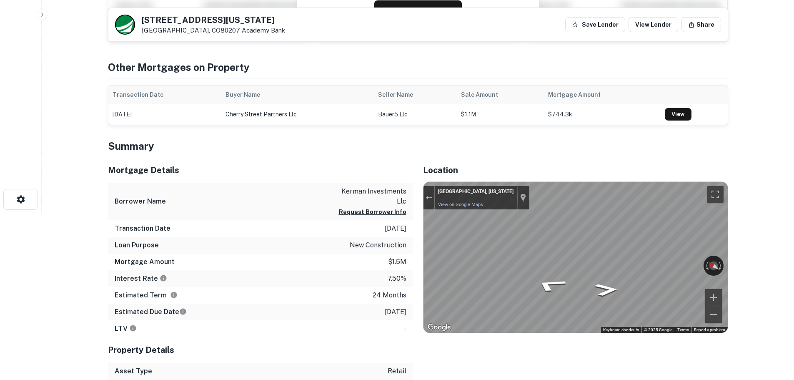
click at [145, 217] on div "Mortgage Details Borrower Name kerman investments llc Request Borrower Info Tra…" at bounding box center [413, 310] width 630 height 306
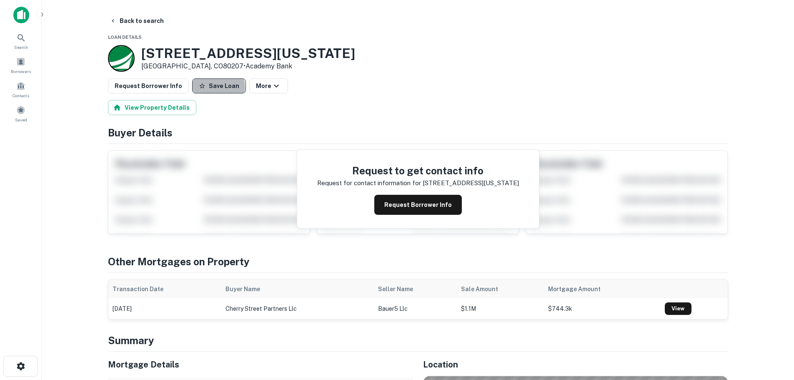
click at [211, 87] on button "Save Loan" at bounding box center [219, 85] width 54 height 15
click at [135, 86] on button "Request Borrower Info" at bounding box center [148, 85] width 81 height 15
click at [147, 23] on button "Back to search" at bounding box center [136, 20] width 61 height 15
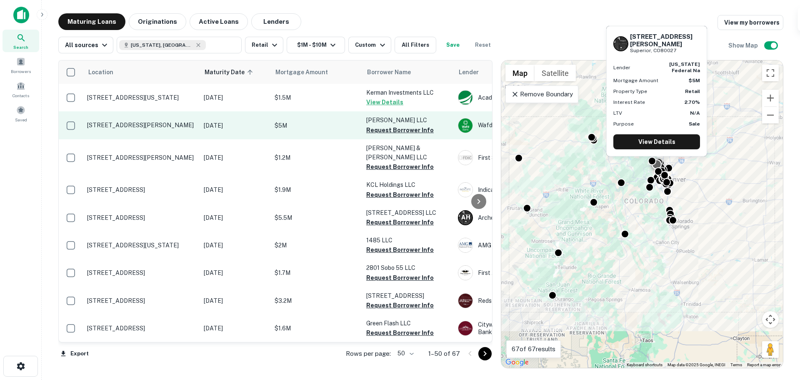
click at [153, 127] on p "[STREET_ADDRESS][PERSON_NAME]" at bounding box center [141, 125] width 108 height 8
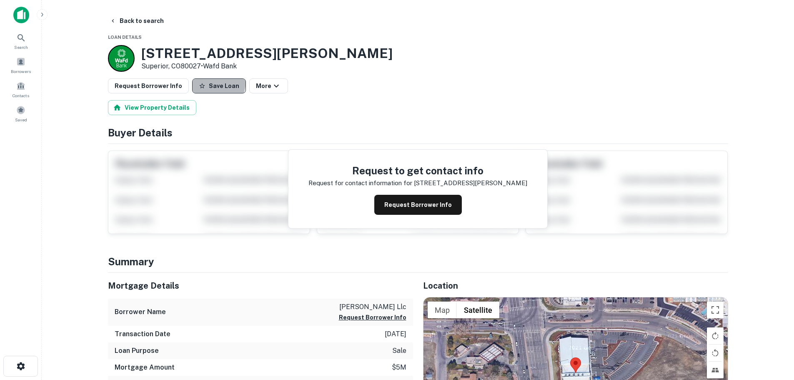
click at [196, 80] on button "Save Loan" at bounding box center [219, 85] width 54 height 15
click at [179, 84] on button "Request Borrower Info" at bounding box center [148, 85] width 81 height 15
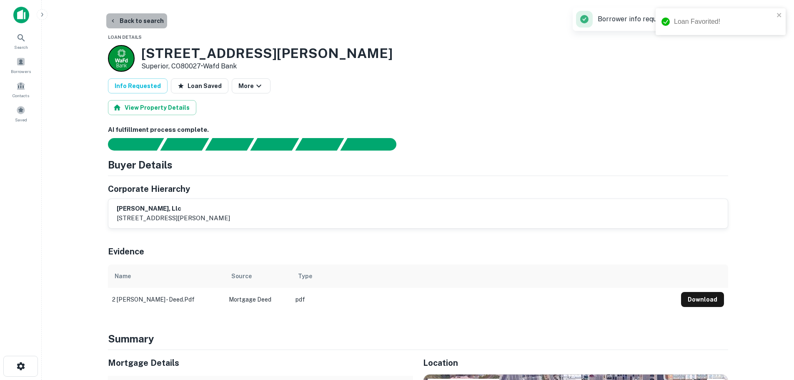
click at [139, 20] on button "Back to search" at bounding box center [136, 20] width 61 height 15
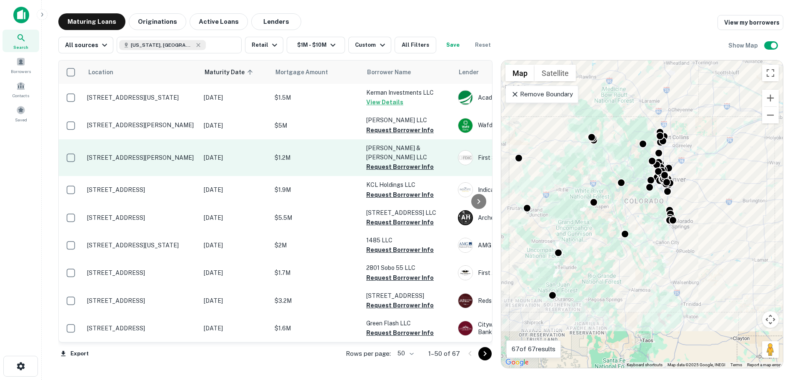
click at [137, 154] on p "[STREET_ADDRESS][PERSON_NAME]" at bounding box center [141, 158] width 108 height 8
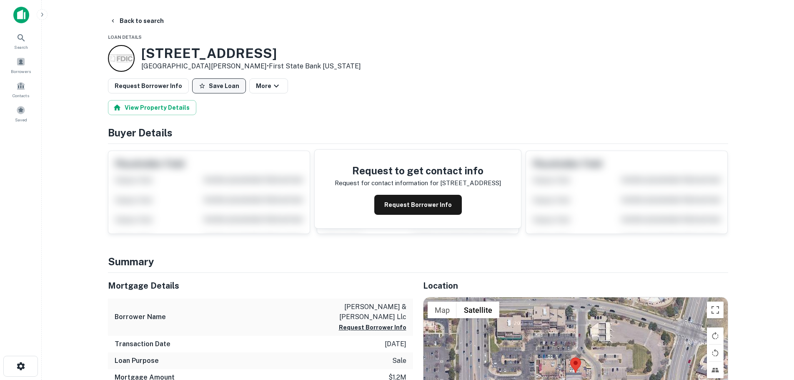
click at [209, 88] on button "Save Loan" at bounding box center [219, 85] width 54 height 15
click at [167, 89] on button "Request Borrower Info" at bounding box center [148, 85] width 81 height 15
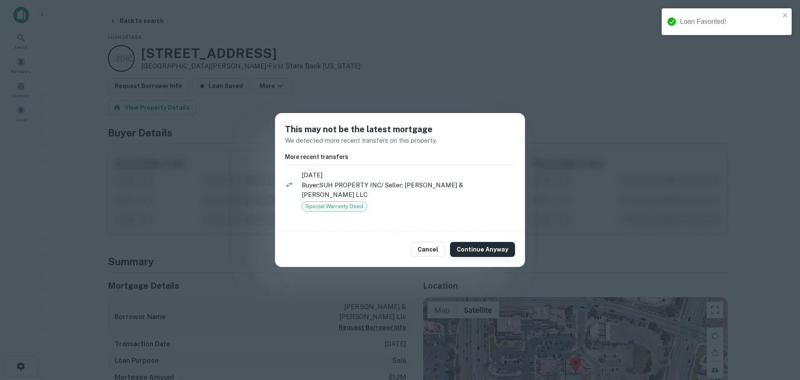
click at [480, 243] on button "Continue Anyway" at bounding box center [482, 249] width 65 height 15
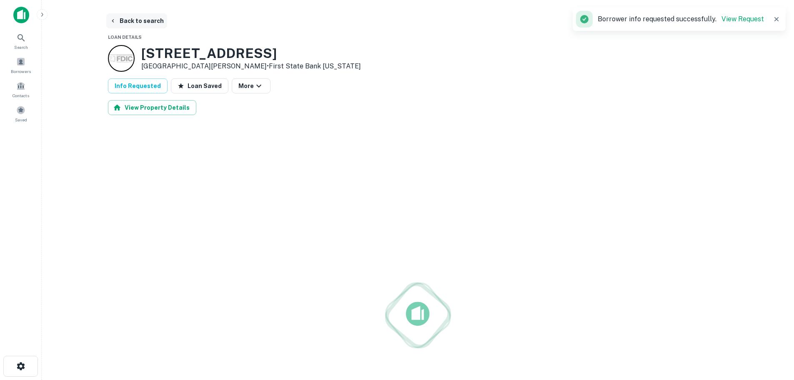
click at [142, 23] on button "Back to search" at bounding box center [136, 20] width 61 height 15
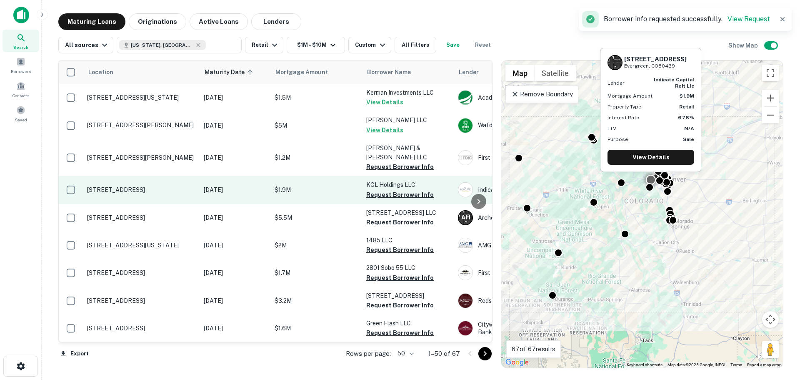
click at [146, 176] on td "27902 Meadow Dr Evergreen, CO80439" at bounding box center [141, 190] width 117 height 28
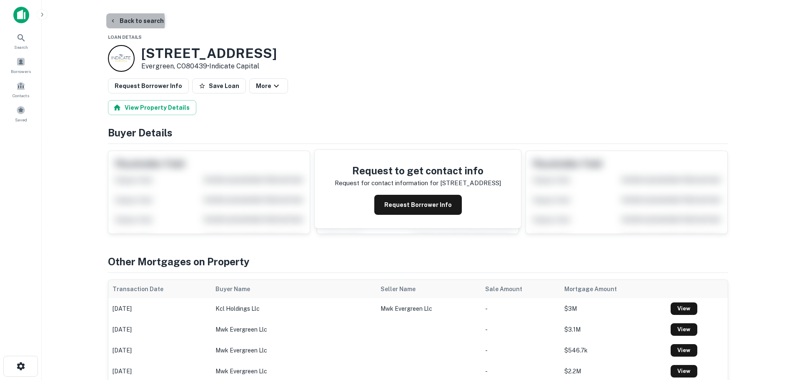
click at [119, 22] on button "Back to search" at bounding box center [136, 20] width 61 height 15
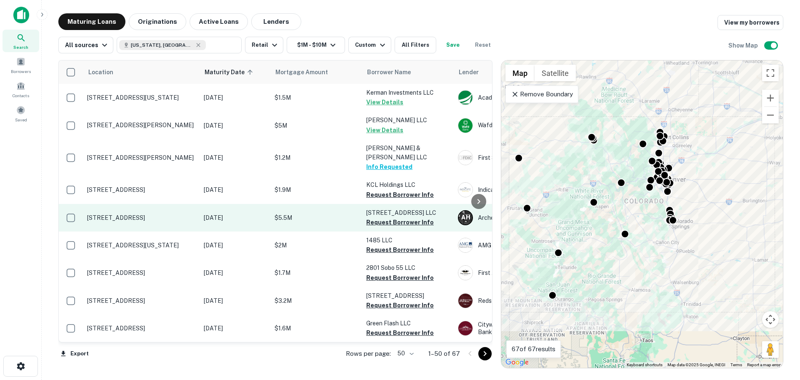
click at [135, 214] on p "22 W Bayaud Ave Denver, CO80223" at bounding box center [141, 218] width 108 height 8
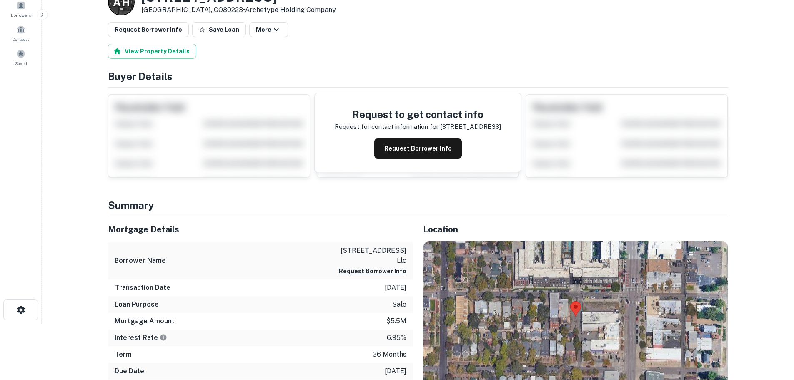
scroll to position [167, 0]
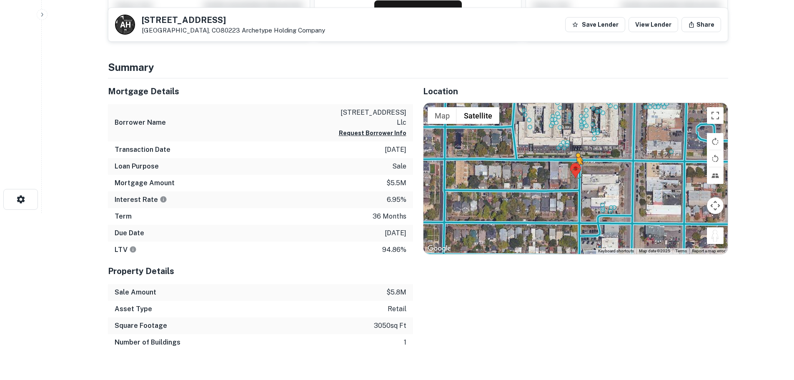
drag, startPoint x: 723, startPoint y: 241, endPoint x: 572, endPoint y: 170, distance: 167.3
click at [572, 170] on div "To activate drag with keyboard, press Alt + Enter. Once in keyboard drag state,…" at bounding box center [576, 178] width 304 height 151
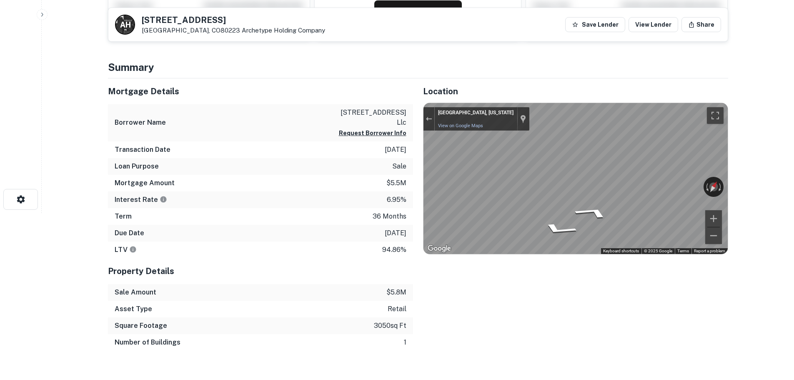
click at [794, 211] on html "Search Borrowers Contacts Saved Back to search A H 22 W BAYAUD AVE Denver, CO80…" at bounding box center [397, 23] width 794 height 380
click at [629, 188] on div "Location ← Move left → Move right ↑ Move up ↓ Move down + Zoom in - Zoom out Ho…" at bounding box center [570, 214] width 315 height 272
drag, startPoint x: 420, startPoint y: 196, endPoint x: 784, endPoint y: 183, distance: 364.6
click at [781, 183] on main "Back to search A H 22 W BAYAUD AVE Denver, CO80223 Archetype Holding Company Sa…" at bounding box center [418, 23] width 752 height 380
click at [664, 190] on div "← Move left → Move right ↑ Move up ↓ Move down + Zoom in - Zoom out Denver, Col…" at bounding box center [576, 178] width 304 height 151
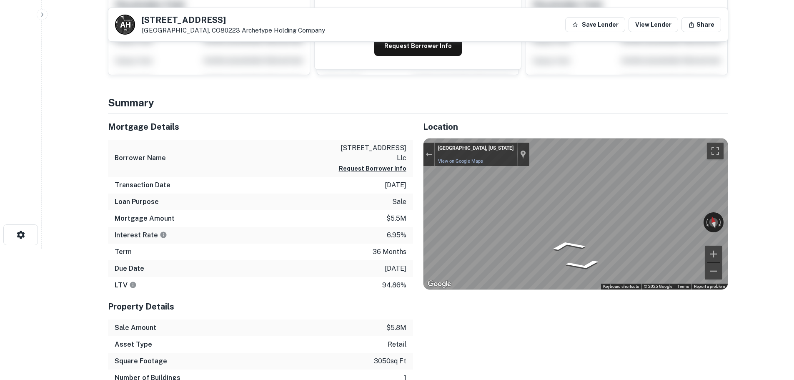
scroll to position [83, 0]
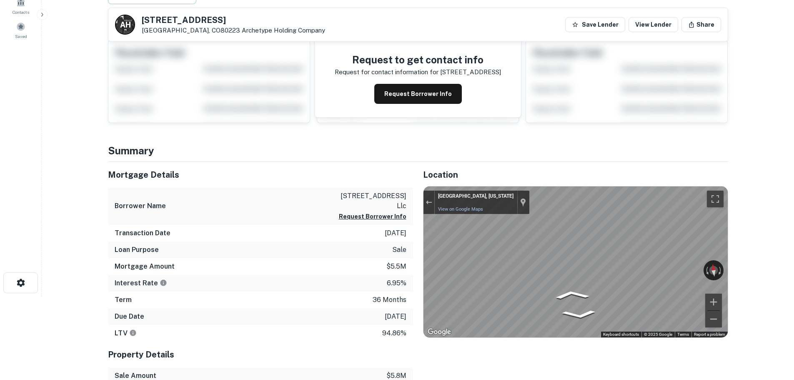
click at [191, 20] on h5 "22 W BAYAUD AVE" at bounding box center [233, 20] width 183 height 8
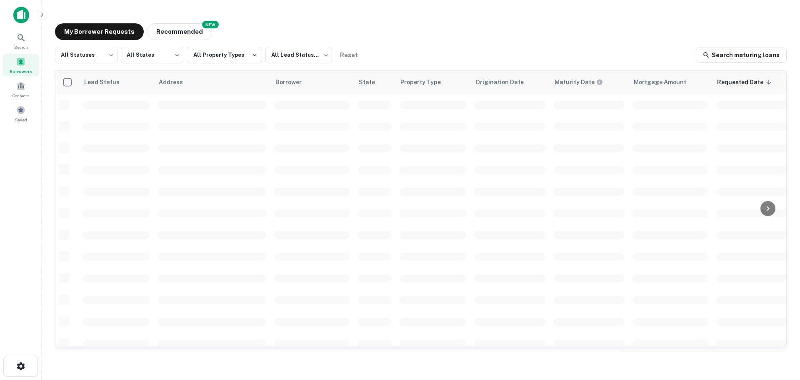
scroll to position [250, 0]
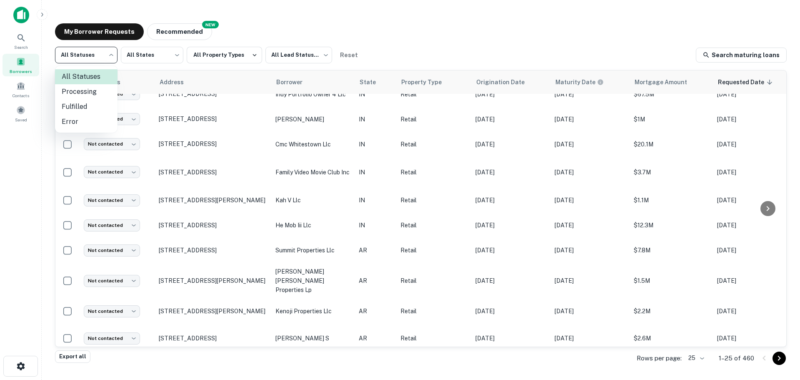
click at [79, 55] on body "Search Borrowers Contacts Saved My Borrower Requests NEW Recommended All Status…" at bounding box center [400, 190] width 800 height 380
click at [85, 92] on li "Processing" at bounding box center [86, 91] width 63 height 15
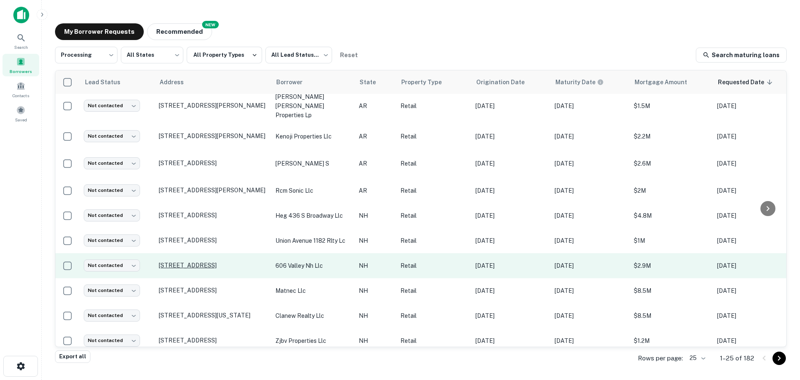
scroll to position [239, 0]
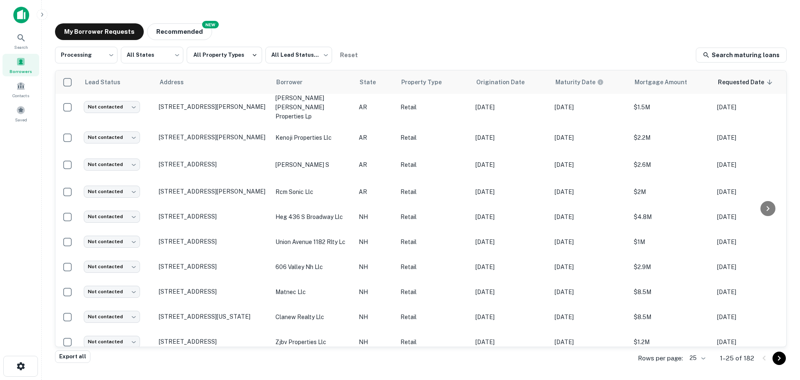
click at [708, 360] on body "**********" at bounding box center [400, 190] width 800 height 380
click at [707, 366] on li "1000" at bounding box center [698, 362] width 28 height 15
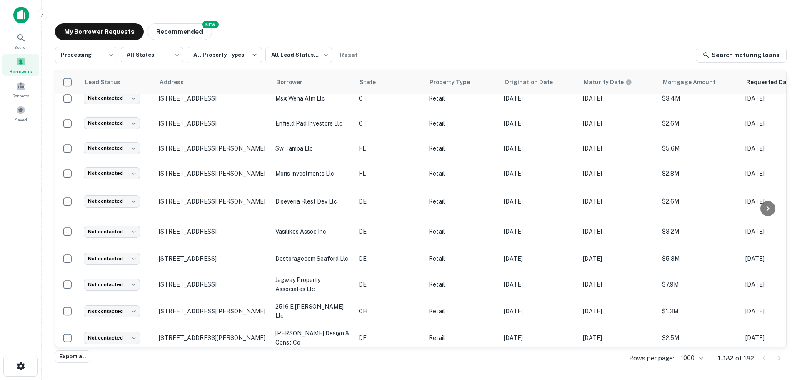
scroll to position [4505, 0]
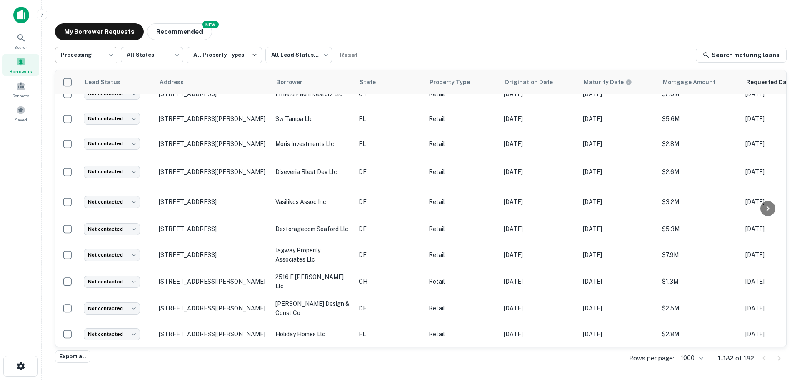
click at [101, 57] on body "**********" at bounding box center [400, 190] width 800 height 380
click at [103, 99] on li "Fulfilled" at bounding box center [86, 106] width 63 height 15
type input "*********"
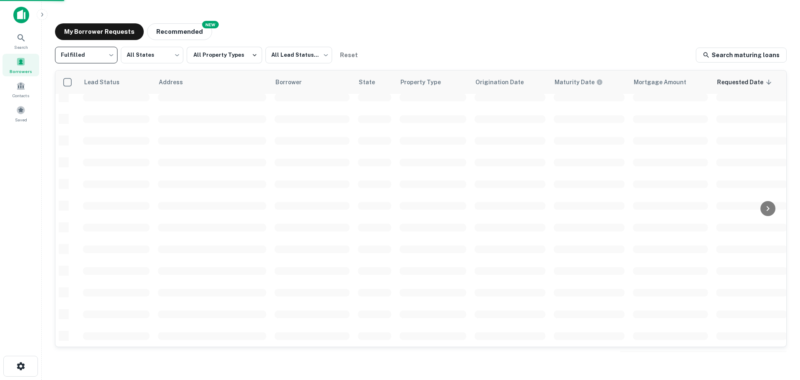
scroll to position [296, 0]
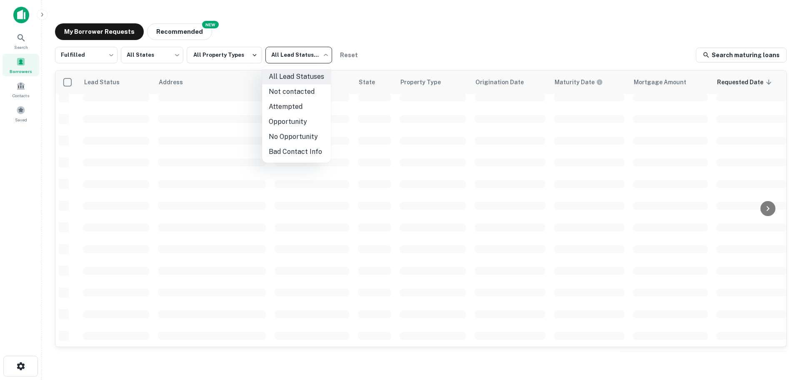
click at [320, 61] on body "Search Borrowers Contacts Saved My Borrower Requests NEW Recommended Fulfilled …" at bounding box center [400, 190] width 800 height 380
click at [314, 88] on li "Not contacted" at bounding box center [296, 91] width 69 height 15
type input "****"
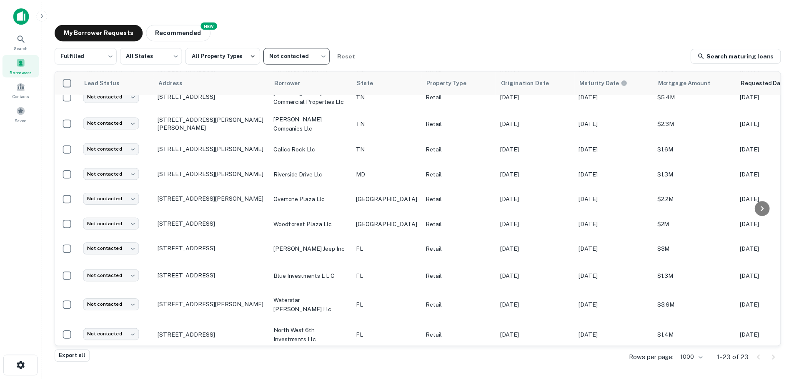
scroll to position [361, 0]
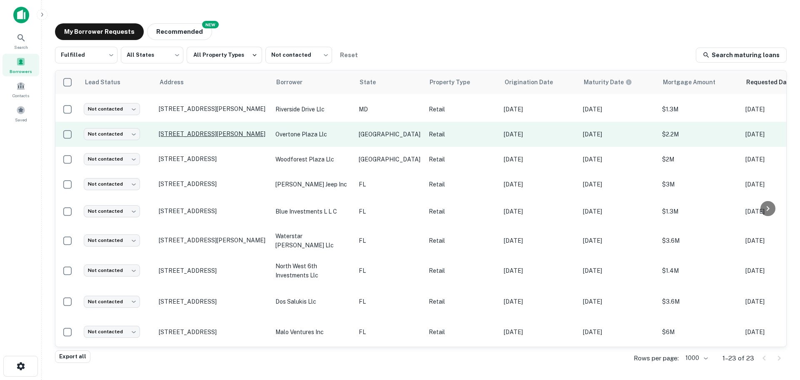
click at [215, 130] on p "171 E Overton Rd Dallas, TX75216" at bounding box center [213, 134] width 108 height 8
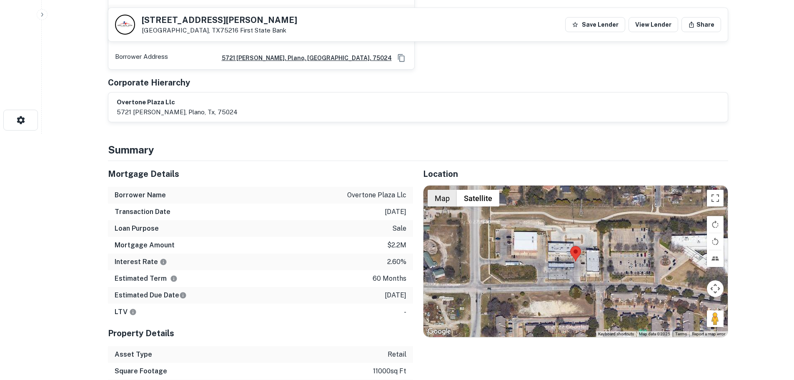
scroll to position [292, 0]
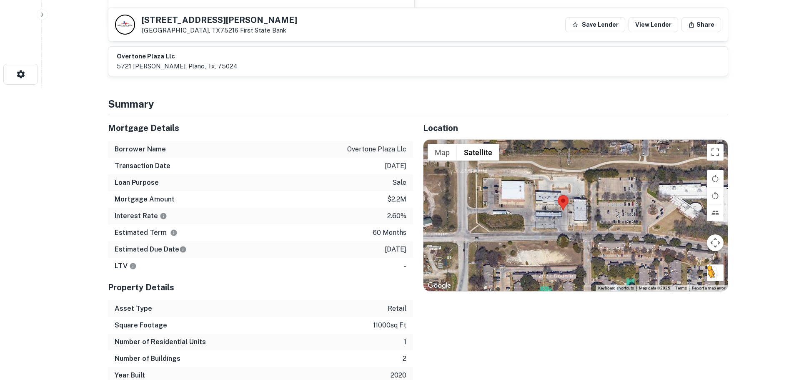
drag, startPoint x: 725, startPoint y: 281, endPoint x: 695, endPoint y: 269, distance: 32.4
click at [695, 269] on div "To activate drag with keyboard, press Alt + Enter. Once in keyboard drag state,…" at bounding box center [576, 215] width 304 height 151
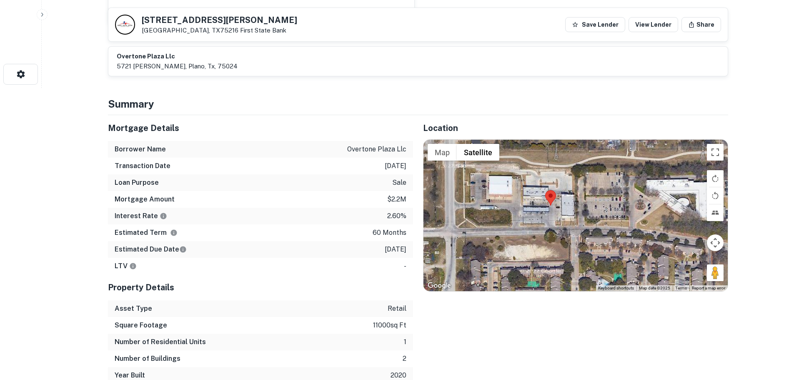
drag, startPoint x: 695, startPoint y: 269, endPoint x: 700, endPoint y: 271, distance: 5.7
click at [700, 271] on div at bounding box center [576, 215] width 304 height 151
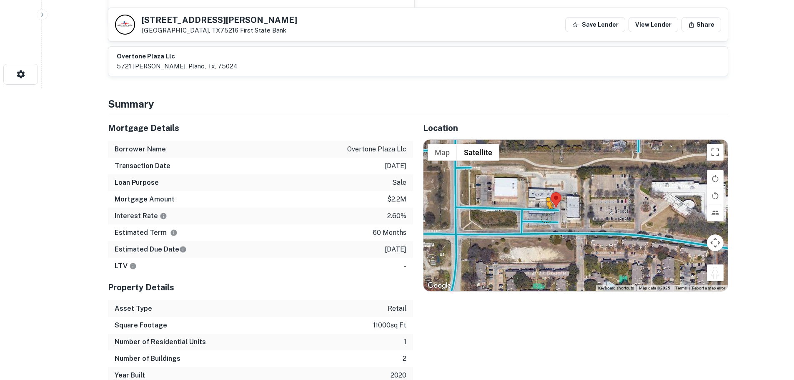
drag, startPoint x: 721, startPoint y: 276, endPoint x: 547, endPoint y: 217, distance: 184.4
click at [547, 217] on div "To activate drag with keyboard, press Alt + Enter. Once in keyboard drag state,…" at bounding box center [576, 215] width 304 height 151
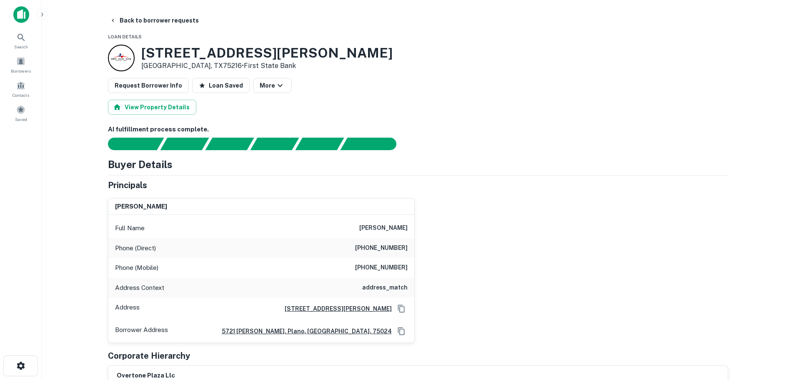
scroll to position [0, 0]
click at [379, 249] on h6 "(972) 492-4375" at bounding box center [381, 248] width 53 height 10
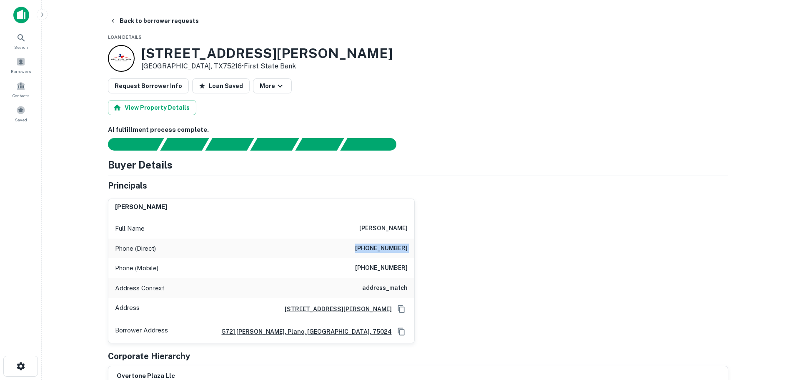
copy h6 "(972) 492-4375"
click at [404, 273] on h6 "(214) 869-7309" at bounding box center [381, 268] width 53 height 10
click at [402, 270] on h6 "(214) 869-7309" at bounding box center [381, 268] width 53 height 10
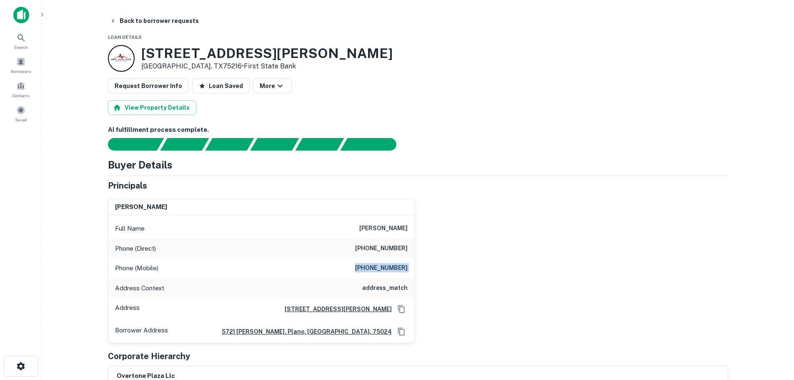
copy h6 "(214) 869-7309"
click at [172, 26] on button "Back to borrower requests" at bounding box center [154, 20] width 96 height 15
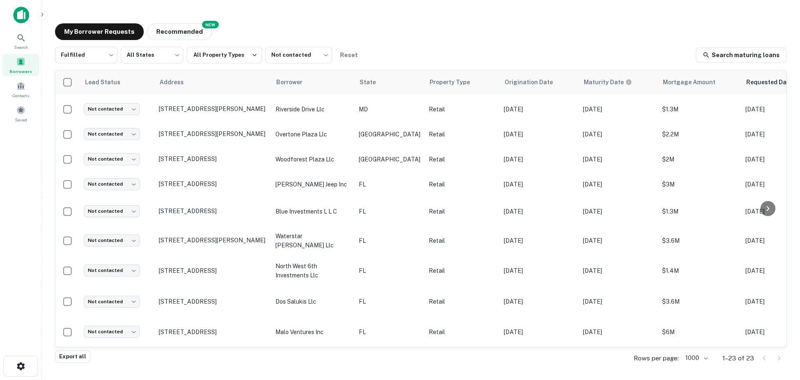
scroll to position [361, 0]
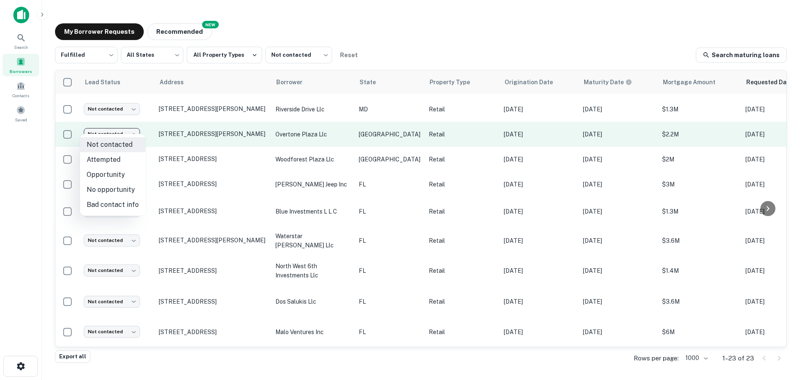
click at [125, 126] on body "Search Borrowers Contacts Saved My Borrower Requests NEW Recommended Fulfilled …" at bounding box center [400, 190] width 800 height 380
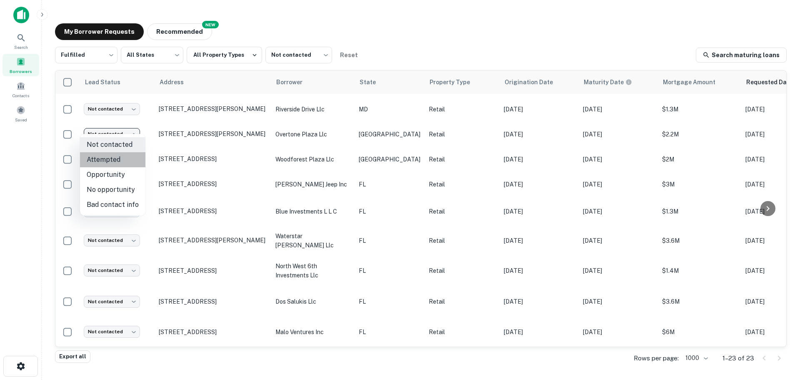
click at [121, 153] on li "Attempted" at bounding box center [112, 159] width 65 height 15
type input "*********"
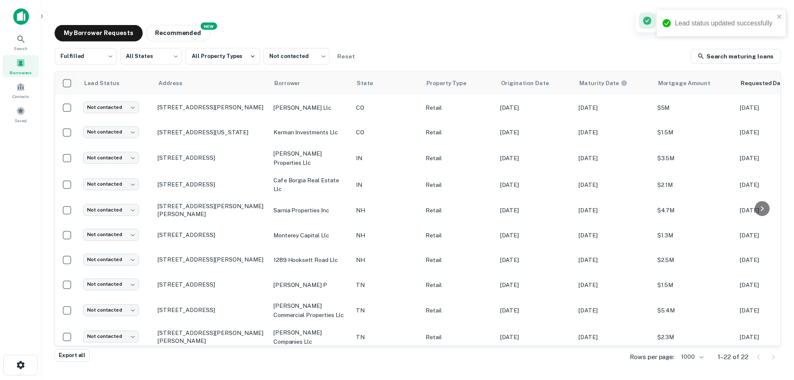
scroll to position [0, 0]
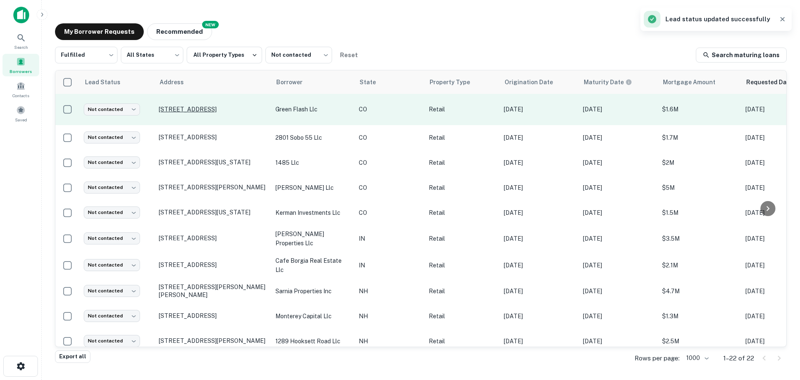
click at [215, 105] on p "15055 E Hinsdale Dr # D Centennial, CO80112" at bounding box center [213, 109] width 108 height 8
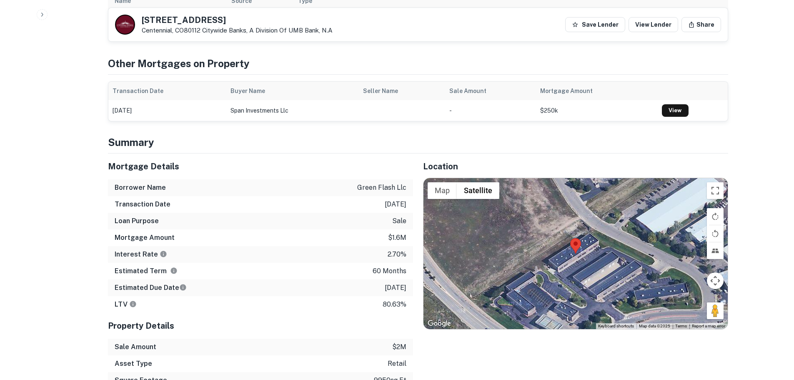
scroll to position [500, 0]
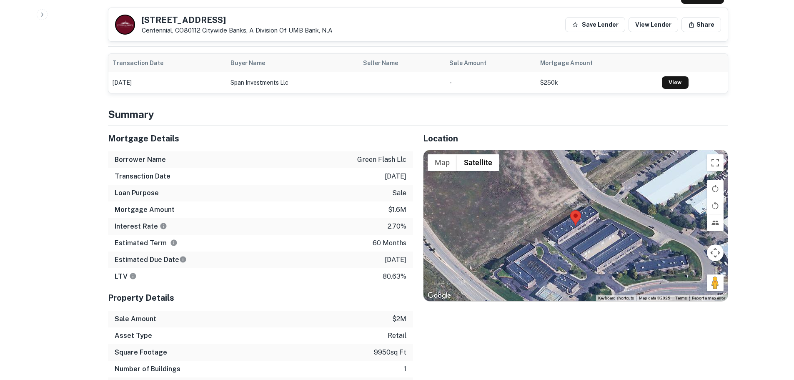
click at [194, 21] on h5 "15055 E HINSDALE DR # D" at bounding box center [237, 20] width 191 height 8
copy h5 "15055 E HINSDALE DR # D"
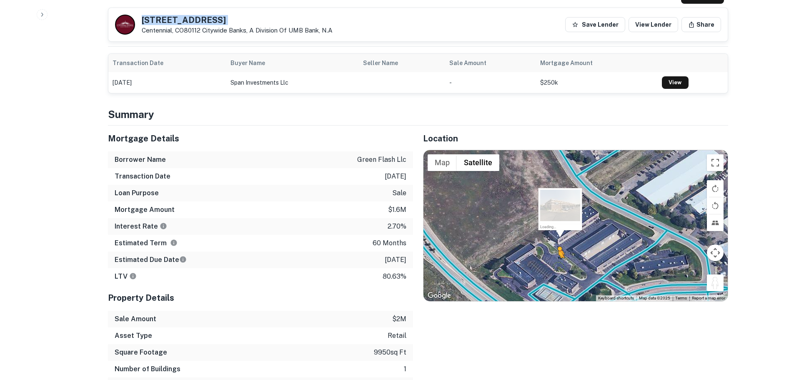
drag, startPoint x: 720, startPoint y: 269, endPoint x: 552, endPoint y: 248, distance: 169.3
click at [552, 248] on div "To activate drag with keyboard, press Alt + Enter. Once in keyboard drag state,…" at bounding box center [576, 225] width 304 height 151
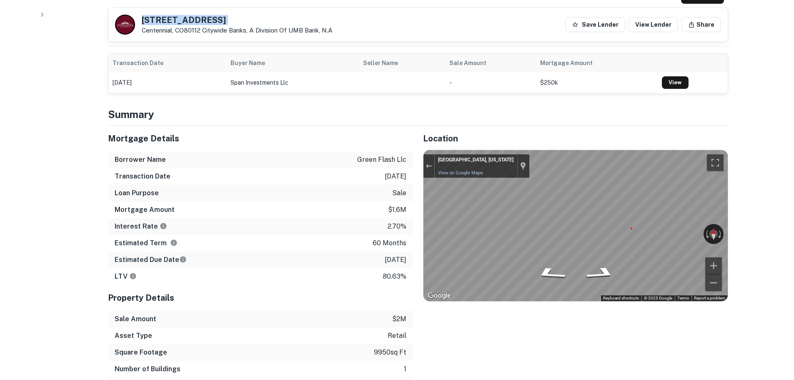
click at [665, 211] on div "← Move left → Move right ↑ Move up ↓ Move down + Zoom in - Zoom out Centennial,…" at bounding box center [576, 225] width 304 height 151
click at [543, 233] on icon "Go Southwest" at bounding box center [546, 244] width 55 height 23
click at [379, 211] on div "Mortgage Details Borrower Name green flash llc Transaction Date 12/15/2020 Loan…" at bounding box center [413, 267] width 630 height 285
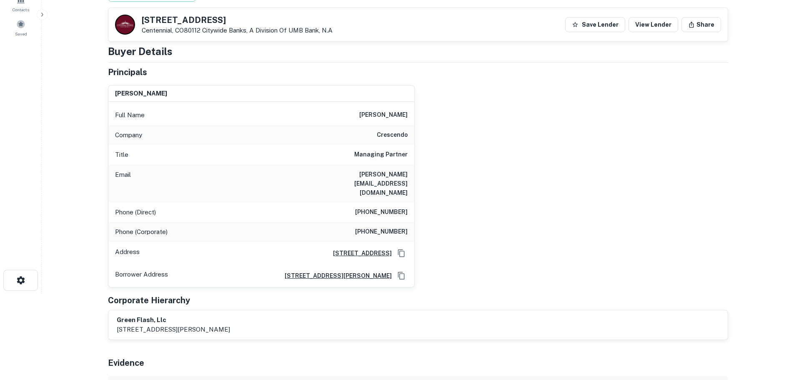
scroll to position [83, 0]
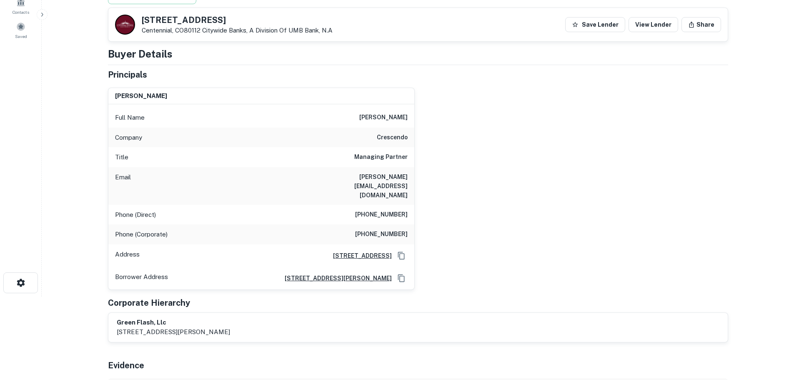
click at [396, 139] on h6 "crescendo" at bounding box center [392, 138] width 31 height 10
copy h6 "crescendo"
click at [390, 210] on h6 "(303) 228-7776" at bounding box center [381, 215] width 53 height 10
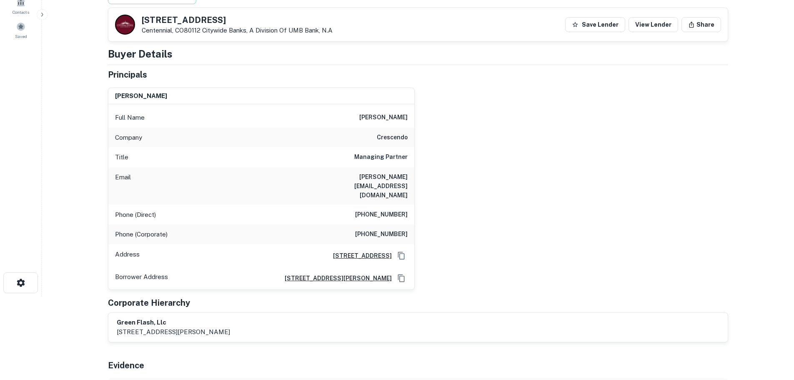
click at [390, 210] on h6 "(303) 228-7776" at bounding box center [381, 215] width 53 height 10
copy h6 "(303) 228-7776"
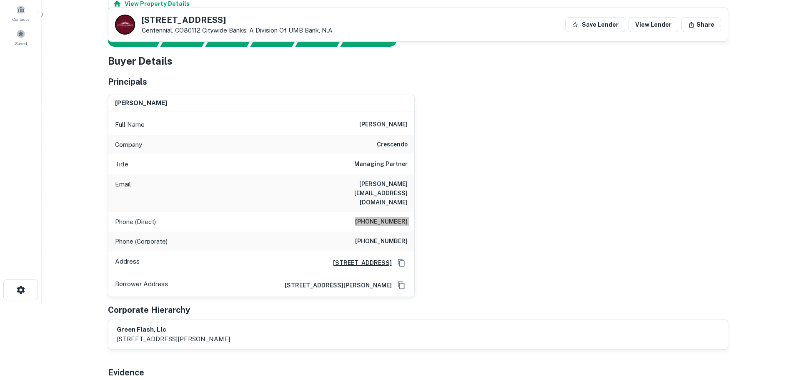
scroll to position [0, 0]
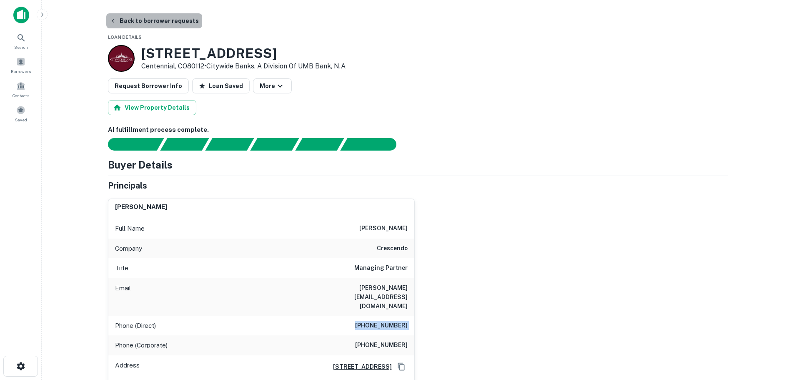
click at [168, 24] on button "Back to borrower requests" at bounding box center [154, 20] width 96 height 15
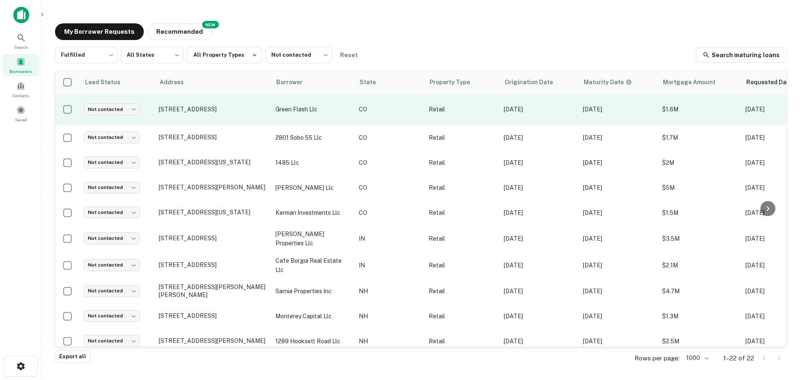
click at [125, 118] on td "Not contacted **** ​" at bounding box center [117, 109] width 75 height 31
click at [125, 111] on body "Search Borrowers Contacts Saved My Borrower Requests NEW Recommended Fulfilled …" at bounding box center [400, 190] width 800 height 380
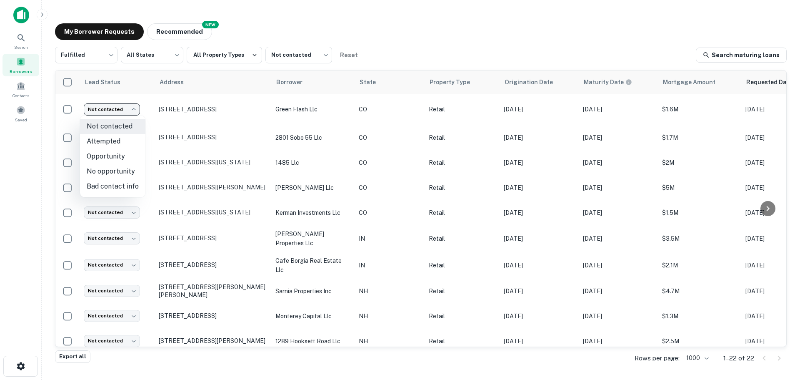
click at [126, 143] on li "Attempted" at bounding box center [112, 141] width 65 height 15
type input "*********"
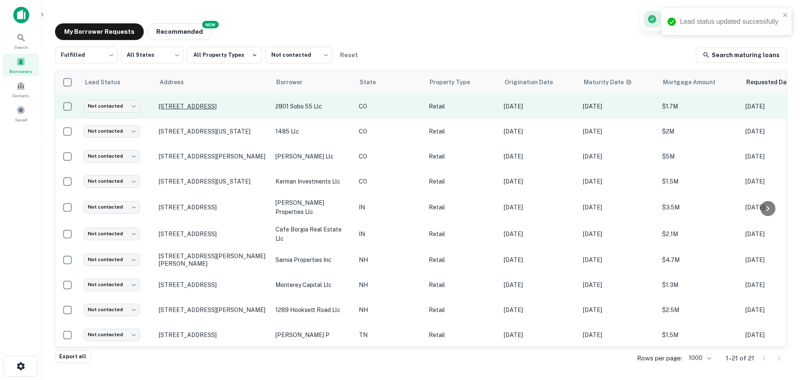
click at [200, 107] on p "2801 S Broadway Englewood, CO80113" at bounding box center [213, 107] width 108 height 8
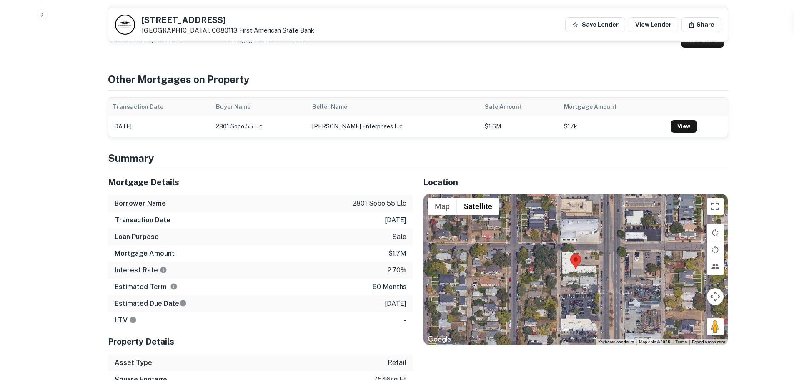
scroll to position [417, 0]
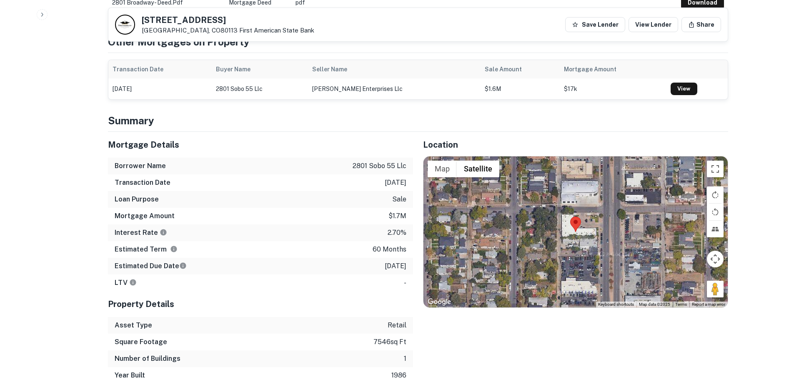
drag, startPoint x: 710, startPoint y: 296, endPoint x: 730, endPoint y: 298, distance: 19.6
click at [635, 279] on div "Map Terrain Satellite Labels Keyboard shortcuts Map Data Map data ©2025 Map dat…" at bounding box center [576, 231] width 304 height 151
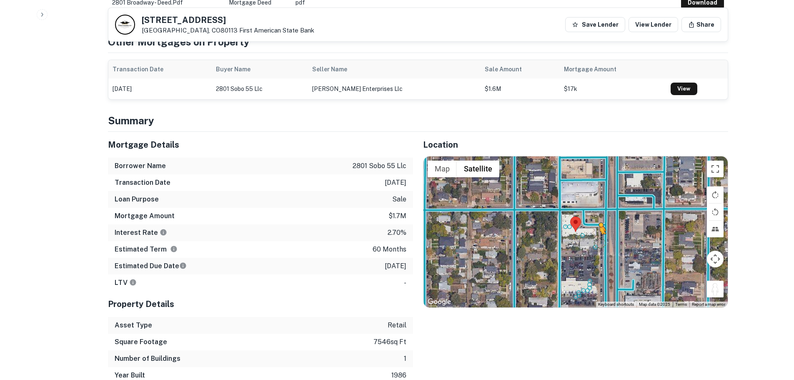
drag, startPoint x: 712, startPoint y: 291, endPoint x: 598, endPoint y: 241, distance: 124.2
click at [598, 241] on div "To activate drag with keyboard, press Alt + Enter. Once in keyboard drag state,…" at bounding box center [576, 231] width 304 height 151
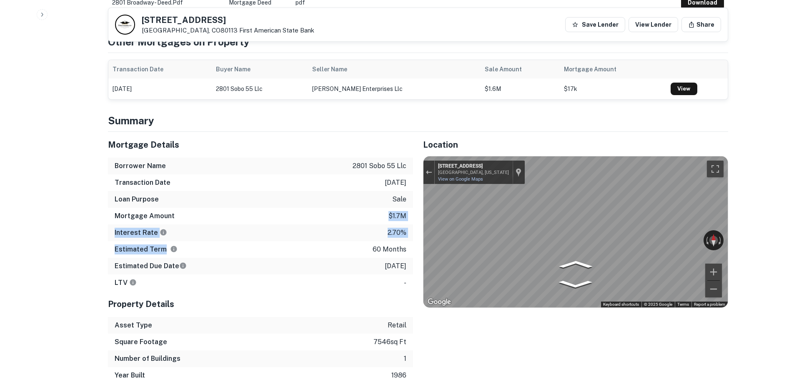
drag, startPoint x: 275, startPoint y: 247, endPoint x: 281, endPoint y: 205, distance: 42.6
click at [283, 207] on div "Mortgage Details Borrower Name 2801 sobo 55 llc Transaction Date 12/15/2020 Loa…" at bounding box center [260, 211] width 305 height 159
click at [181, 18] on h5 "2801 S Broadway" at bounding box center [228, 20] width 173 height 8
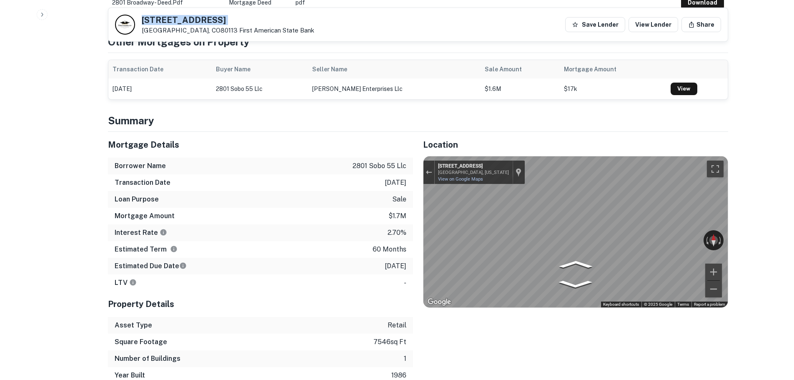
copy h5 "2801 S Broadway"
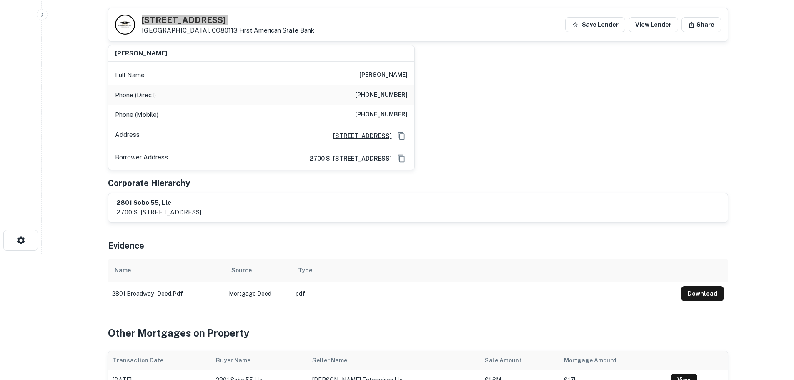
scroll to position [125, 0]
click at [398, 95] on h6 "(720) 252-4663" at bounding box center [381, 96] width 53 height 10
copy h6 "(720) 252-4663"
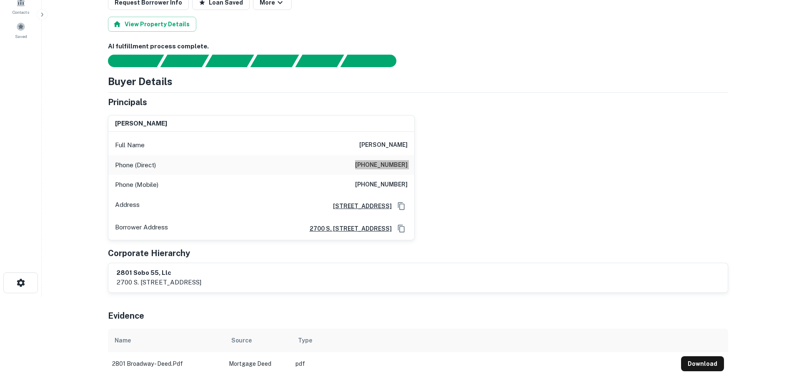
scroll to position [0, 0]
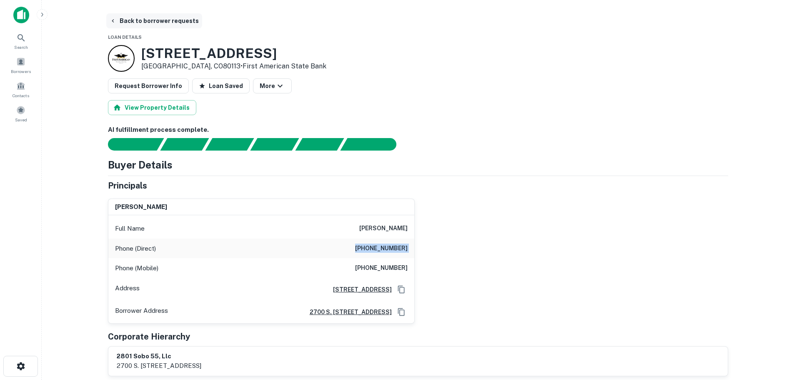
click at [163, 18] on button "Back to borrower requests" at bounding box center [154, 20] width 96 height 15
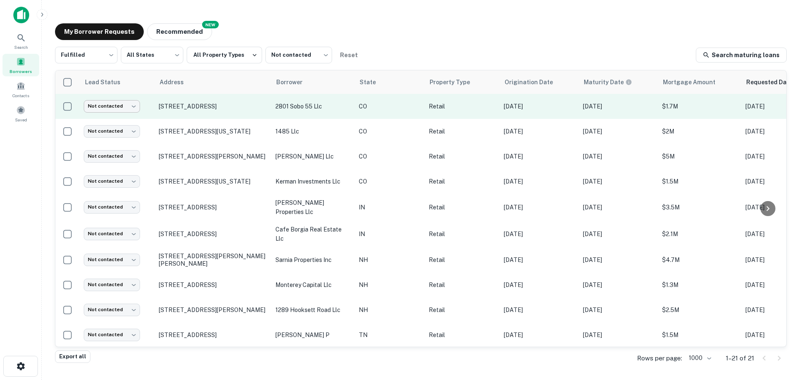
click at [113, 107] on body "Search Borrowers Contacts Saved My Borrower Requests NEW Recommended Fulfilled …" at bounding box center [400, 190] width 800 height 380
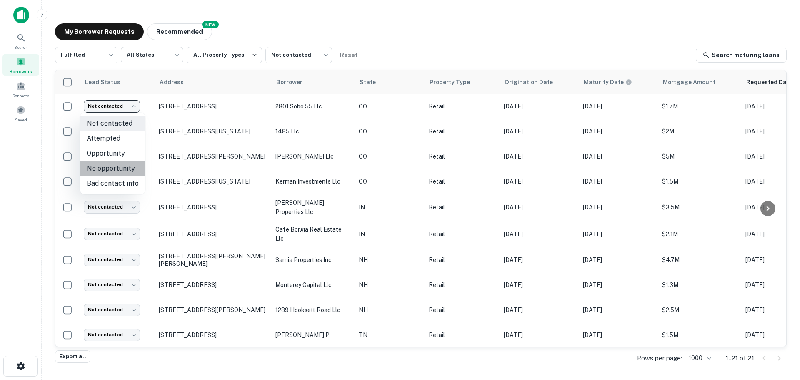
click at [118, 174] on li "No opportunity" at bounding box center [112, 168] width 65 height 15
type input "**********"
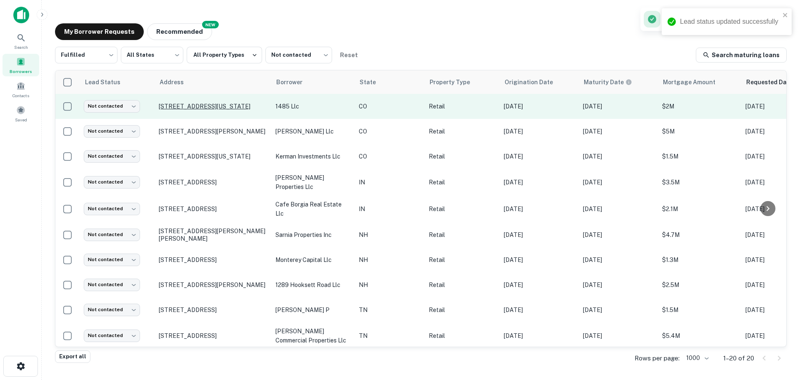
click at [249, 108] on p "1485 S Colorado Blvd Denver, CO80222" at bounding box center [213, 107] width 108 height 8
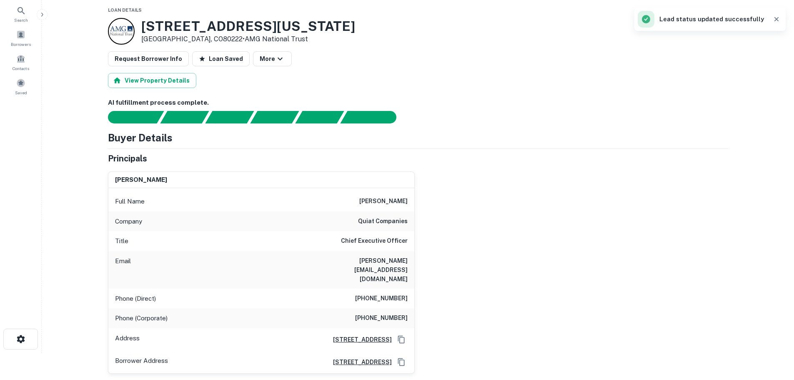
scroll to position [42, 0]
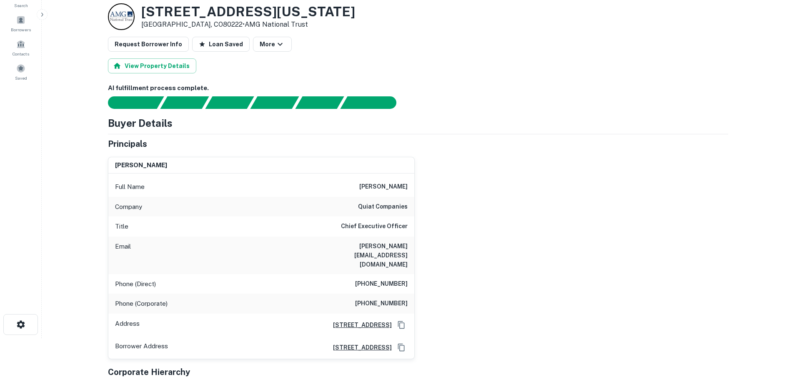
click at [397, 204] on h6 "quiat companies" at bounding box center [383, 207] width 50 height 10
copy h6 "quiat companies"
click at [231, 18] on h3 "1485 S COLORADO BLVD" at bounding box center [248, 12] width 214 height 16
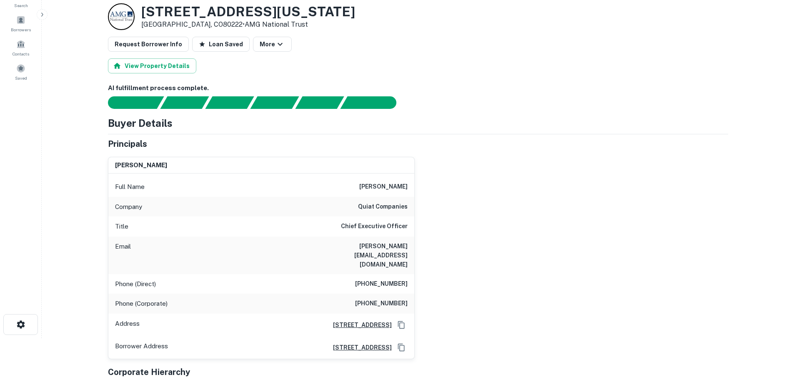
click at [233, 12] on h3 "1485 S COLORADO BLVD" at bounding box center [248, 12] width 214 height 16
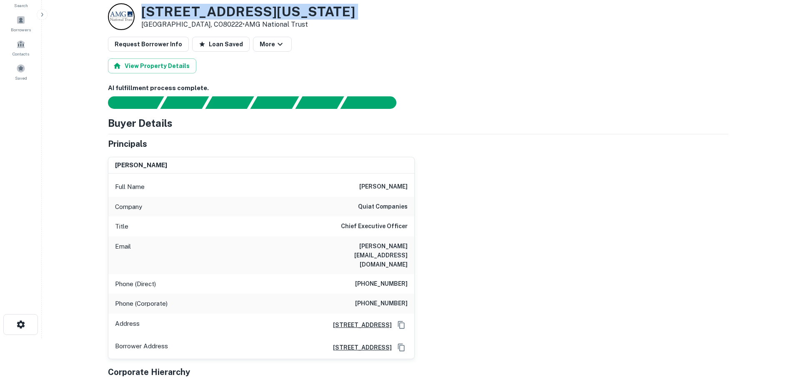
click at [233, 12] on h3 "1485 S COLORADO BLVD" at bounding box center [248, 12] width 214 height 16
copy h3 "1485 S COLORADO BLVD"
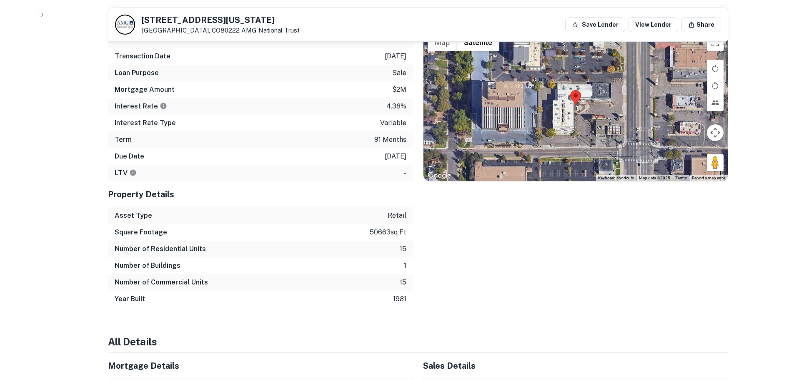
scroll to position [542, 0]
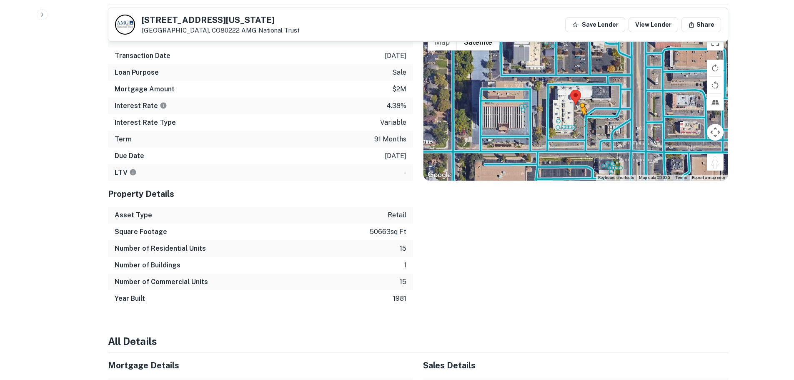
drag, startPoint x: 714, startPoint y: 148, endPoint x: 581, endPoint y: 105, distance: 139.1
click at [581, 105] on div "To activate drag with keyboard, press Alt + Enter. Once in keyboard drag state,…" at bounding box center [576, 105] width 304 height 151
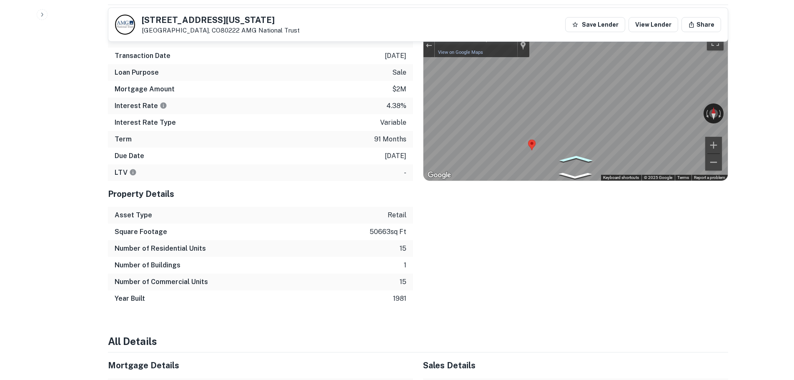
click at [580, 145] on div "Map" at bounding box center [576, 105] width 304 height 151
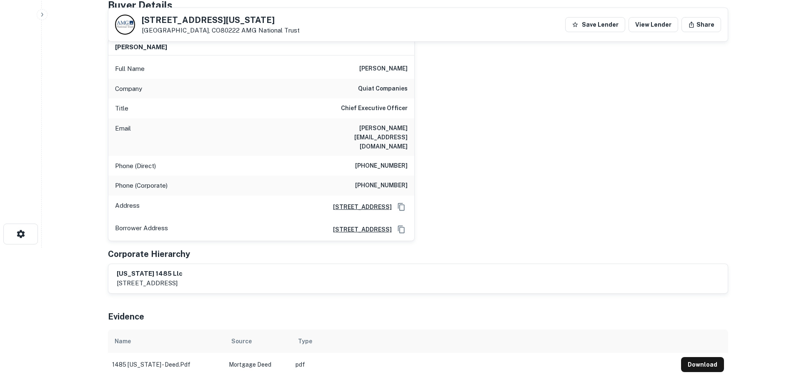
scroll to position [0, 0]
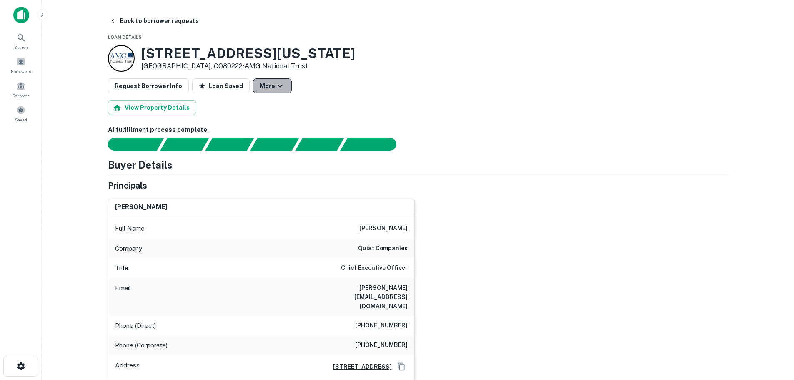
click at [271, 91] on button "More" at bounding box center [272, 85] width 39 height 15
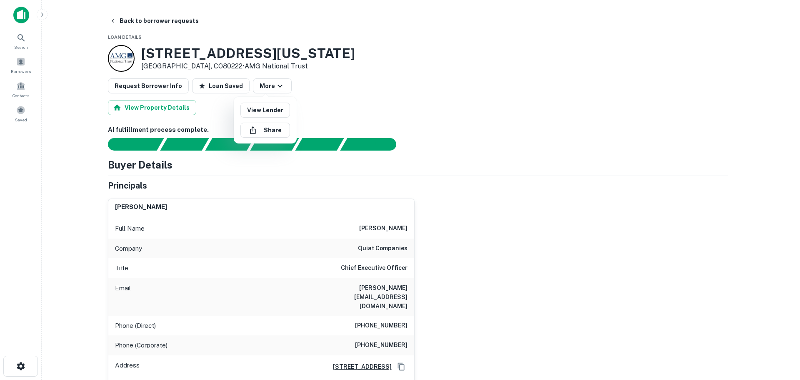
click at [396, 108] on div at bounding box center [400, 190] width 800 height 380
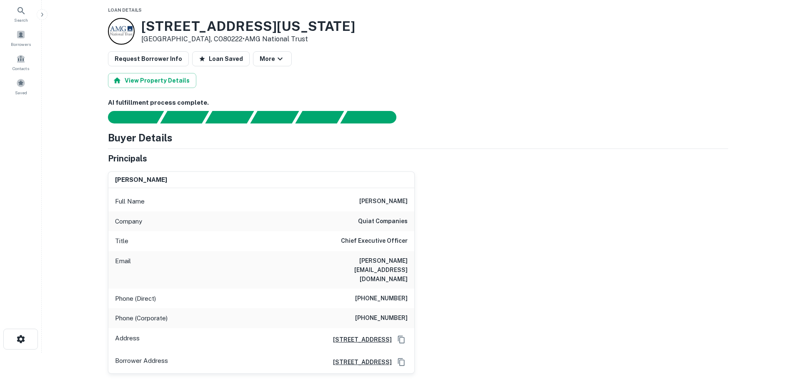
scroll to position [42, 0]
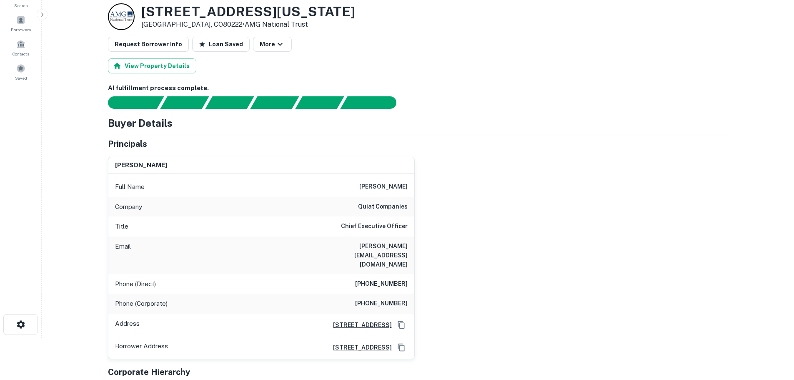
click at [393, 279] on h6 "(720) 723-2777" at bounding box center [381, 284] width 53 height 10
copy h6 "(720) 723-2777"
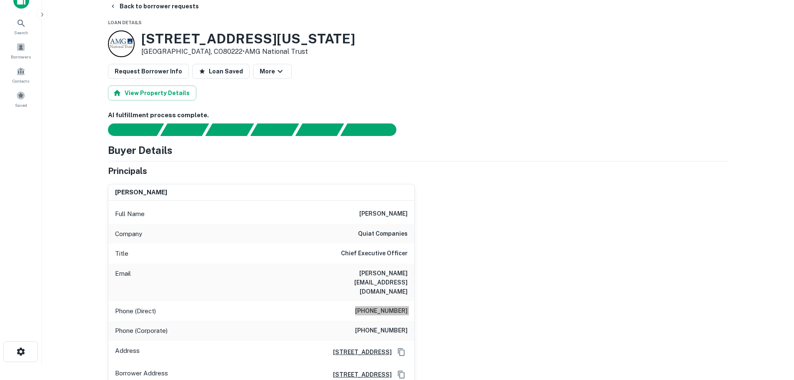
scroll to position [0, 0]
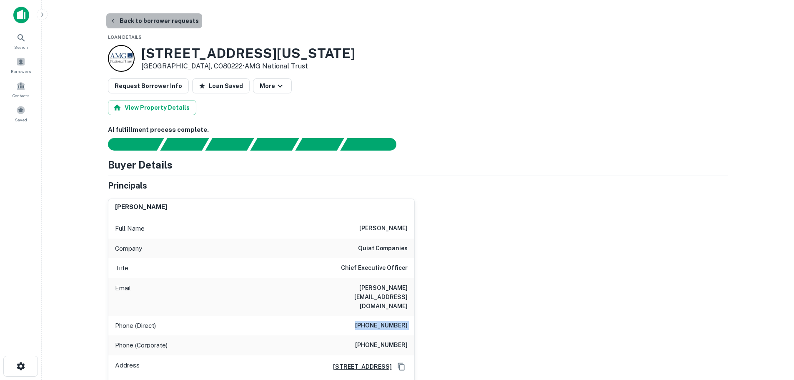
click at [163, 18] on button "Back to borrower requests" at bounding box center [154, 20] width 96 height 15
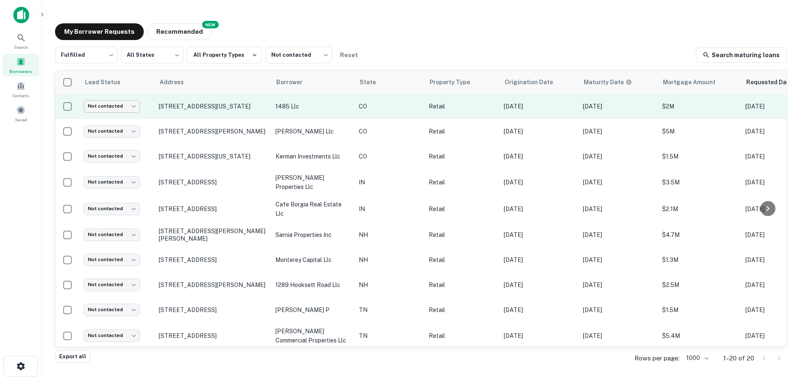
click at [132, 108] on body "Search Borrowers Contacts Saved My Borrower Requests NEW Recommended Fulfilled …" at bounding box center [400, 190] width 800 height 380
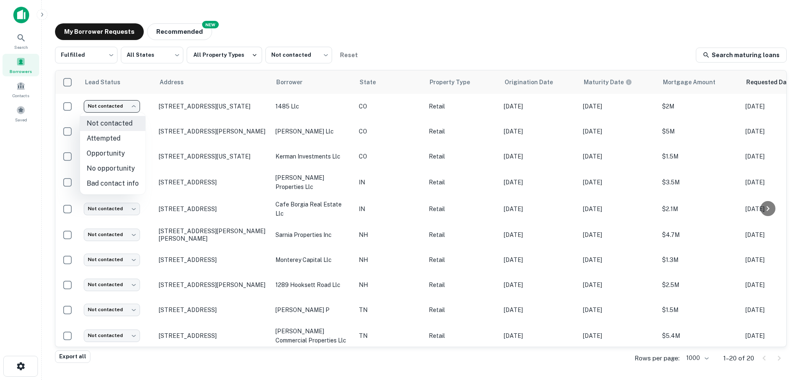
click at [128, 141] on li "Attempted" at bounding box center [112, 138] width 65 height 15
type input "*********"
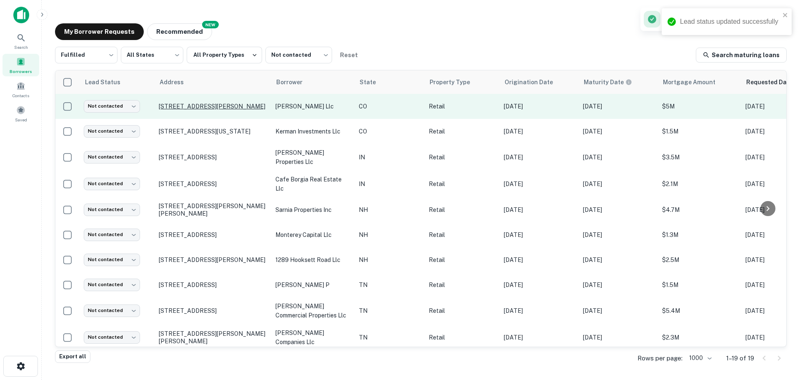
click at [223, 103] on p "2 S Marshall Rd Superior, CO80027" at bounding box center [213, 107] width 108 height 8
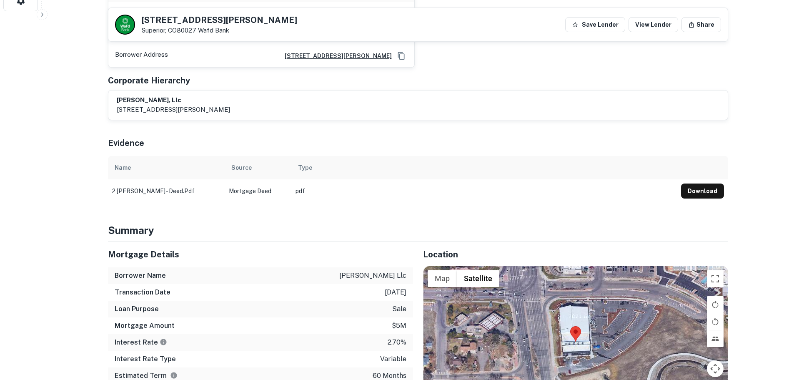
scroll to position [250, 0]
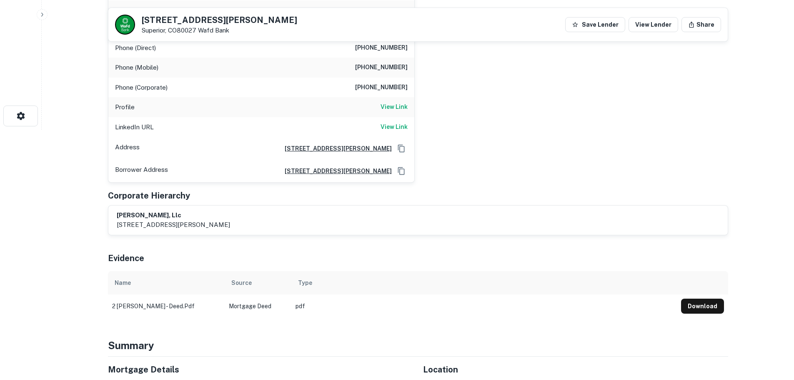
click at [187, 24] on h5 "2 S Marshall Rd" at bounding box center [220, 20] width 156 height 8
click at [390, 102] on h6 "View Link" at bounding box center [394, 106] width 27 height 9
click at [387, 122] on h6 "View Link" at bounding box center [394, 126] width 27 height 9
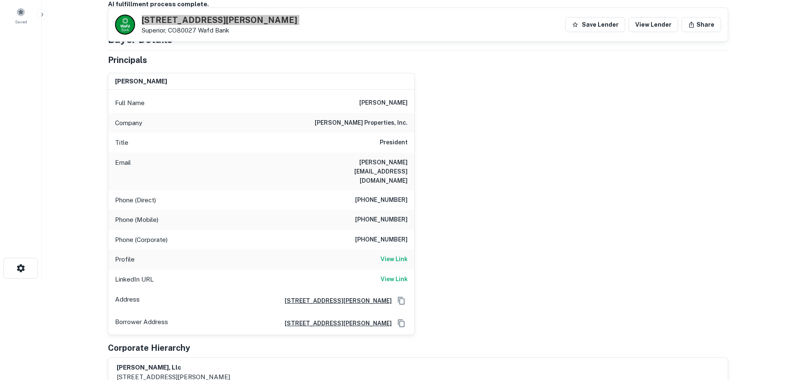
scroll to position [83, 0]
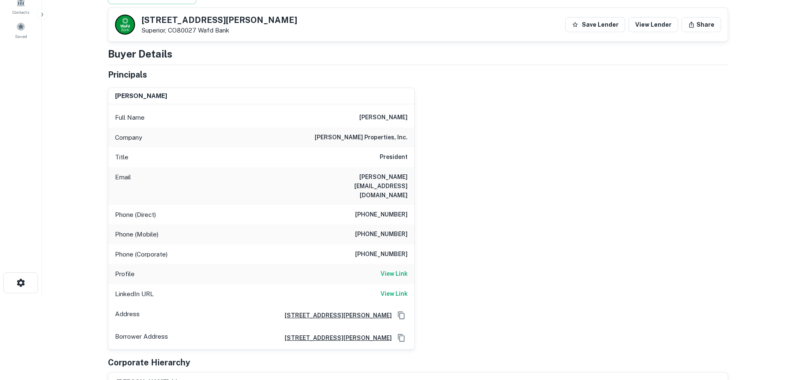
click at [395, 210] on h6 "(303) 670-9700" at bounding box center [381, 215] width 53 height 10
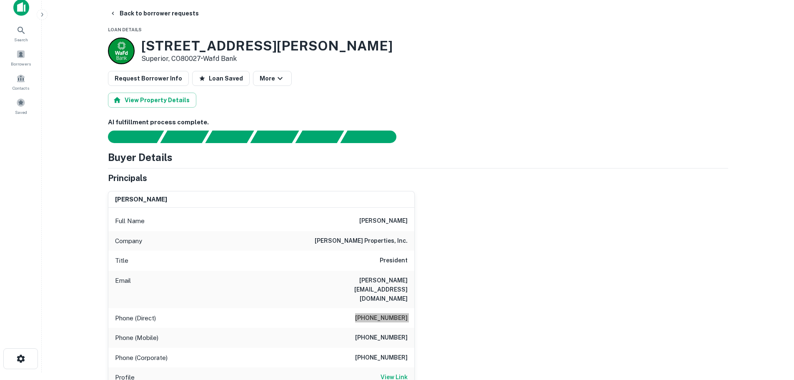
scroll to position [0, 0]
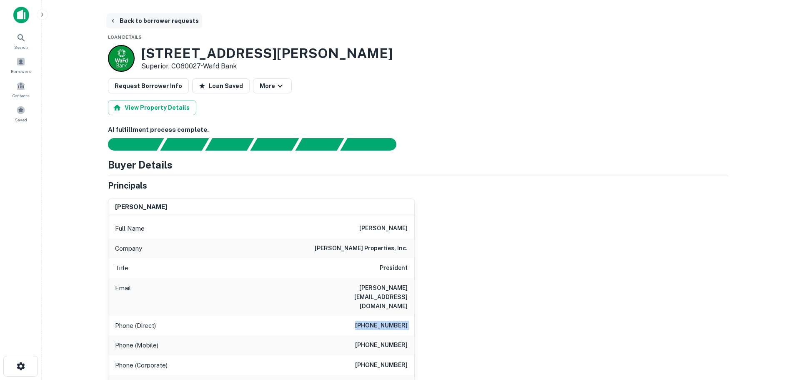
click at [147, 20] on button "Back to borrower requests" at bounding box center [154, 20] width 96 height 15
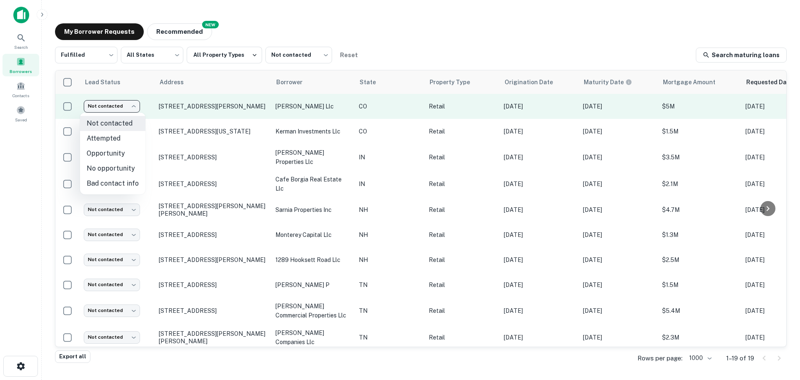
click at [135, 110] on body "Search Borrowers Contacts Saved My Borrower Requests NEW Recommended Fulfilled …" at bounding box center [400, 190] width 800 height 380
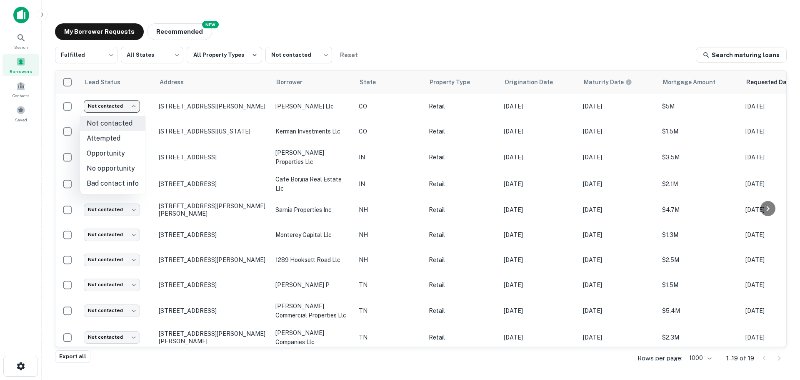
click at [123, 135] on li "Attempted" at bounding box center [112, 138] width 65 height 15
type input "*********"
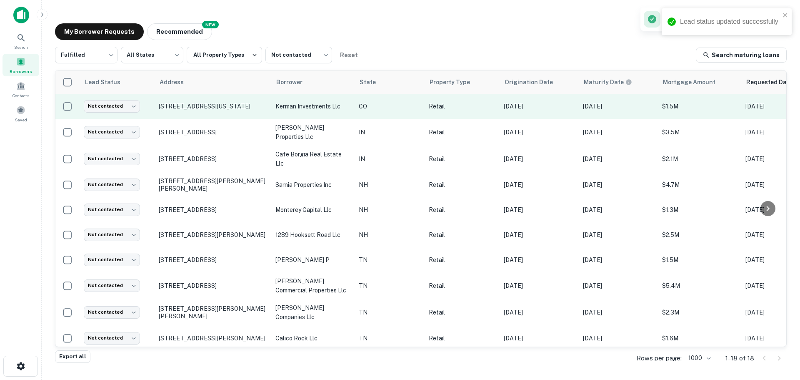
click at [242, 103] on p "2848 Colorado Blvd Denver, CO80207" at bounding box center [213, 107] width 108 height 8
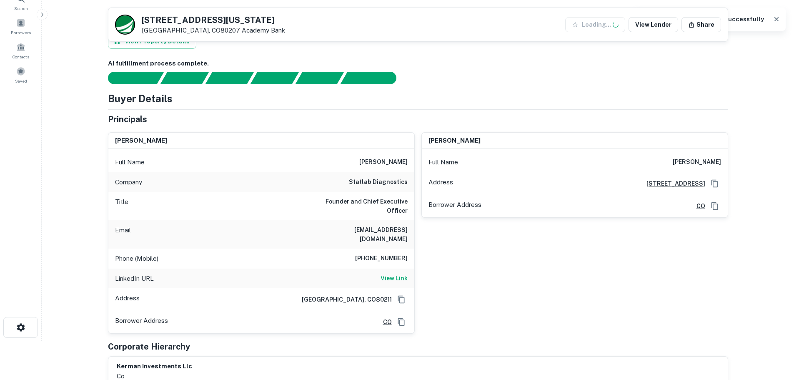
scroll to position [125, 0]
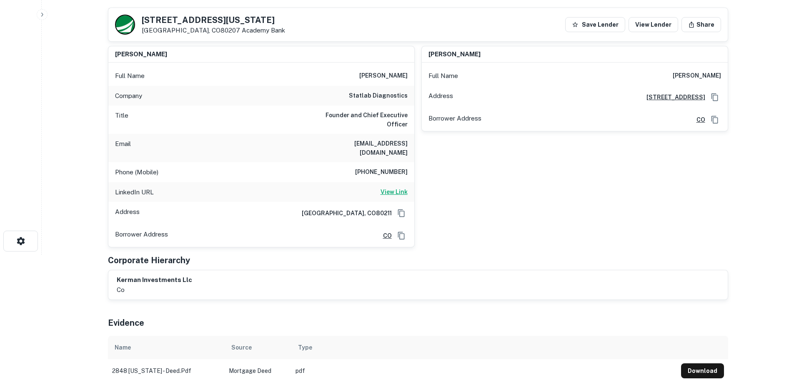
click at [401, 187] on h6 "View Link" at bounding box center [394, 191] width 27 height 9
click at [186, 18] on h5 "2848 Colorado Blvd" at bounding box center [213, 20] width 143 height 8
click at [186, 19] on h5 "2848 Colorado Blvd" at bounding box center [213, 20] width 143 height 8
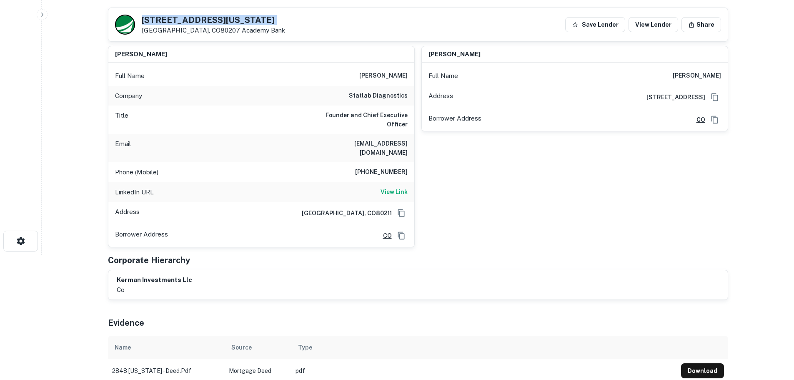
click at [200, 23] on h5 "2848 Colorado Blvd" at bounding box center [213, 20] width 143 height 8
click at [396, 167] on h6 "303-547-2100" at bounding box center [381, 172] width 53 height 10
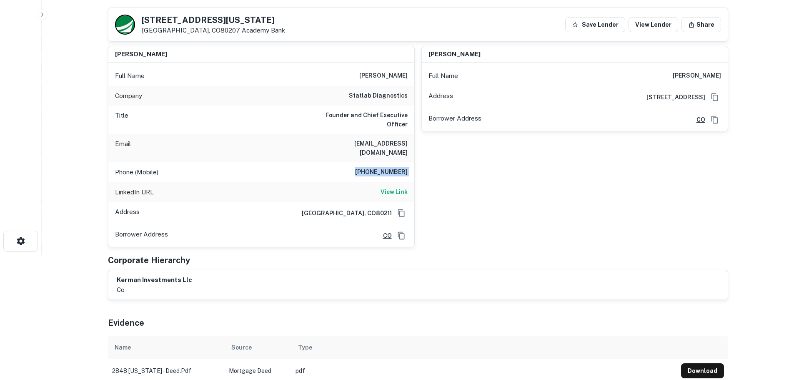
click at [396, 167] on h6 "303-547-2100" at bounding box center [381, 172] width 53 height 10
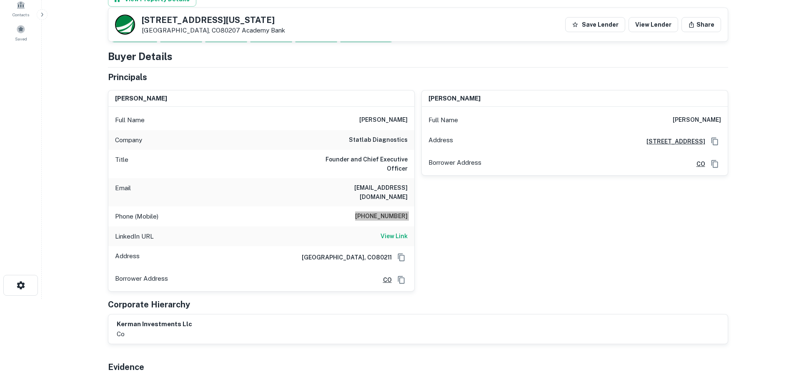
scroll to position [0, 0]
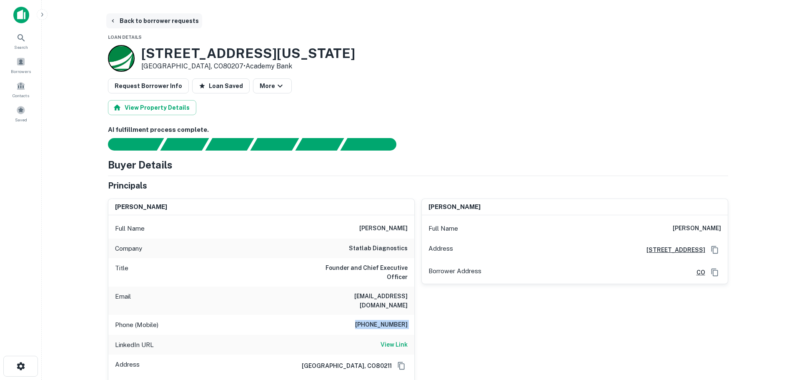
click at [163, 25] on button "Back to borrower requests" at bounding box center [154, 20] width 96 height 15
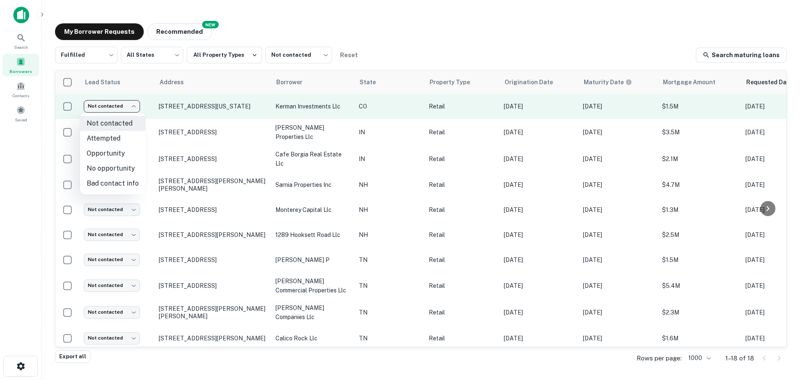
click at [128, 107] on body "Search Borrowers Contacts Saved My Borrower Requests NEW Recommended Fulfilled …" at bounding box center [400, 190] width 800 height 380
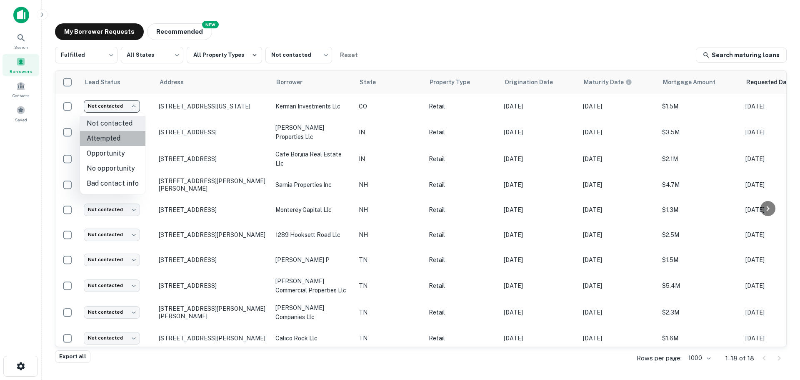
click at [128, 136] on li "Attempted" at bounding box center [112, 138] width 65 height 15
type input "*********"
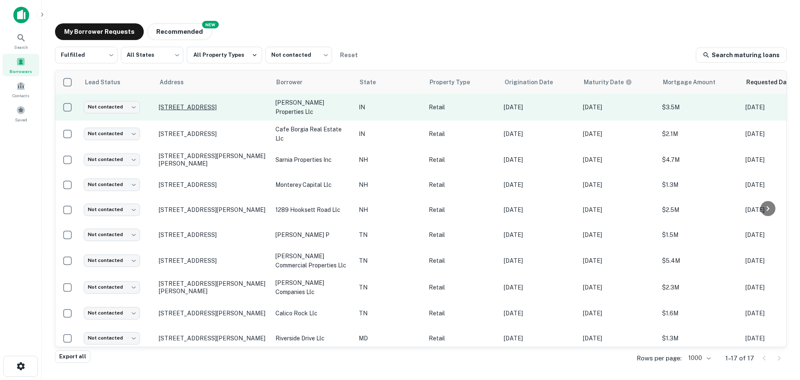
click at [229, 103] on p "3640 S Keystone Ave Indianapolis, IN46227" at bounding box center [213, 107] width 108 height 8
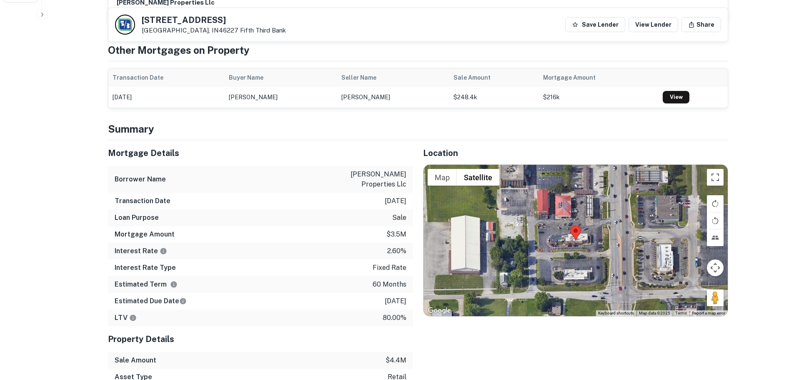
scroll to position [375, 0]
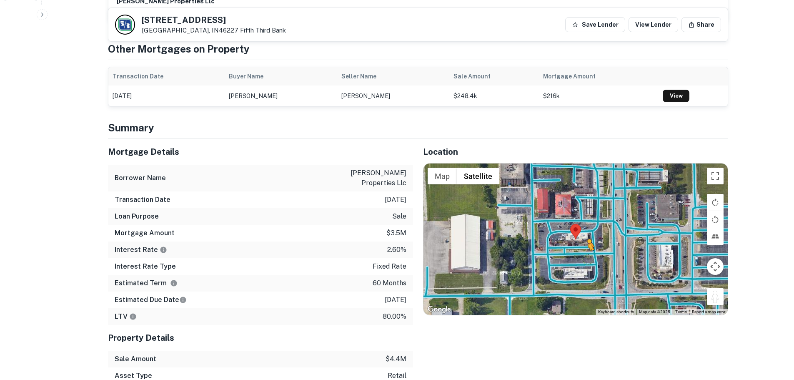
drag, startPoint x: 721, startPoint y: 293, endPoint x: 587, endPoint y: 252, distance: 140.7
click at [587, 252] on div "To activate drag with keyboard, press Alt + Enter. Once in keyboard drag state,…" at bounding box center [576, 238] width 304 height 151
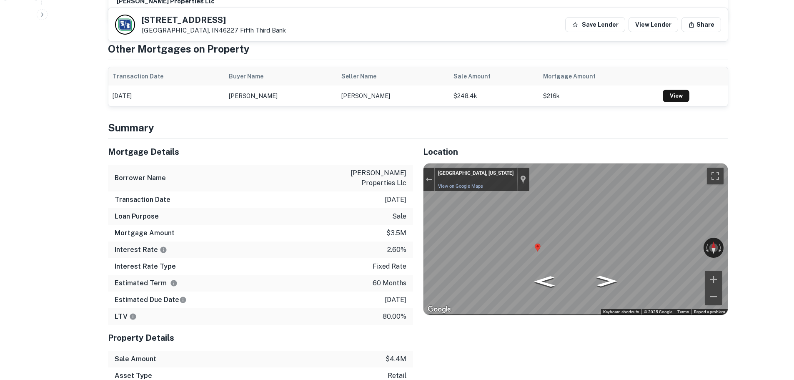
click at [162, 18] on h5 "3640 S KEYSTONE AVE" at bounding box center [214, 20] width 144 height 8
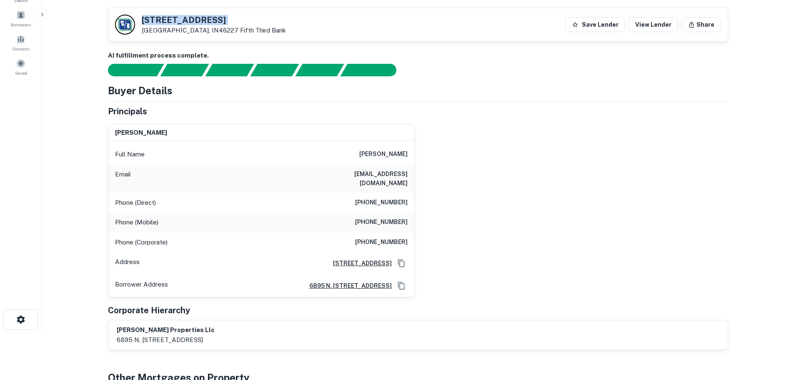
scroll to position [0, 0]
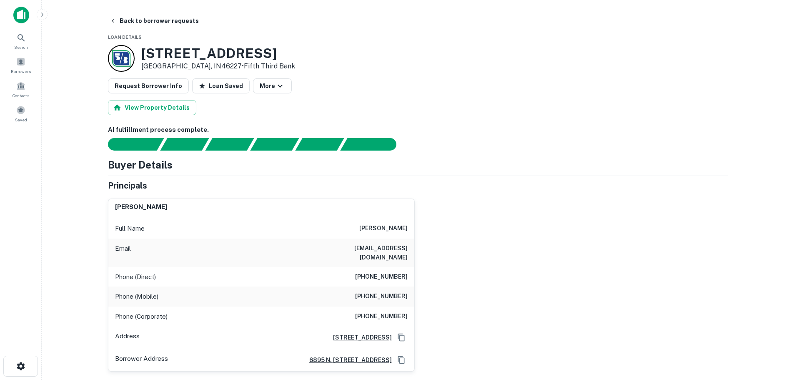
click at [401, 272] on h6 "(317) 462-7138" at bounding box center [381, 277] width 53 height 10
click at [396, 291] on h6 "(317) 319-0534" at bounding box center [381, 296] width 53 height 10
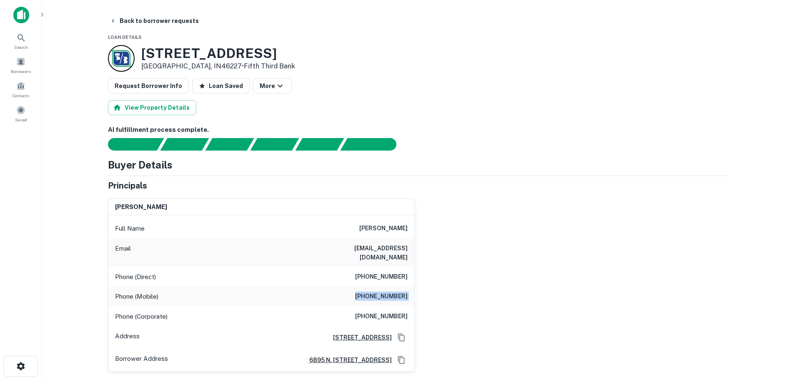
click at [396, 291] on h6 "(317) 319-0534" at bounding box center [381, 296] width 53 height 10
click at [400, 311] on h6 "(317) 496-8026" at bounding box center [381, 316] width 53 height 10
click at [394, 272] on h6 "(317) 462-7138" at bounding box center [381, 277] width 53 height 10
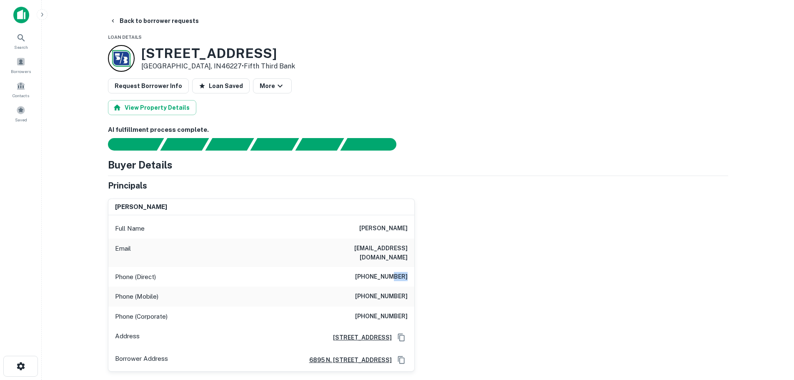
click at [394, 272] on h6 "(317) 462-7138" at bounding box center [381, 277] width 53 height 10
click at [160, 20] on button "Back to borrower requests" at bounding box center [154, 20] width 96 height 15
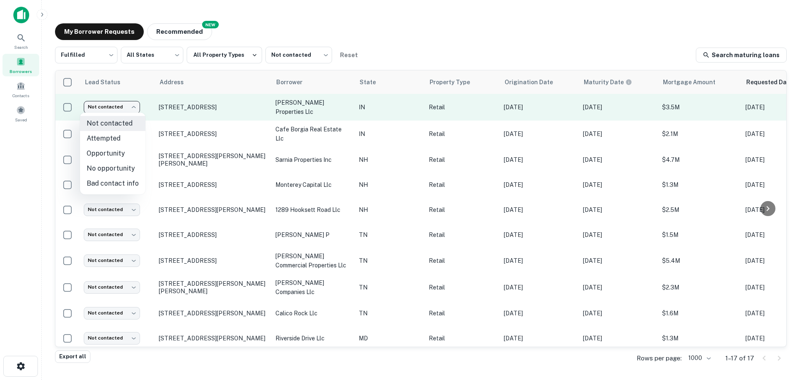
click at [112, 108] on body "Search Borrowers Contacts Saved My Borrower Requests NEW Recommended Fulfilled …" at bounding box center [400, 190] width 800 height 380
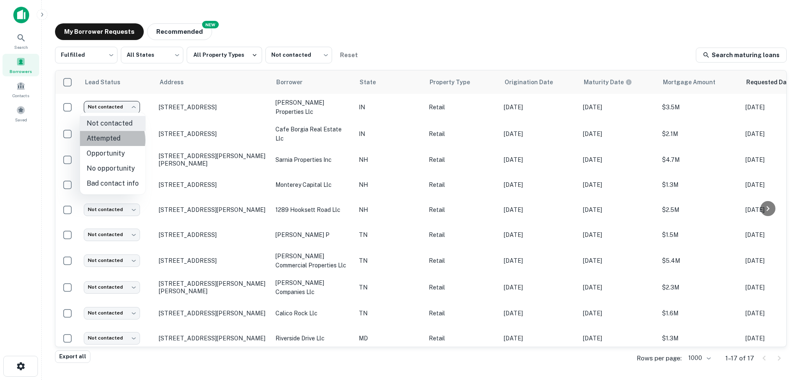
click at [108, 140] on li "Attempted" at bounding box center [112, 138] width 65 height 15
type input "*********"
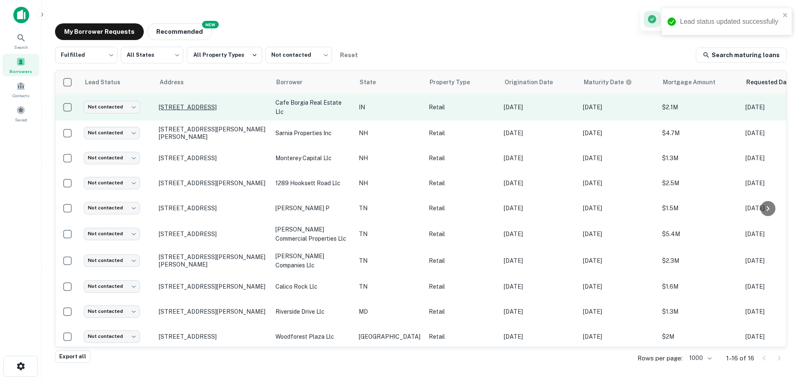
click at [216, 105] on p "10018 Calumet Ave Munster, IN46321" at bounding box center [213, 107] width 108 height 8
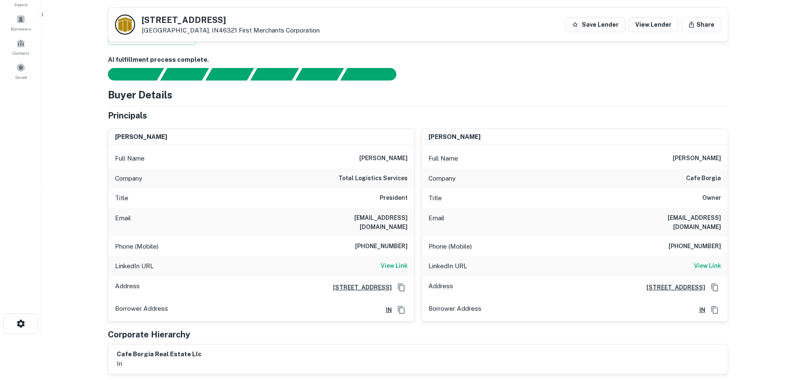
scroll to position [42, 0]
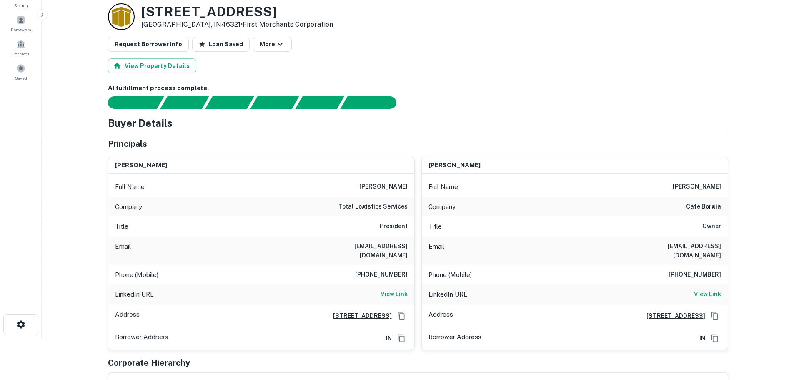
click at [202, 11] on h3 "10018 Calumet Ave" at bounding box center [237, 12] width 192 height 16
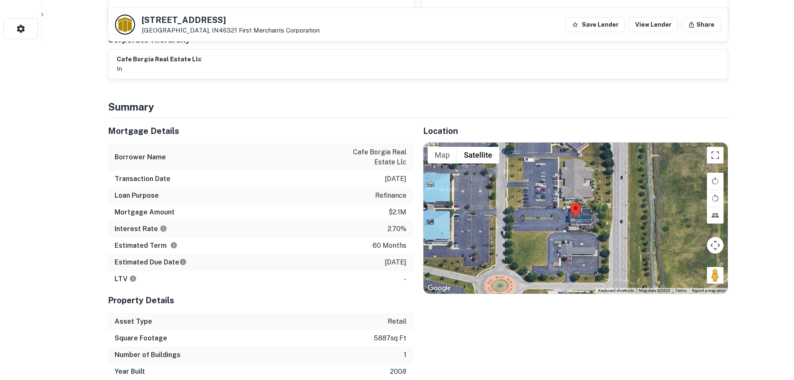
scroll to position [375, 0]
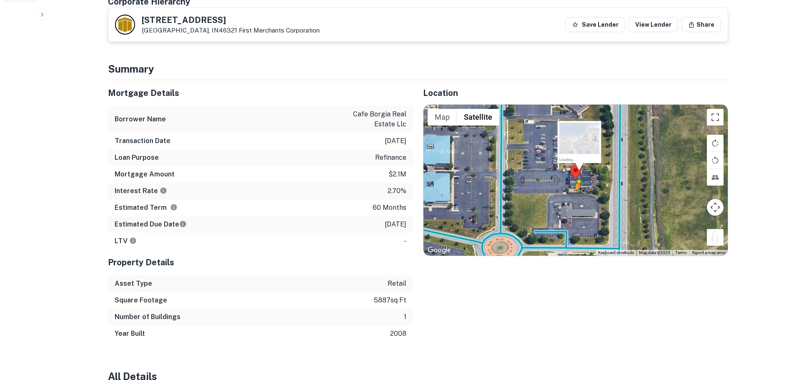
drag, startPoint x: 715, startPoint y: 232, endPoint x: 577, endPoint y: 190, distance: 145.1
click at [577, 190] on div "To activate drag with keyboard, press Alt + Enter. Once in keyboard drag state,…" at bounding box center [576, 180] width 304 height 151
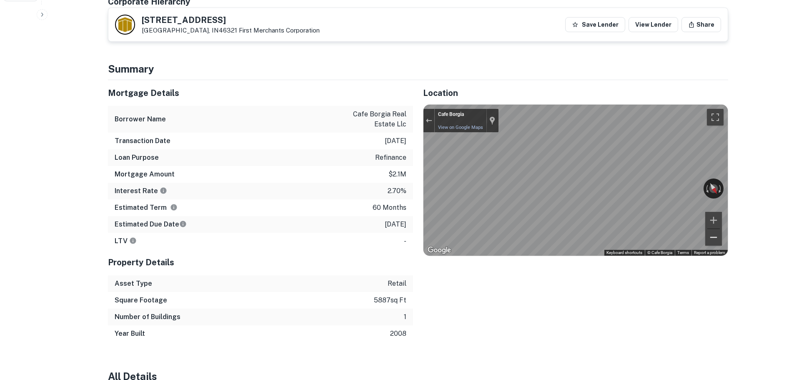
click at [706, 223] on div "← Move left → Move right ↑ Move up ↓ Move down + Zoom in - Zoom out Cafe Borgia…" at bounding box center [576, 180] width 304 height 151
click at [415, 251] on div "Location ← Move left → Move right ↑ Move up ↓ Move down + Zoom in - Zoom out Ho…" at bounding box center [570, 211] width 315 height 262
click at [716, 231] on button "Zoom out" at bounding box center [713, 237] width 17 height 17
click at [715, 212] on button "Zoom in" at bounding box center [713, 220] width 17 height 17
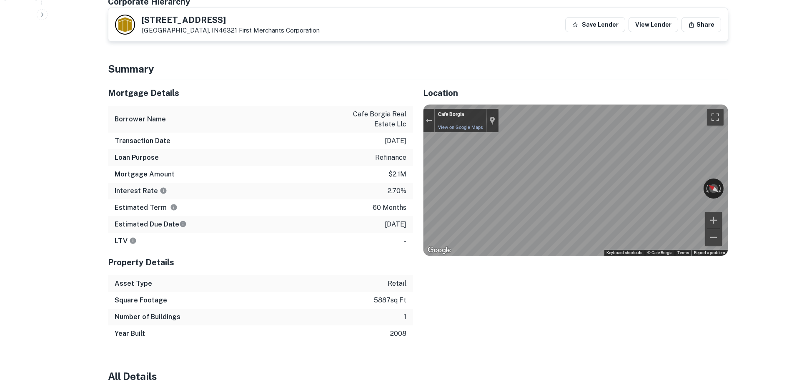
click at [416, 131] on div "Location ← Move left → Move right ↑ Move up ↓ Move down + Zoom in - Zoom out Ho…" at bounding box center [570, 211] width 315 height 262
click at [716, 229] on button "Zoom out" at bounding box center [713, 237] width 17 height 17
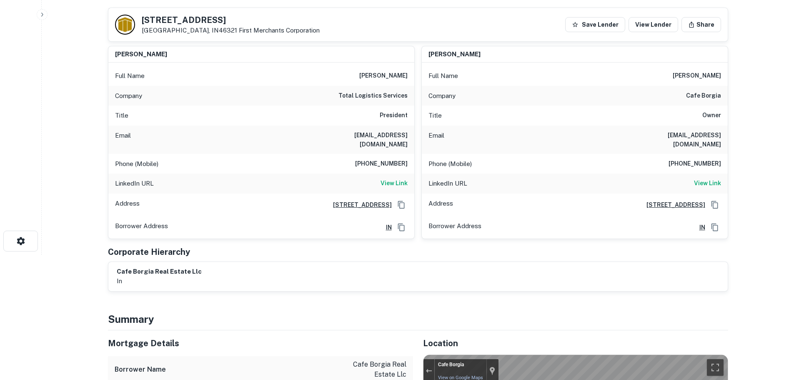
scroll to position [0, 0]
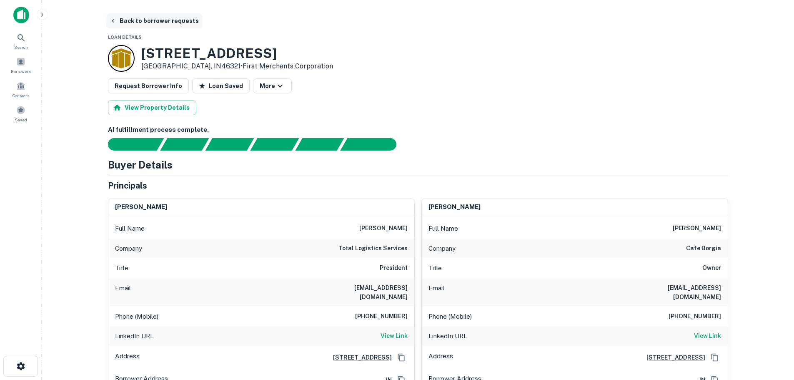
click at [147, 22] on button "Back to borrower requests" at bounding box center [154, 20] width 96 height 15
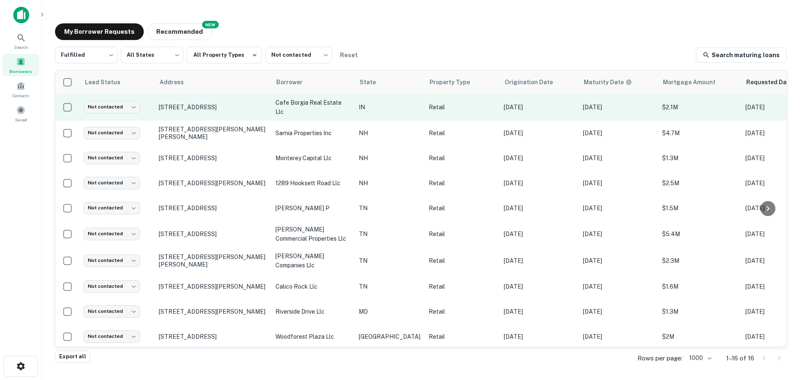
click at [307, 105] on p "cafe borgia real estate llc" at bounding box center [313, 107] width 75 height 18
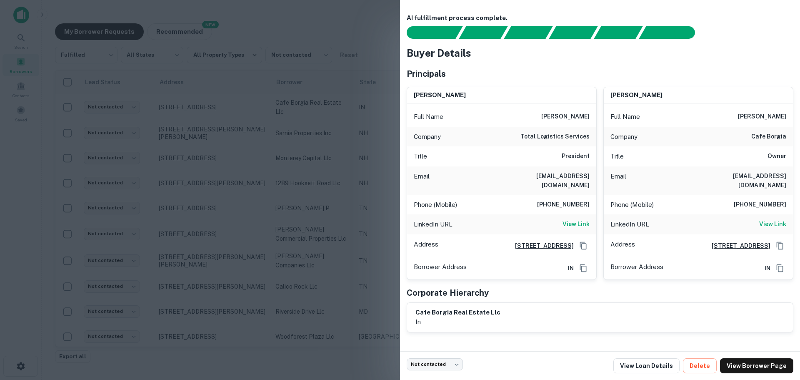
click at [298, 55] on div at bounding box center [400, 190] width 800 height 380
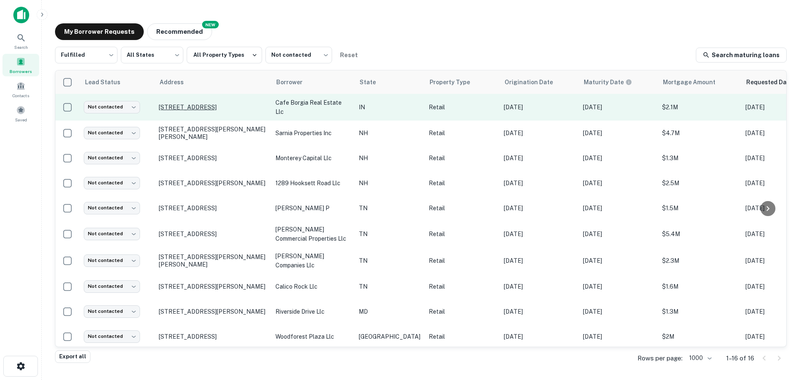
click at [194, 105] on p "10018 Calumet Ave Munster, IN46321" at bounding box center [213, 107] width 108 height 8
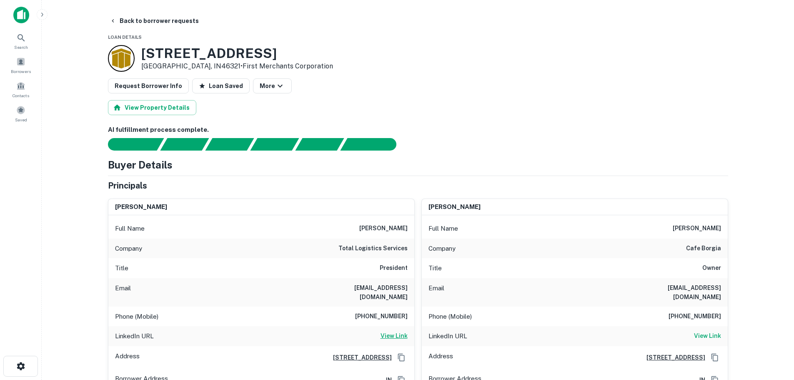
click at [396, 331] on h6 "View Link" at bounding box center [394, 335] width 27 height 9
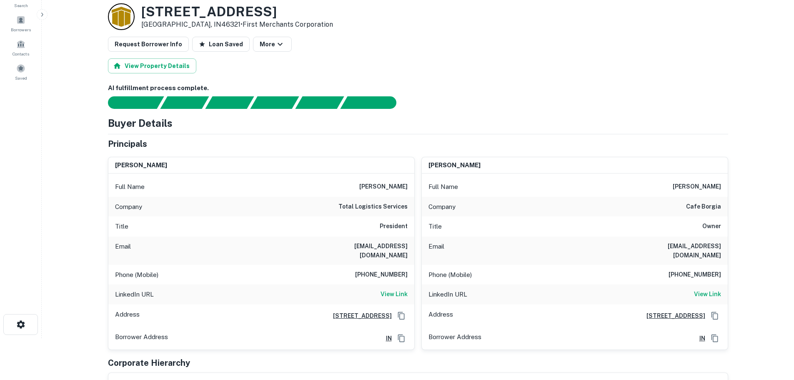
click at [394, 270] on h6 "(708) 351-9933" at bounding box center [381, 275] width 53 height 10
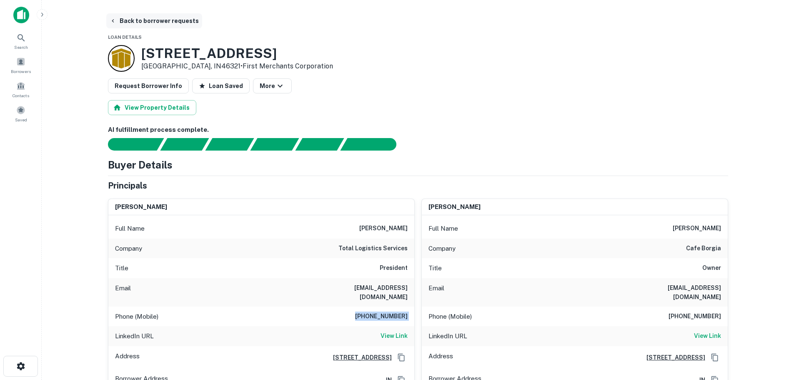
click at [158, 23] on button "Back to borrower requests" at bounding box center [154, 20] width 96 height 15
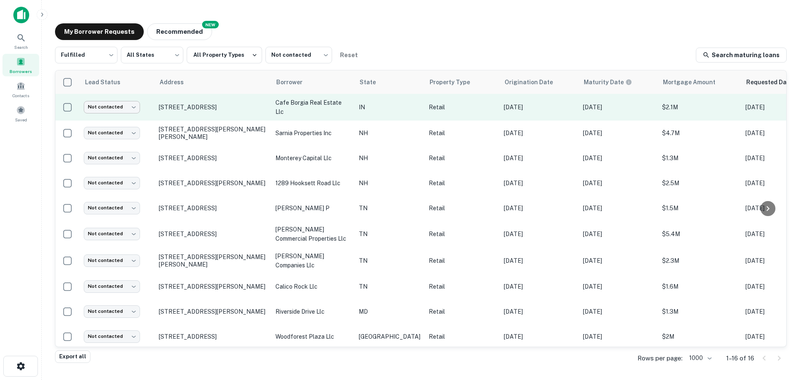
click at [129, 106] on body "Search Borrowers Contacts Saved My Borrower Requests NEW Recommended Fulfilled …" at bounding box center [400, 190] width 800 height 380
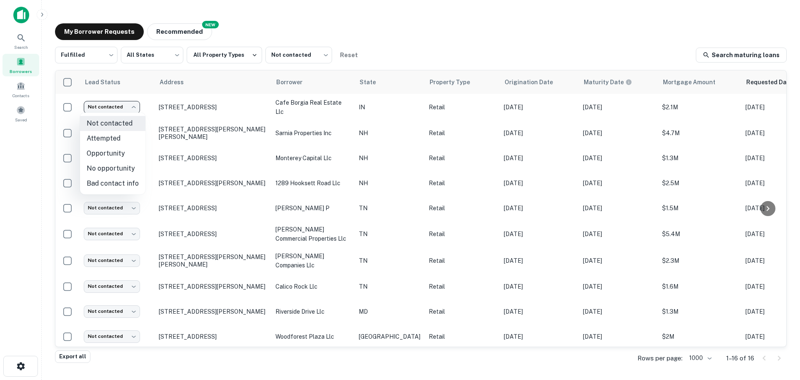
click at [123, 141] on li "Attempted" at bounding box center [112, 138] width 65 height 15
type input "*********"
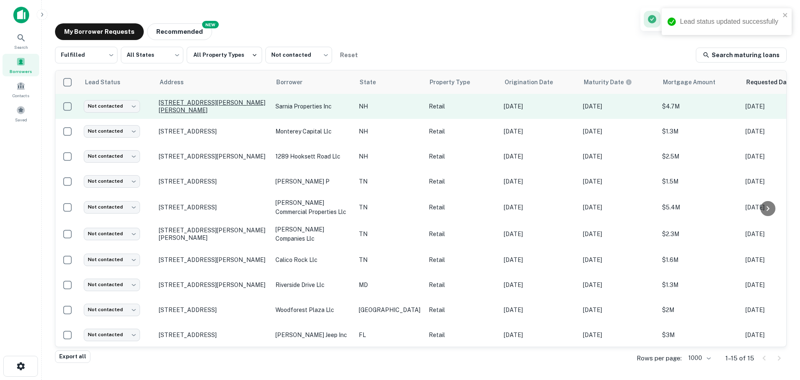
click at [209, 105] on p "78 Damante Dr Concord, NH03301" at bounding box center [213, 106] width 108 height 15
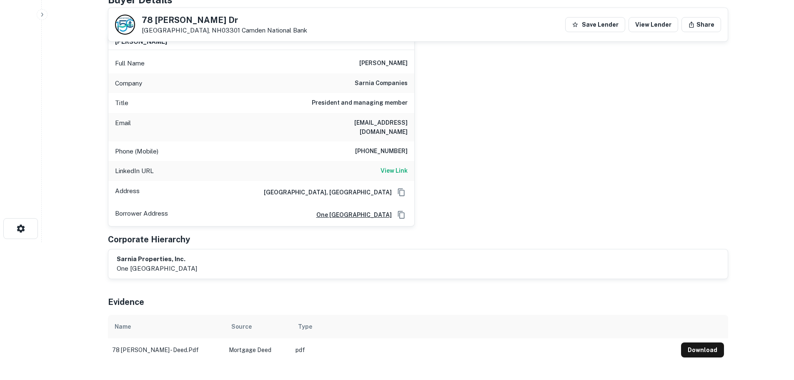
scroll to position [125, 0]
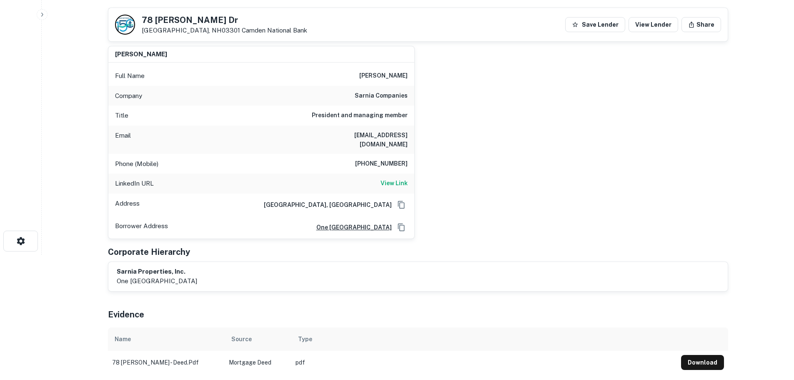
click at [179, 17] on h5 "78 Damante Dr" at bounding box center [225, 20] width 166 height 8
click at [380, 95] on h6 "sarnia companies" at bounding box center [381, 96] width 53 height 10
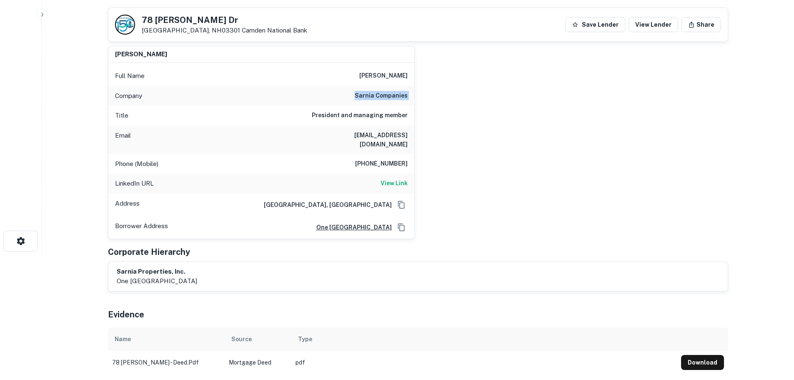
click at [380, 95] on h6 "sarnia companies" at bounding box center [381, 96] width 53 height 10
click at [391, 178] on h6 "View Link" at bounding box center [394, 182] width 27 height 9
click at [383, 159] on h6 "603-234-8847" at bounding box center [381, 164] width 53 height 10
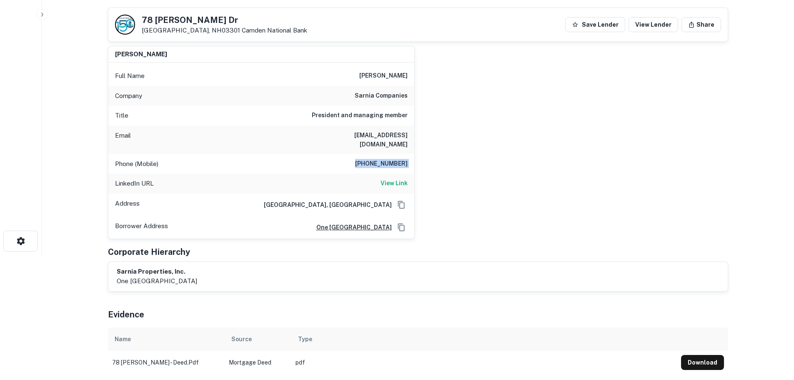
click at [390, 159] on h6 "603-234-8847" at bounding box center [381, 164] width 53 height 10
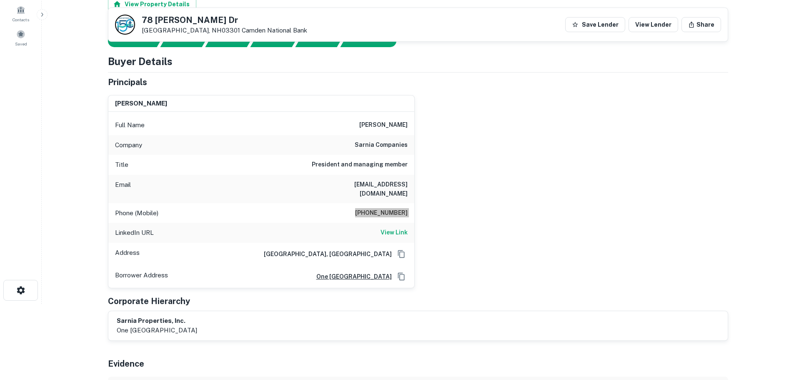
scroll to position [0, 0]
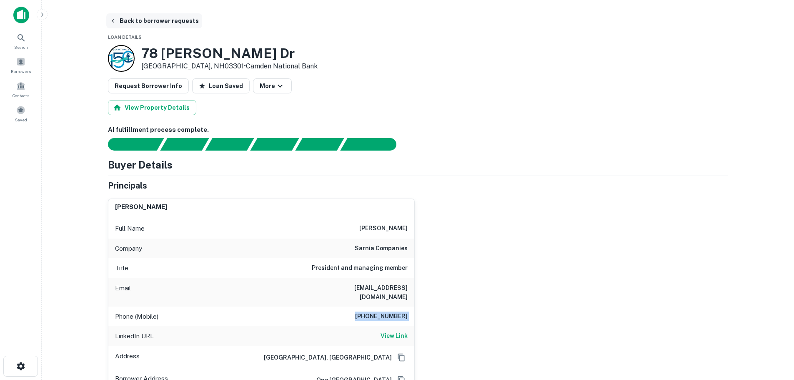
click at [155, 25] on button "Back to borrower requests" at bounding box center [154, 20] width 96 height 15
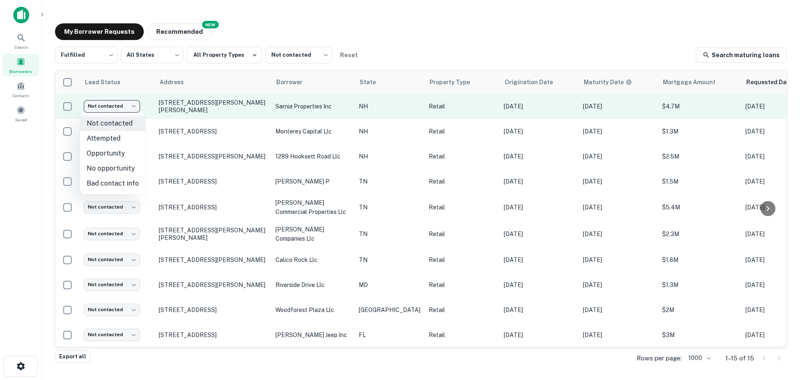
click at [125, 102] on body "Search Borrowers Contacts Saved My Borrower Requests NEW Recommended Fulfilled …" at bounding box center [400, 190] width 800 height 380
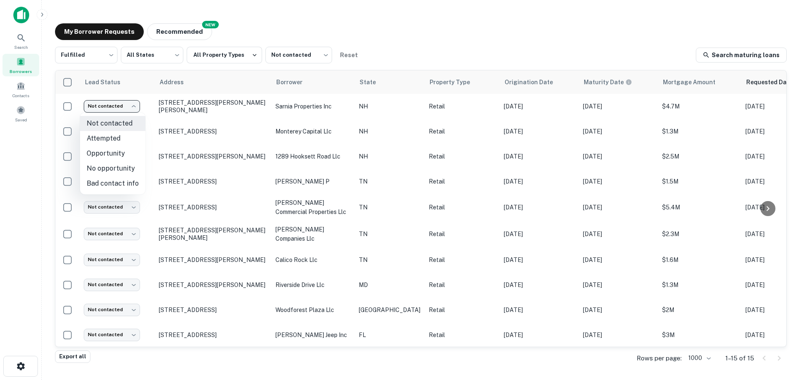
click at [118, 138] on li "Attempted" at bounding box center [112, 138] width 65 height 15
type input "*********"
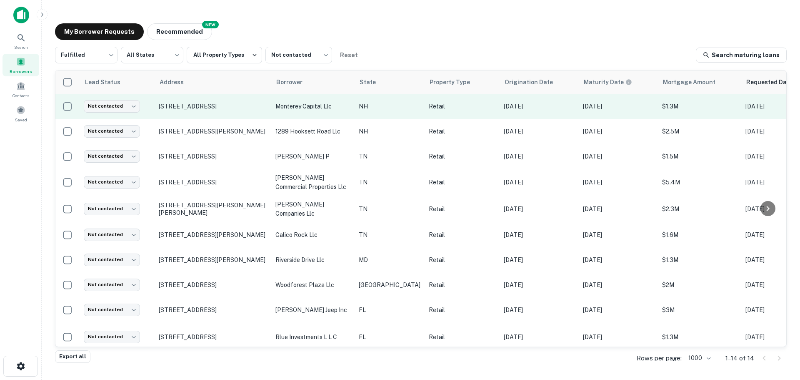
click at [210, 104] on p "145 Portsmouth Ave Stratham, NH03885" at bounding box center [213, 107] width 108 height 8
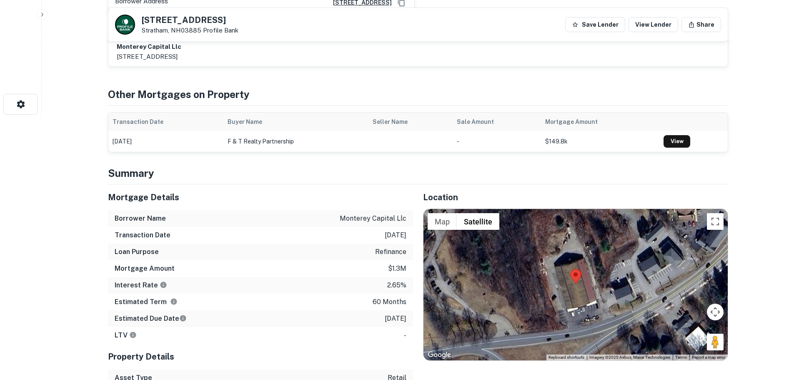
scroll to position [292, 0]
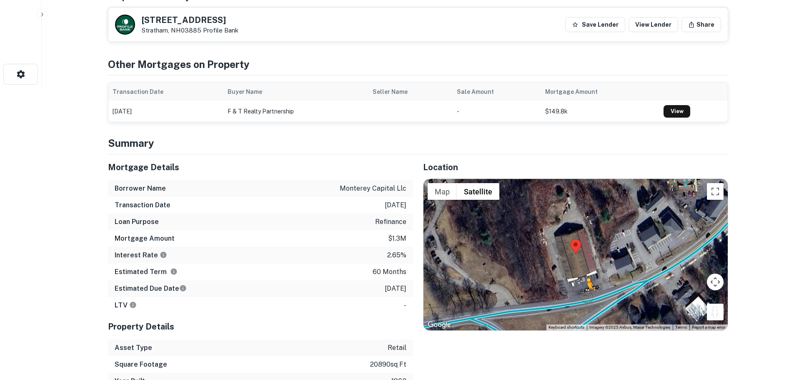
drag, startPoint x: 715, startPoint y: 318, endPoint x: 584, endPoint y: 298, distance: 132.5
click at [584, 298] on div "To activate drag with keyboard, press Alt + Enter. Once in keyboard drag state,…" at bounding box center [576, 254] width 304 height 151
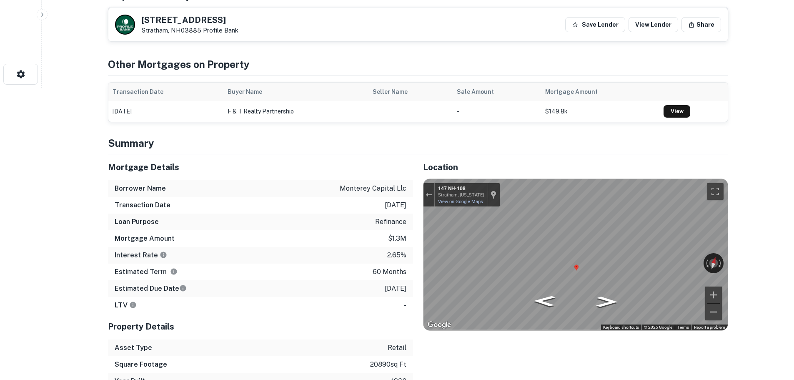
click at [182, 17] on h5 "145 Portsmouth Ave" at bounding box center [190, 20] width 97 height 8
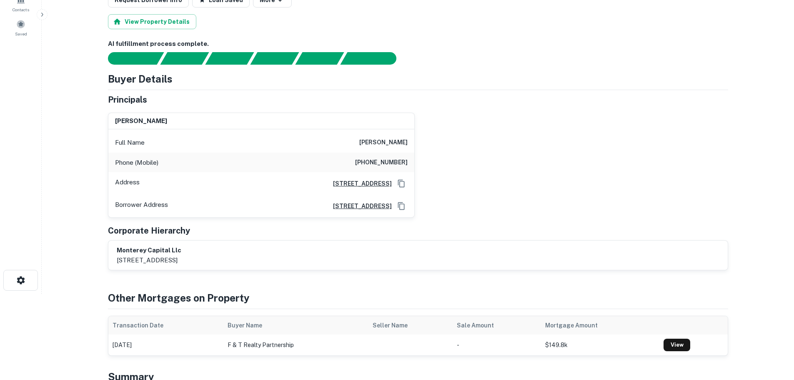
scroll to position [0, 0]
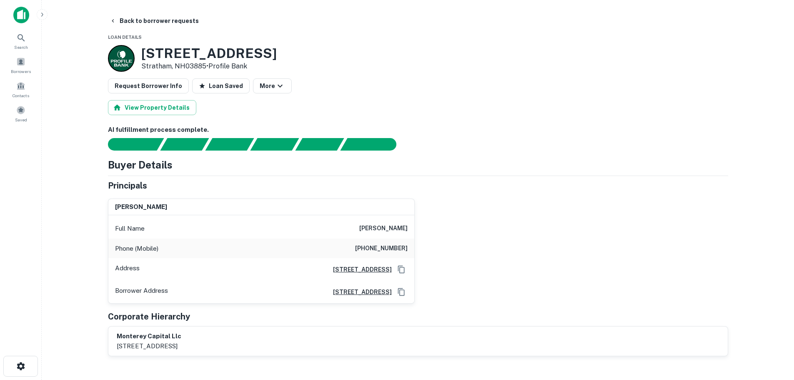
click at [397, 251] on h6 "(603) 743-3832" at bounding box center [381, 248] width 53 height 10
click at [179, 23] on button "Back to borrower requests" at bounding box center [154, 20] width 96 height 15
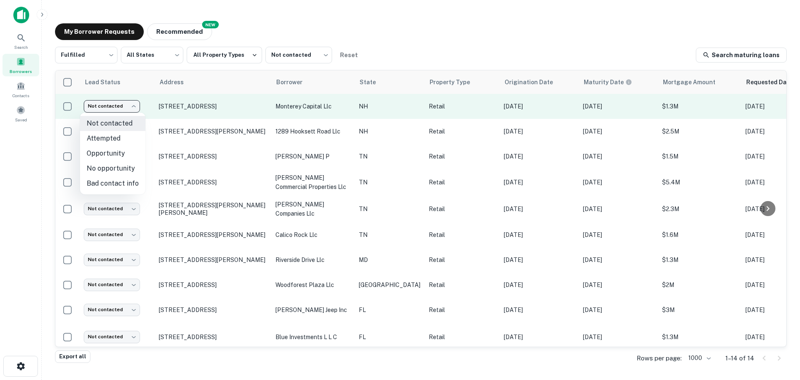
click at [127, 107] on body "Search Borrowers Contacts Saved My Borrower Requests NEW Recommended Fulfilled …" at bounding box center [400, 190] width 800 height 380
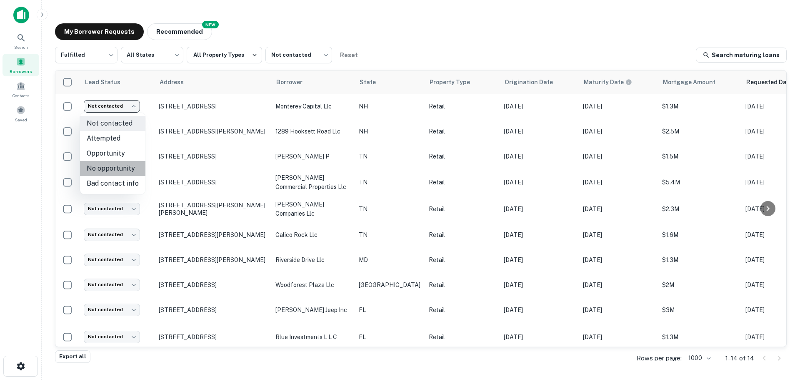
click at [118, 171] on li "No opportunity" at bounding box center [112, 168] width 65 height 15
type input "**********"
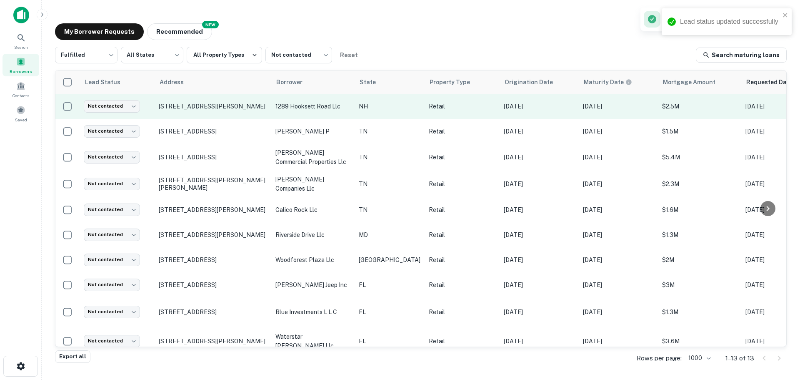
click at [213, 106] on p "1285 Hooksett Rd Hooksett, NH03106" at bounding box center [213, 107] width 108 height 8
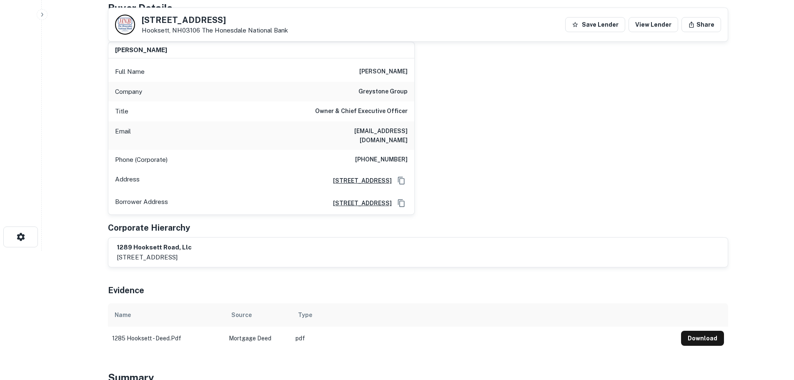
scroll to position [125, 0]
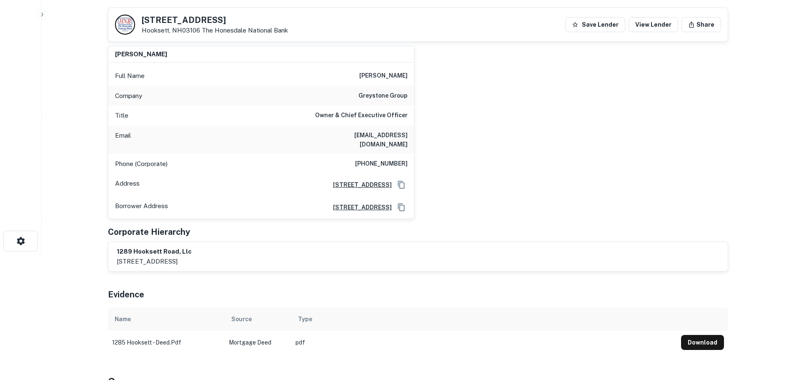
click at [379, 78] on h6 "antonio m. cassisi" at bounding box center [383, 76] width 48 height 10
click at [381, 159] on h6 "(401) 274-8003" at bounding box center [381, 164] width 53 height 10
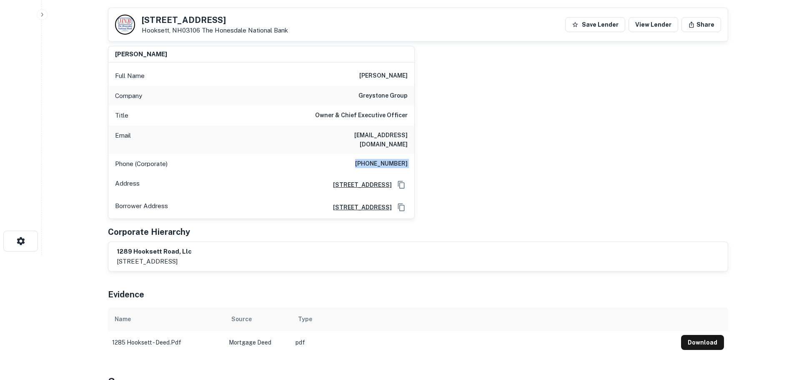
click at [381, 159] on h6 "(401) 274-8003" at bounding box center [381, 164] width 53 height 10
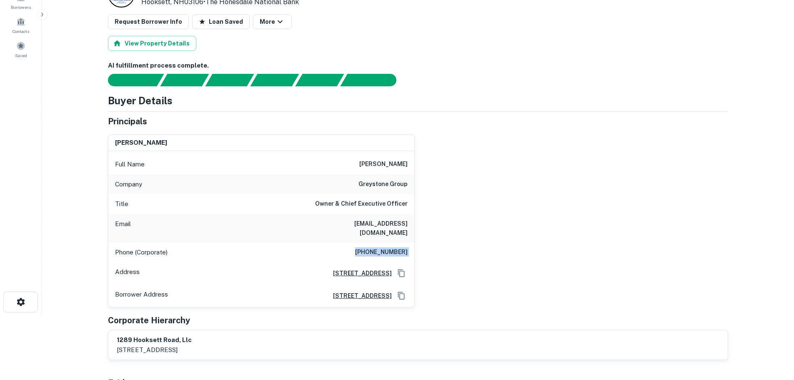
scroll to position [0, 0]
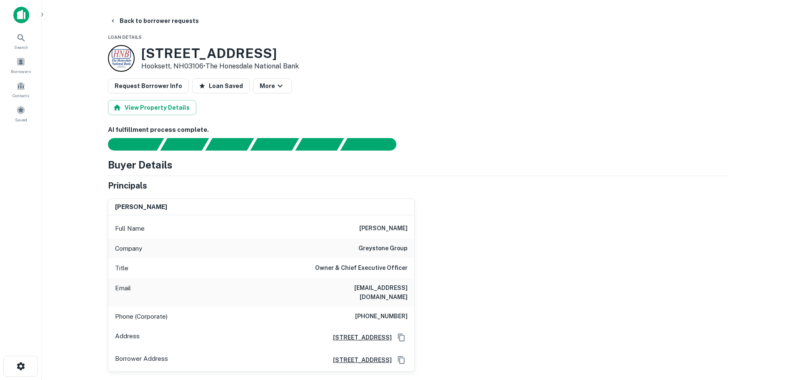
click at [172, 53] on h3 "1285 Hooksett Rd" at bounding box center [220, 53] width 158 height 16
click at [173, 53] on h3 "1285 Hooksett Rd" at bounding box center [220, 53] width 158 height 16
click at [174, 53] on h3 "1285 Hooksett Rd" at bounding box center [220, 53] width 158 height 16
click at [391, 311] on h6 "(401) 274-8003" at bounding box center [381, 316] width 53 height 10
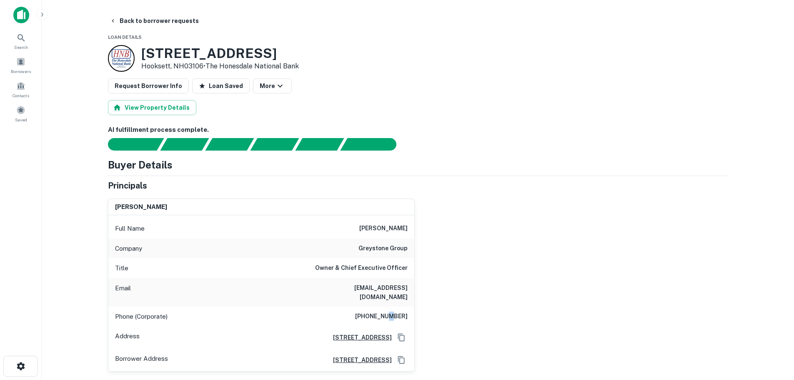
click at [391, 311] on h6 "(401) 274-8003" at bounding box center [381, 316] width 53 height 10
click at [167, 21] on button "Back to borrower requests" at bounding box center [154, 20] width 96 height 15
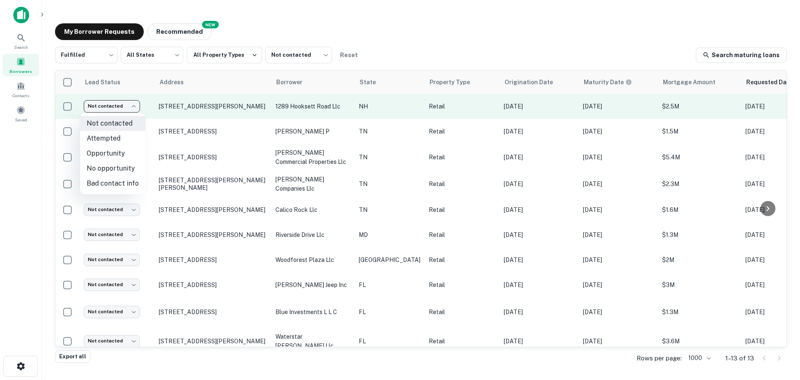
click at [137, 111] on body "Search Borrowers Contacts Saved My Borrower Requests NEW Recommended Fulfilled …" at bounding box center [400, 190] width 800 height 380
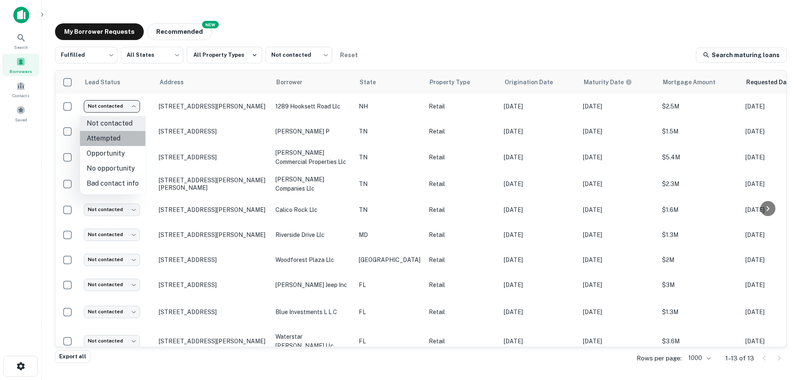
click at [128, 136] on li "Attempted" at bounding box center [112, 138] width 65 height 15
type input "*********"
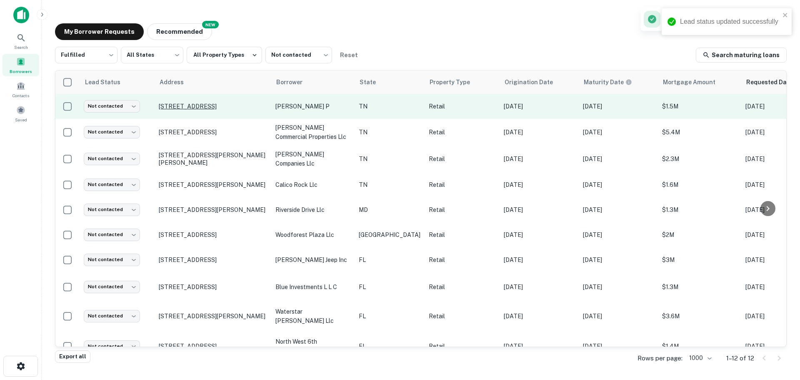
click at [218, 104] on p "2010 Providence Pkwy Mount Juliet, TN37122" at bounding box center [213, 107] width 108 height 8
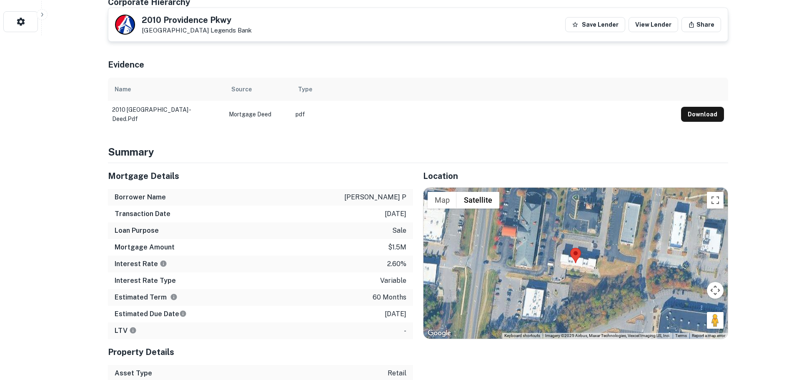
scroll to position [375, 0]
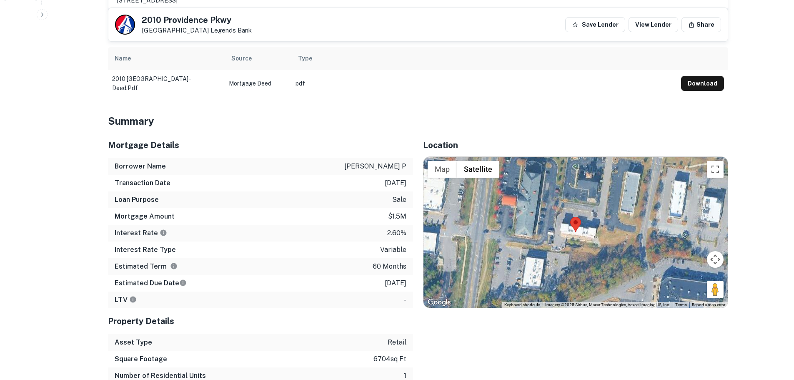
click at [165, 19] on h5 "2010 Providence Pkwy" at bounding box center [197, 20] width 110 height 8
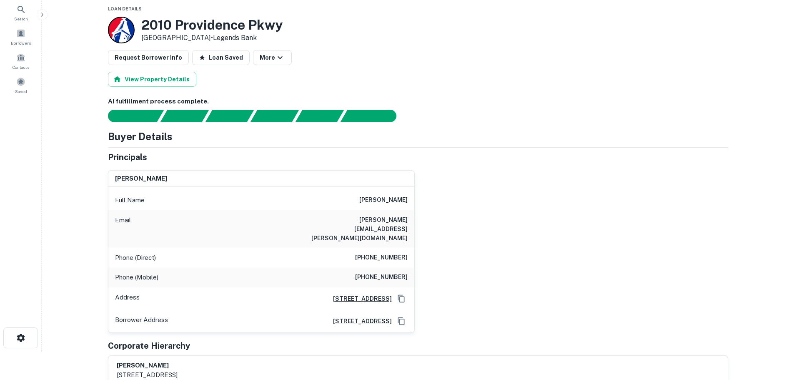
scroll to position [0, 0]
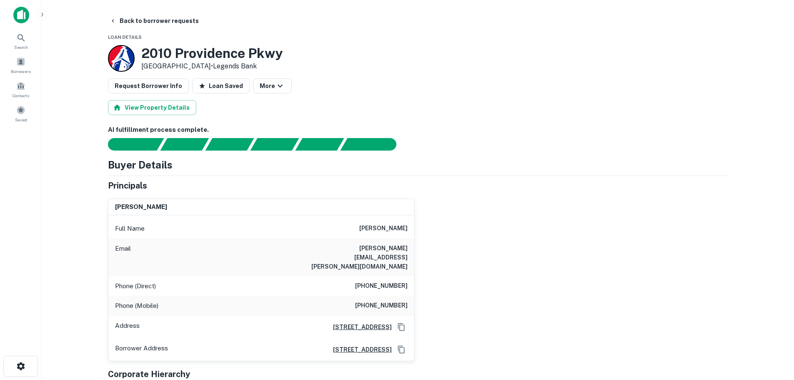
click at [391, 281] on h6 "(931) 648-9938" at bounding box center [381, 286] width 53 height 10
click at [393, 281] on h6 "(931) 648-9938" at bounding box center [381, 286] width 53 height 10
click at [401, 301] on h6 "(931) 552-1468" at bounding box center [381, 306] width 53 height 10
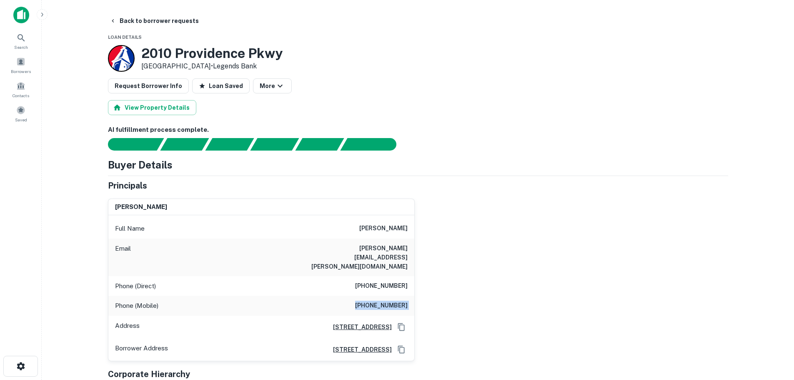
click at [401, 301] on h6 "(931) 552-1468" at bounding box center [381, 306] width 53 height 10
click at [161, 21] on button "Back to borrower requests" at bounding box center [154, 20] width 96 height 15
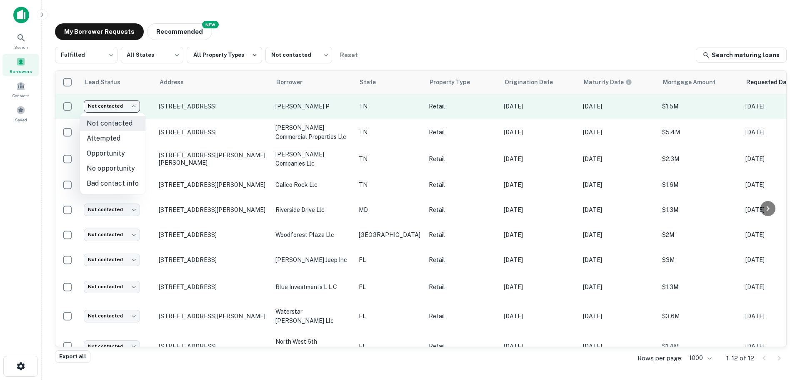
click at [139, 110] on body "Search Borrowers Contacts Saved My Borrower Requests NEW Recommended Fulfilled …" at bounding box center [400, 190] width 800 height 380
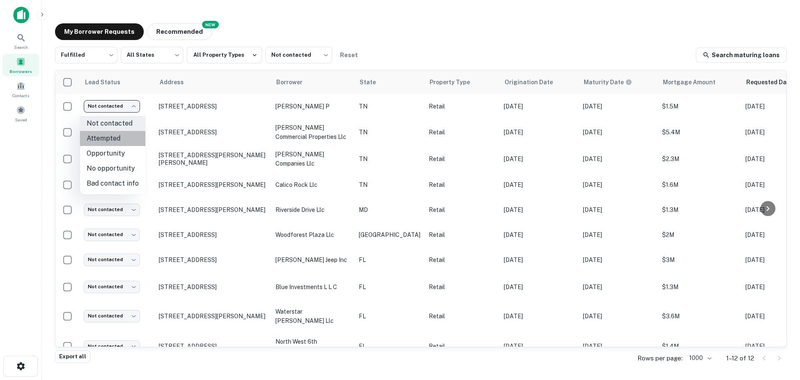
click at [131, 135] on li "Attempted" at bounding box center [112, 138] width 65 height 15
type input "*********"
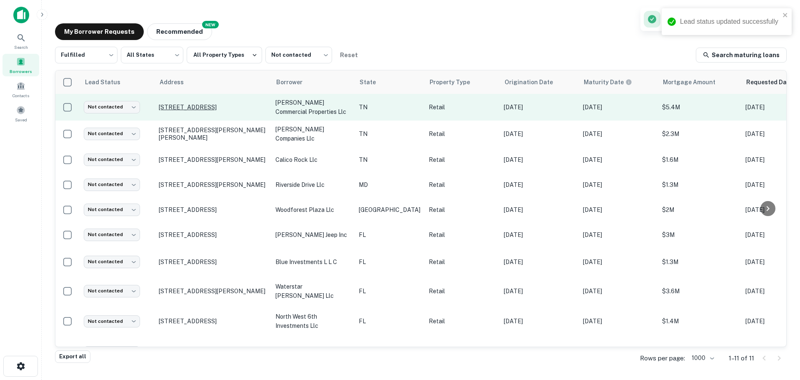
click at [204, 106] on p "1370 Nashville Hwy Columbia, TN38401" at bounding box center [213, 107] width 108 height 8
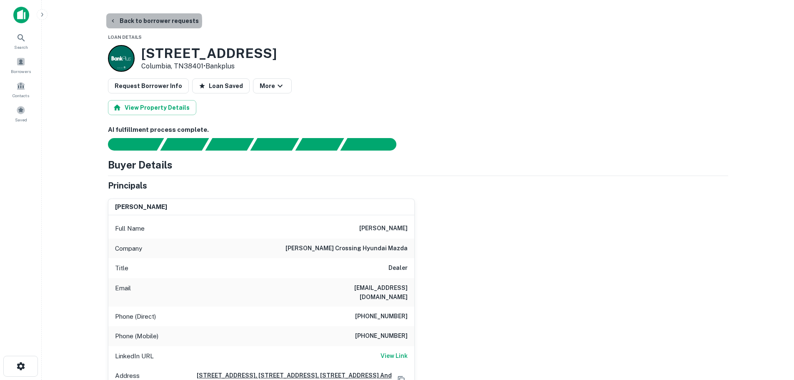
click at [153, 21] on button "Back to borrower requests" at bounding box center [154, 20] width 96 height 15
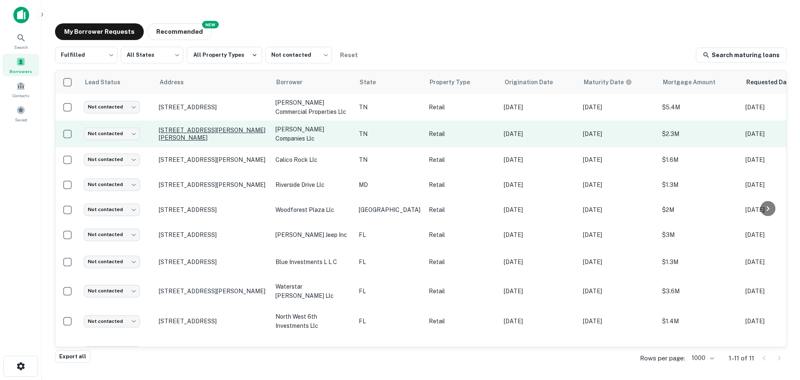
click at [223, 127] on p "9565 Middlebrook Pike Knoxville, TN37931" at bounding box center [213, 133] width 108 height 15
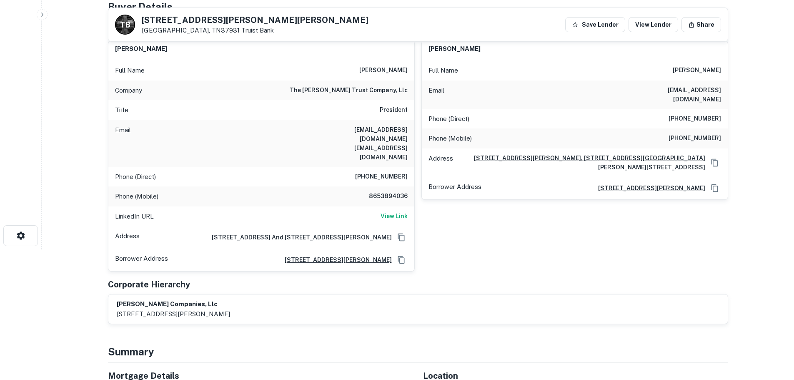
scroll to position [83, 0]
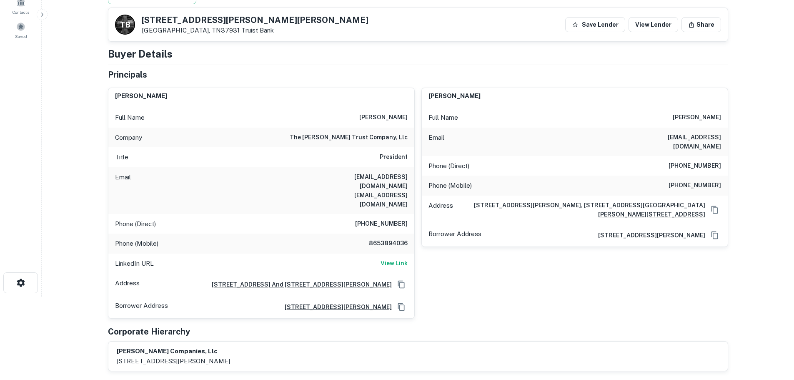
click at [401, 258] on h6 "View Link" at bounding box center [394, 262] width 27 height 9
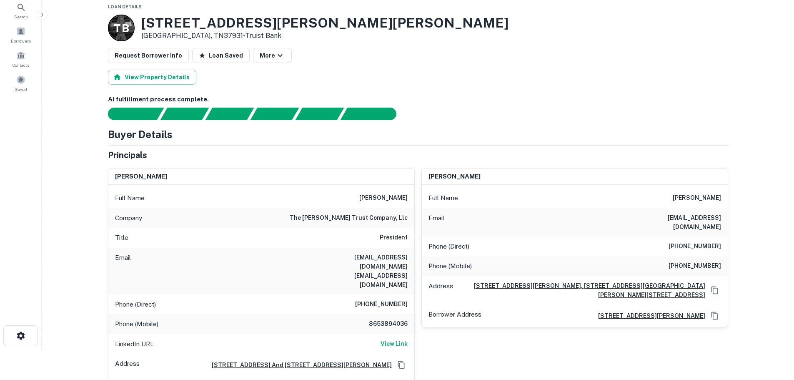
scroll to position [0, 0]
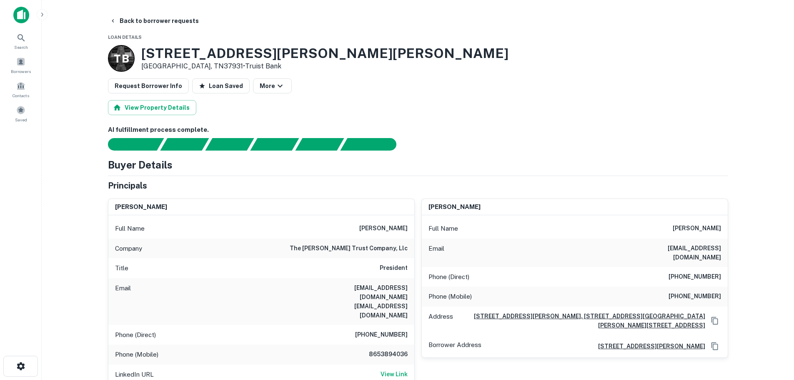
click at [281, 50] on h3 "9565 Middlebrook Pike" at bounding box center [324, 53] width 367 height 16
click at [281, 51] on h3 "9565 Middlebrook Pike" at bounding box center [324, 53] width 367 height 16
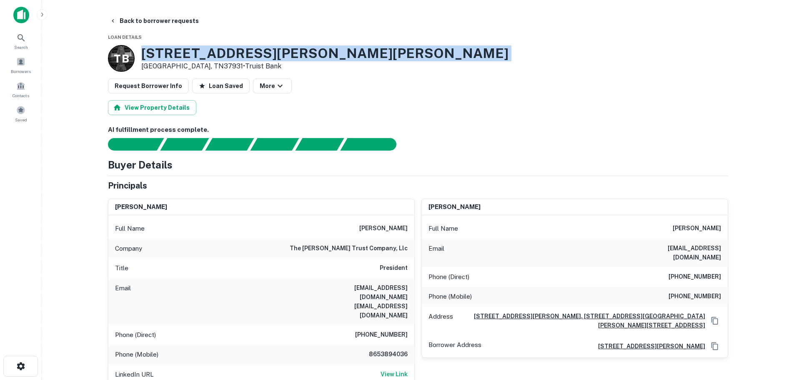
click at [281, 51] on h3 "9565 Middlebrook Pike" at bounding box center [324, 53] width 367 height 16
click at [191, 46] on h3 "9565 Middlebrook Pike" at bounding box center [324, 53] width 367 height 16
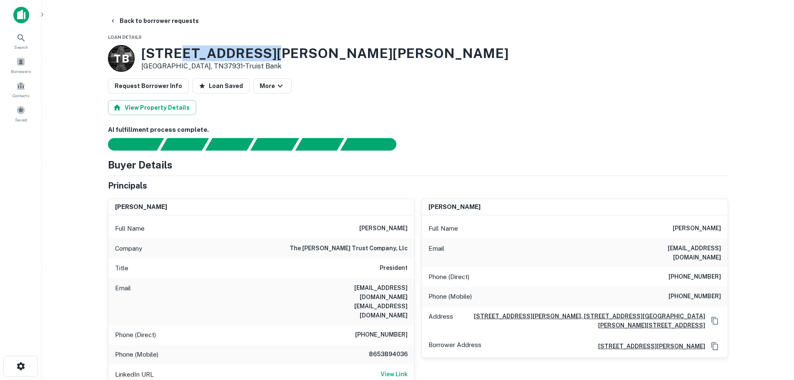
click at [191, 46] on h3 "9565 Middlebrook Pike" at bounding box center [324, 53] width 367 height 16
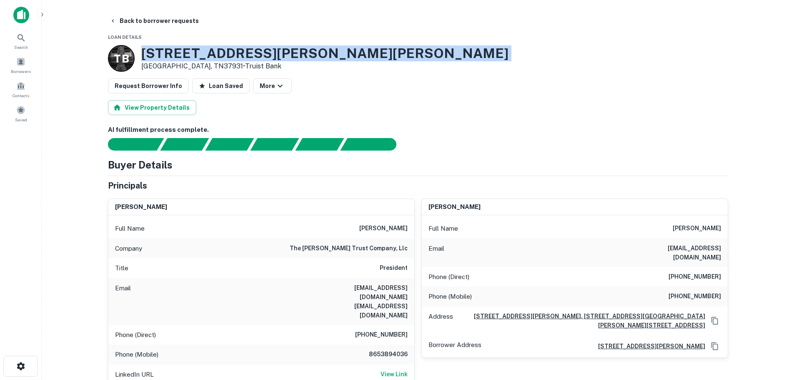
click at [191, 46] on h3 "9565 Middlebrook Pike" at bounding box center [324, 53] width 367 height 16
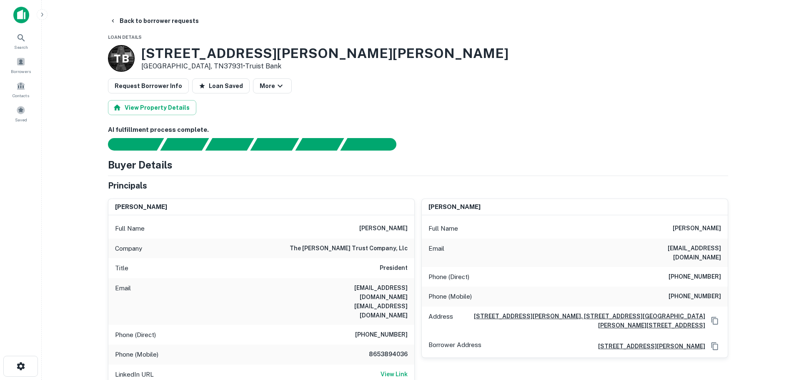
click at [393, 330] on h6 "(865) 671-6317" at bounding box center [381, 335] width 53 height 10
click at [171, 19] on button "Back to borrower requests" at bounding box center [154, 20] width 96 height 15
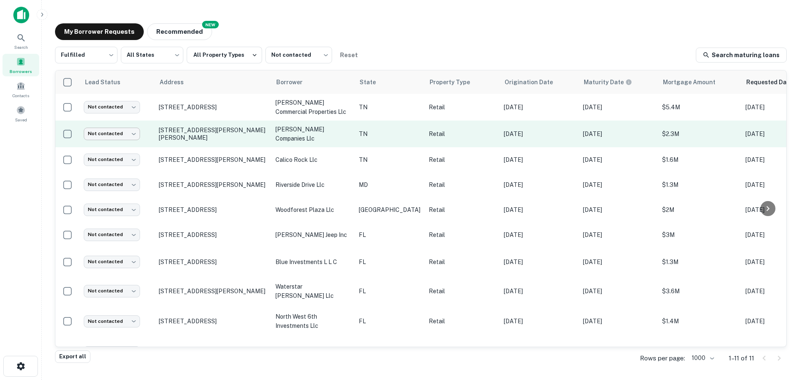
click at [129, 132] on body "Search Borrowers Contacts Saved My Borrower Requests NEW Recommended Fulfilled …" at bounding box center [400, 190] width 800 height 380
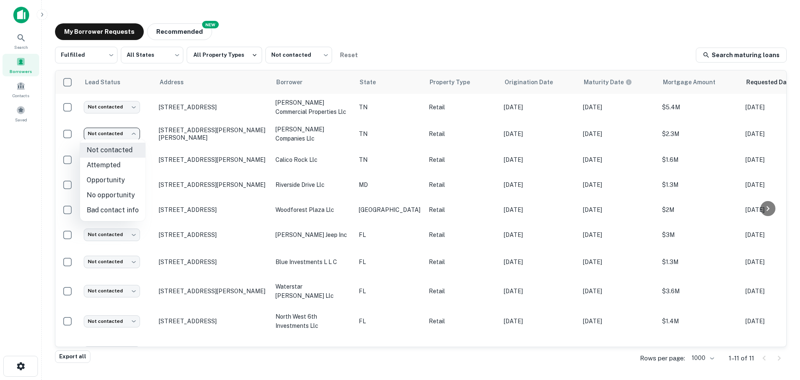
click at [192, 132] on div at bounding box center [400, 190] width 800 height 380
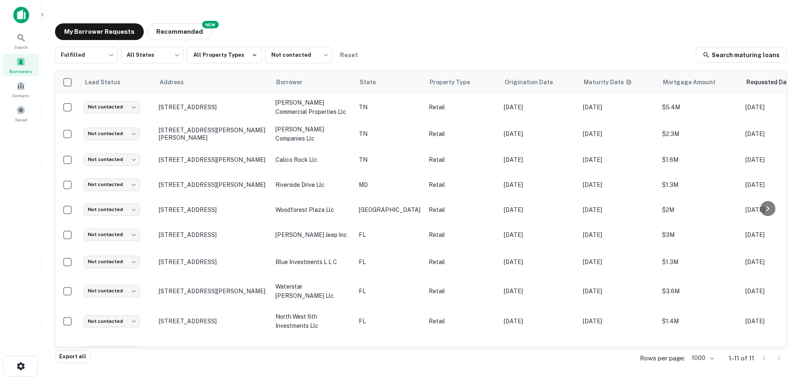
click at [192, 132] on p "9565 Middlebrook Pike Knoxville, TN37931" at bounding box center [213, 133] width 108 height 15
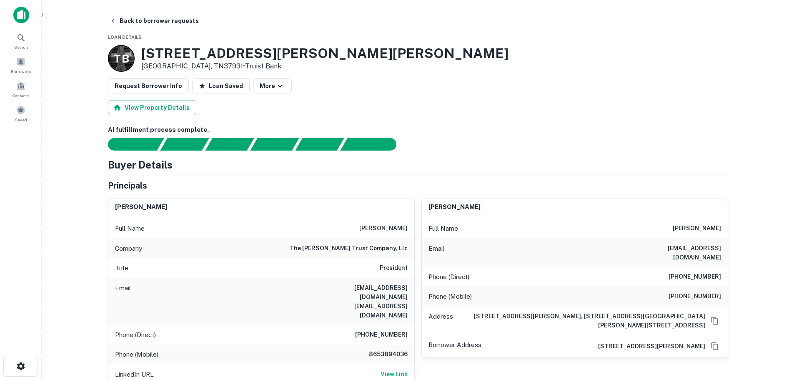
click at [704, 272] on h6 "(614) 871-9144" at bounding box center [695, 277] width 53 height 10
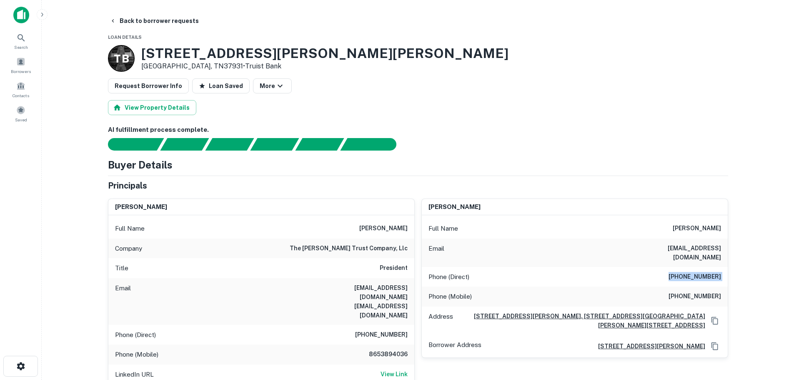
click at [698, 274] on div "Phone (Direct) (614) 871-9144" at bounding box center [575, 277] width 306 height 20
click at [716, 291] on h6 "(859) 229-9156" at bounding box center [695, 296] width 53 height 10
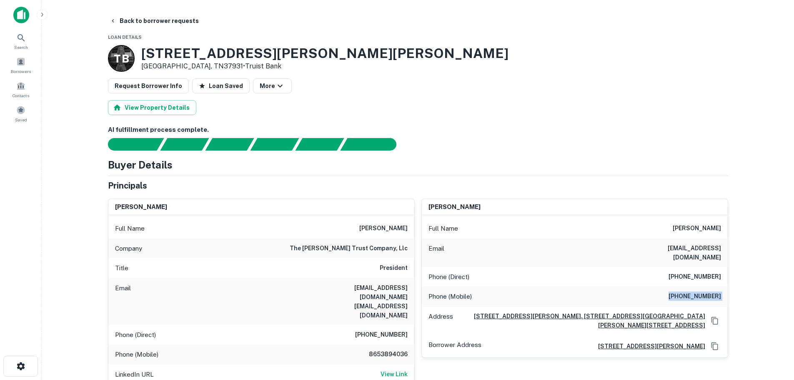
click at [716, 291] on h6 "(859) 229-9156" at bounding box center [695, 296] width 53 height 10
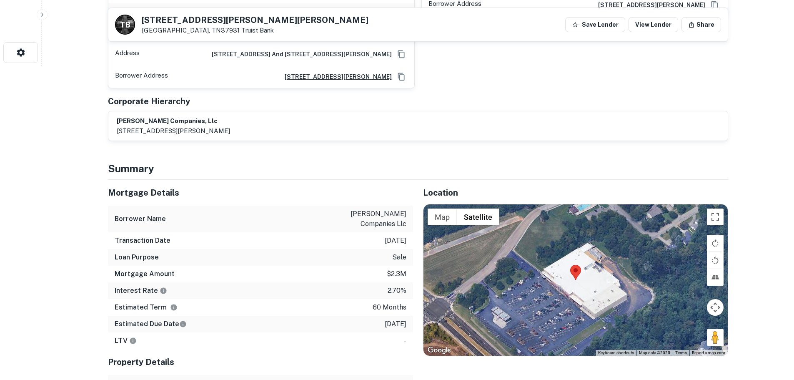
scroll to position [334, 0]
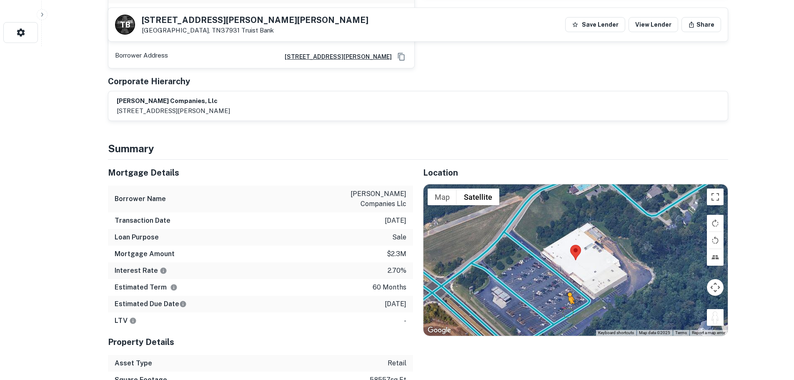
drag, startPoint x: 714, startPoint y: 300, endPoint x: 552, endPoint y: 295, distance: 161.8
click at [552, 295] on div "To activate drag with keyboard, press Alt + Enter. Once in keyboard drag state,…" at bounding box center [576, 259] width 304 height 151
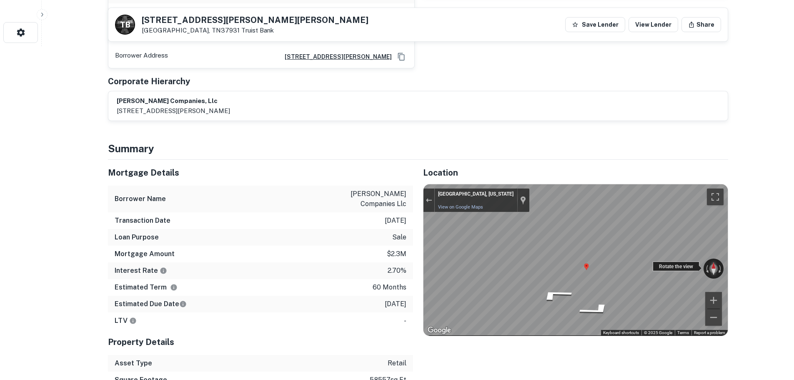
click at [712, 249] on div "← Move left → Move right ↑ Move up ↓ Move down + Zoom in - Zoom out Knoxville, …" at bounding box center [576, 259] width 304 height 151
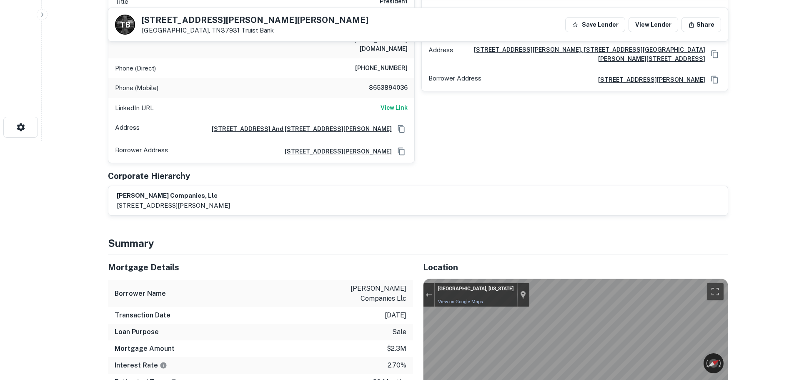
scroll to position [292, 0]
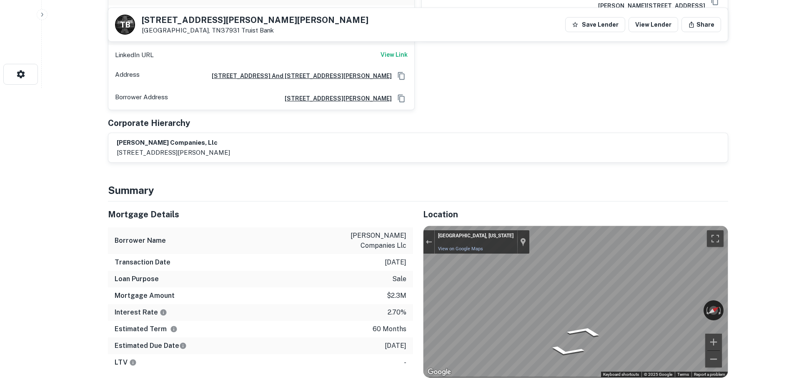
click at [709, 306] on div "Map" at bounding box center [576, 301] width 304 height 151
drag, startPoint x: 573, startPoint y: 312, endPoint x: 720, endPoint y: 291, distance: 148.3
click at [720, 291] on div "← Move left → Move right ↑ Move up ↓ Move down + Zoom in - Zoom out Knoxville, …" at bounding box center [576, 301] width 304 height 151
click at [701, 293] on div "← Move left → Move right ↑ Move up ↓ Move down + Zoom in - Zoom out Knoxville, …" at bounding box center [576, 301] width 304 height 151
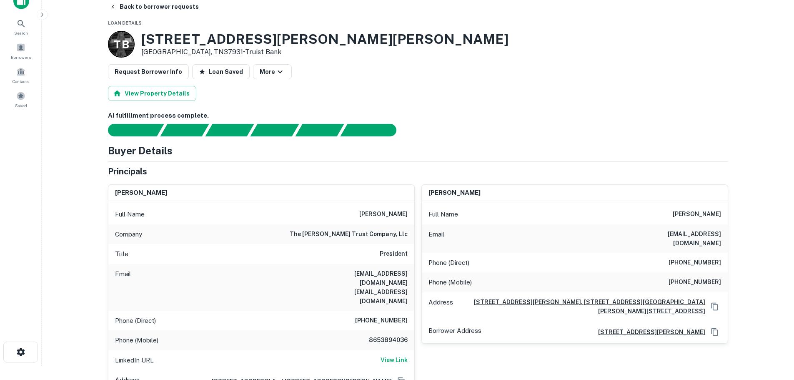
scroll to position [0, 0]
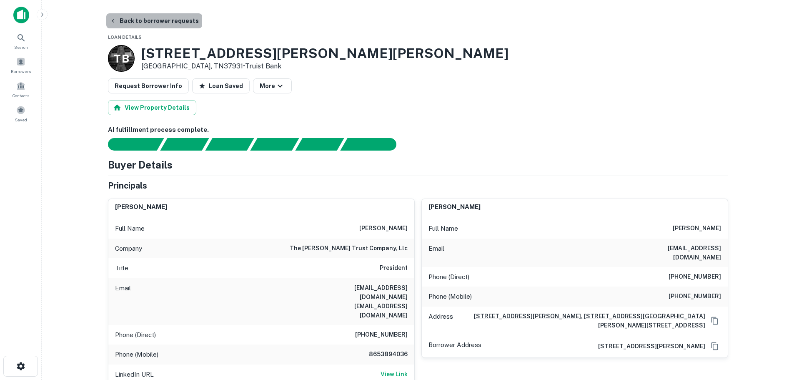
click at [160, 26] on button "Back to borrower requests" at bounding box center [154, 20] width 96 height 15
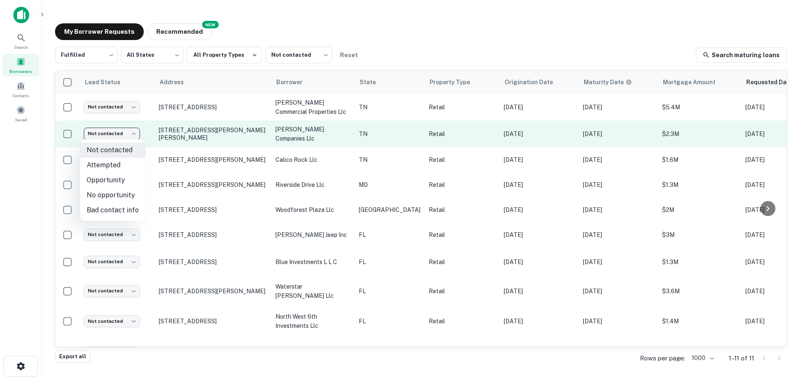
click at [104, 136] on body "Search Borrowers Contacts Saved My Borrower Requests NEW Recommended Fulfilled …" at bounding box center [400, 190] width 800 height 380
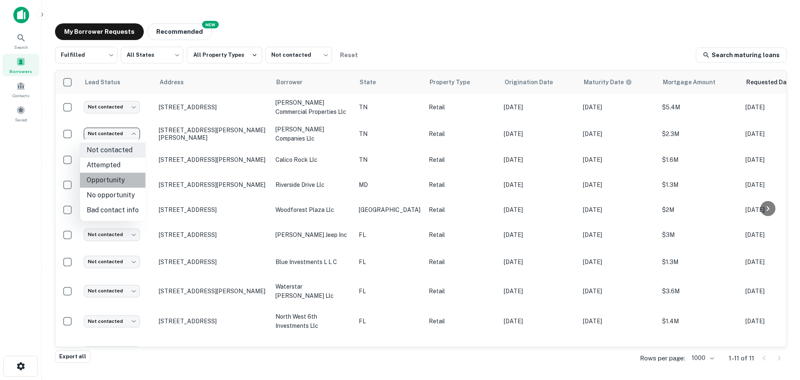
click at [115, 177] on li "Opportunity" at bounding box center [112, 180] width 65 height 15
type input "**********"
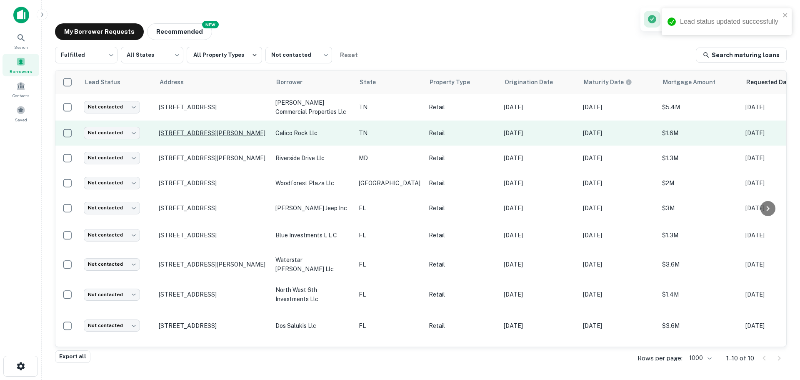
click at [228, 129] on p "2690 Spring Meade Blvd Columbia, TN38401" at bounding box center [213, 133] width 108 height 8
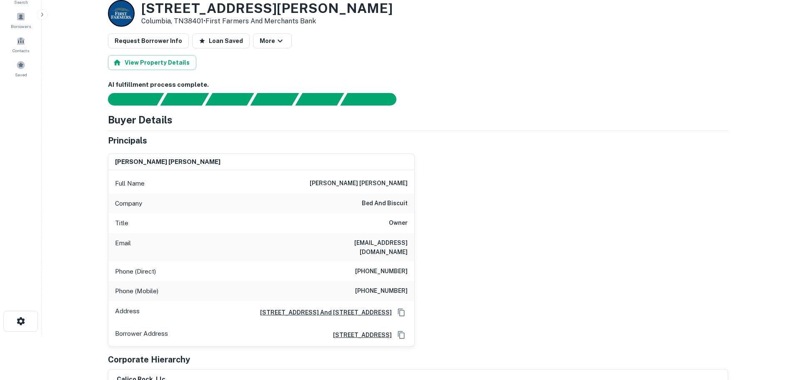
scroll to position [42, 0]
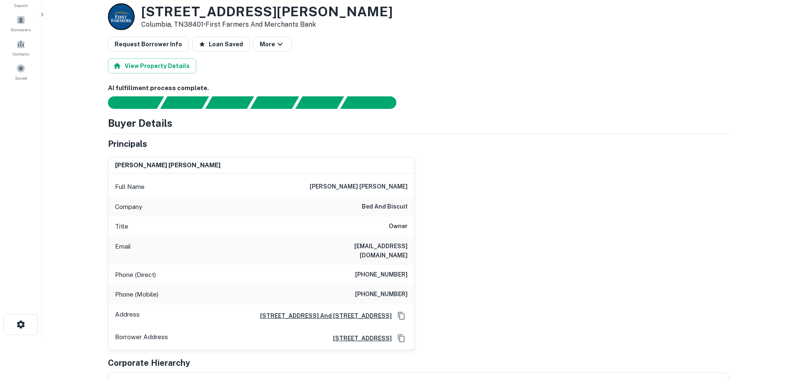
click at [258, 12] on h3 "2690 Spring Meade Blvd" at bounding box center [266, 12] width 251 height 16
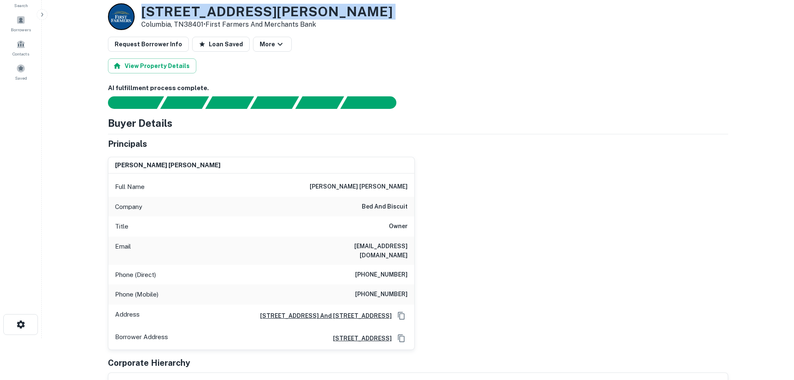
click at [258, 12] on h3 "2690 Spring Meade Blvd" at bounding box center [266, 12] width 251 height 16
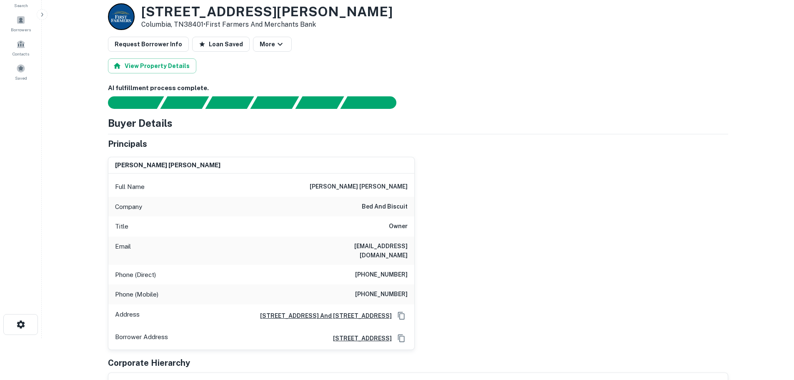
click at [381, 270] on h6 "(931) 388-3829" at bounding box center [381, 275] width 53 height 10
click at [390, 270] on h6 "(931) 388-3829" at bounding box center [381, 275] width 53 height 10
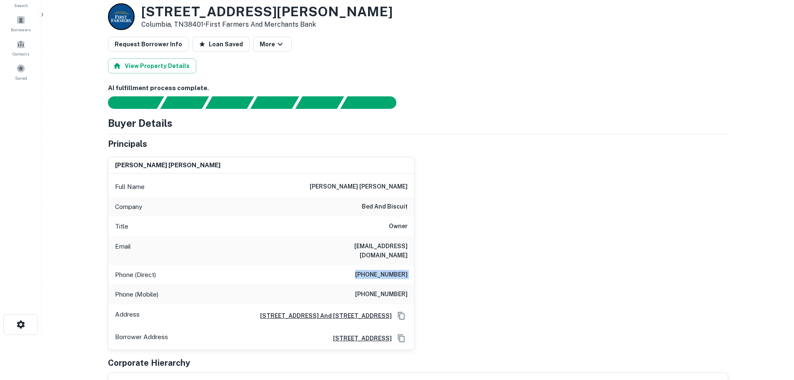
click at [390, 270] on h6 "(931) 388-3829" at bounding box center [381, 275] width 53 height 10
click at [400, 289] on h6 "(314) 368-6590" at bounding box center [381, 294] width 53 height 10
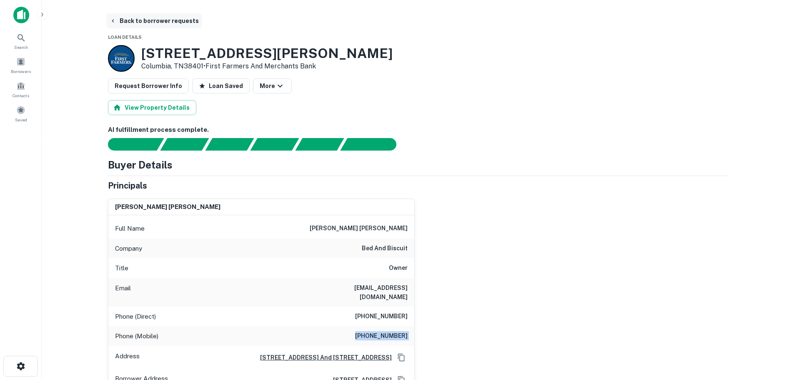
click at [165, 22] on button "Back to borrower requests" at bounding box center [154, 20] width 96 height 15
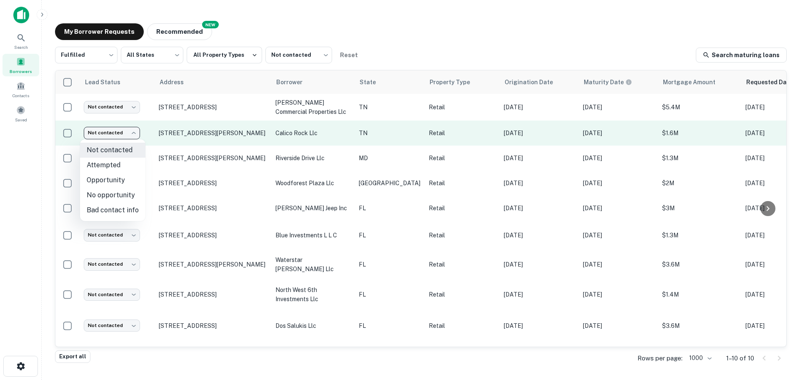
click at [132, 128] on body "Search Borrowers Contacts Saved My Borrower Requests NEW Recommended Fulfilled …" at bounding box center [400, 190] width 800 height 380
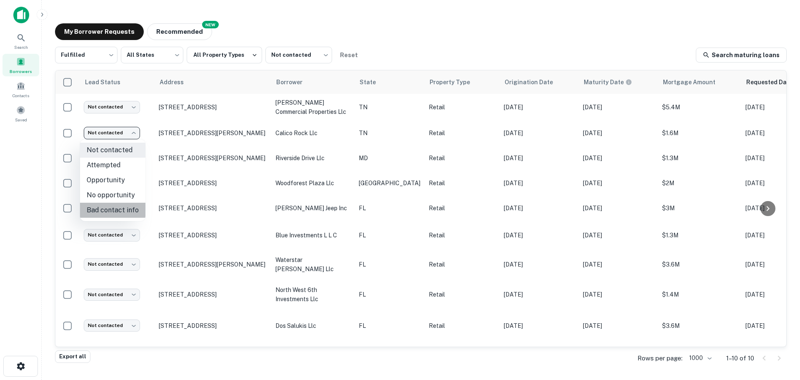
click at [122, 207] on li "Bad contact info" at bounding box center [112, 210] width 65 height 15
type input "**********"
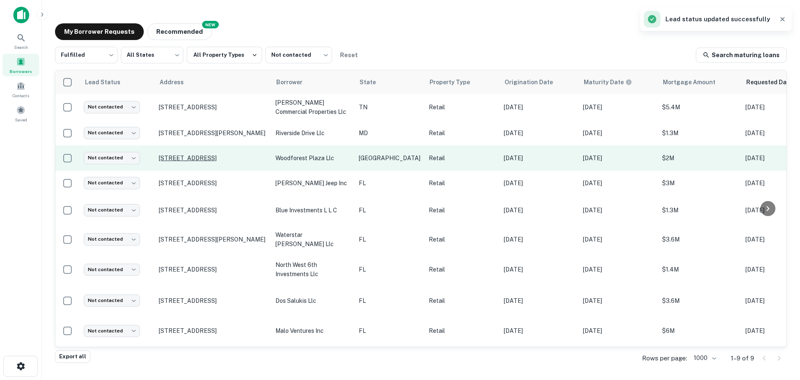
click at [213, 159] on p "6875 Fm 1488 Rd Magnolia, TX77354" at bounding box center [213, 158] width 108 height 8
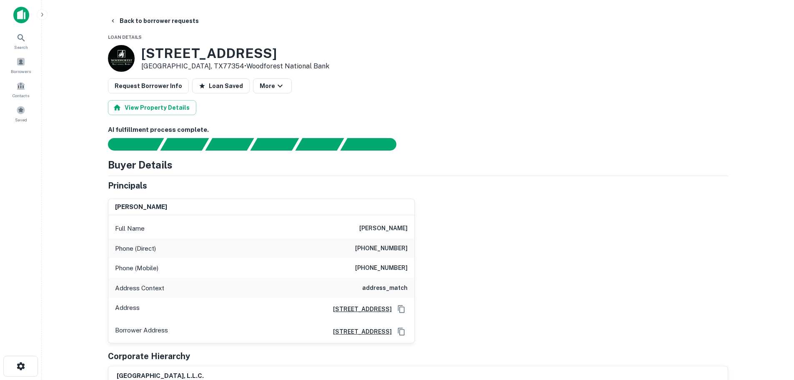
click at [198, 48] on h3 "6875 Fm 1488 Rd" at bounding box center [235, 53] width 188 height 16
click at [385, 247] on h6 "(281) 364-1039" at bounding box center [381, 248] width 53 height 10
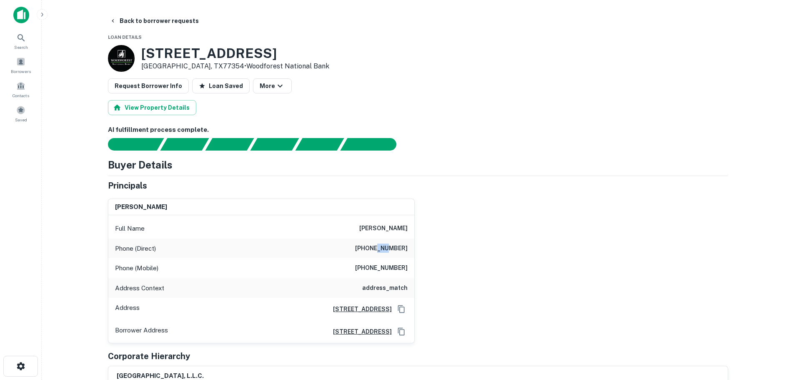
click at [385, 247] on h6 "(281) 364-1039" at bounding box center [381, 248] width 53 height 10
click at [376, 271] on h6 "(281) 744-3815" at bounding box center [381, 268] width 53 height 10
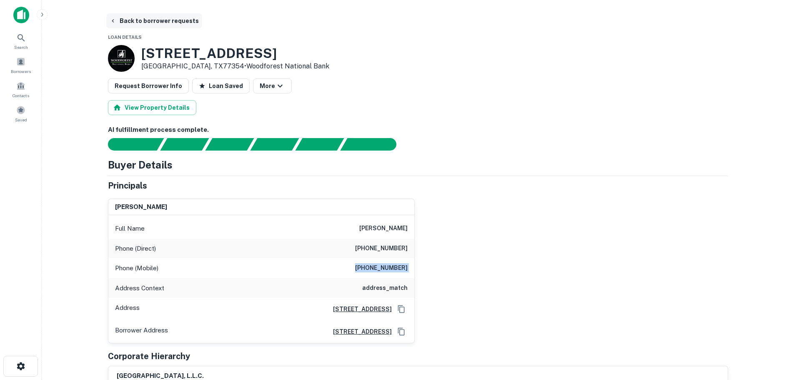
click at [147, 19] on button "Back to borrower requests" at bounding box center [154, 20] width 96 height 15
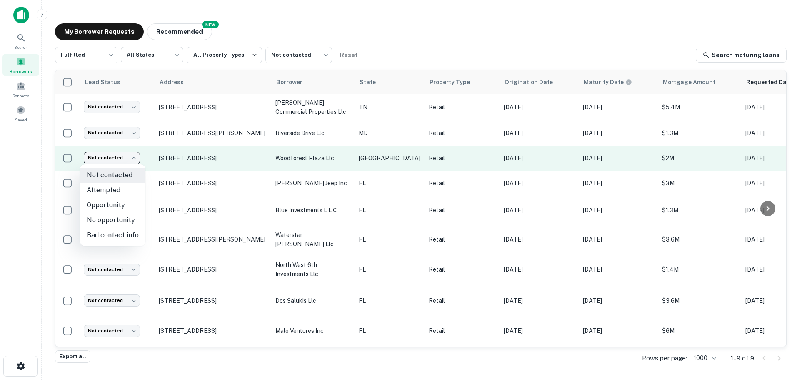
click at [125, 158] on body "Search Borrowers Contacts Saved My Borrower Requests NEW Recommended Fulfilled …" at bounding box center [400, 190] width 800 height 380
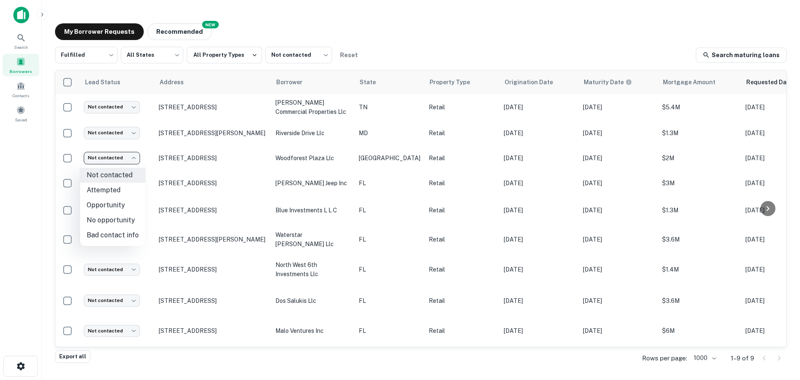
click at [123, 188] on li "Attempted" at bounding box center [112, 190] width 65 height 15
type input "*********"
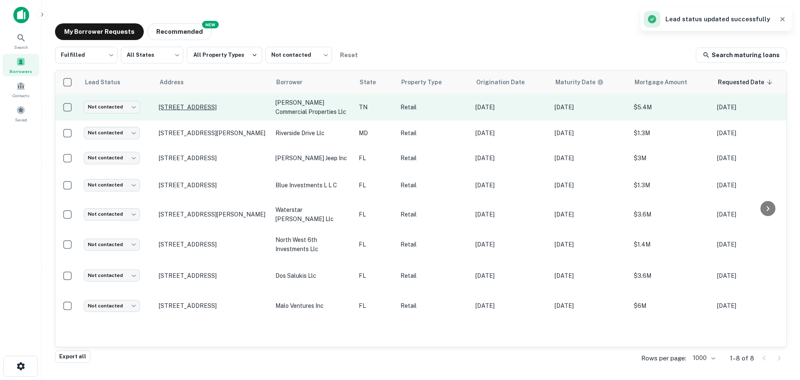
click at [198, 111] on p "1370 Nashville Hwy Columbia, TN38401" at bounding box center [213, 107] width 108 height 8
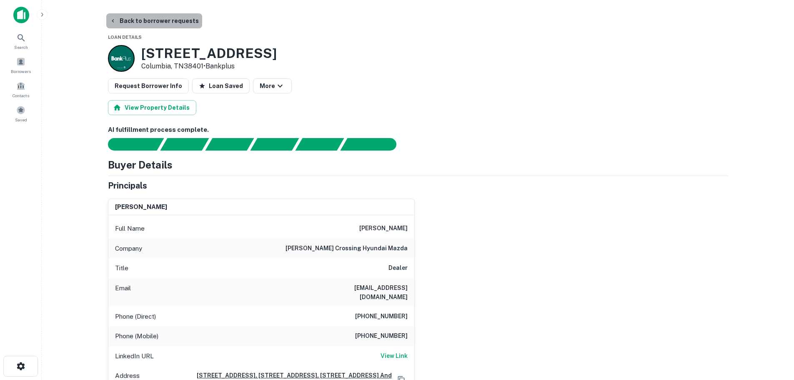
click at [172, 19] on button "Back to borrower requests" at bounding box center [154, 20] width 96 height 15
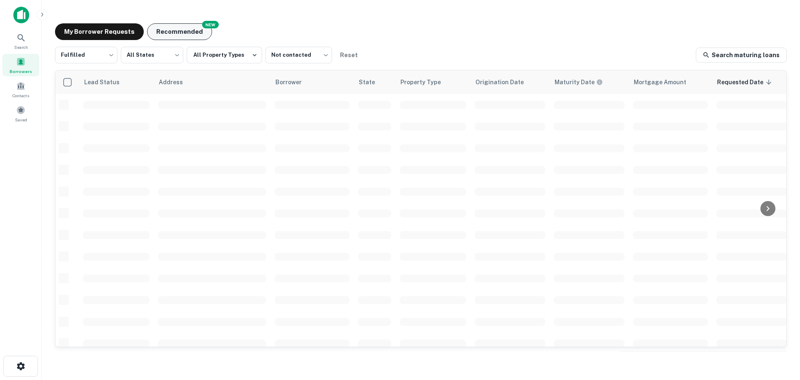
click at [189, 29] on button "Recommended" at bounding box center [179, 31] width 65 height 17
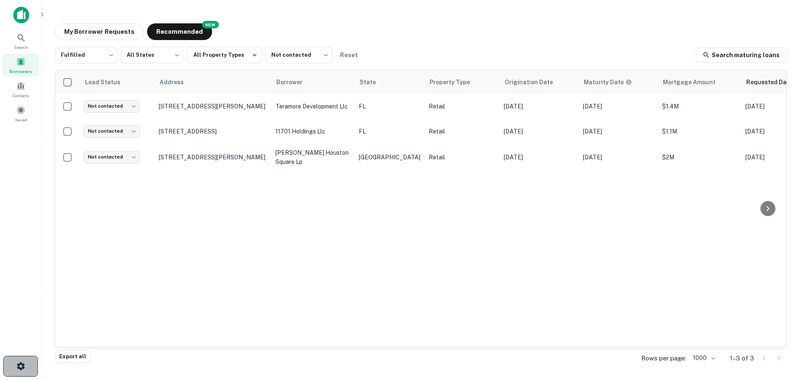
click at [23, 365] on icon "button" at bounding box center [21, 366] width 8 height 8
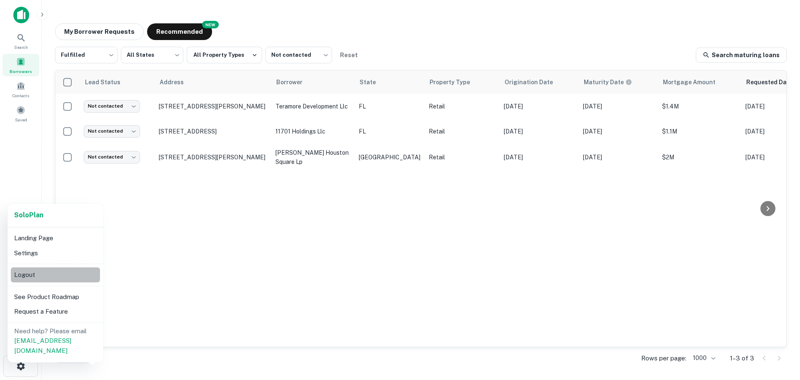
click at [37, 274] on li "Logout" at bounding box center [55, 274] width 89 height 15
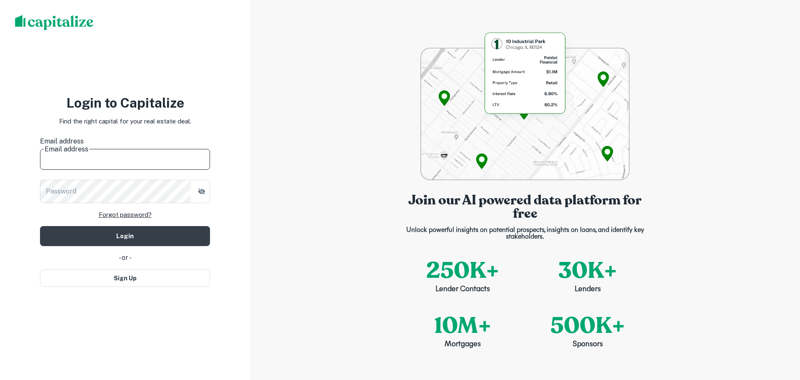
click at [125, 155] on input "Email address" at bounding box center [125, 157] width 170 height 23
type input "**********"
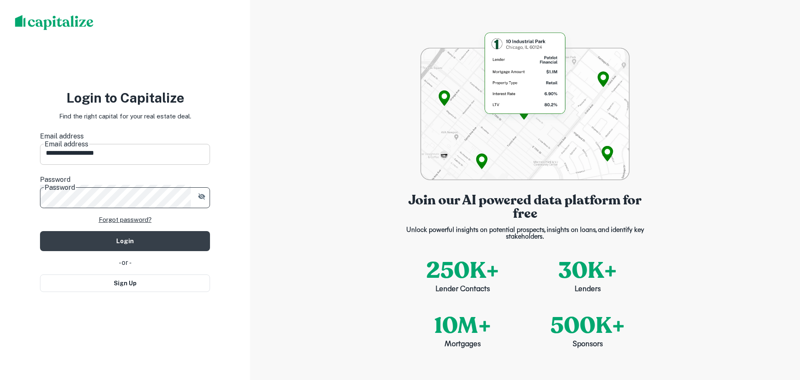
click at [40, 231] on button "Login" at bounding box center [125, 241] width 170 height 20
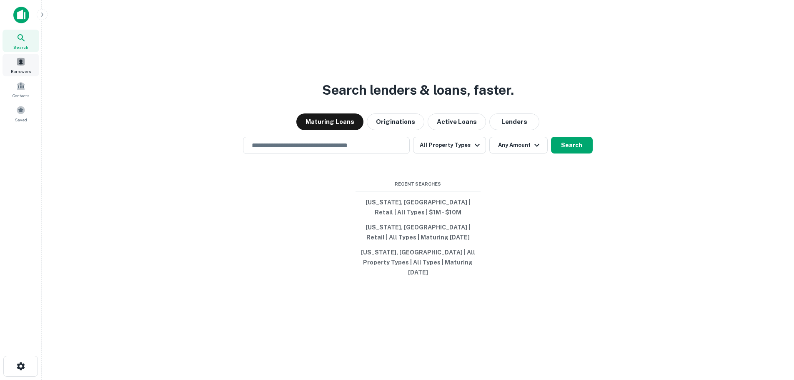
click at [6, 61] on div "Borrowers" at bounding box center [21, 65] width 37 height 23
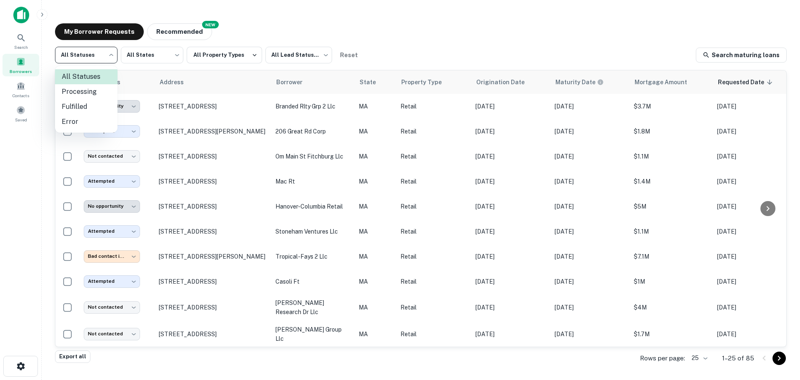
click at [97, 57] on body "**********" at bounding box center [400, 190] width 800 height 380
click at [98, 104] on li "Fulfilled" at bounding box center [86, 106] width 63 height 15
type input "*********"
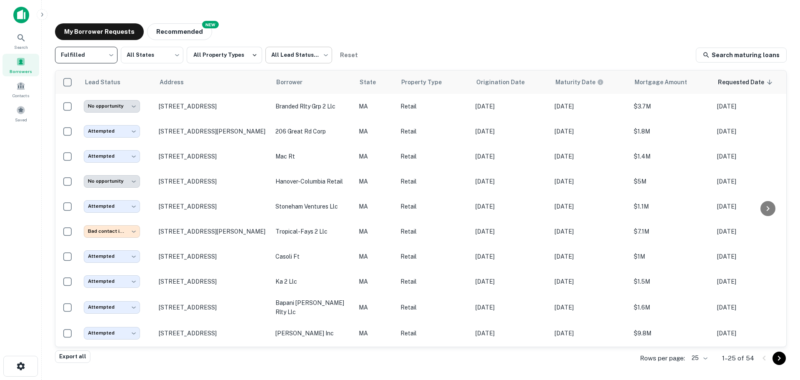
click at [311, 57] on body "**********" at bounding box center [400, 190] width 800 height 380
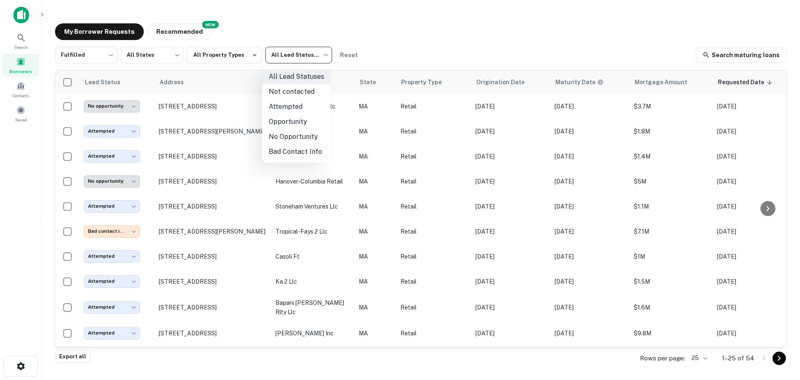
click at [310, 88] on li "Not contacted" at bounding box center [296, 91] width 69 height 15
type input "****"
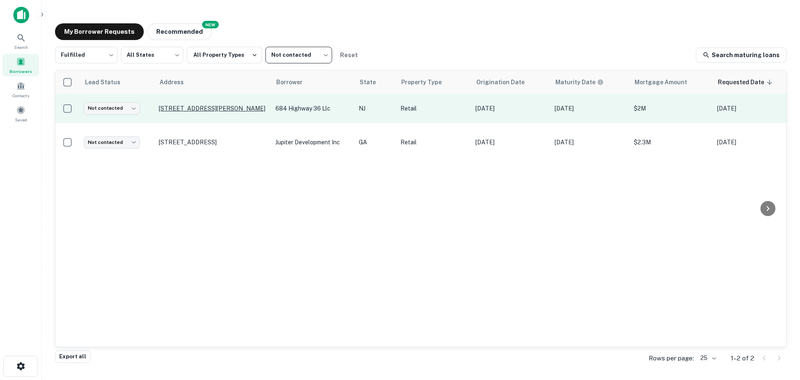
click at [191, 111] on p "[STREET_ADDRESS][PERSON_NAME]" at bounding box center [213, 109] width 108 height 8
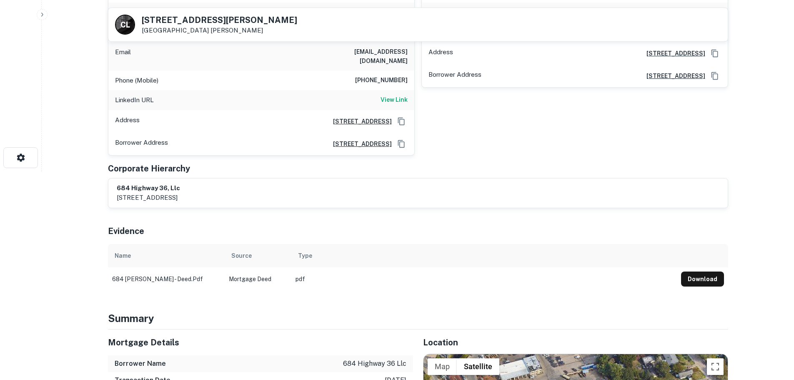
scroll to position [334, 0]
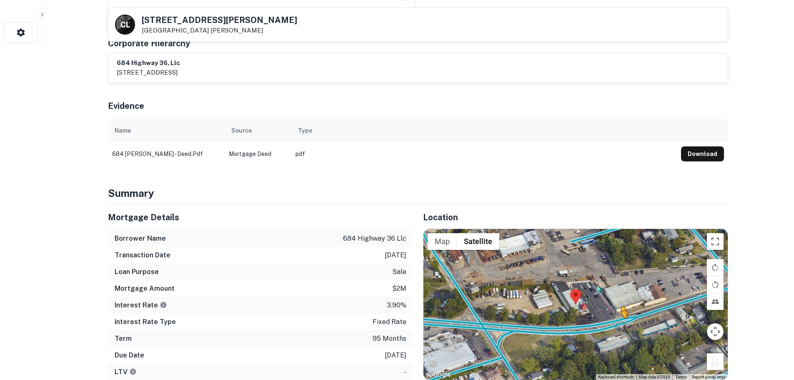
drag, startPoint x: 714, startPoint y: 355, endPoint x: 609, endPoint y: 314, distance: 112.7
click at [609, 314] on div "To activate drag with keyboard, press Alt + Enter. Once in keyboard drag state,…" at bounding box center [576, 304] width 304 height 151
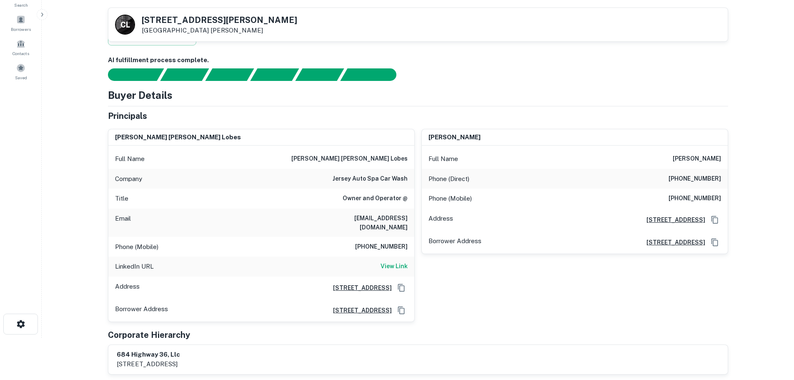
scroll to position [42, 0]
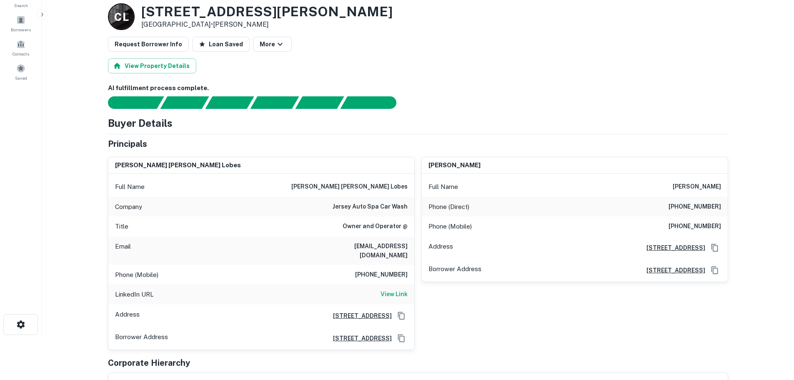
click at [389, 270] on h6 "[PHONE_NUMBER]" at bounding box center [381, 275] width 53 height 10
copy h6 "[PHONE_NUMBER]"
click at [405, 289] on h6 "View Link" at bounding box center [394, 293] width 27 height 9
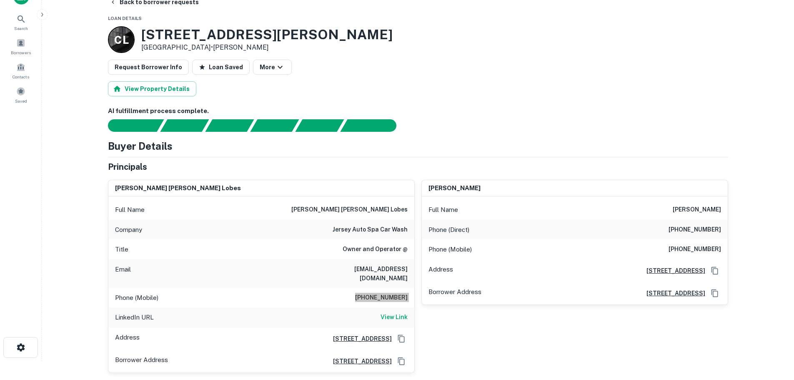
scroll to position [0, 0]
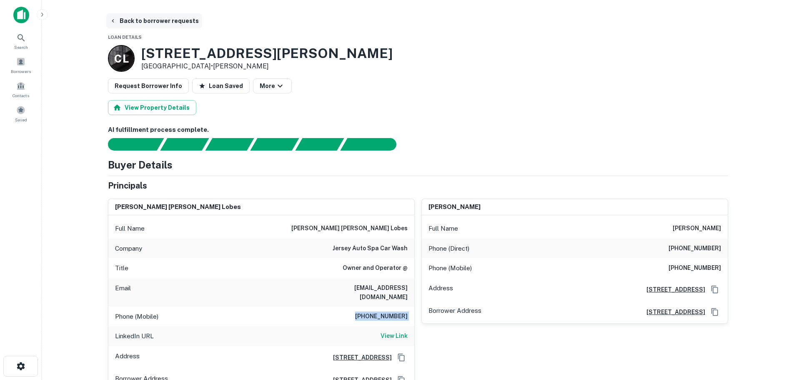
click at [155, 26] on button "Back to borrower requests" at bounding box center [154, 20] width 96 height 15
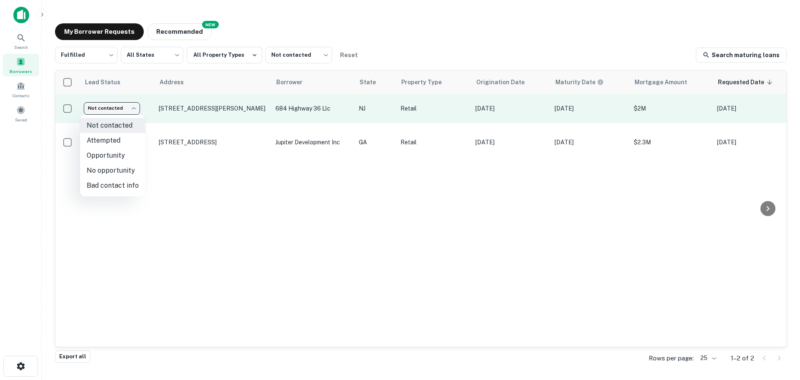
click at [129, 113] on body "Search Borrowers Contacts Saved My Borrower Requests NEW Recommended Fulfilled …" at bounding box center [400, 190] width 800 height 380
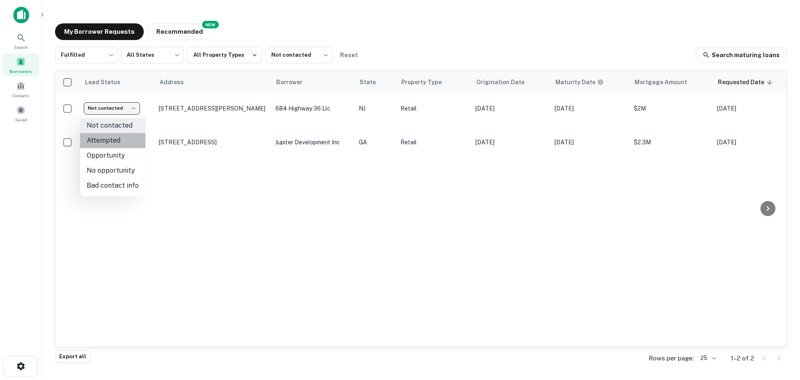
click at [125, 147] on li "Attempted" at bounding box center [112, 140] width 65 height 15
type input "*********"
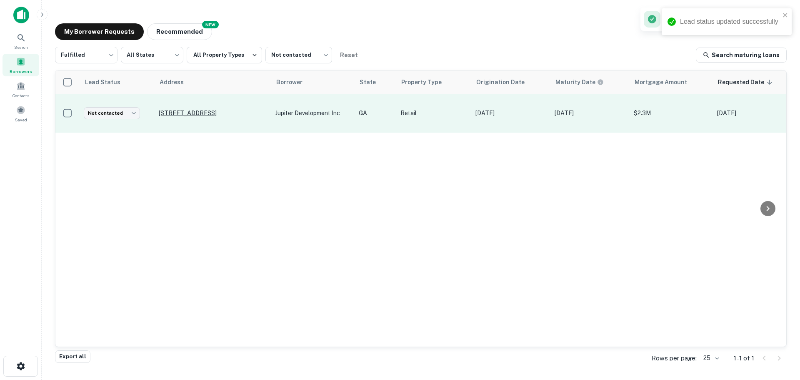
click at [189, 113] on p "[STREET_ADDRESS]" at bounding box center [213, 113] width 108 height 8
